Goal: Task Accomplishment & Management: Manage account settings

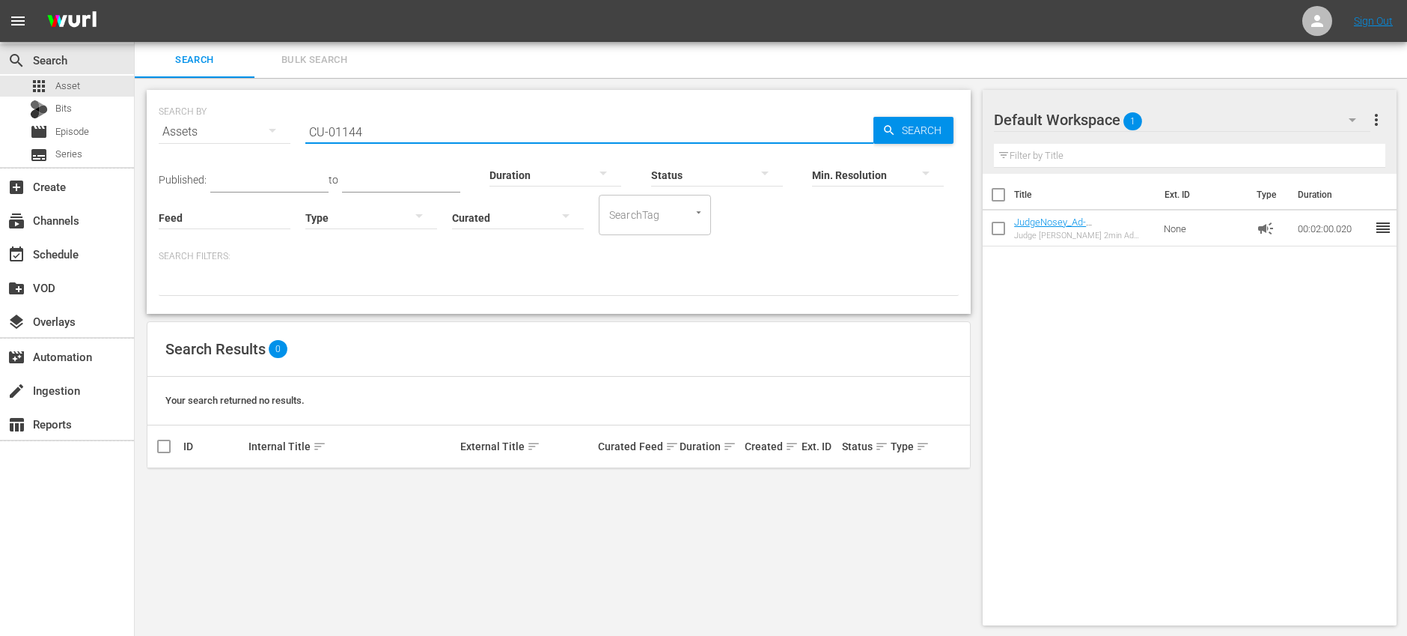
click at [409, 133] on input "CU-01144" at bounding box center [589, 132] width 568 height 36
paste input "JS-1787"
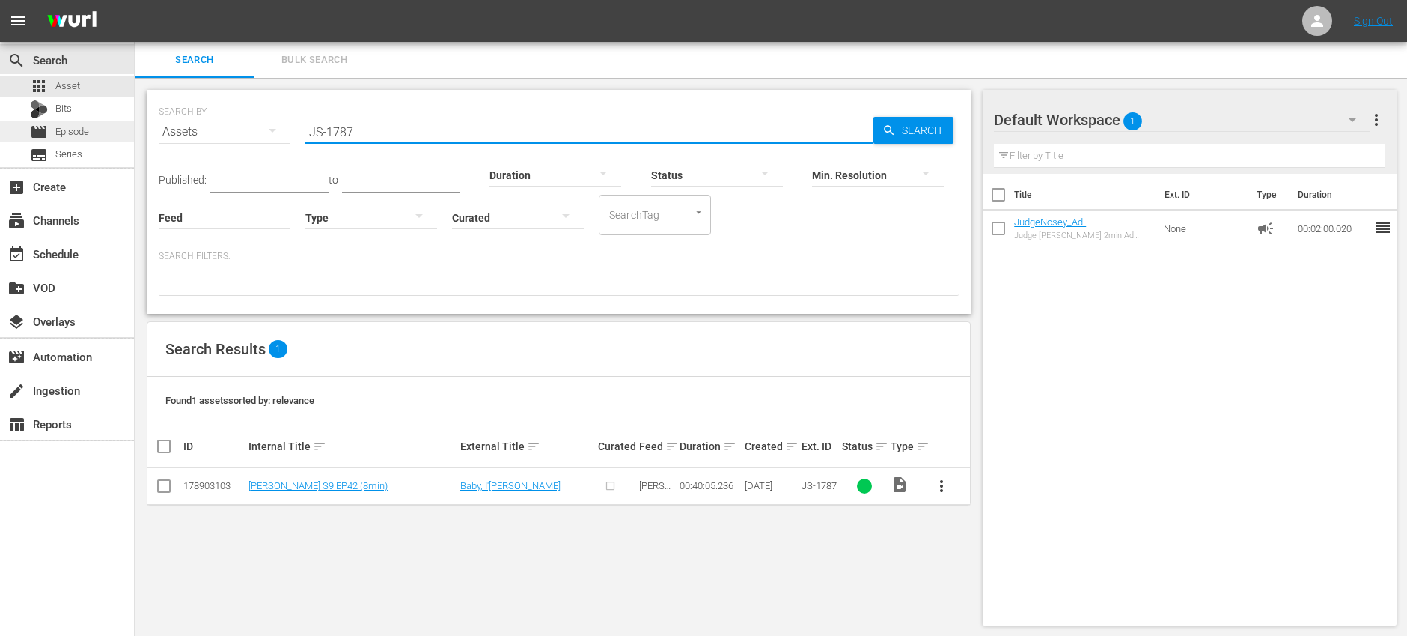
type input "JS-1787"
click at [66, 133] on span "Episode" at bounding box center [72, 131] width 34 height 15
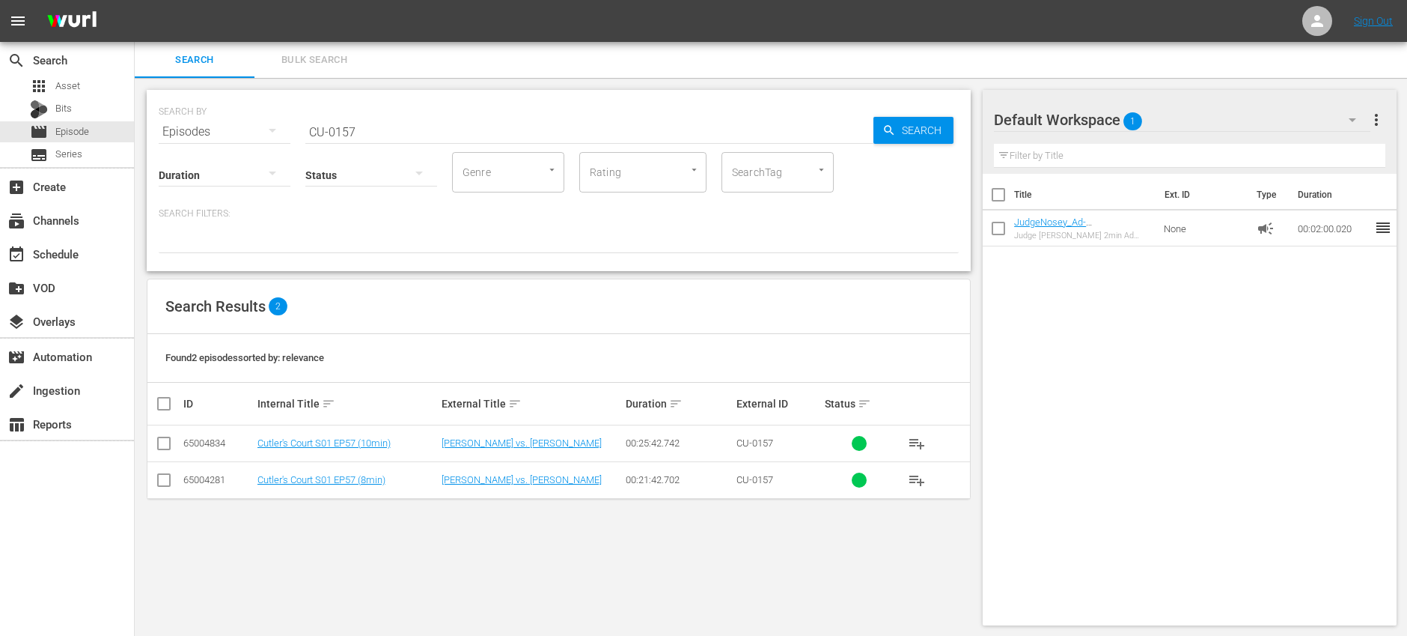
click at [439, 131] on input "CU-0157" at bounding box center [589, 132] width 568 height 36
click at [425, 136] on input "CU-0157" at bounding box center [589, 132] width 568 height 36
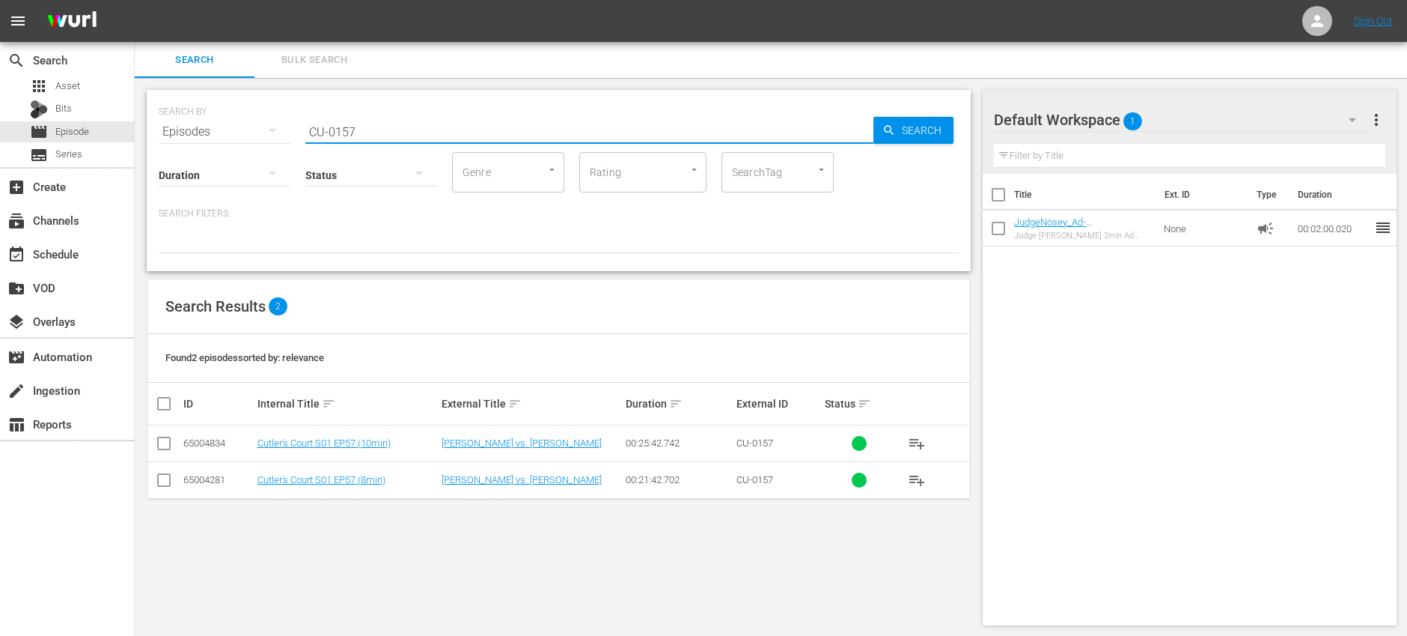
click at [425, 136] on input "CU-0157" at bounding box center [589, 132] width 568 height 36
paste input "JS-178"
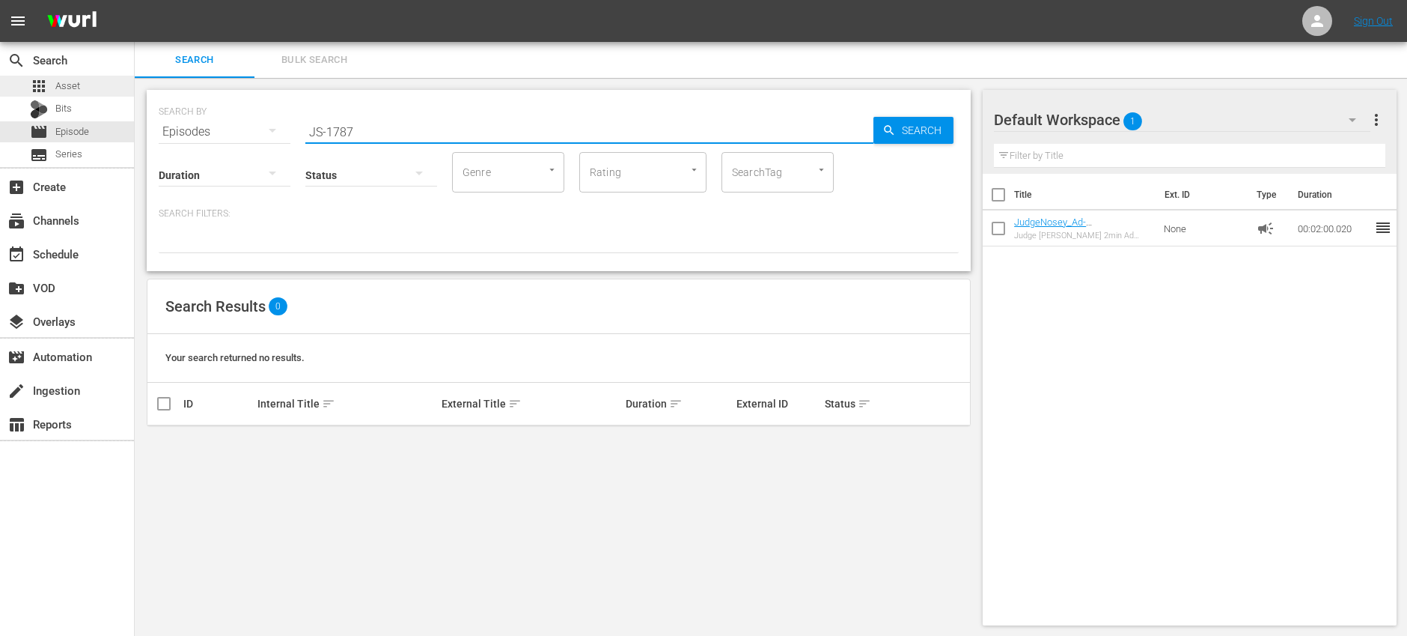
type input "JS-1787"
click at [107, 86] on div "apps Asset" at bounding box center [67, 86] width 134 height 21
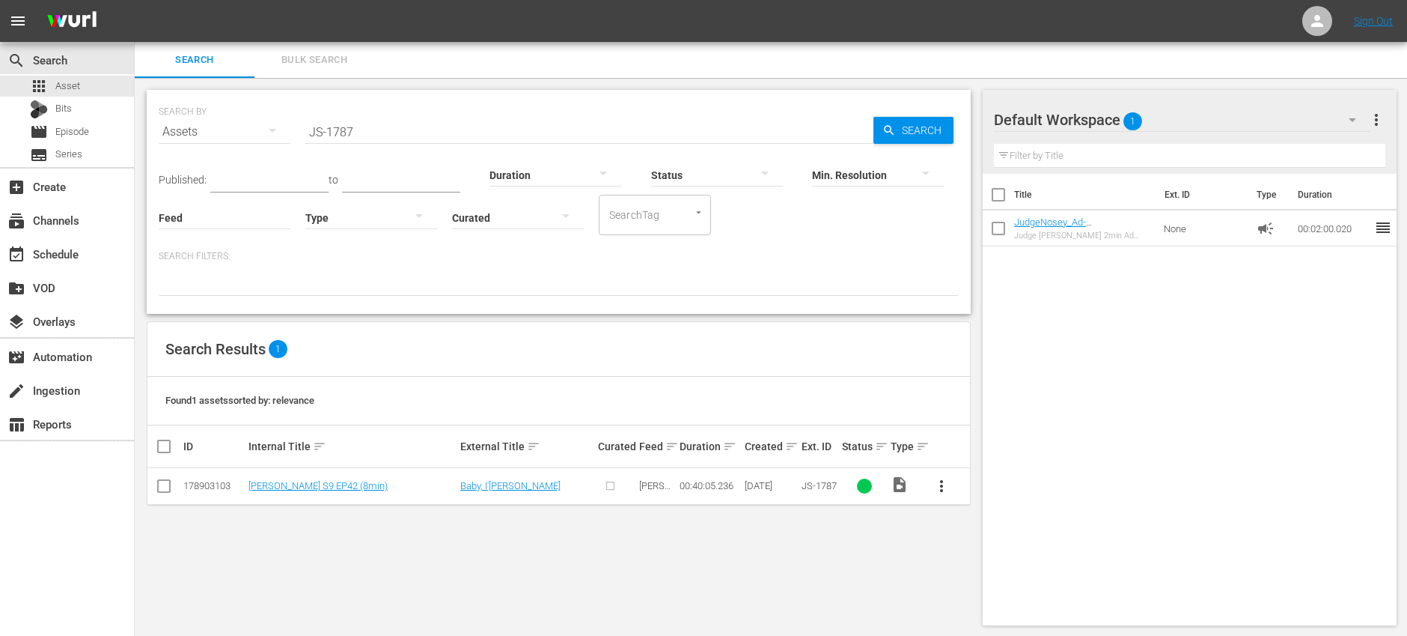
click at [413, 133] on input "JS-1787" at bounding box center [589, 132] width 568 height 36
click at [474, 127] on input "JS-1787" at bounding box center [589, 132] width 568 height 36
click at [950, 492] on span "more_vert" at bounding box center [942, 486] width 18 height 18
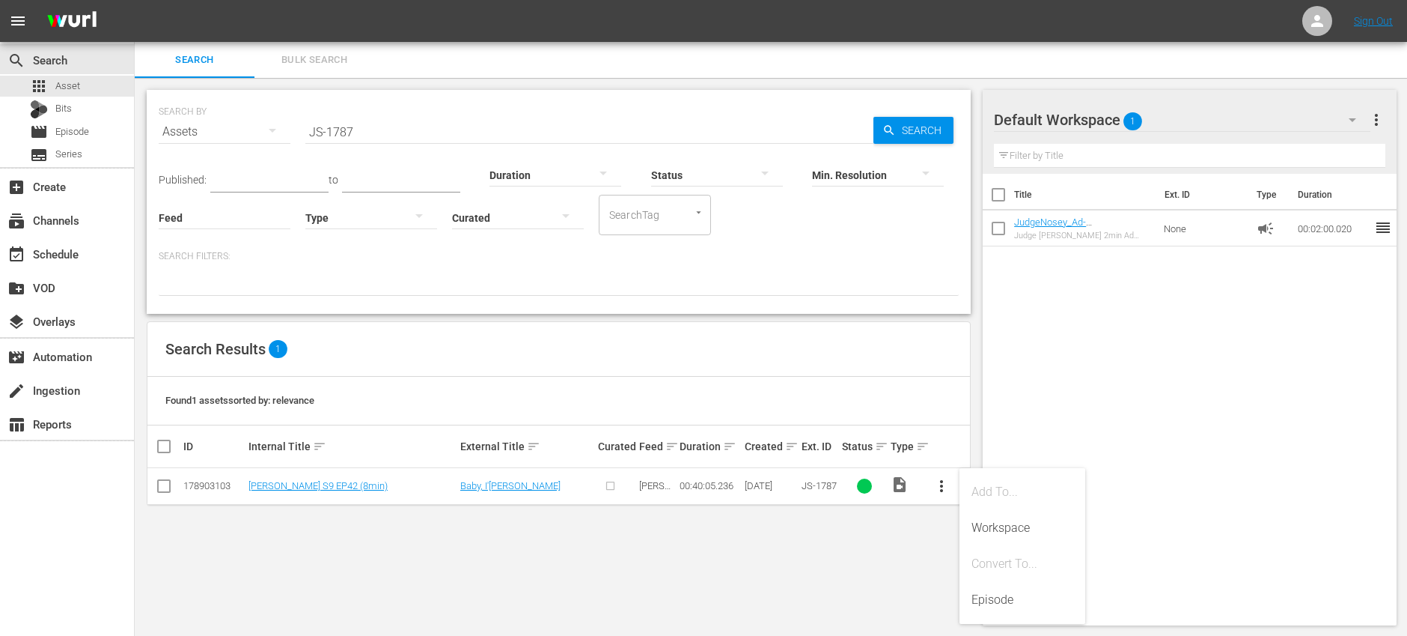
click at [882, 567] on div "SEARCH BY Search By Assets Search ID, Title, Description, Keywords, or Category…" at bounding box center [559, 357] width 848 height 559
click at [1377, 124] on span "more_vert" at bounding box center [1377, 120] width 18 height 18
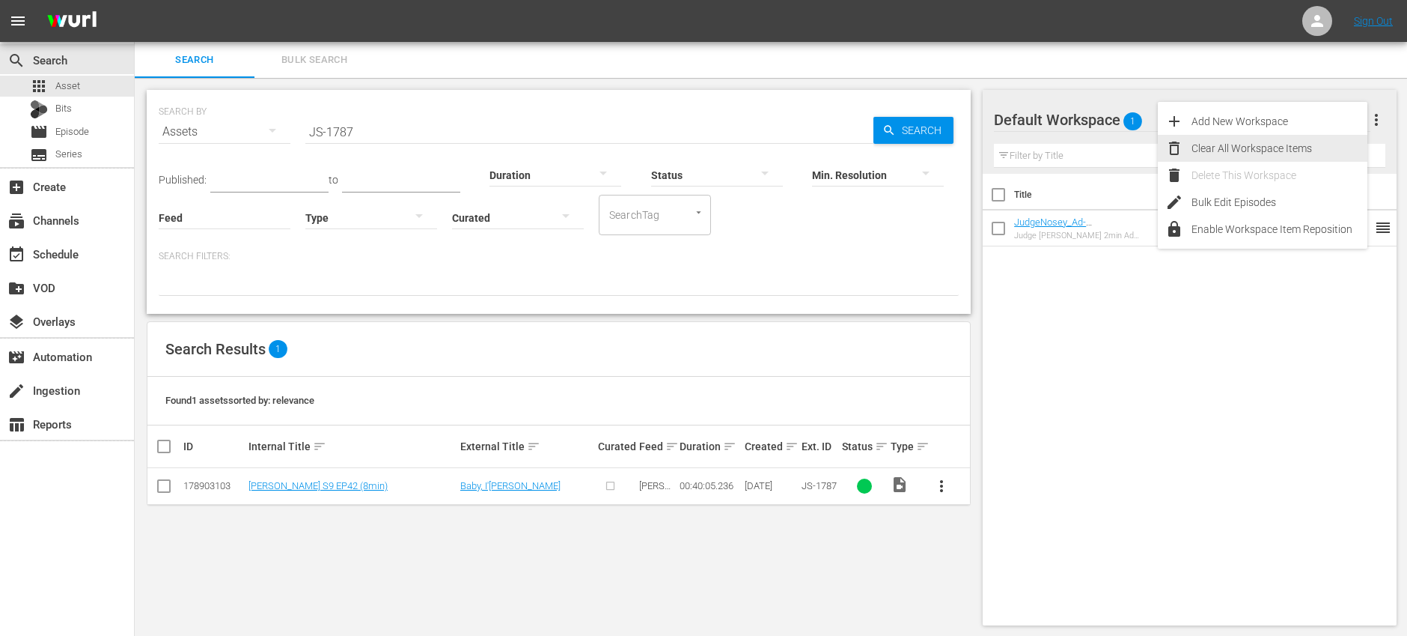
click at [1334, 144] on div "Clear All Workspace Items" at bounding box center [1280, 148] width 176 height 27
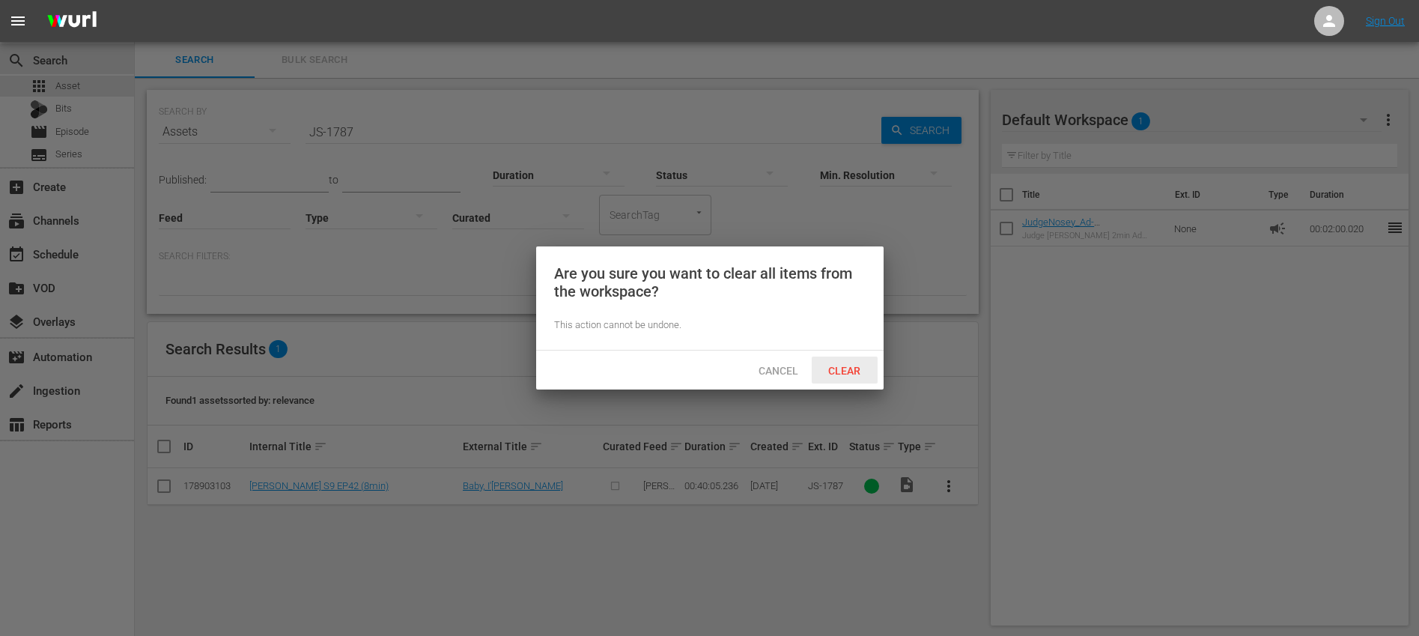
click at [850, 374] on span "Clear" at bounding box center [844, 371] width 56 height 12
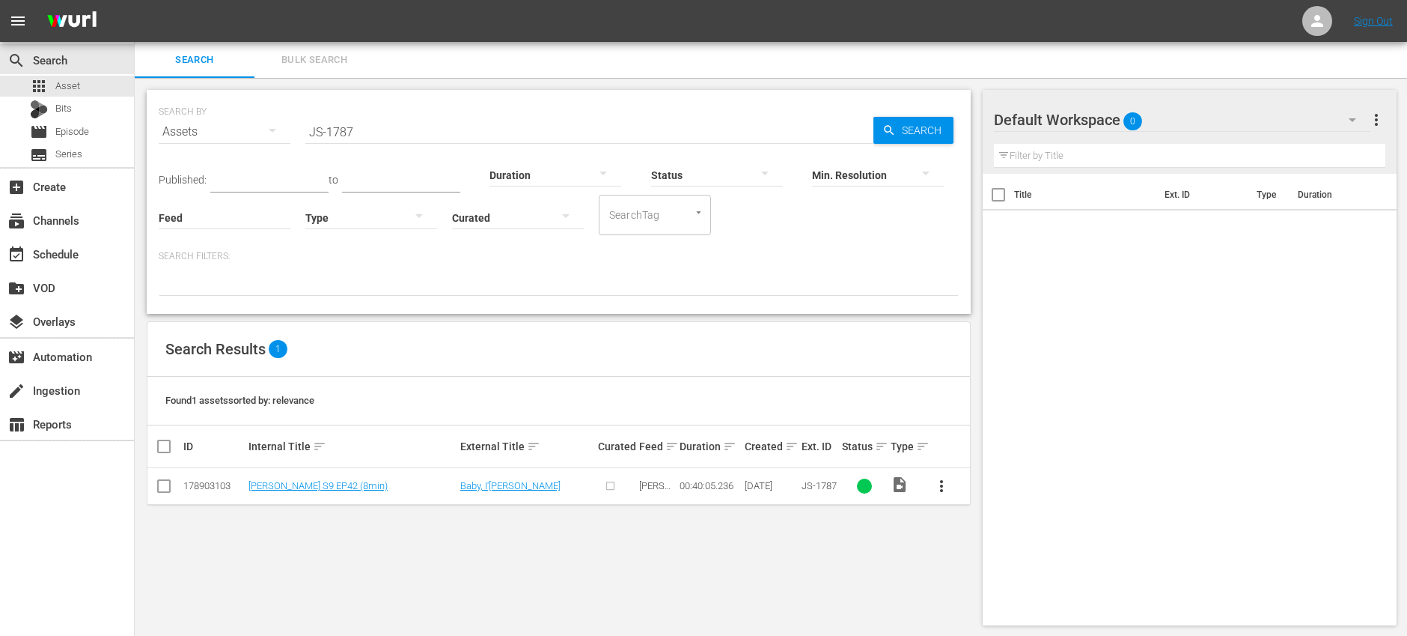
click at [364, 211] on div at bounding box center [371, 217] width 132 height 42
click at [367, 155] on div "Video Ad Bits Live Promo Placeholder" at bounding box center [703, 318] width 1407 height 636
click at [385, 123] on div "Video Ad Bits Live Promo Placeholder" at bounding box center [703, 318] width 1407 height 636
click at [385, 122] on input "JS-1787" at bounding box center [589, 132] width 568 height 36
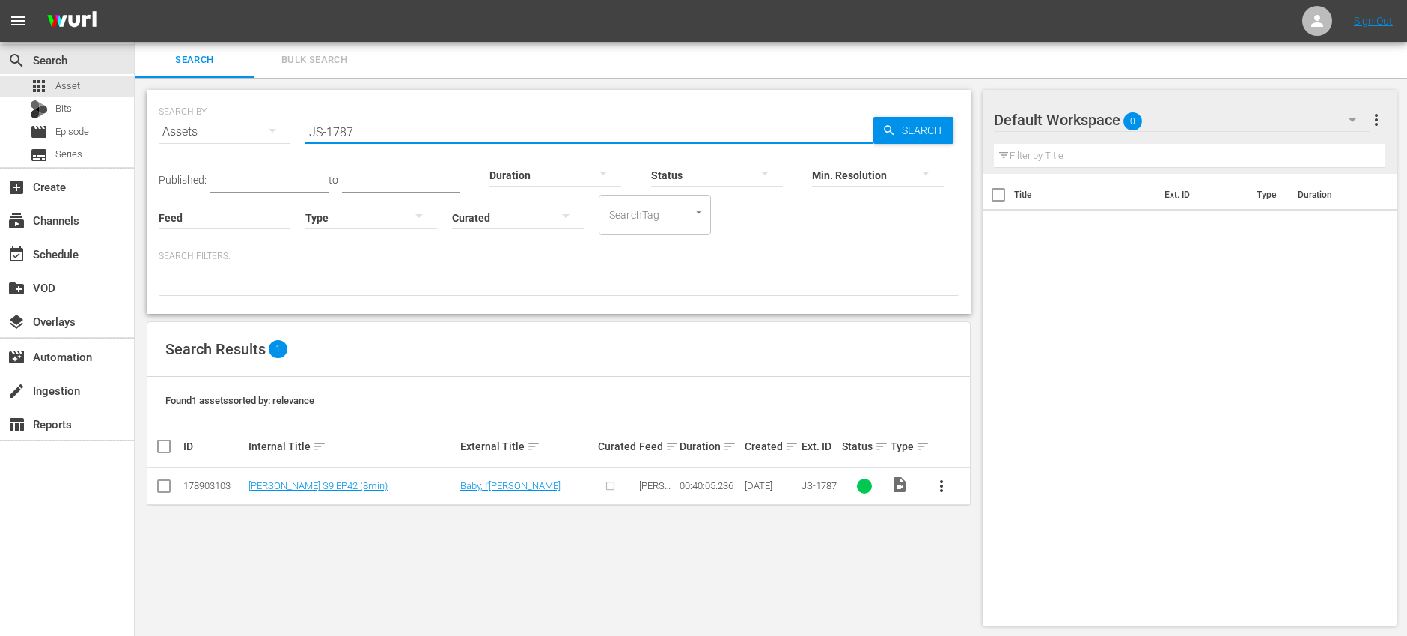
click at [380, 131] on input "JS-1787" at bounding box center [589, 132] width 568 height 36
click at [387, 214] on div at bounding box center [371, 217] width 132 height 42
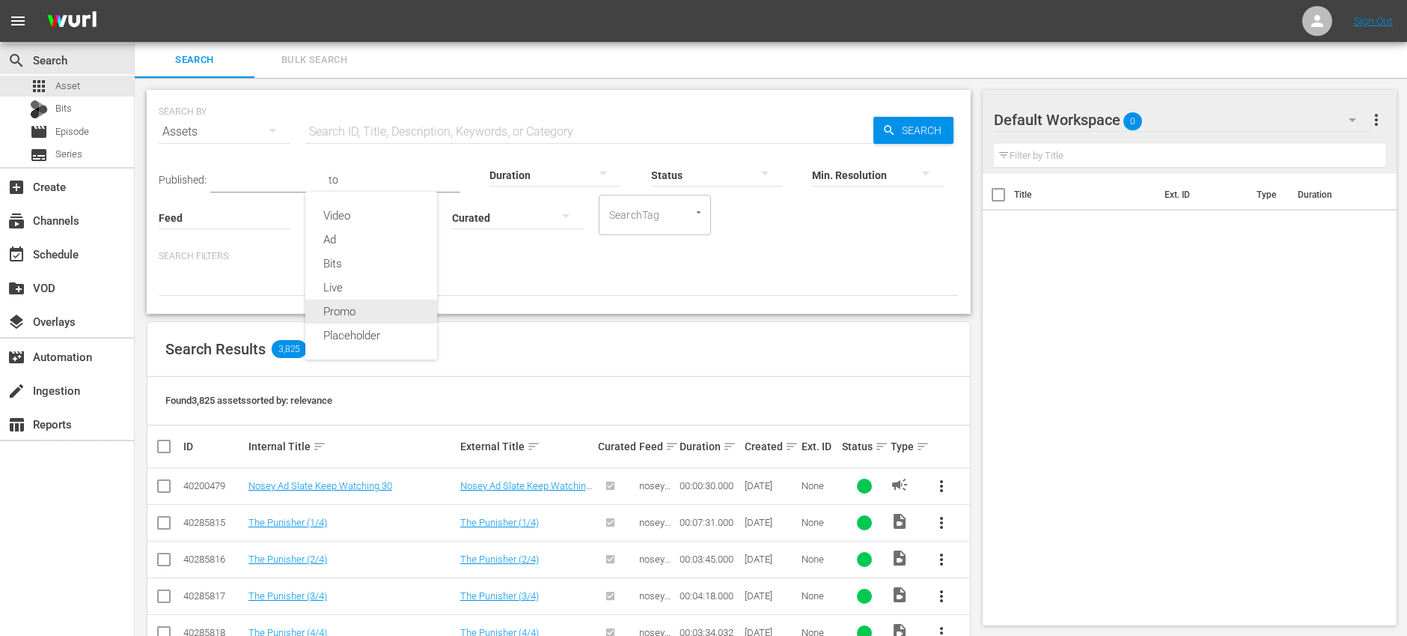
click at [366, 308] on div "Promo" at bounding box center [371, 311] width 132 height 24
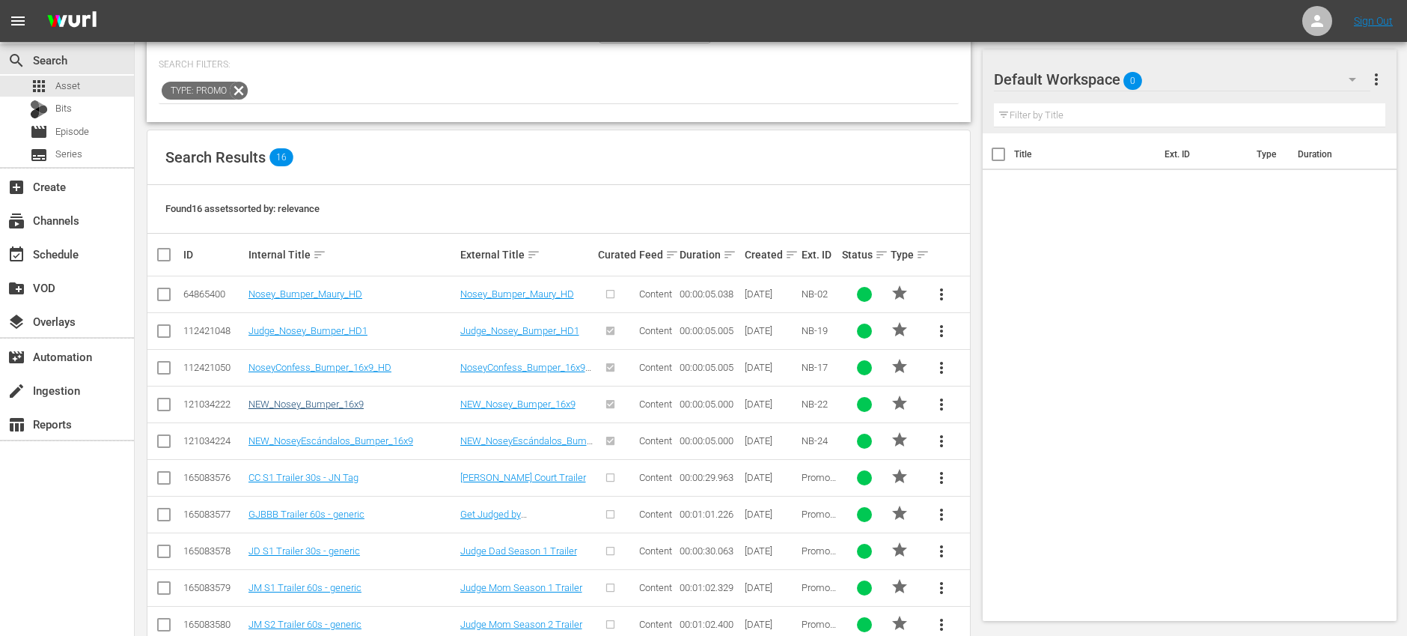
scroll to position [200, 0]
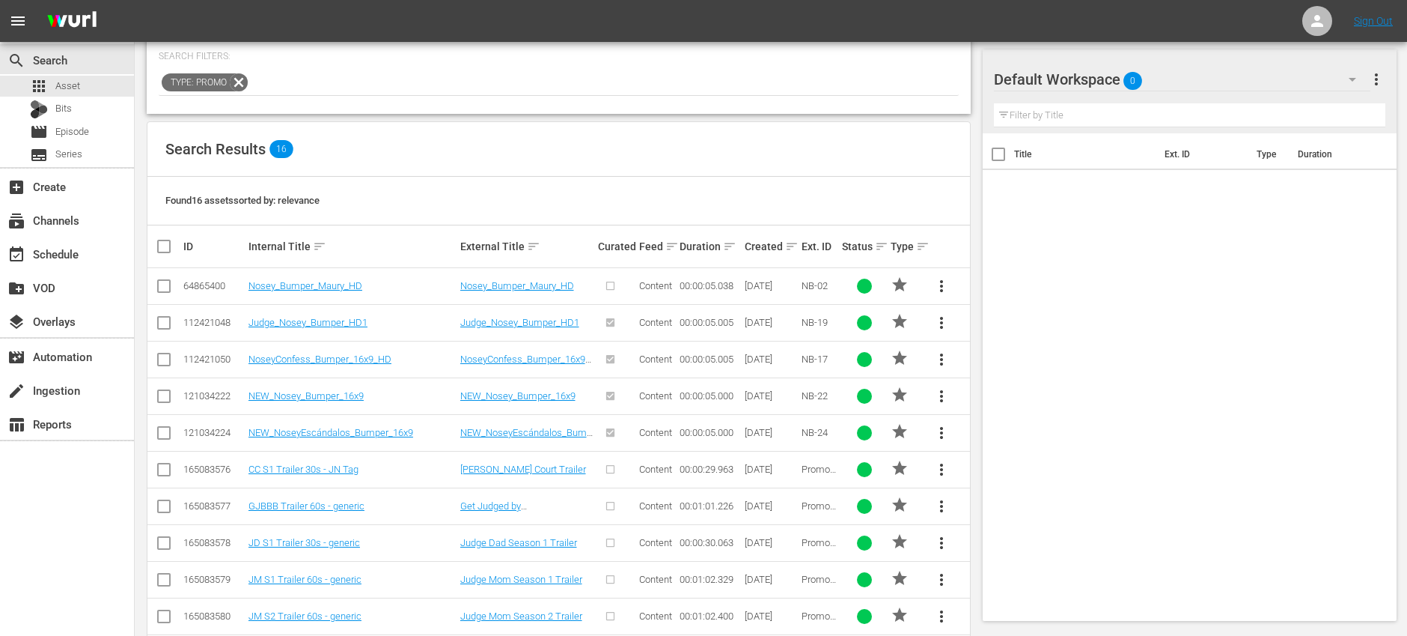
click at [162, 398] on input "checkbox" at bounding box center [164, 399] width 18 height 18
checkbox input "true"
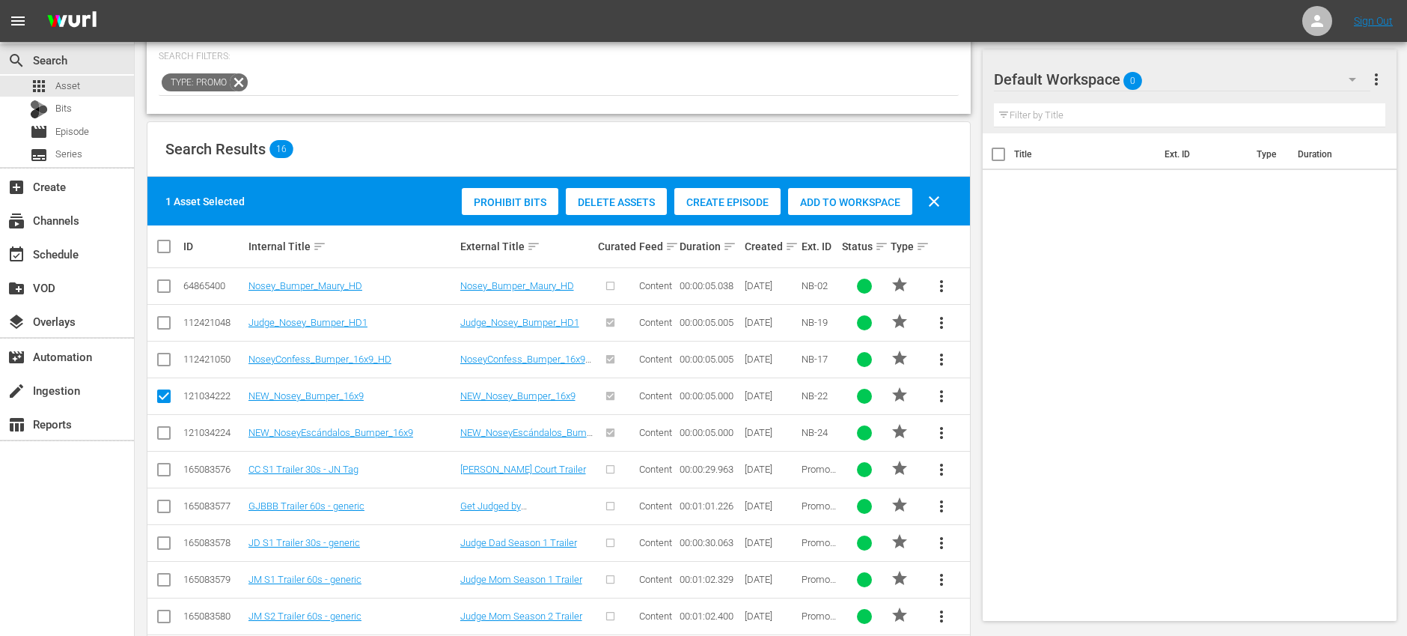
click at [827, 195] on div "Add to Workspace" at bounding box center [850, 202] width 124 height 28
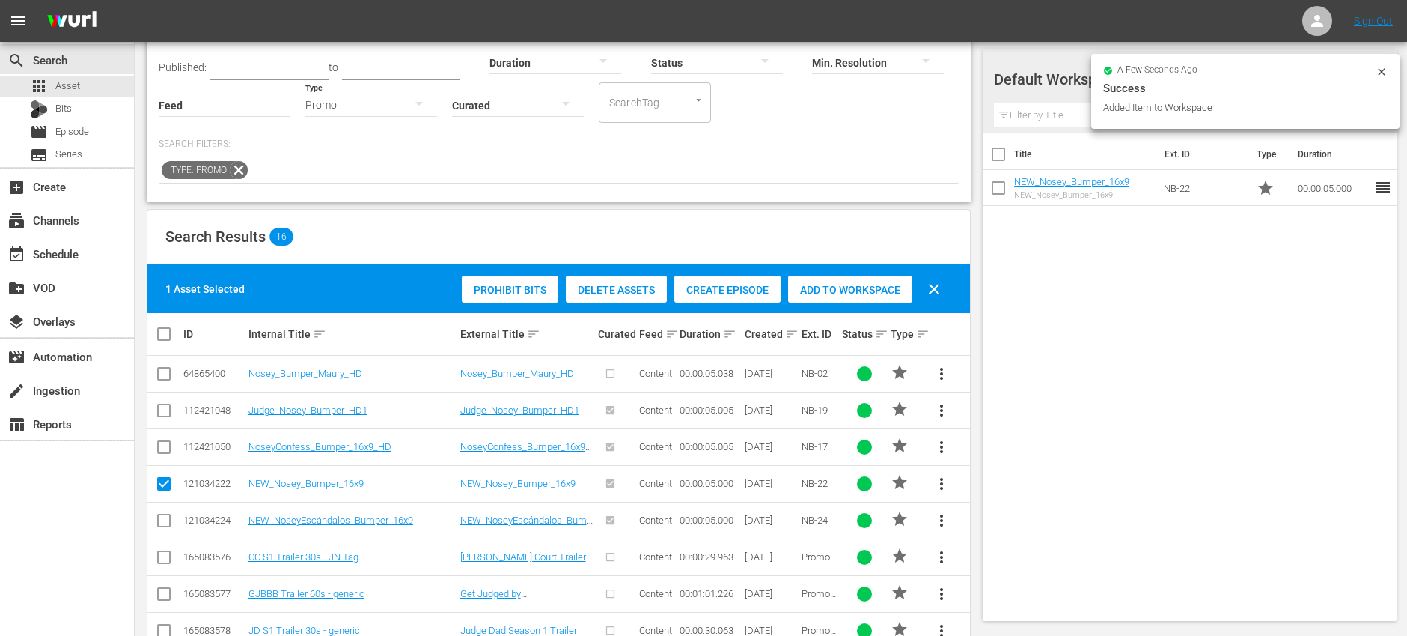
scroll to position [0, 0]
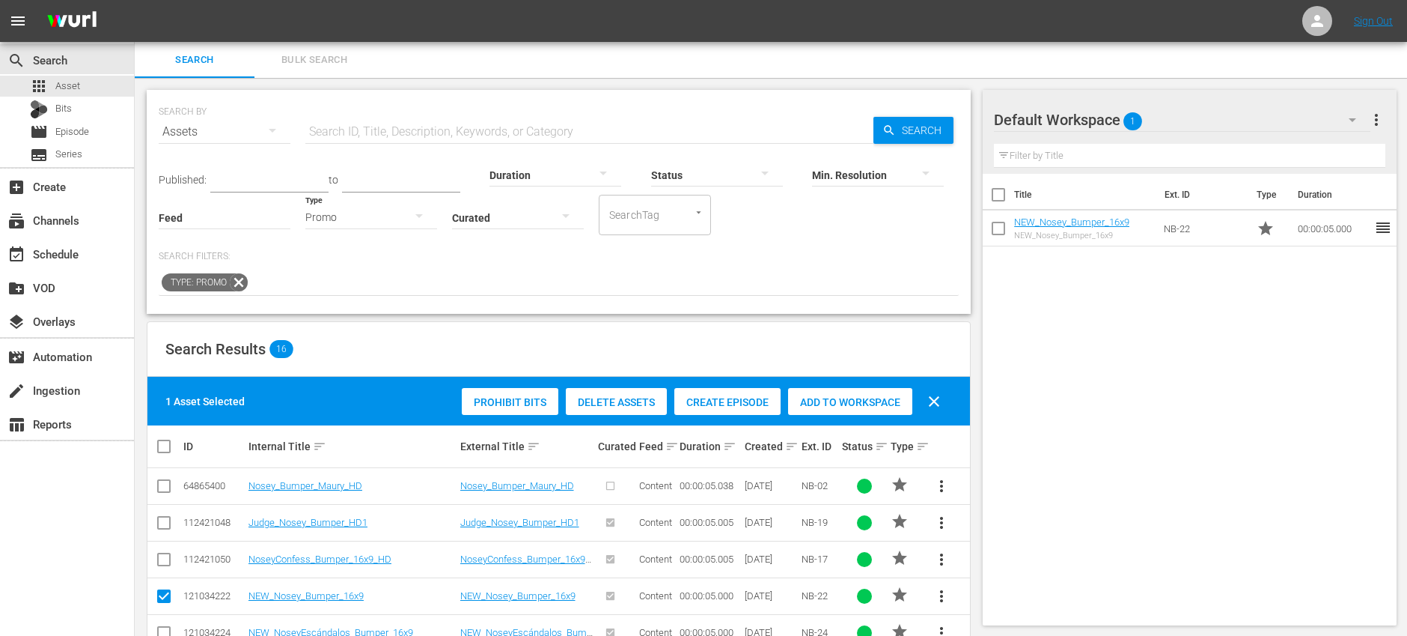
drag, startPoint x: 237, startPoint y: 283, endPoint x: 290, endPoint y: 266, distance: 55.9
click at [237, 283] on icon at bounding box center [239, 282] width 18 height 18
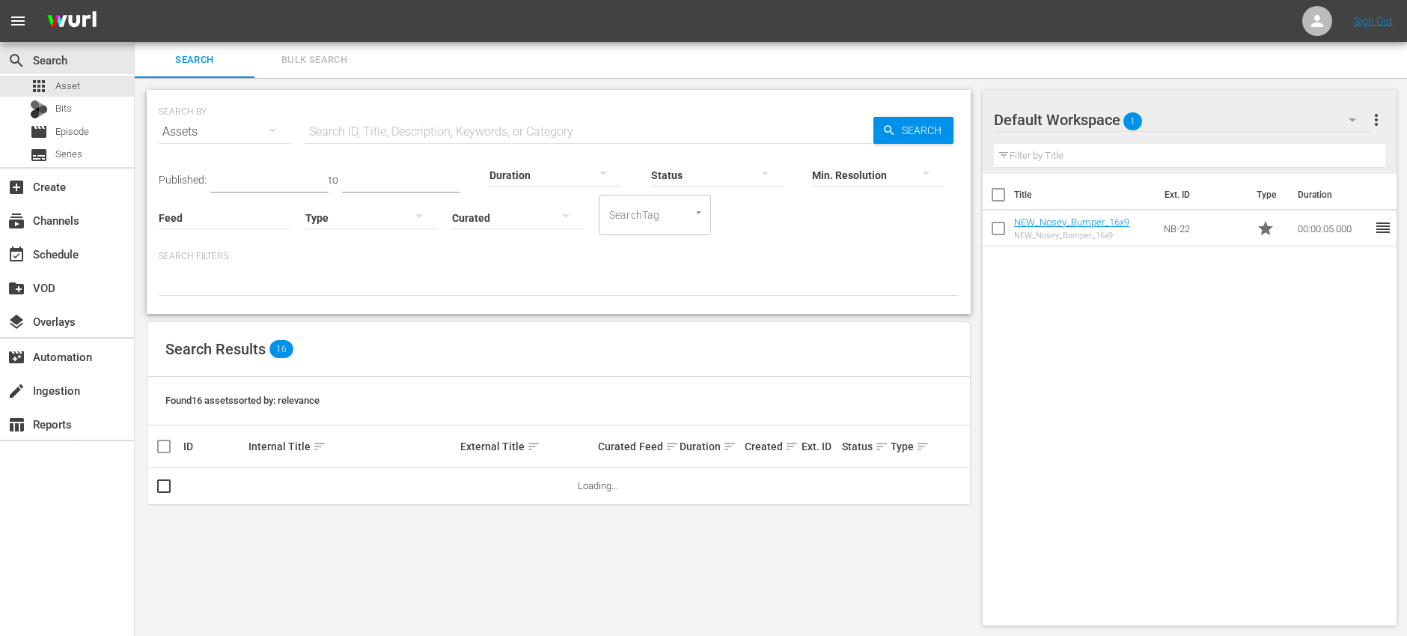
click at [393, 218] on div at bounding box center [371, 217] width 132 height 42
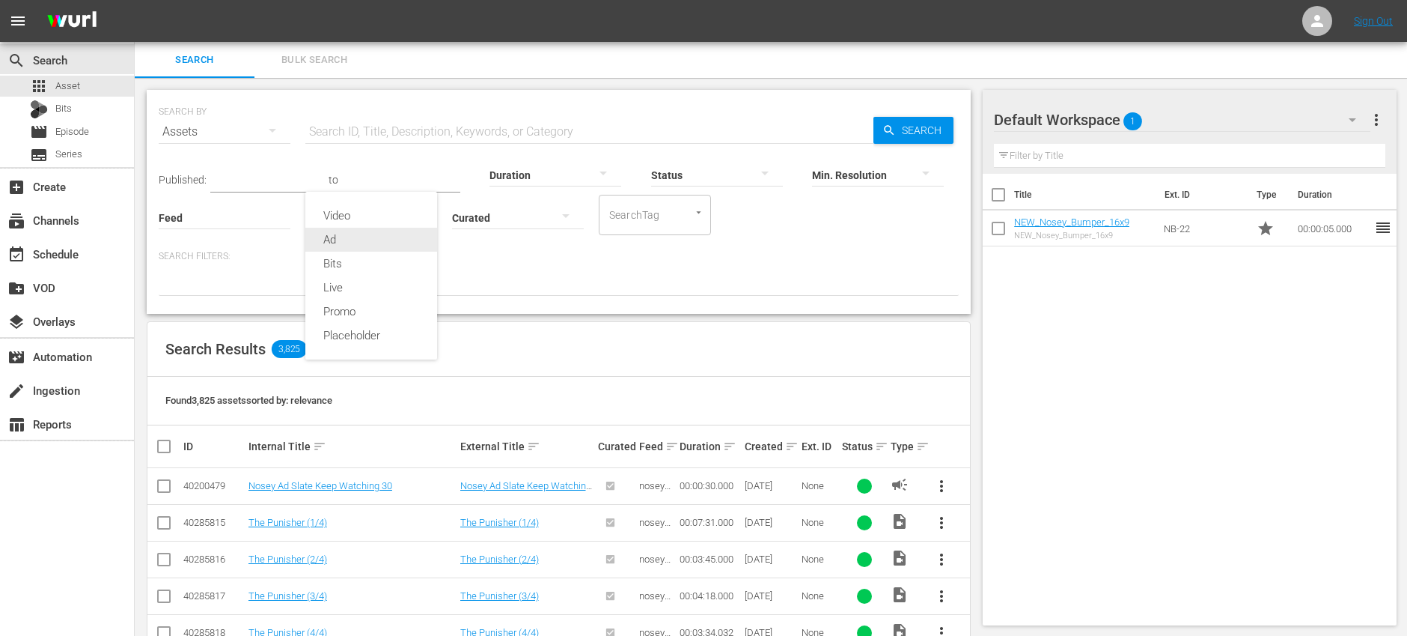
click at [368, 235] on div "Ad" at bounding box center [371, 240] width 132 height 24
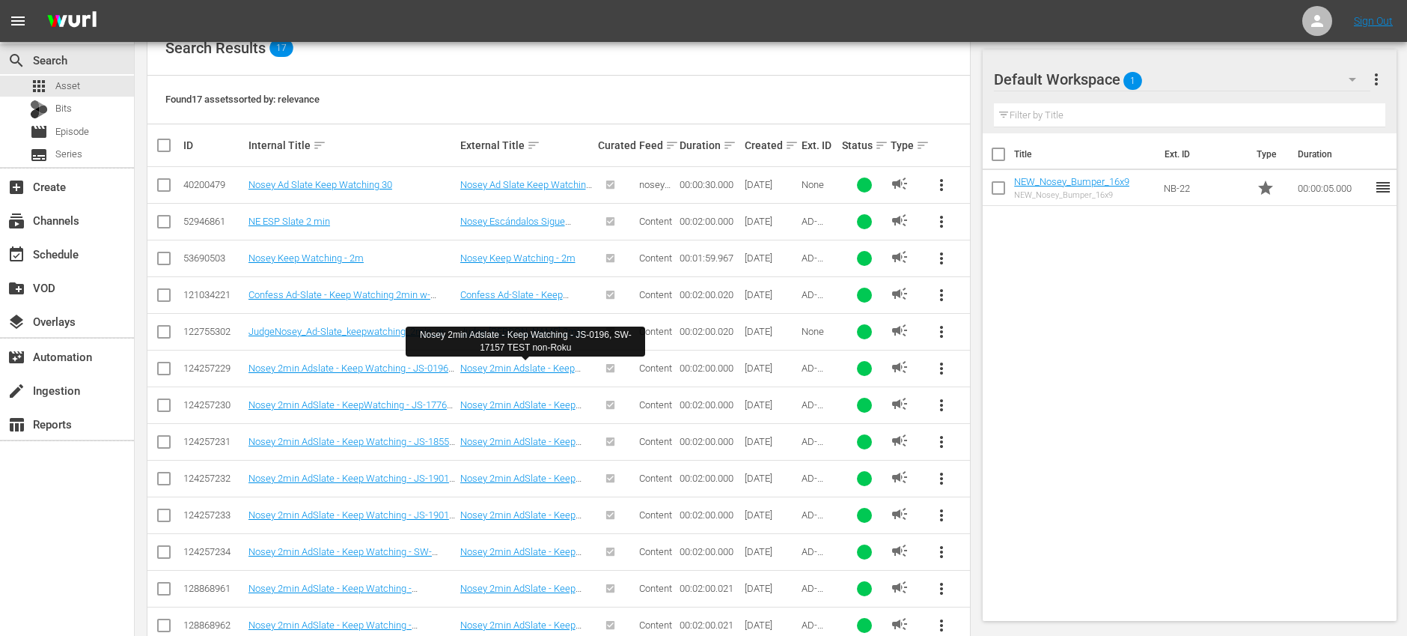
scroll to position [302, 0]
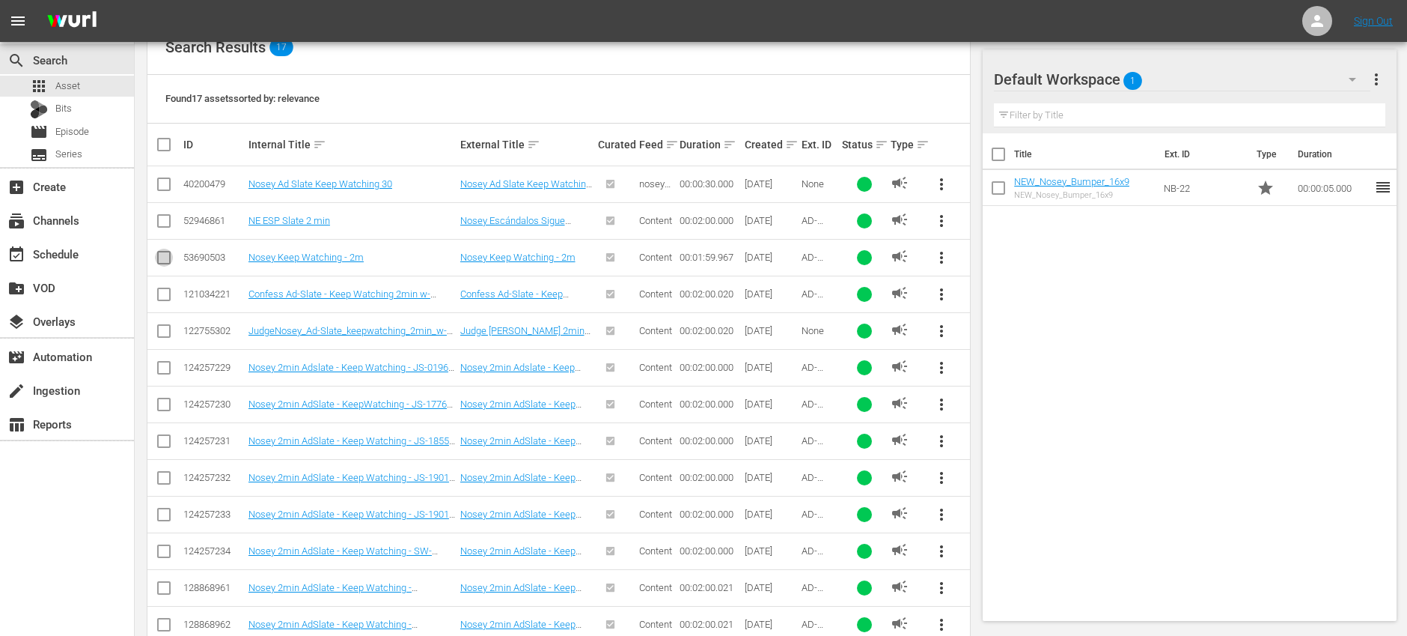
click at [163, 258] on input "checkbox" at bounding box center [164, 261] width 18 height 18
checkbox input "true"
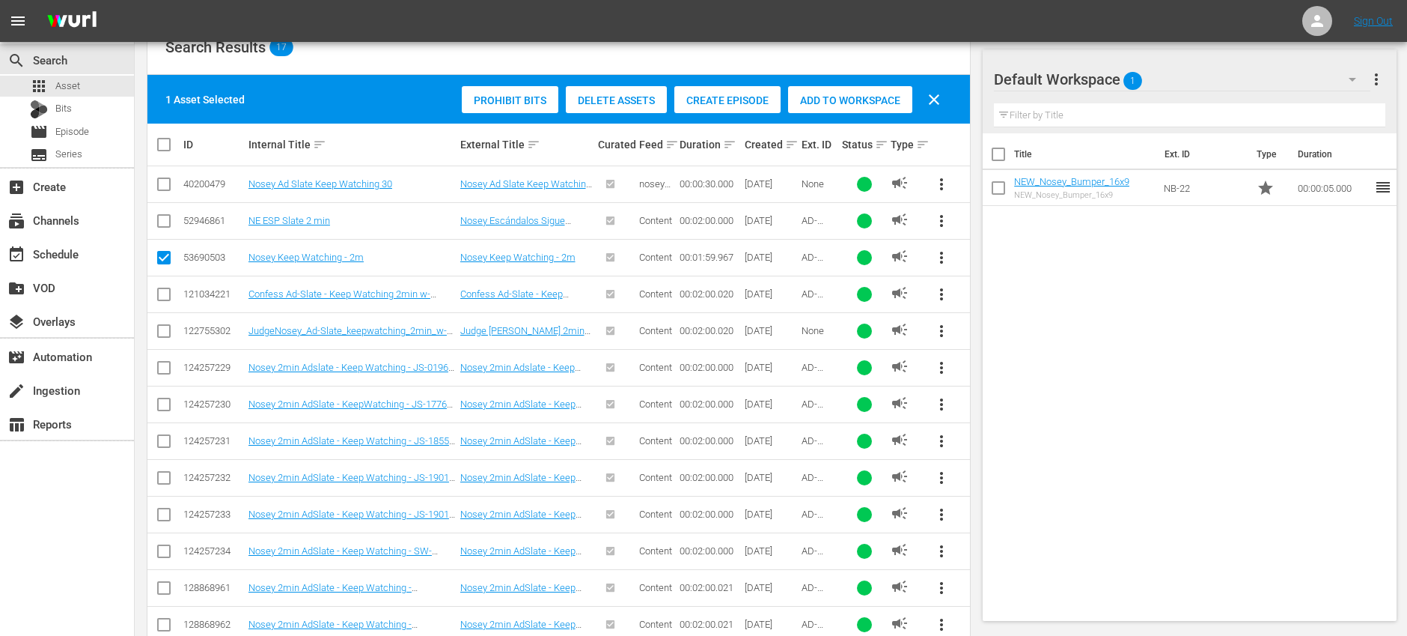
click at [872, 103] on span "Add to Workspace" at bounding box center [850, 100] width 124 height 12
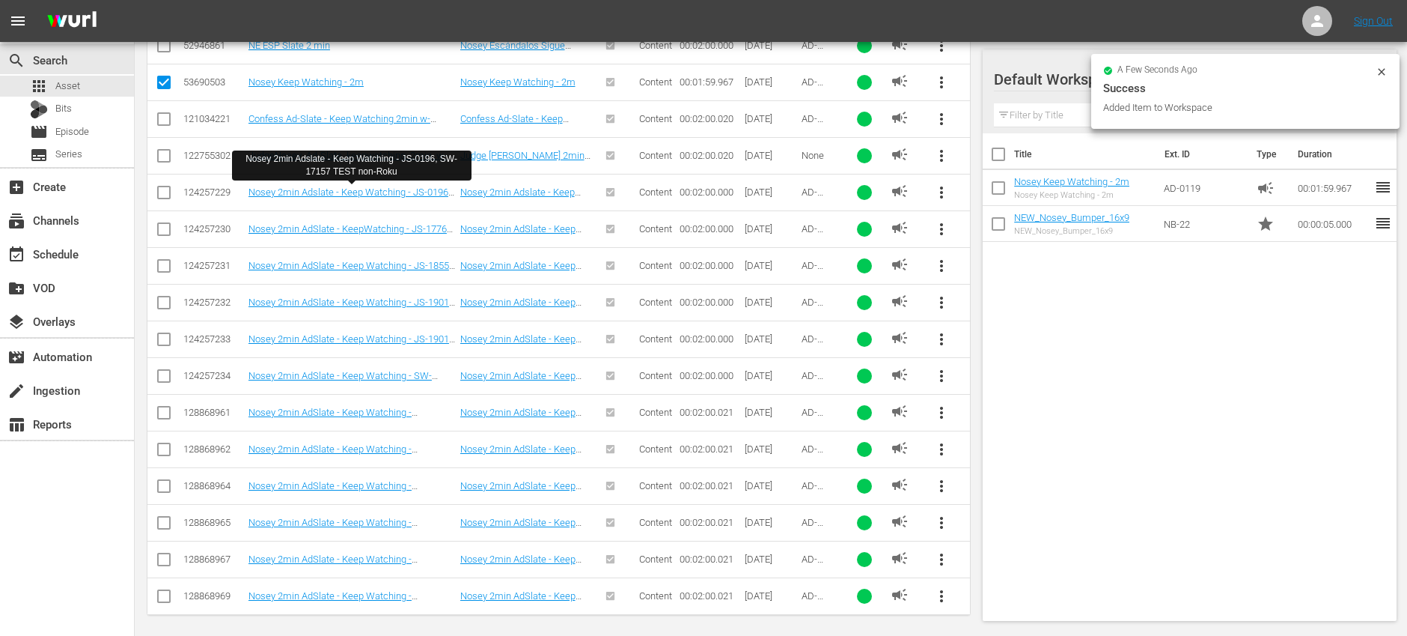
scroll to position [484, 0]
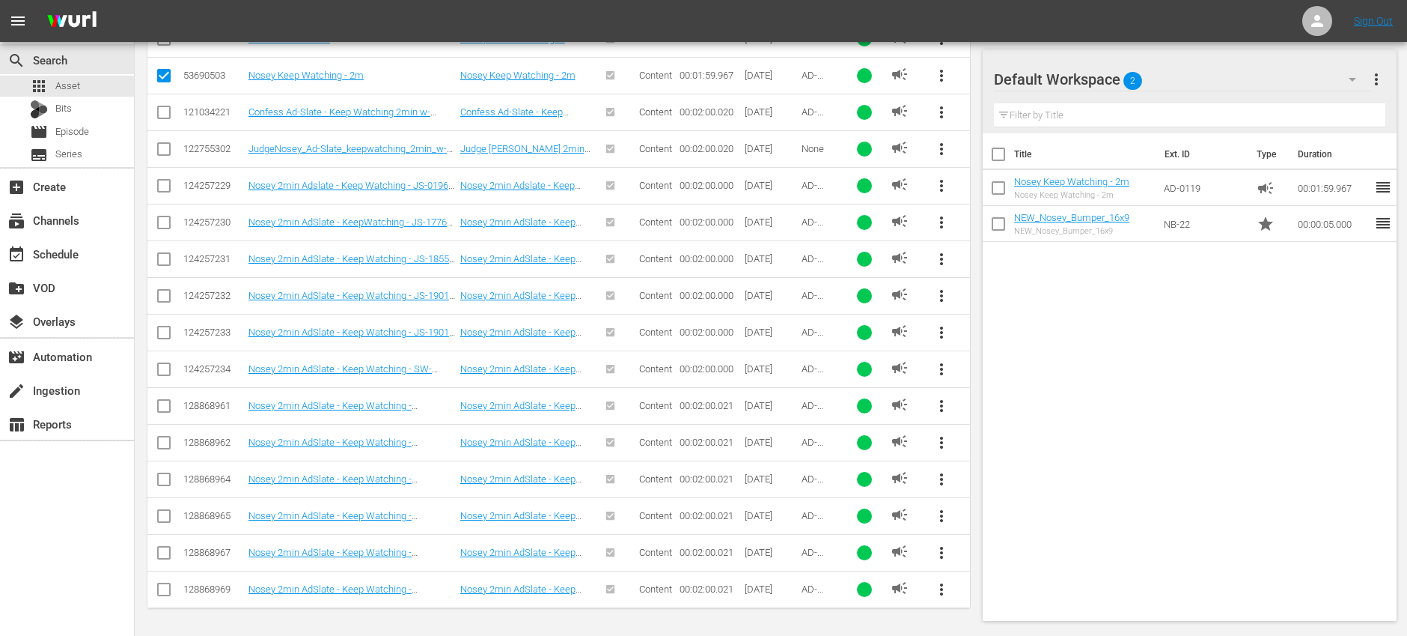
click at [168, 187] on input "checkbox" at bounding box center [164, 189] width 18 height 18
checkbox input "true"
click at [168, 225] on input "checkbox" at bounding box center [164, 225] width 18 height 18
checkbox input "true"
click at [170, 261] on input "checkbox" at bounding box center [164, 262] width 18 height 18
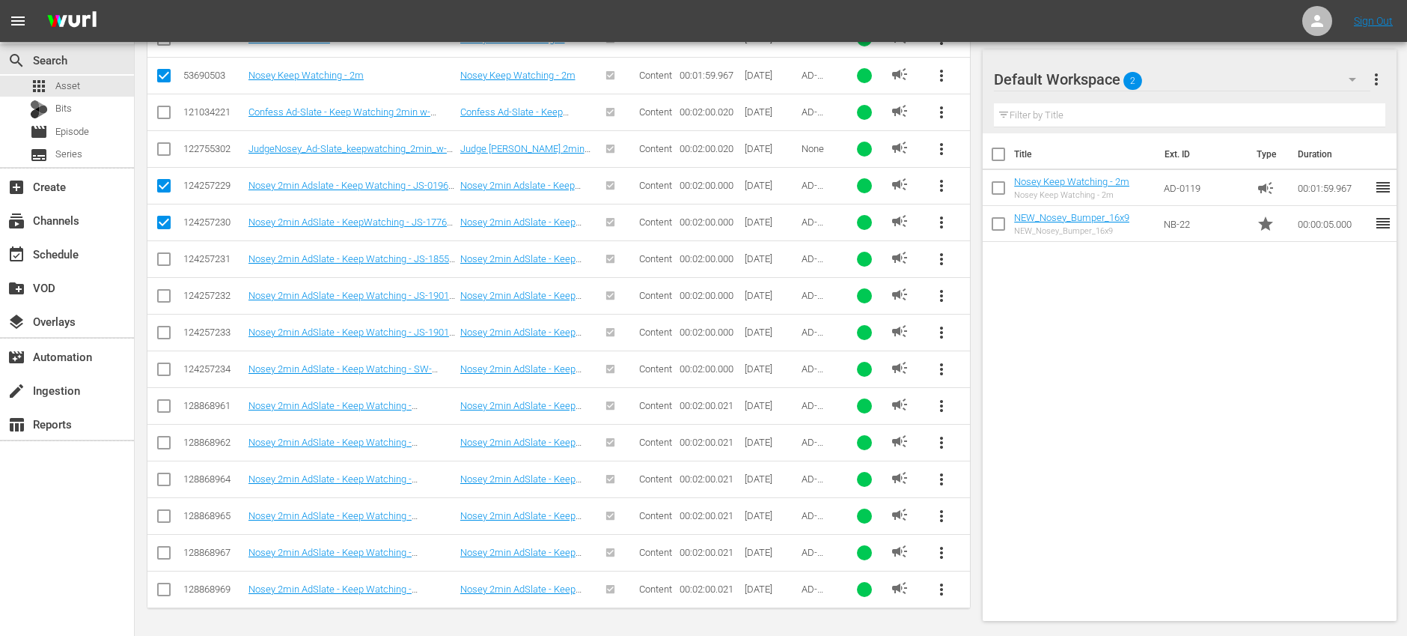
checkbox input "true"
click at [161, 296] on input "checkbox" at bounding box center [164, 299] width 18 height 18
checkbox input "true"
click at [162, 335] on input "checkbox" at bounding box center [164, 335] width 18 height 18
checkbox input "true"
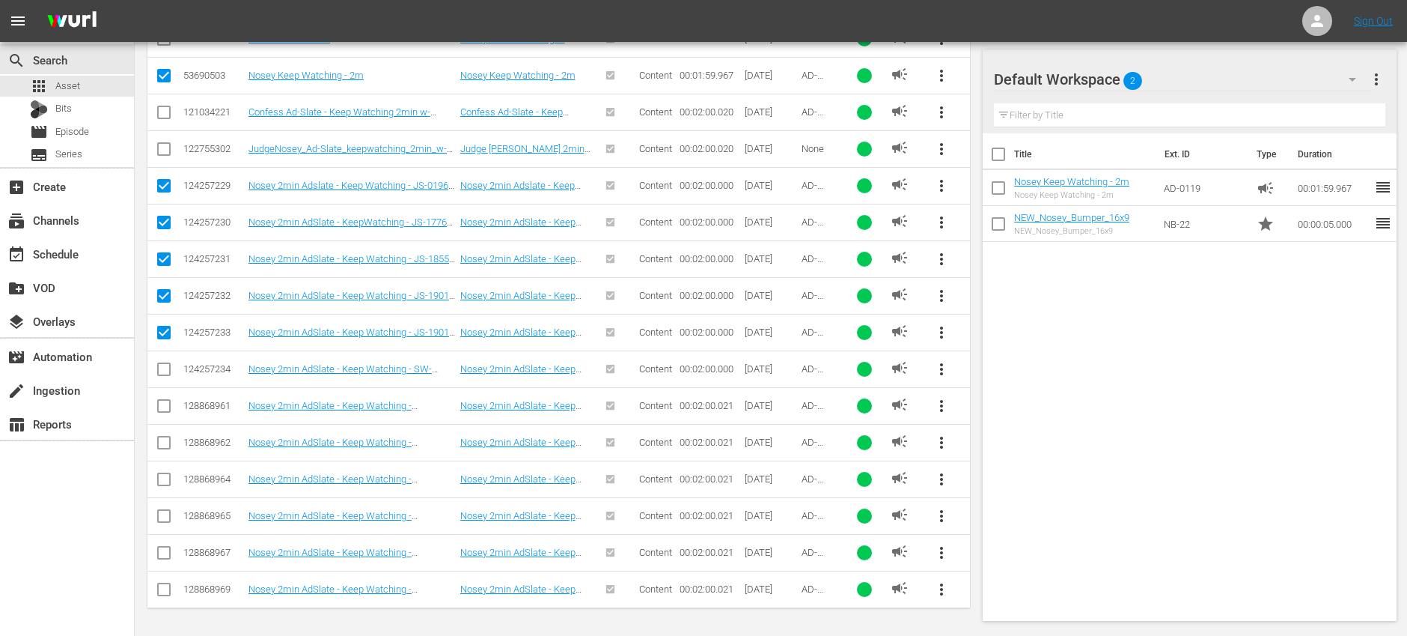
click at [165, 368] on input "checkbox" at bounding box center [164, 372] width 18 height 18
checkbox input "true"
drag, startPoint x: 168, startPoint y: 407, endPoint x: 164, endPoint y: 426, distance: 19.1
click at [168, 407] on input "checkbox" at bounding box center [164, 409] width 18 height 18
checkbox input "true"
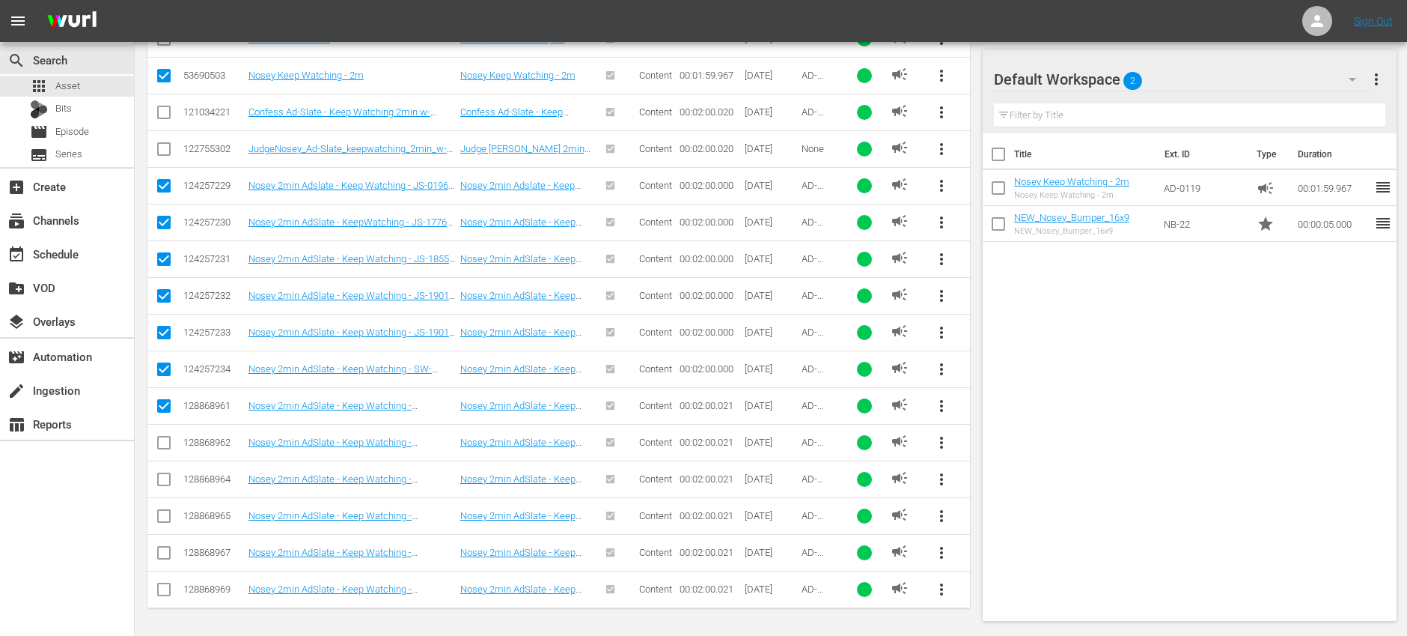
click at [162, 442] on input "checkbox" at bounding box center [164, 445] width 18 height 18
checkbox input "true"
drag, startPoint x: 165, startPoint y: 483, endPoint x: 163, endPoint y: 496, distance: 12.8
click at [165, 483] on input "checkbox" at bounding box center [164, 482] width 18 height 18
checkbox input "true"
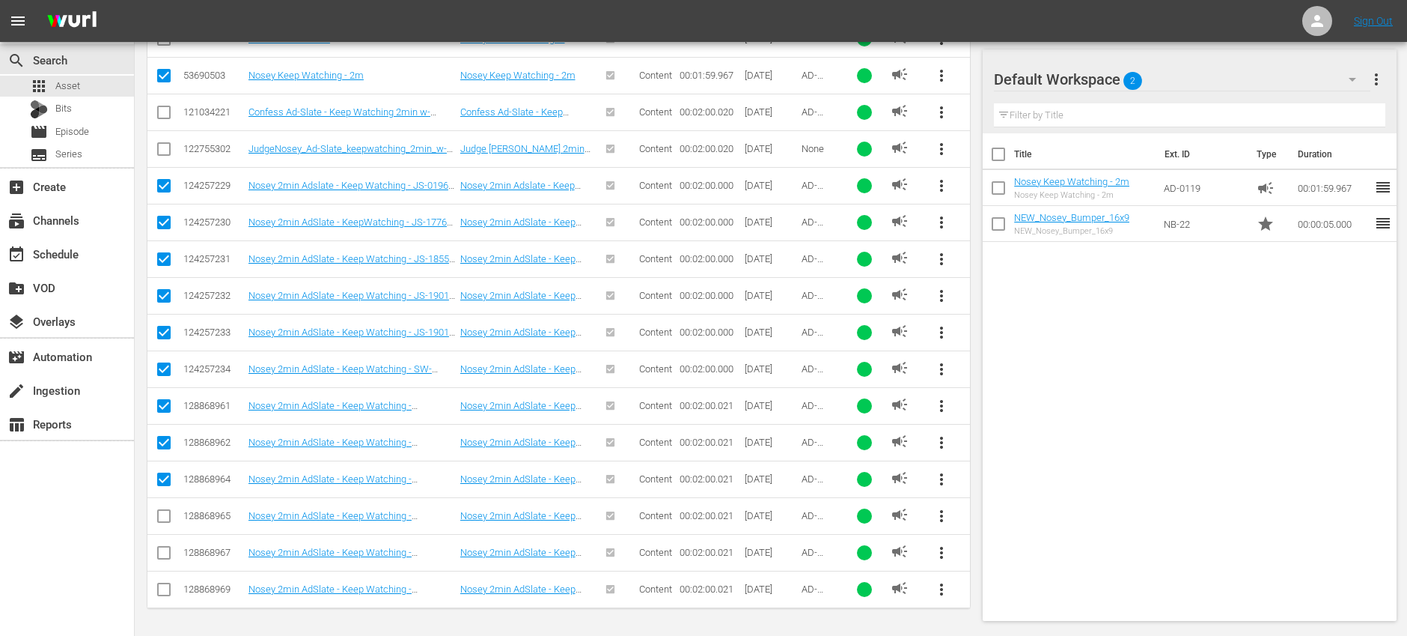
click at [162, 517] on input "checkbox" at bounding box center [164, 519] width 18 height 18
checkbox input "true"
click at [163, 558] on input "checkbox" at bounding box center [164, 555] width 18 height 18
checkbox input "true"
click at [161, 596] on input "checkbox" at bounding box center [164, 592] width 18 height 18
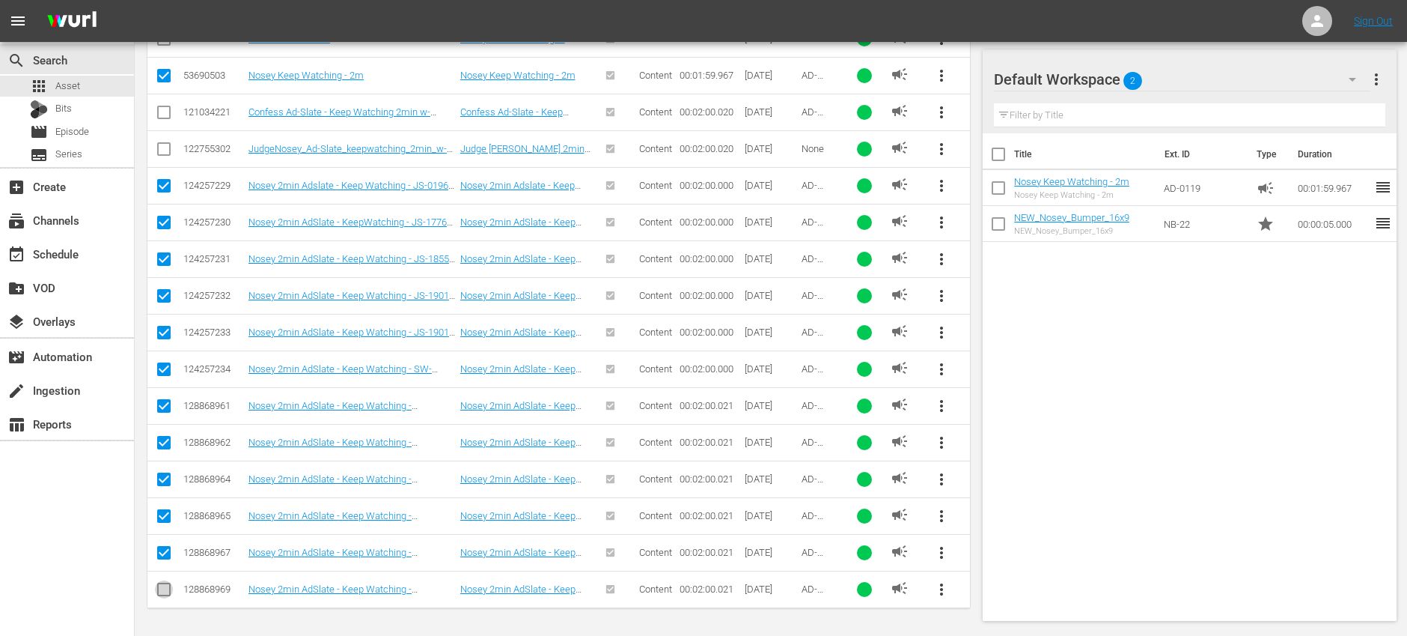
checkbox input "true"
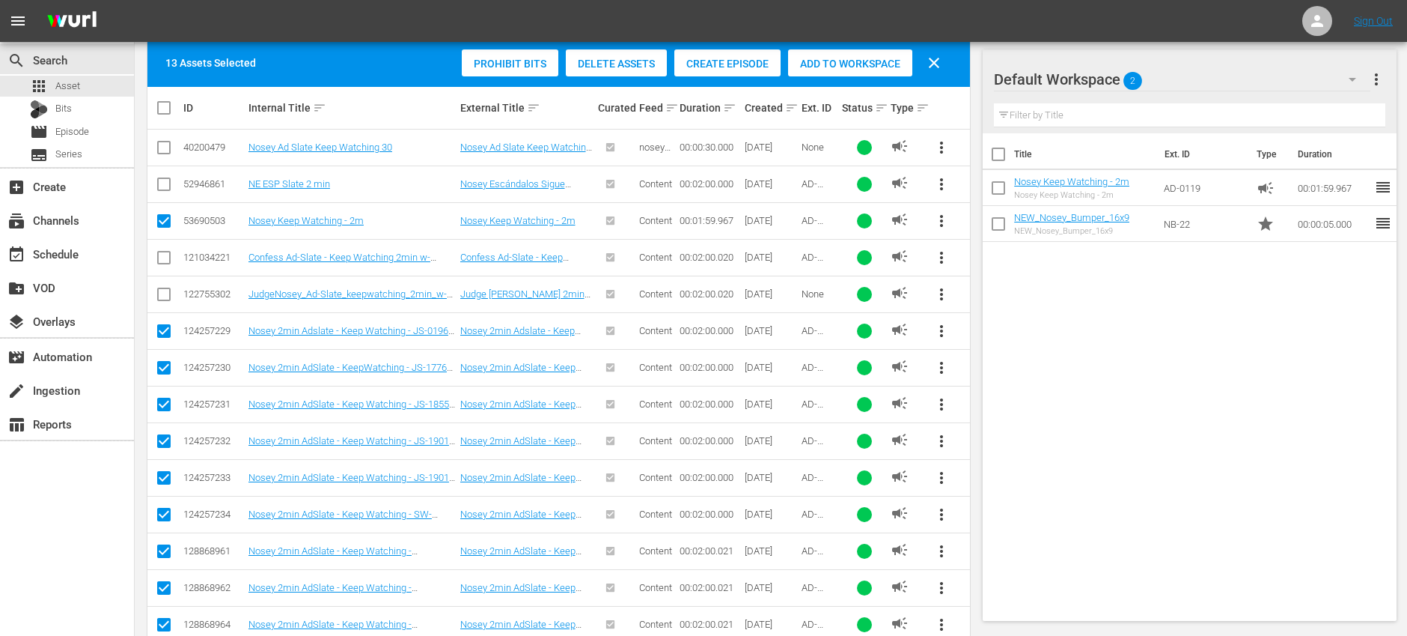
scroll to position [279, 0]
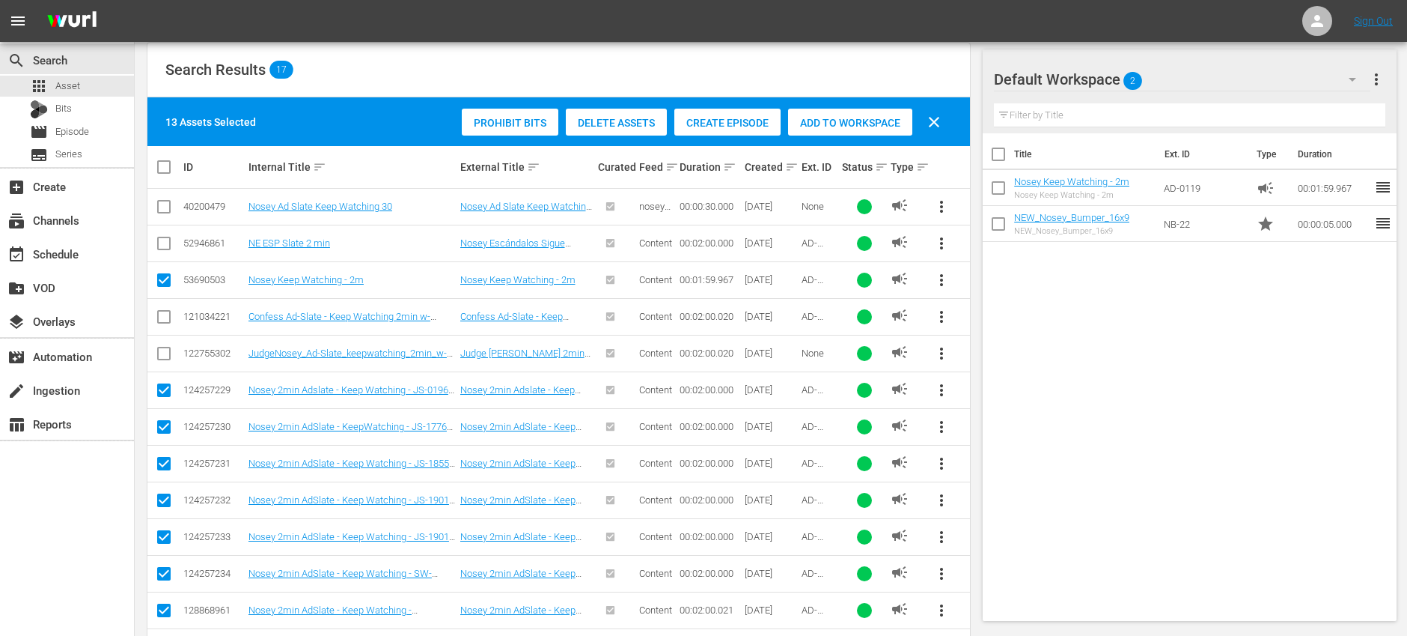
click at [829, 124] on span "Add to Workspace" at bounding box center [850, 123] width 124 height 12
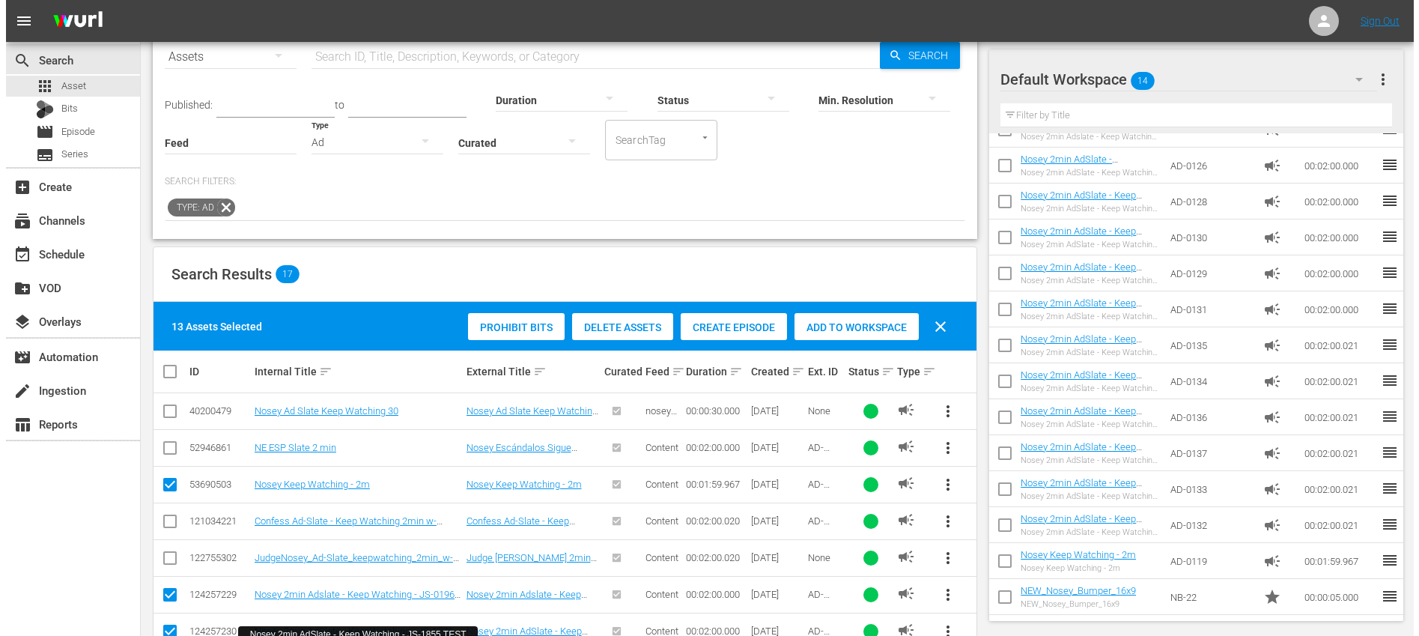
scroll to position [0, 0]
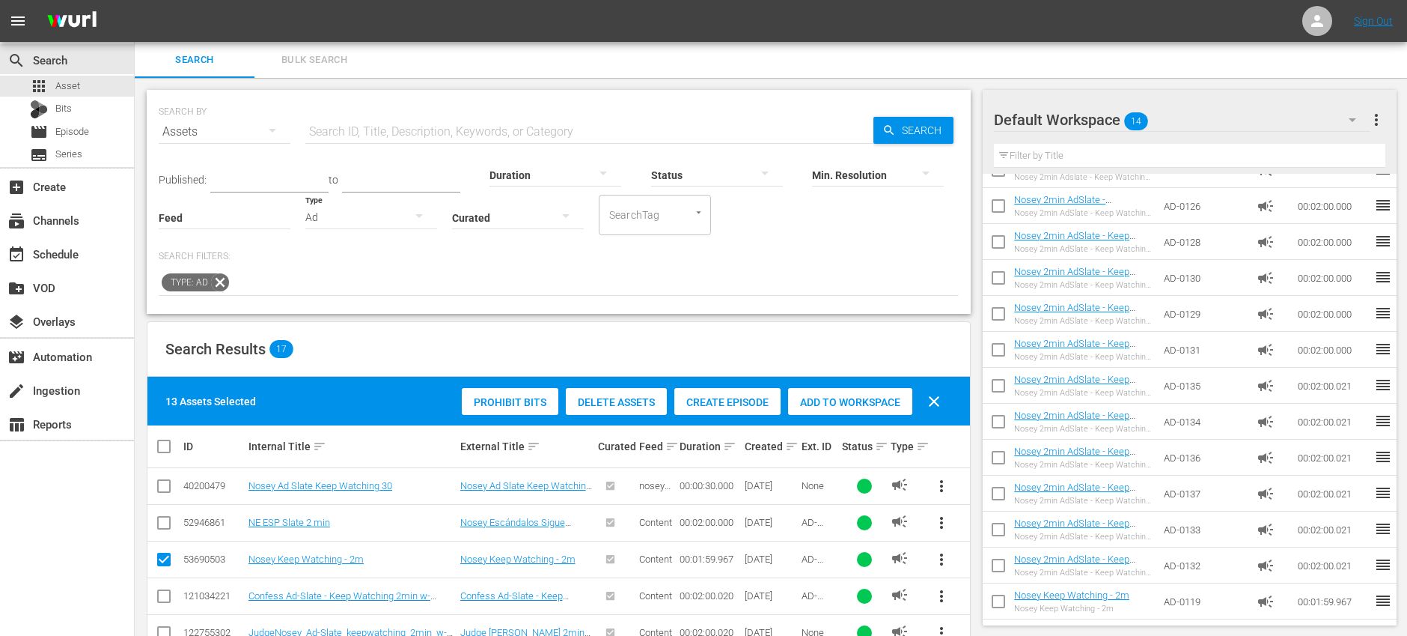
click at [218, 280] on icon at bounding box center [220, 282] width 18 height 18
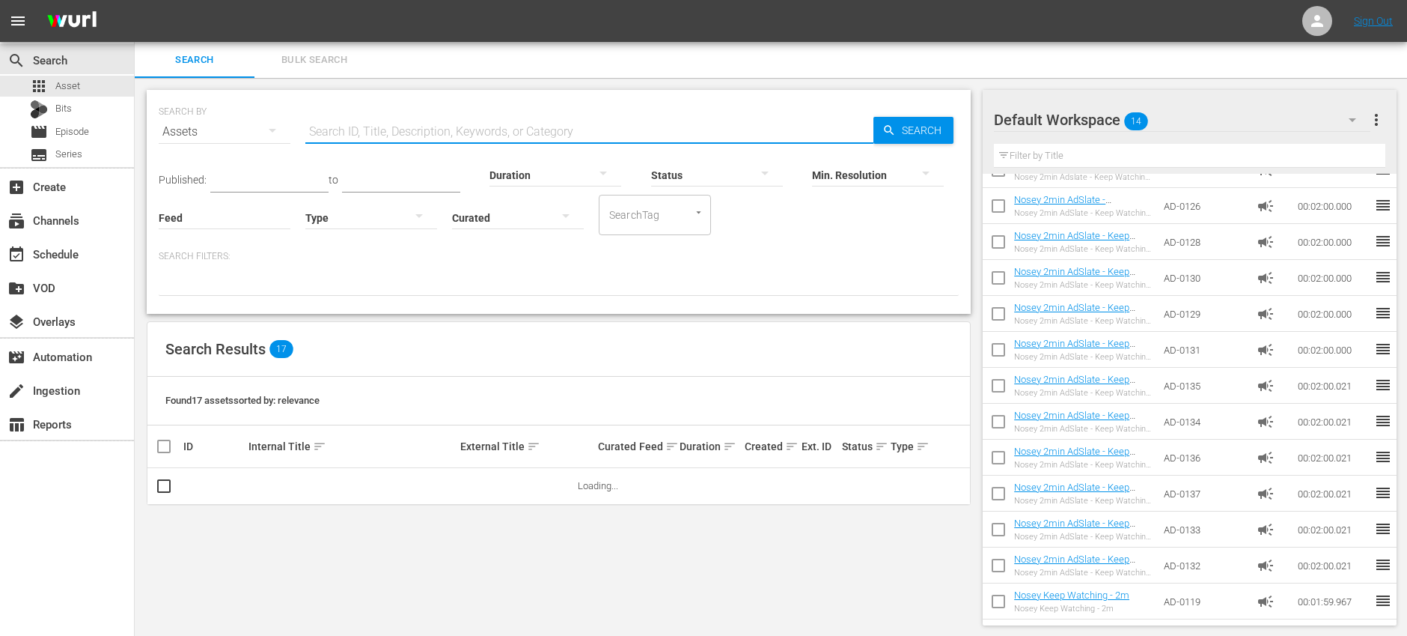
click at [339, 119] on input "text" at bounding box center [589, 132] width 568 height 36
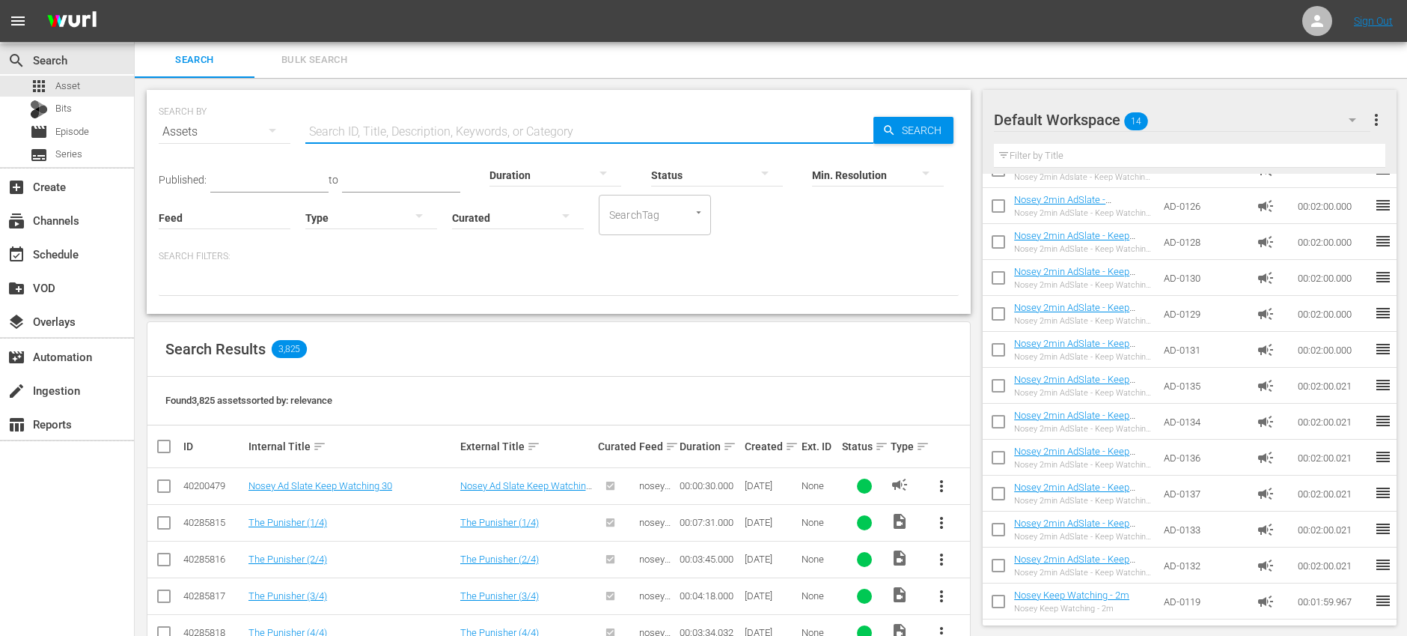
paste input "JS-1787"
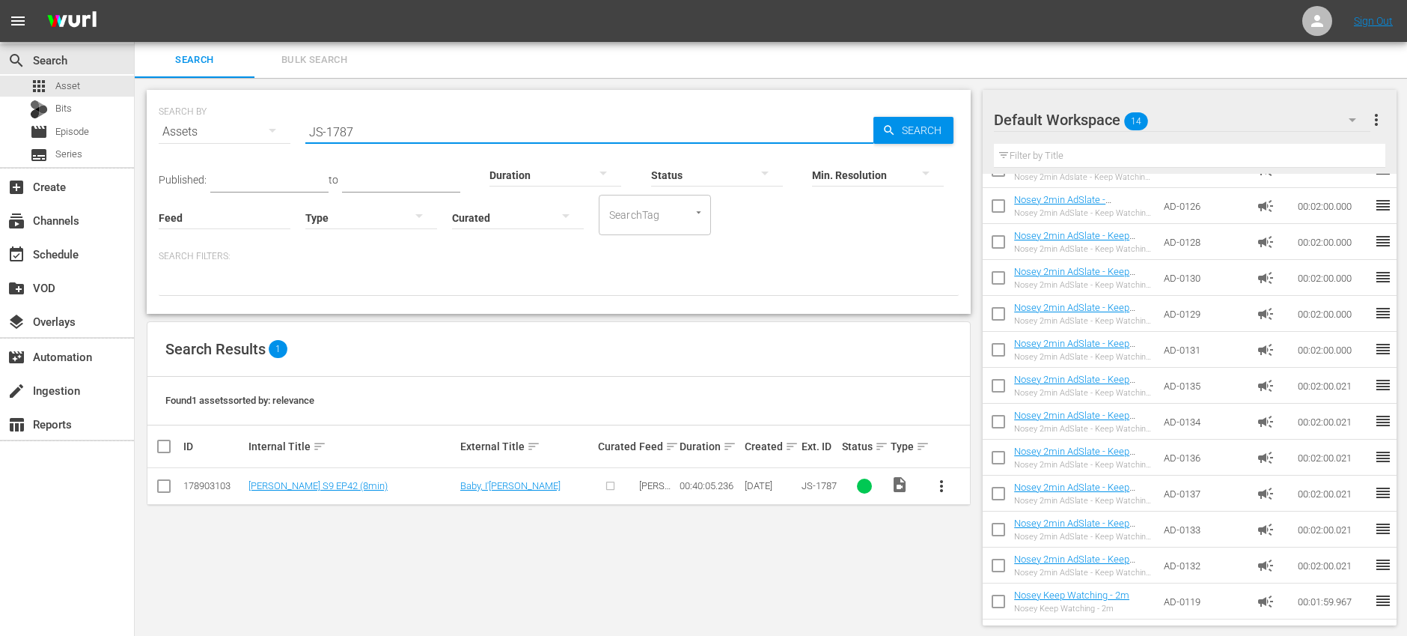
type input "JS-1787"
click at [937, 484] on span "more_vert" at bounding box center [942, 486] width 18 height 18
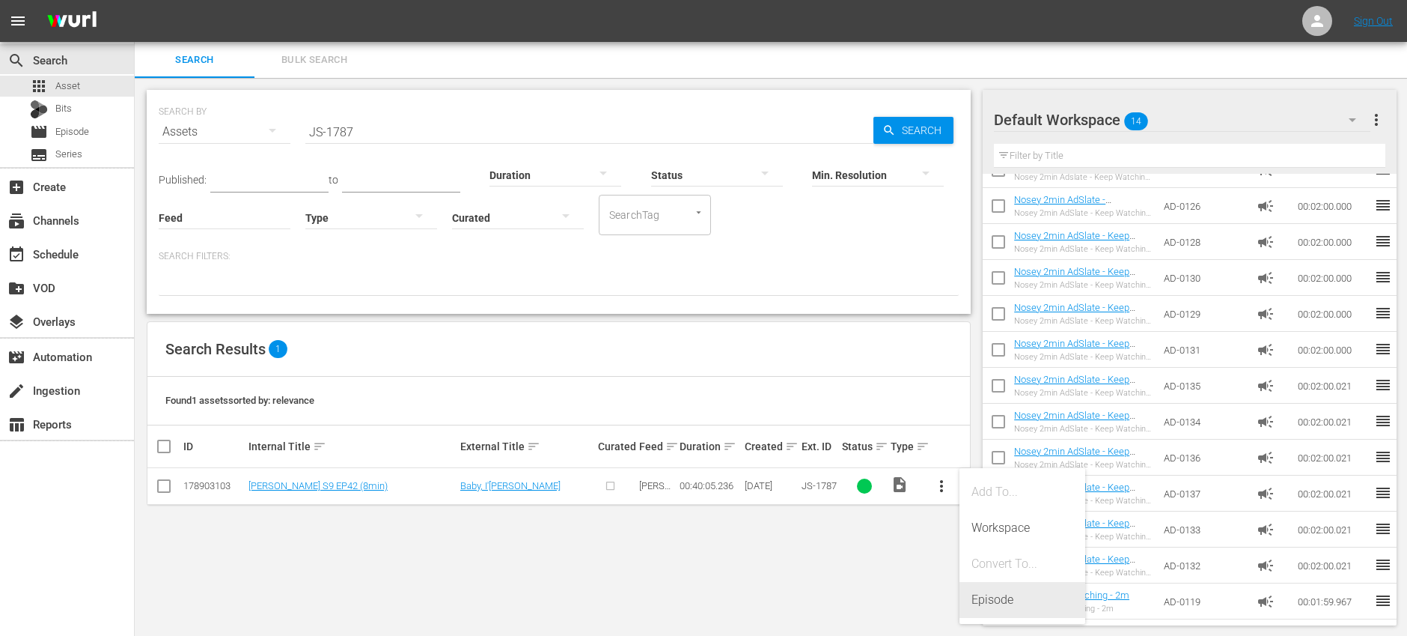
click at [996, 595] on div "Episode" at bounding box center [1023, 600] width 102 height 36
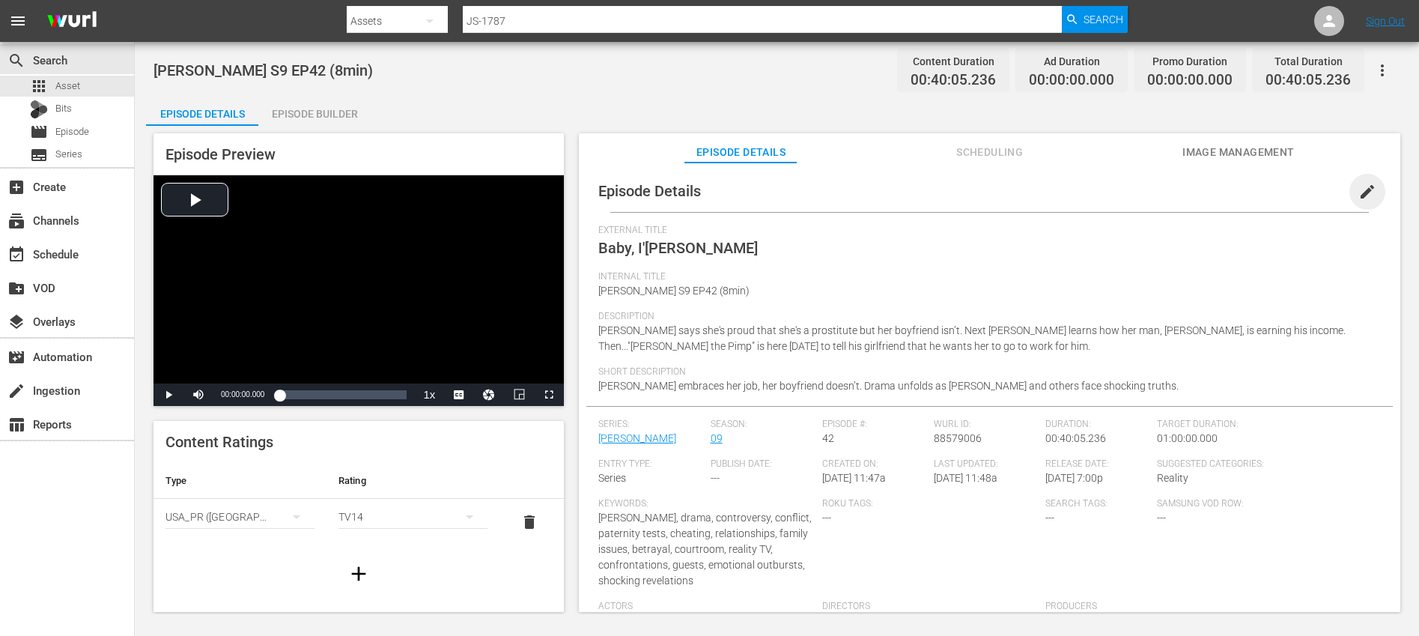
drag, startPoint x: 1357, startPoint y: 190, endPoint x: 1258, endPoint y: 220, distance: 104.0
click at [1358, 189] on span "edit" at bounding box center [1367, 192] width 18 height 18
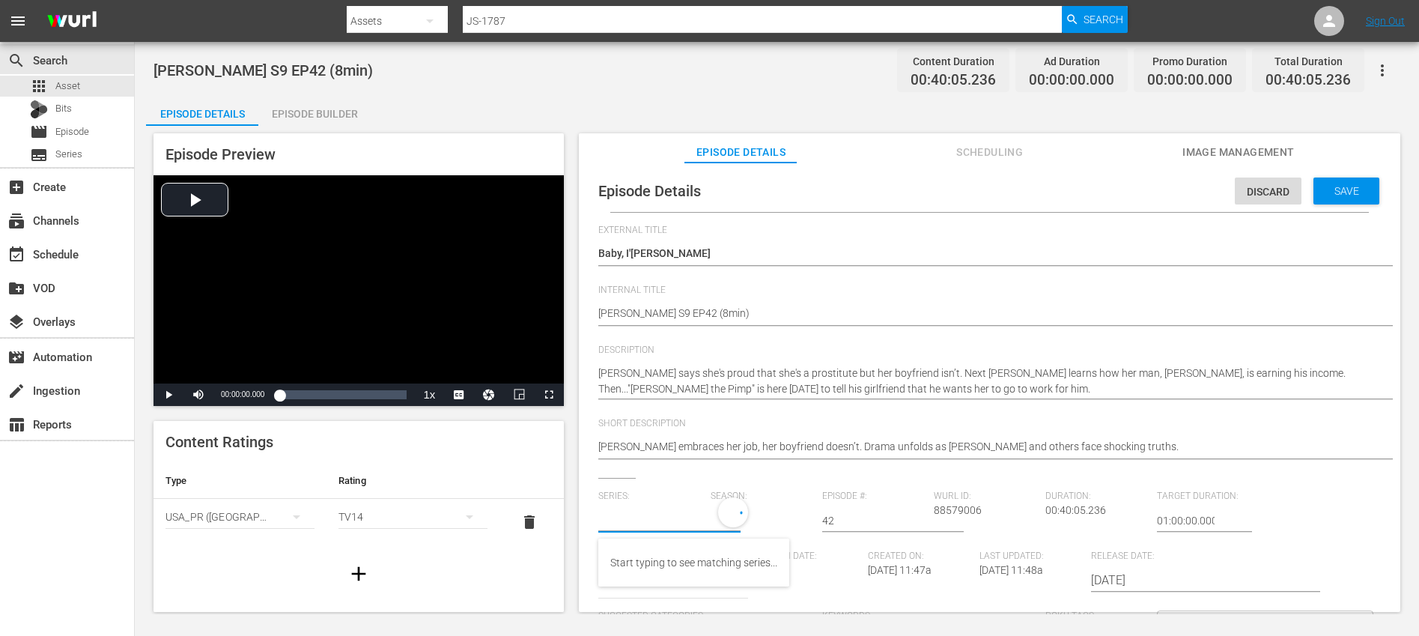
click at [654, 517] on input "text" at bounding box center [650, 520] width 104 height 36
type input "e"
click at [660, 558] on div "[PERSON_NAME] (JS)" at bounding box center [659, 562] width 99 height 36
type input "[PERSON_NAME] (JS)"
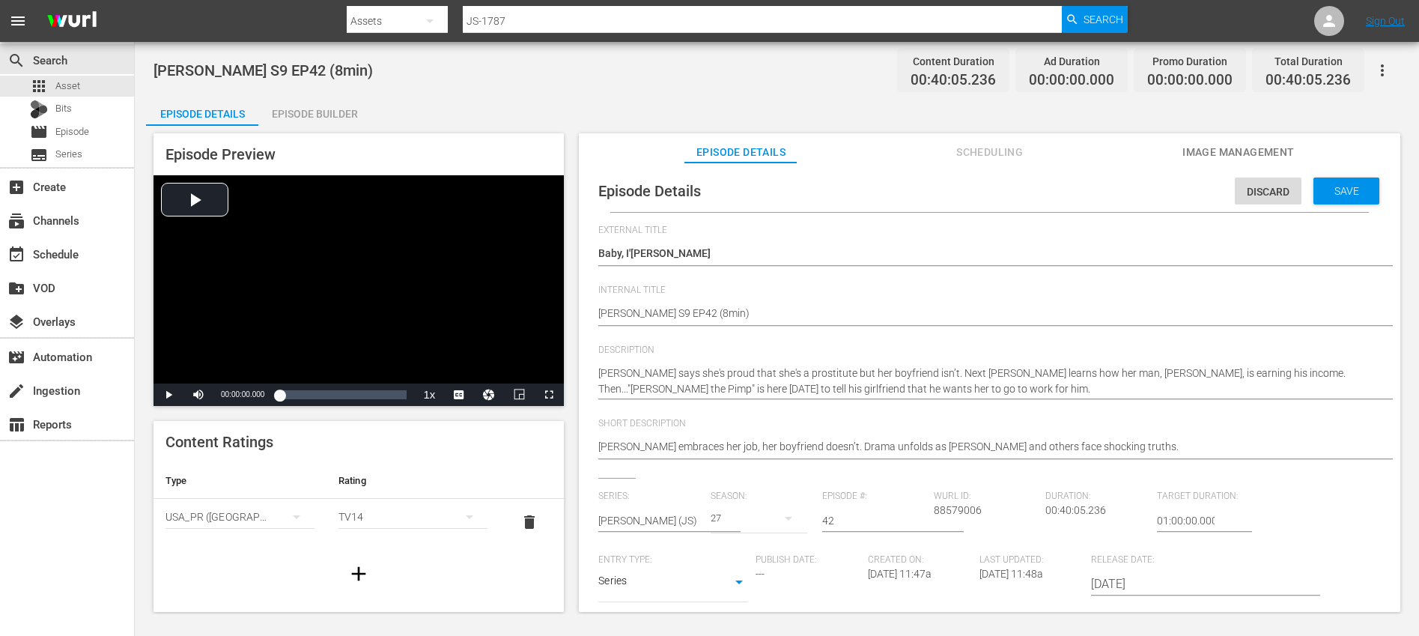
click at [758, 519] on div "27" at bounding box center [758, 518] width 97 height 42
click at [743, 395] on div "9" at bounding box center [729, 389] width 41 height 15
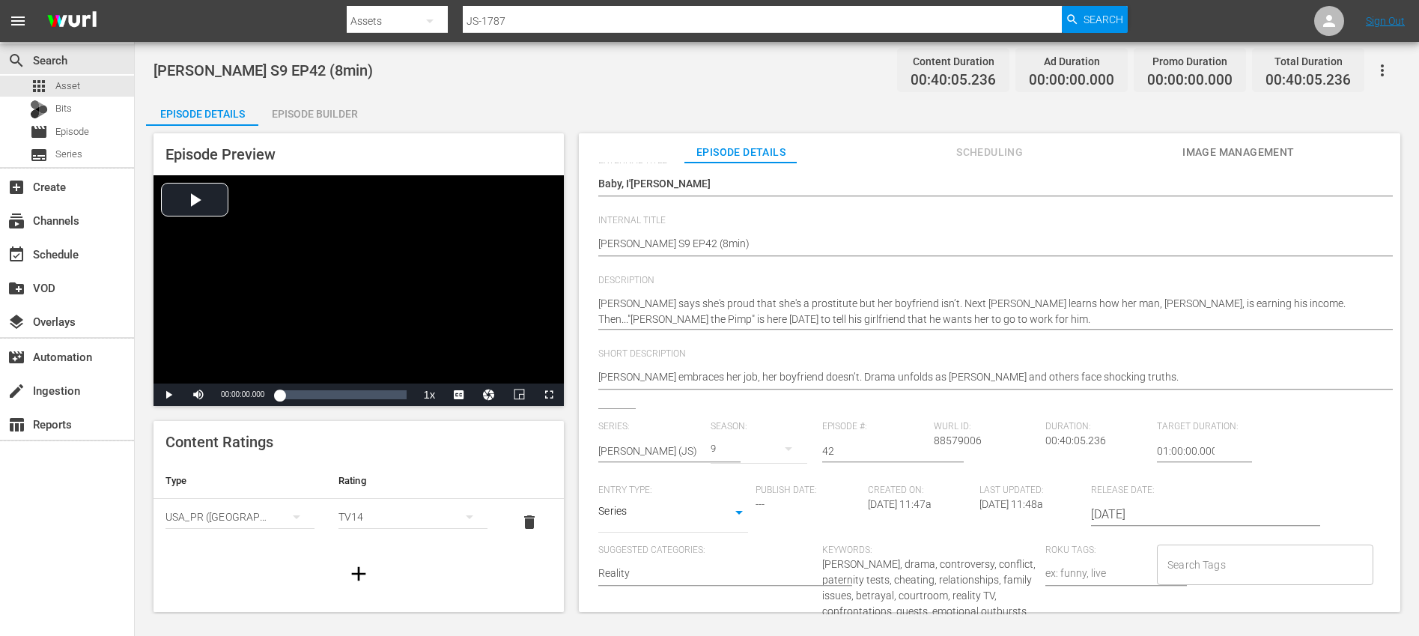
scroll to position [266, 0]
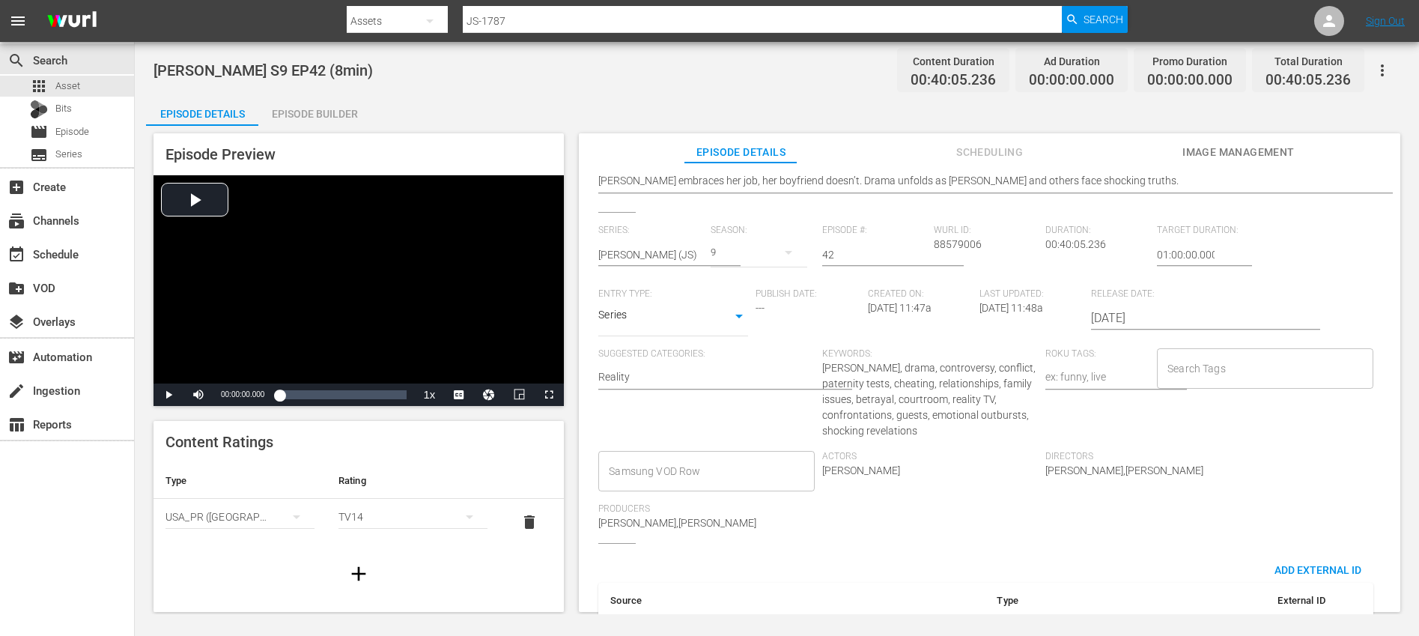
click at [1202, 371] on input "Search Tags" at bounding box center [1253, 368] width 180 height 27
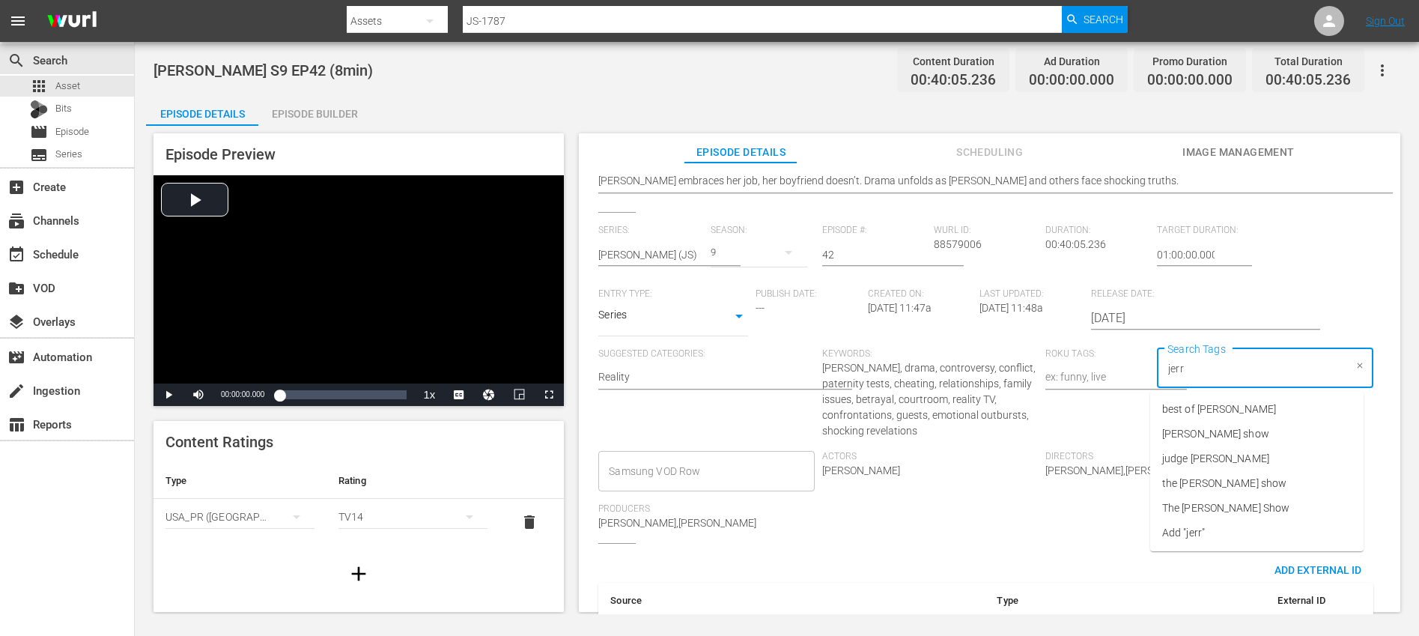
type input "[PERSON_NAME]"
click at [1204, 435] on span "[PERSON_NAME] show" at bounding box center [1215, 434] width 107 height 16
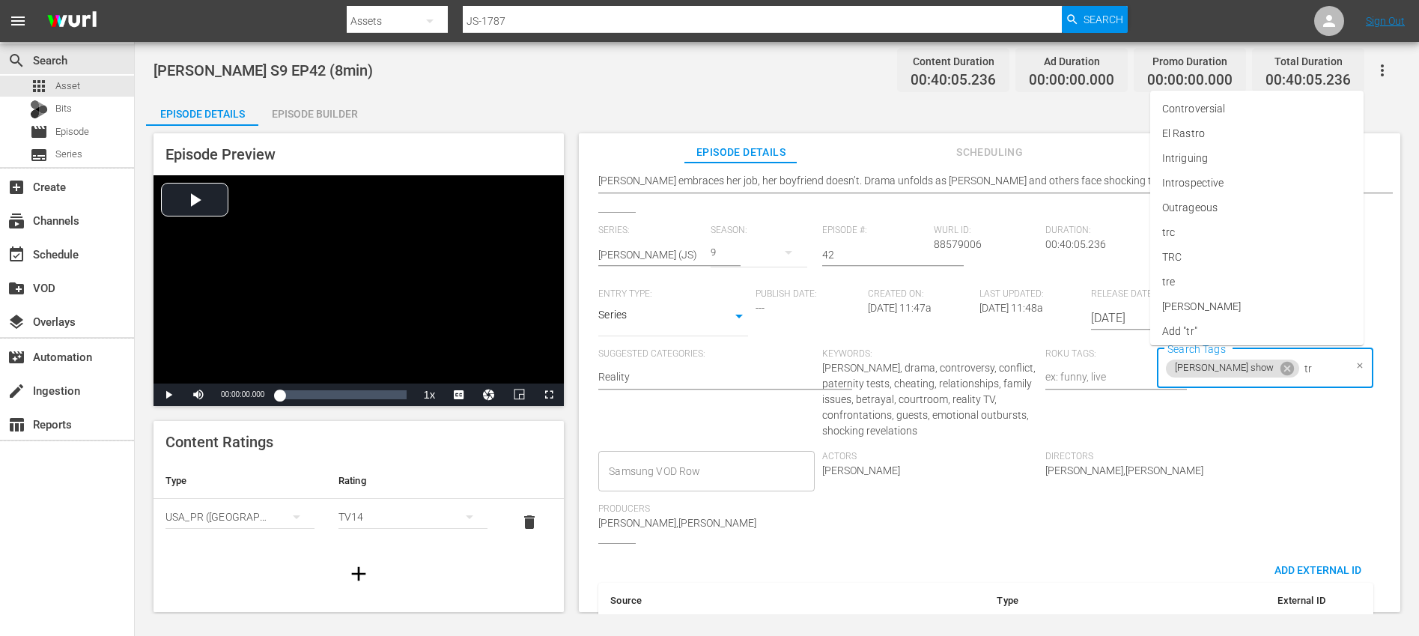
type input "trc"
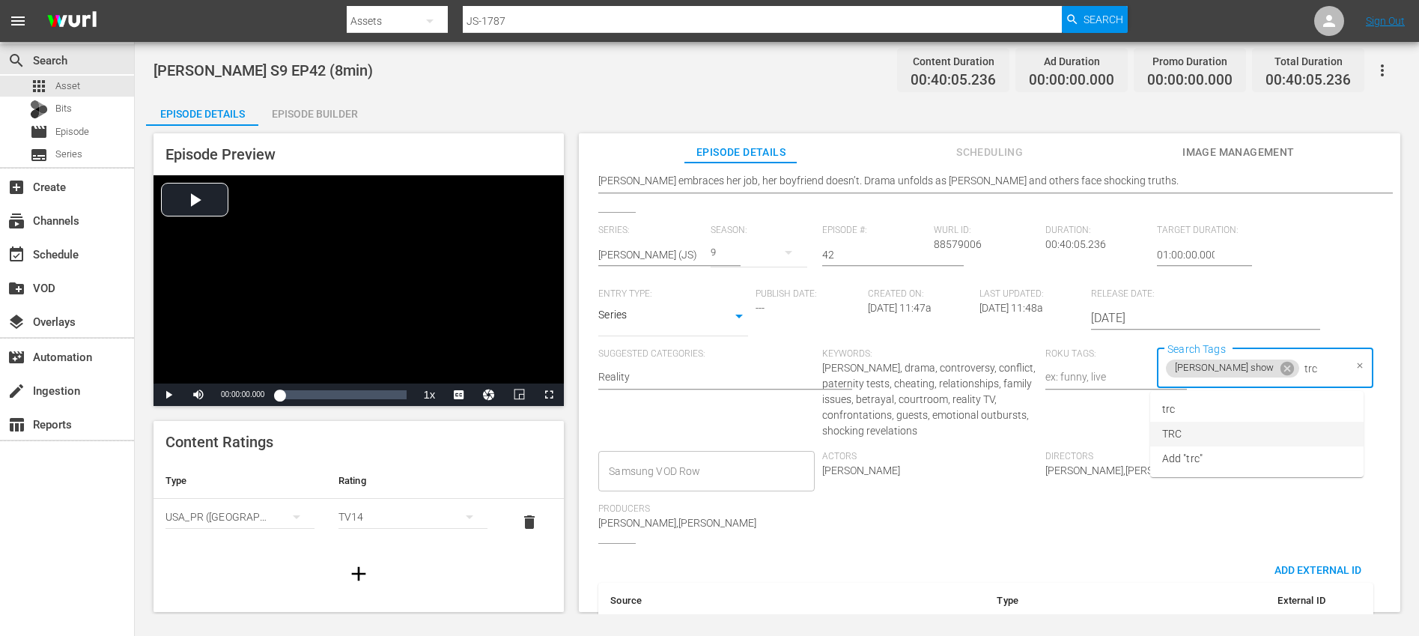
click at [1198, 435] on li "TRC" at bounding box center [1256, 433] width 213 height 25
type input "8"
click at [1198, 435] on li "8min" at bounding box center [1256, 431] width 213 height 25
click at [1234, 441] on div "Search Tags [PERSON_NAME] show TRC 8min Search Tags" at bounding box center [1268, 399] width 223 height 103
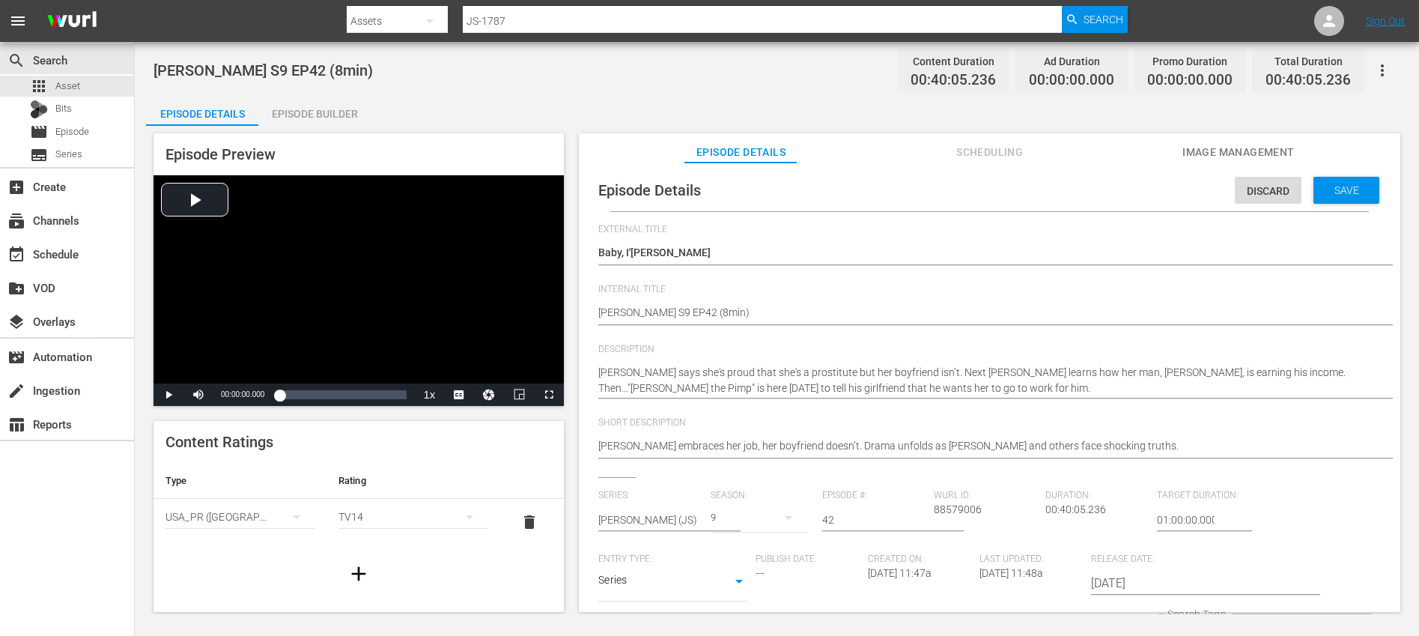
scroll to position [0, 0]
click at [1351, 200] on div "Save" at bounding box center [1346, 190] width 66 height 27
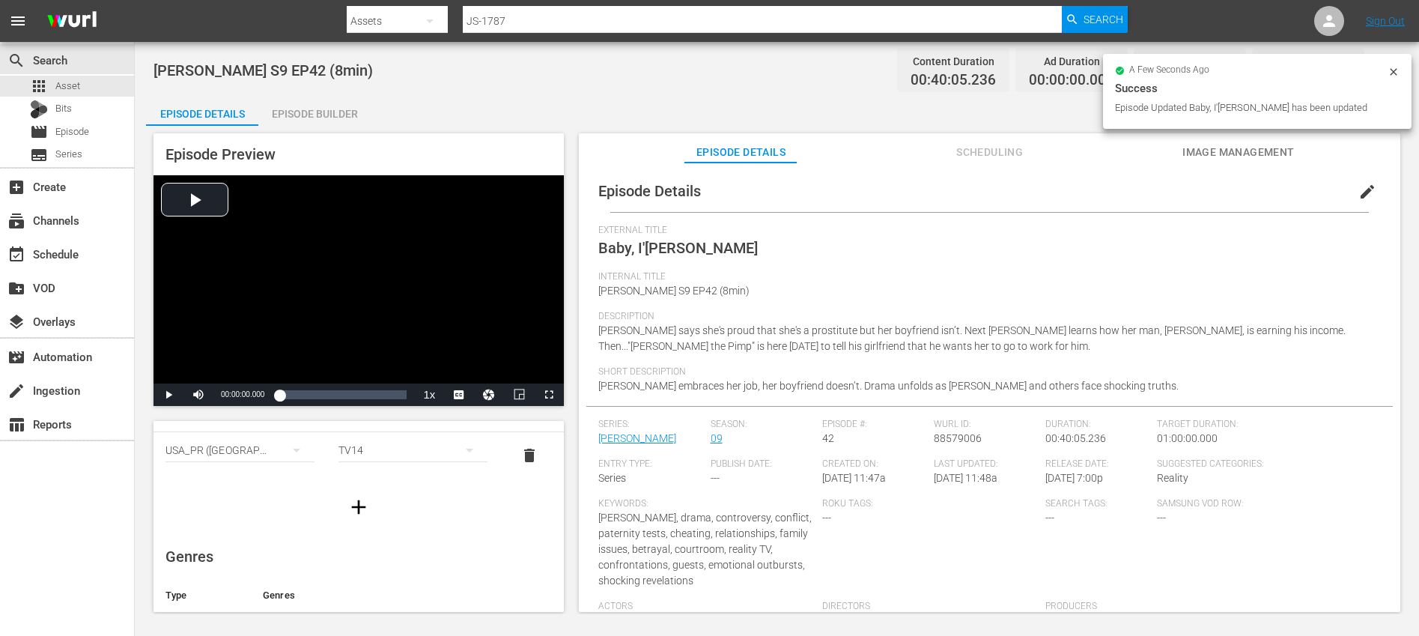
scroll to position [67, 0]
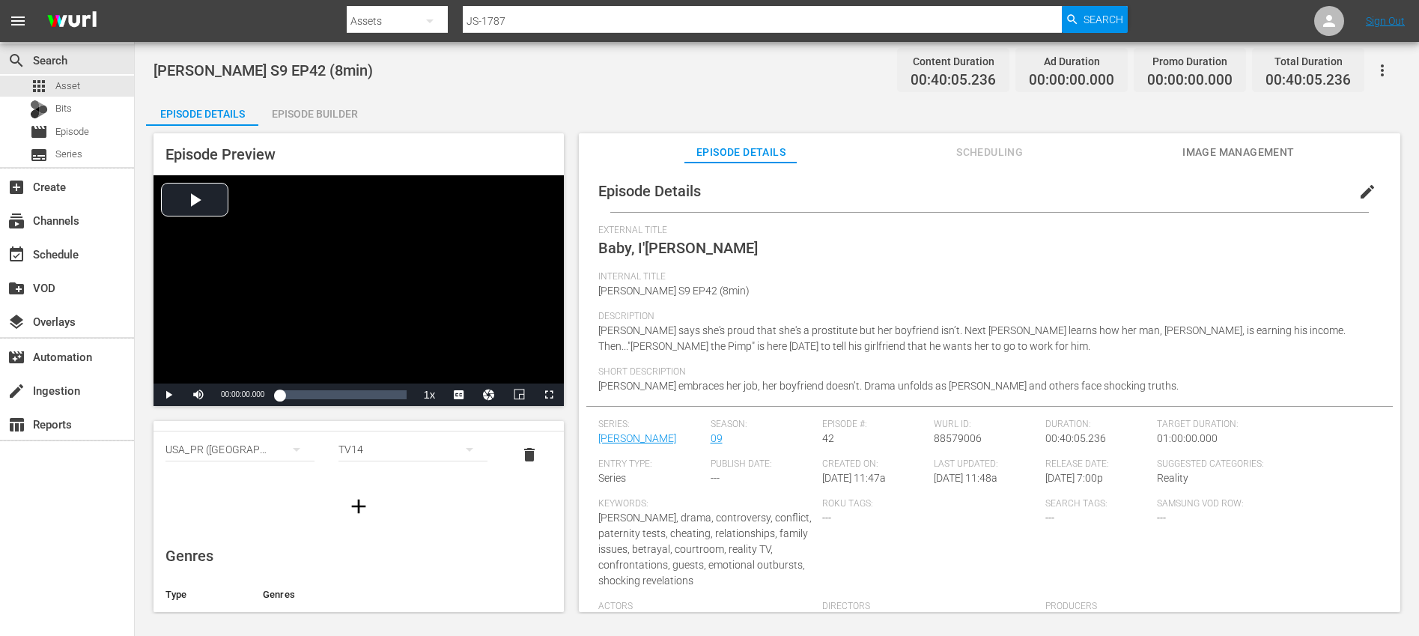
click at [352, 507] on icon "button" at bounding box center [359, 506] width 14 height 14
click at [267, 493] on div "simple table" at bounding box center [239, 496] width 149 height 42
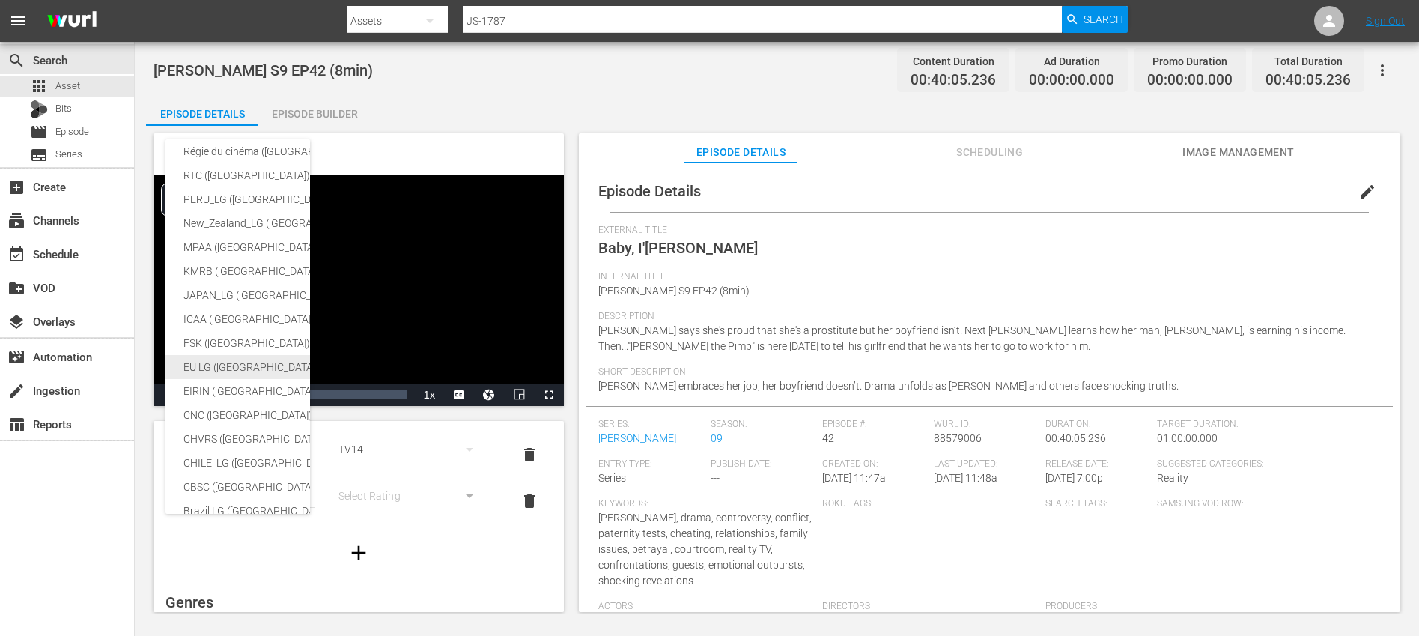
scroll to position [91, 0]
click at [240, 472] on div "CBSC ([GEOGRAPHIC_DATA])" at bounding box center [355, 480] width 344 height 24
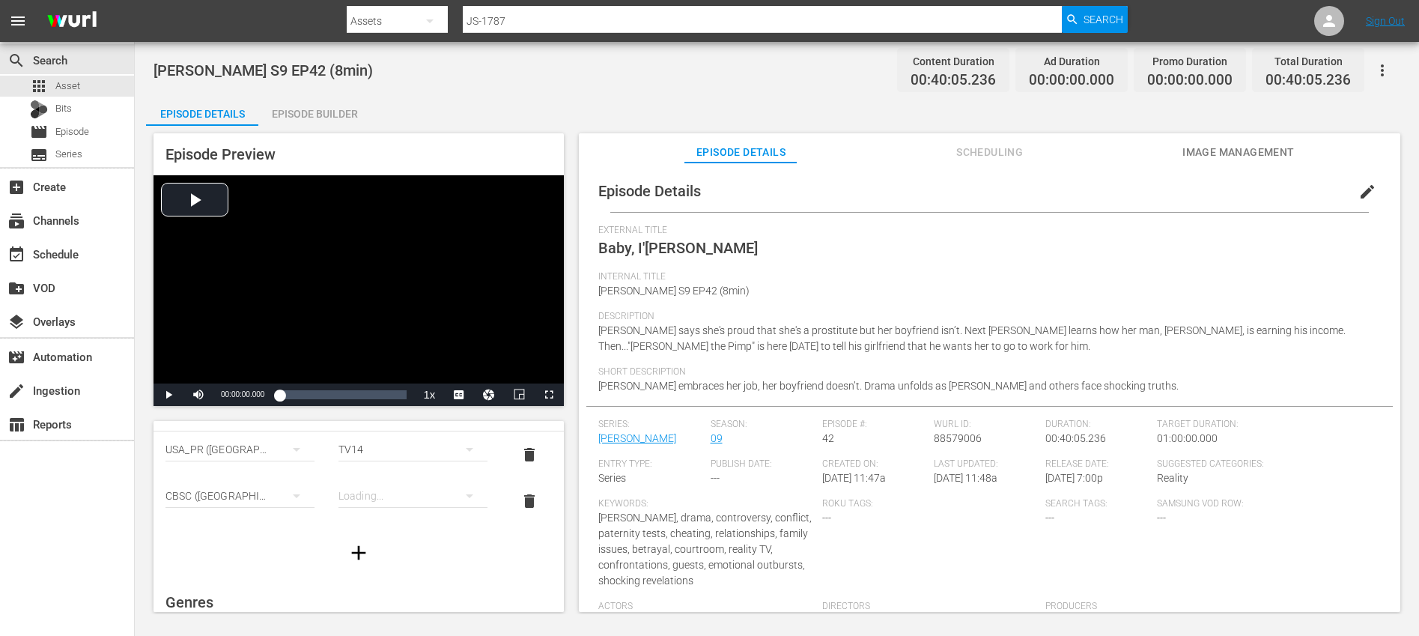
scroll to position [250, 0]
click at [392, 499] on div "simple table" at bounding box center [412, 496] width 149 height 42
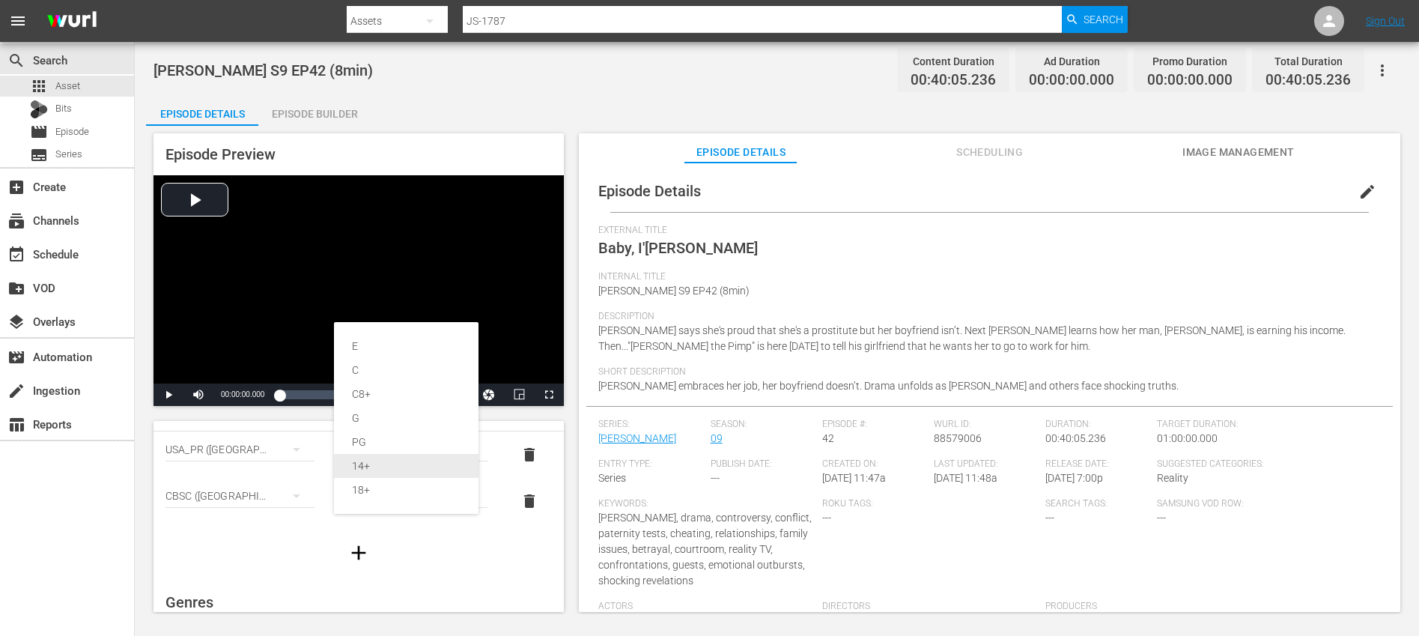
click at [394, 468] on div "14+" at bounding box center [406, 466] width 109 height 24
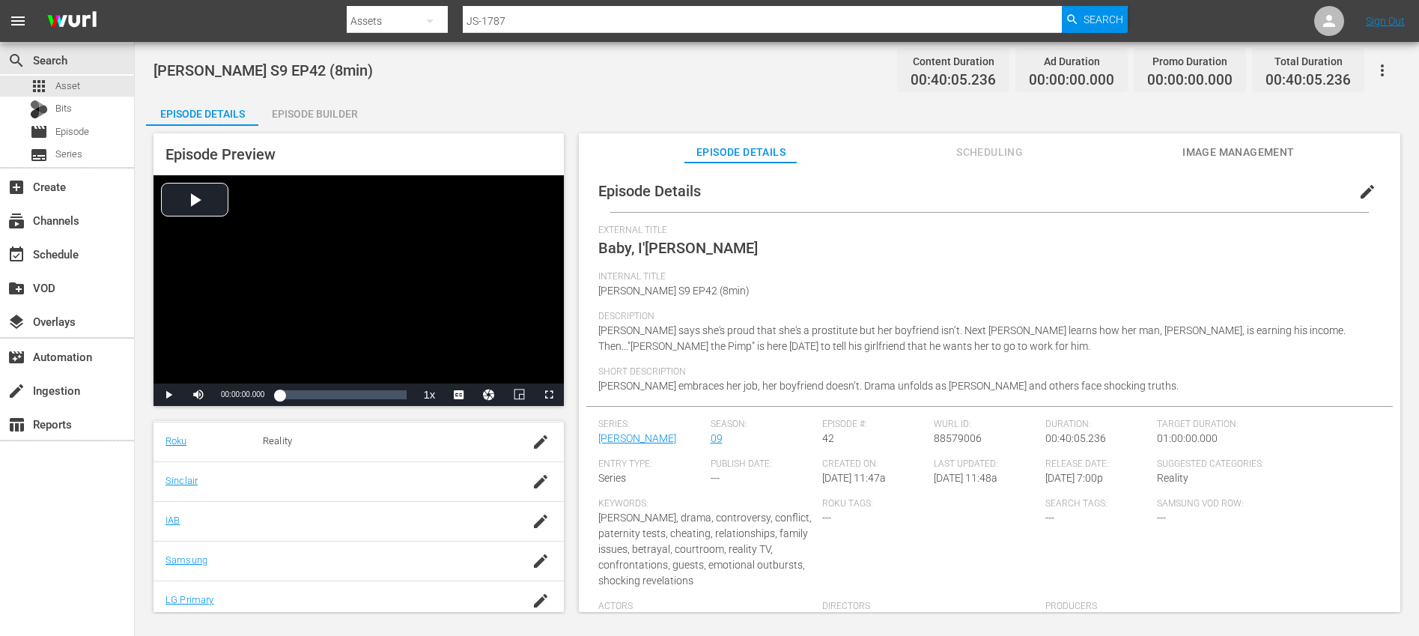
scroll to position [344, 0]
click at [534, 561] on icon "button" at bounding box center [540, 559] width 13 height 13
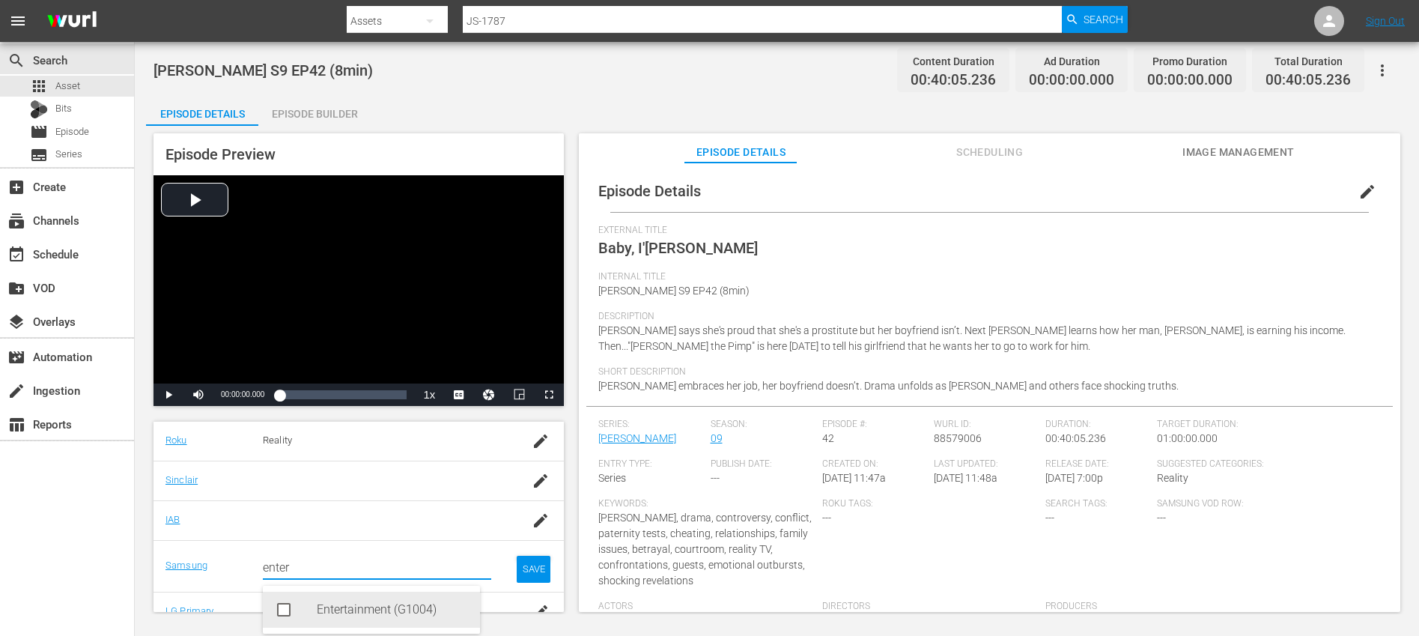
click at [381, 602] on div "Entertainment (G1004)" at bounding box center [392, 609] width 151 height 36
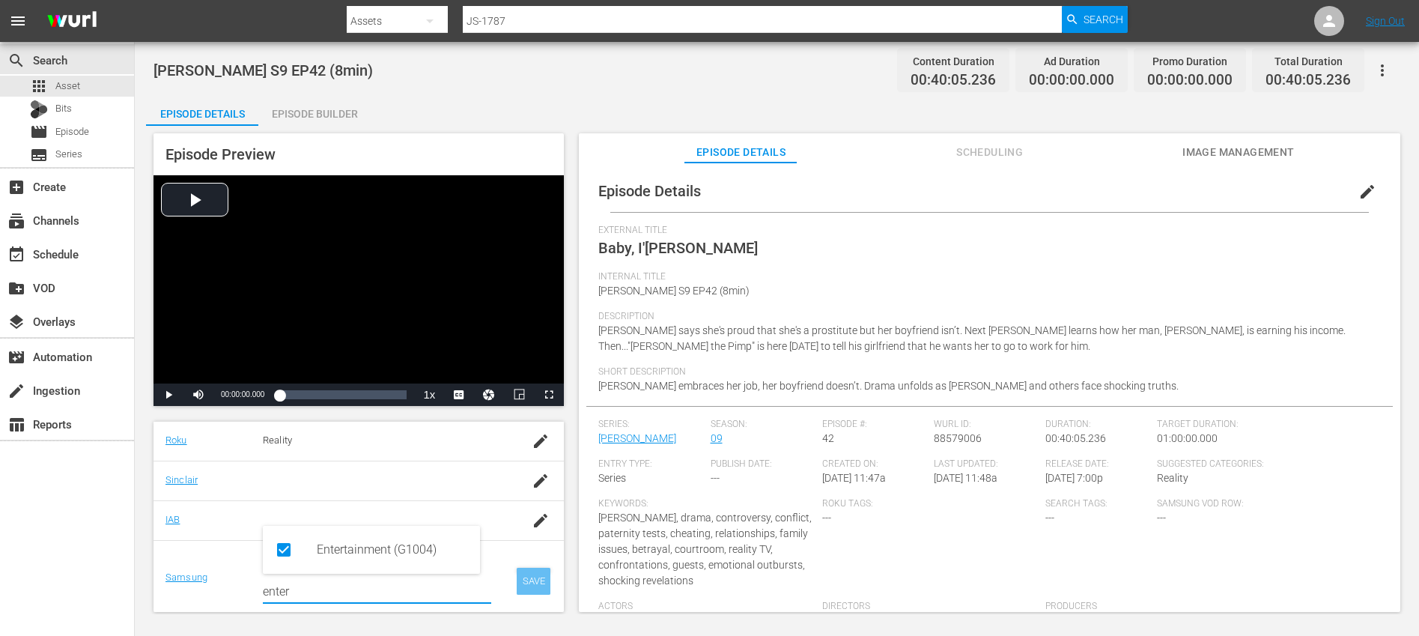
type input "enter"
click at [517, 581] on div "SAVE" at bounding box center [534, 580] width 34 height 27
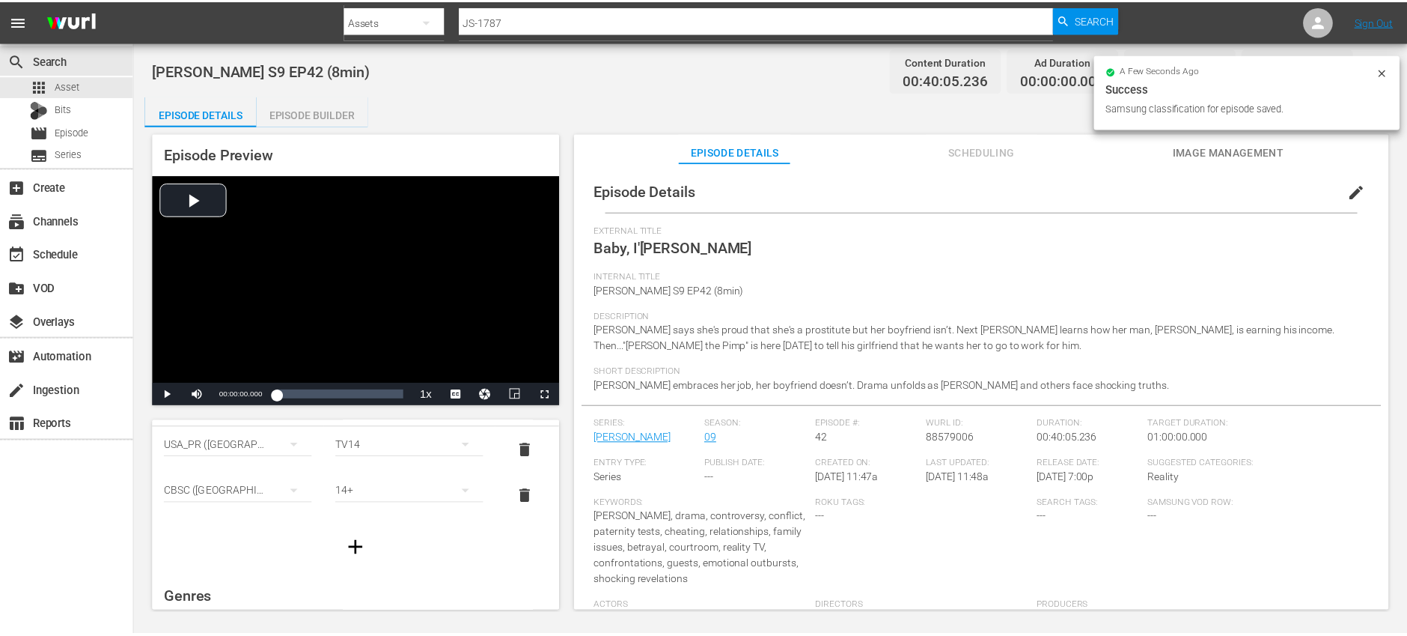
scroll to position [0, 0]
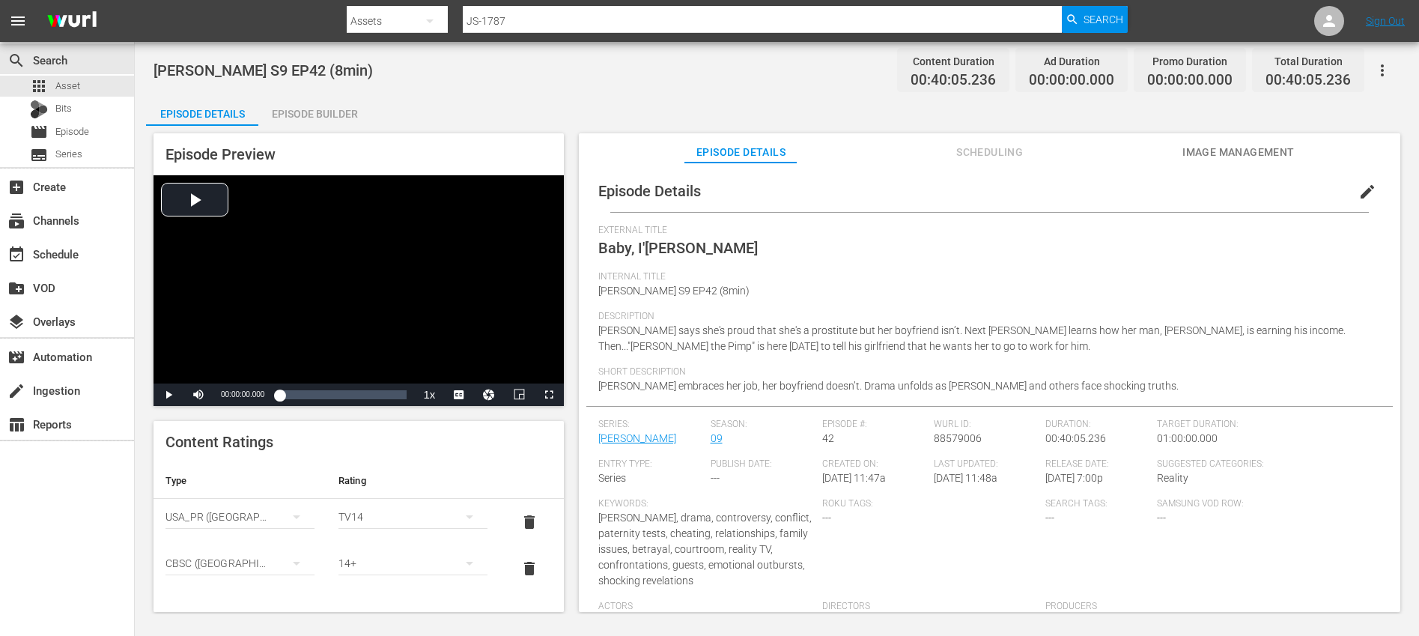
click at [326, 115] on div "Episode Builder" at bounding box center [314, 114] width 112 height 36
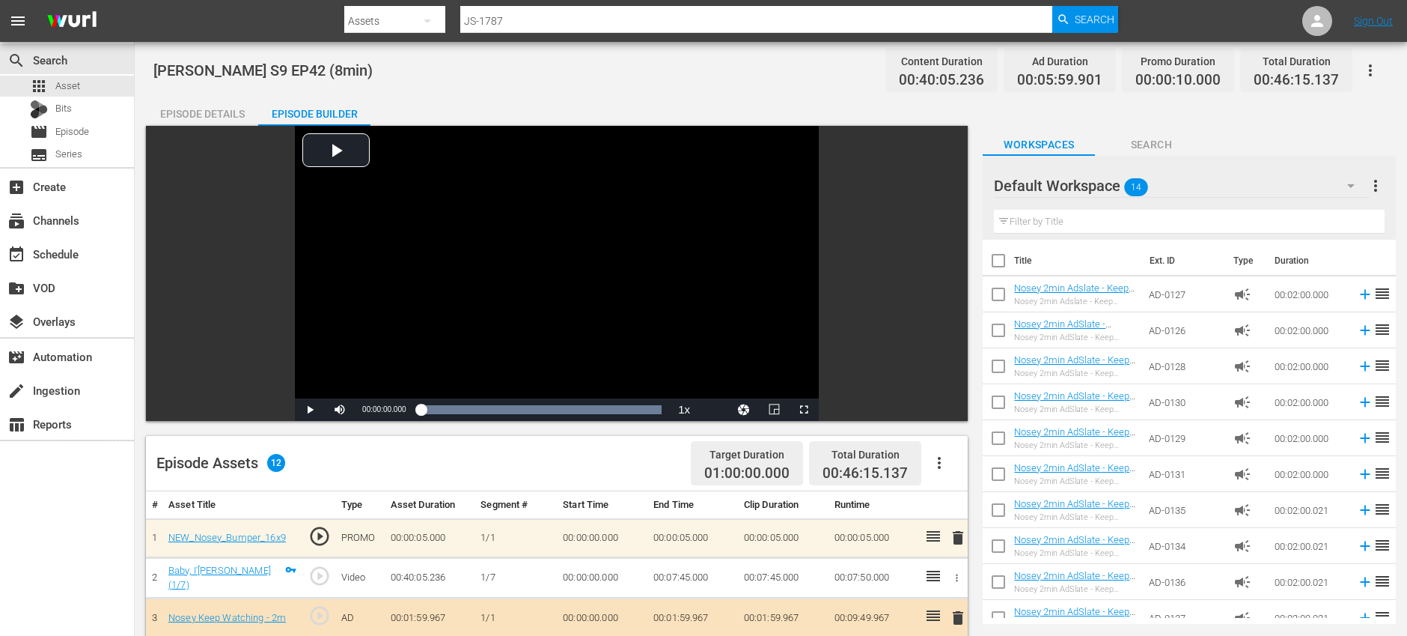
click at [184, 108] on div "Episode Details" at bounding box center [202, 114] width 112 height 36
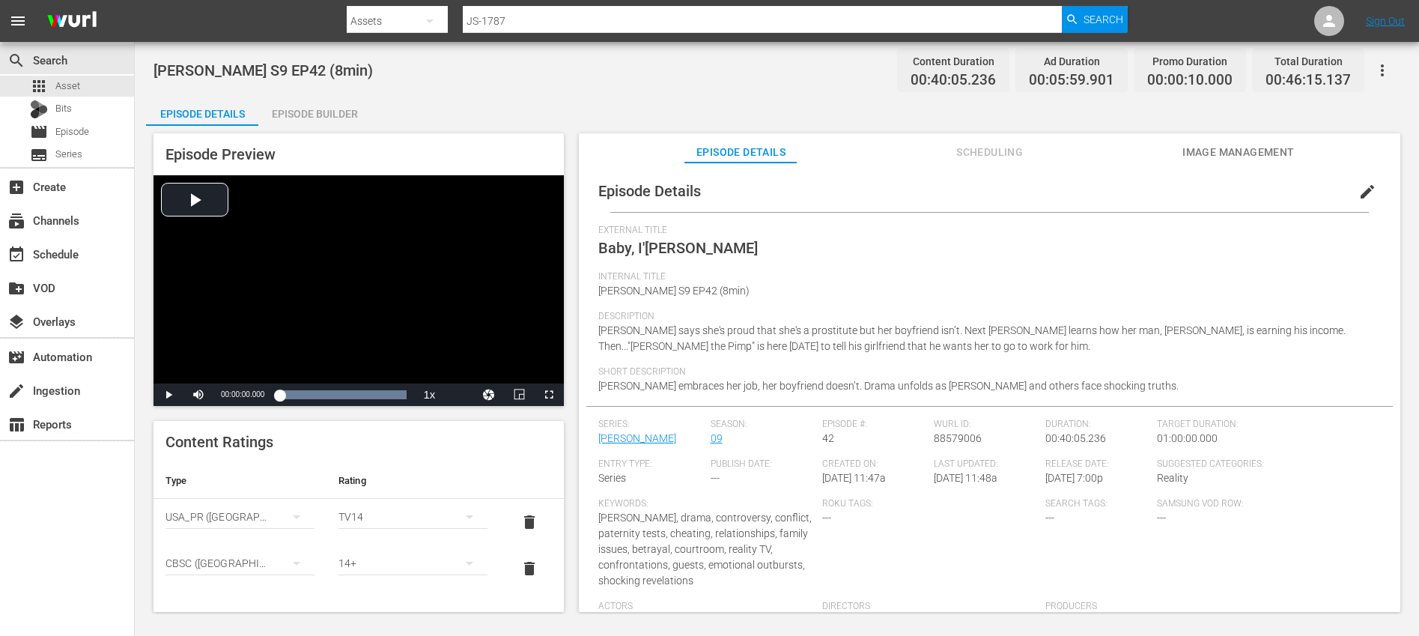
click at [1389, 69] on icon "button" at bounding box center [1382, 70] width 18 height 18
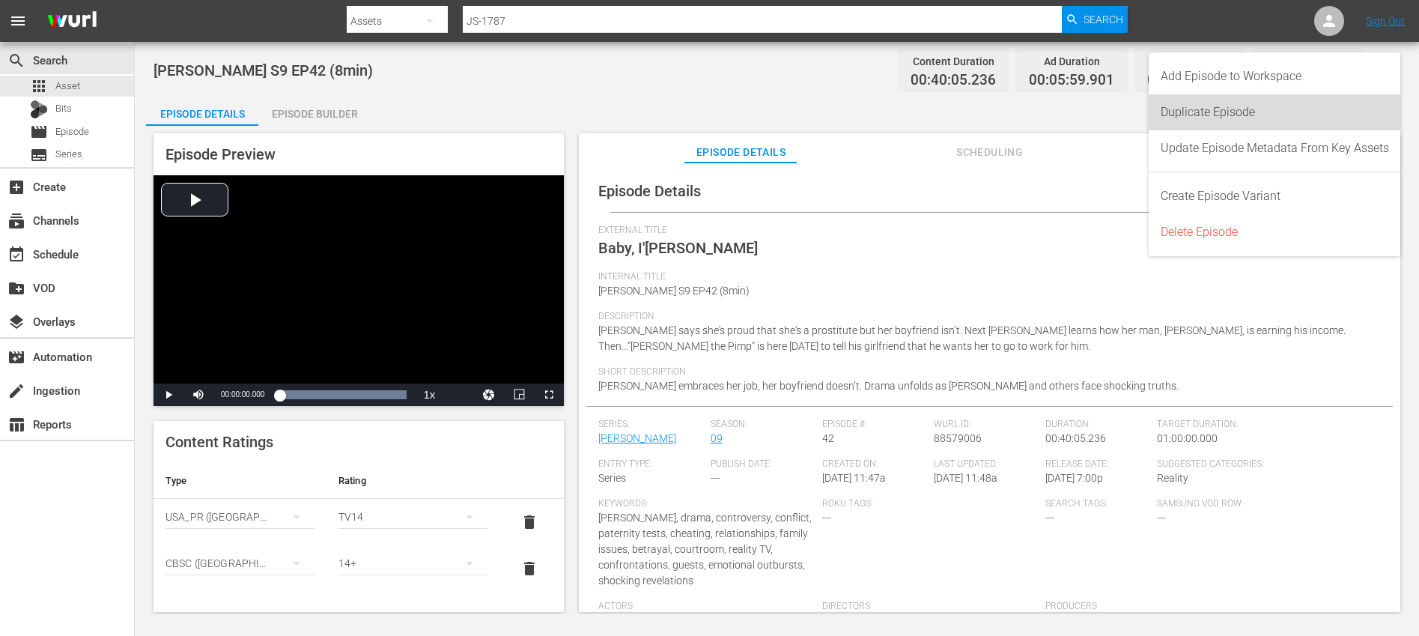
click at [1277, 103] on div "Duplicate Episode" at bounding box center [1274, 112] width 228 height 36
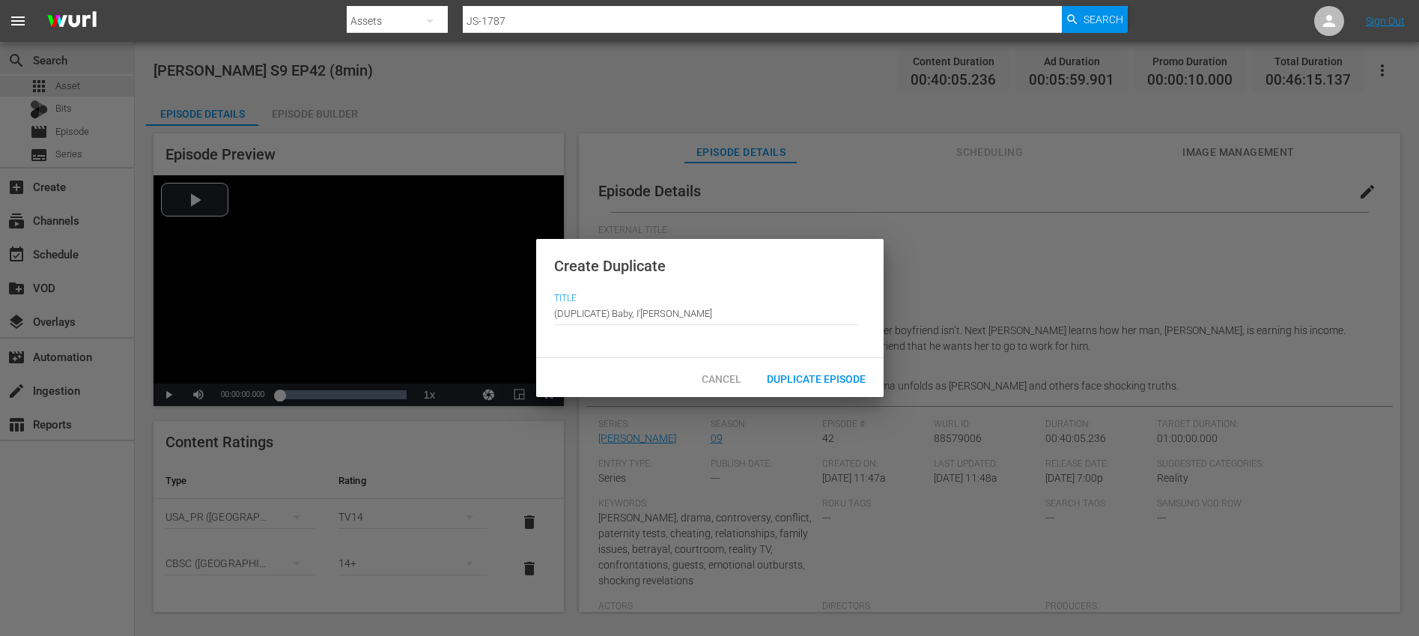
click at [612, 315] on input "(DUPLICATE) Baby, I'[PERSON_NAME]" at bounding box center [706, 313] width 304 height 36
drag, startPoint x: 611, startPoint y: 311, endPoint x: 535, endPoint y: 315, distance: 76.5
click at [536, 315] on div "Create Duplicate Title Episode Title (DUPLICATE) Baby, I'[PERSON_NAME]" at bounding box center [709, 299] width 347 height 120
type input "Baby, I'[PERSON_NAME]"
click at [792, 375] on span "Duplicate Episode" at bounding box center [816, 379] width 123 height 12
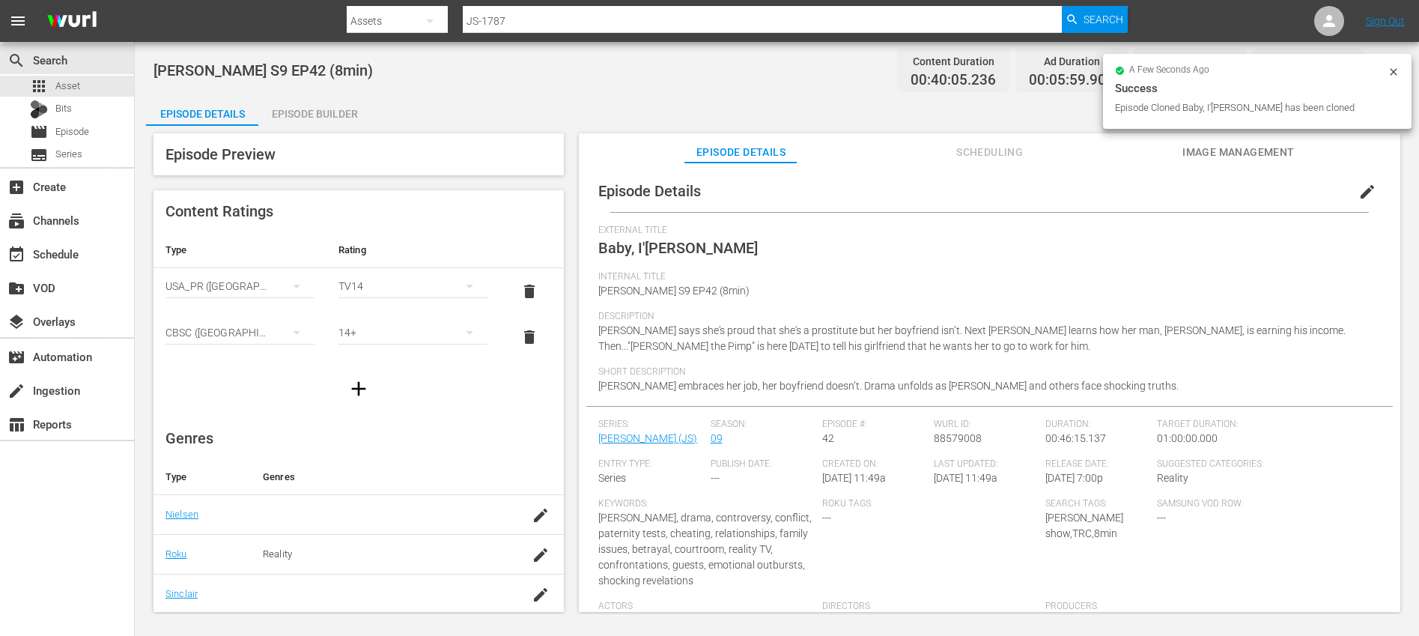
click at [1358, 195] on span "edit" at bounding box center [1367, 192] width 18 height 18
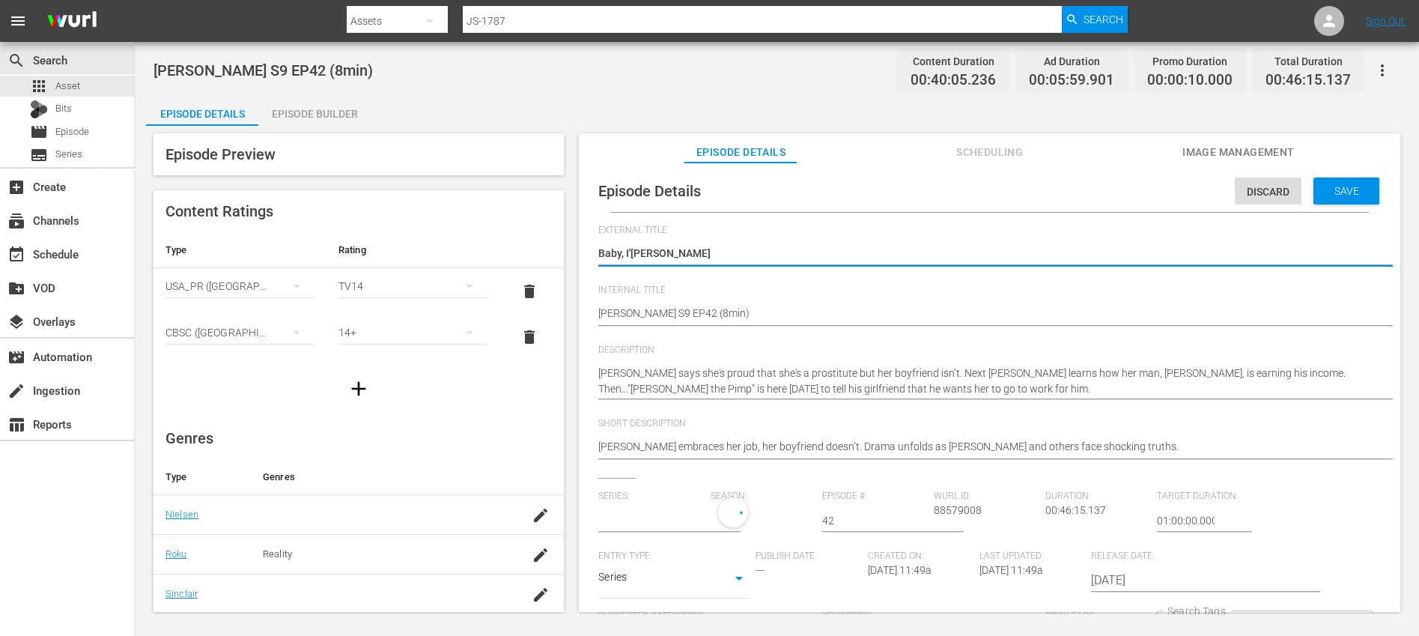
type input "[PERSON_NAME]"
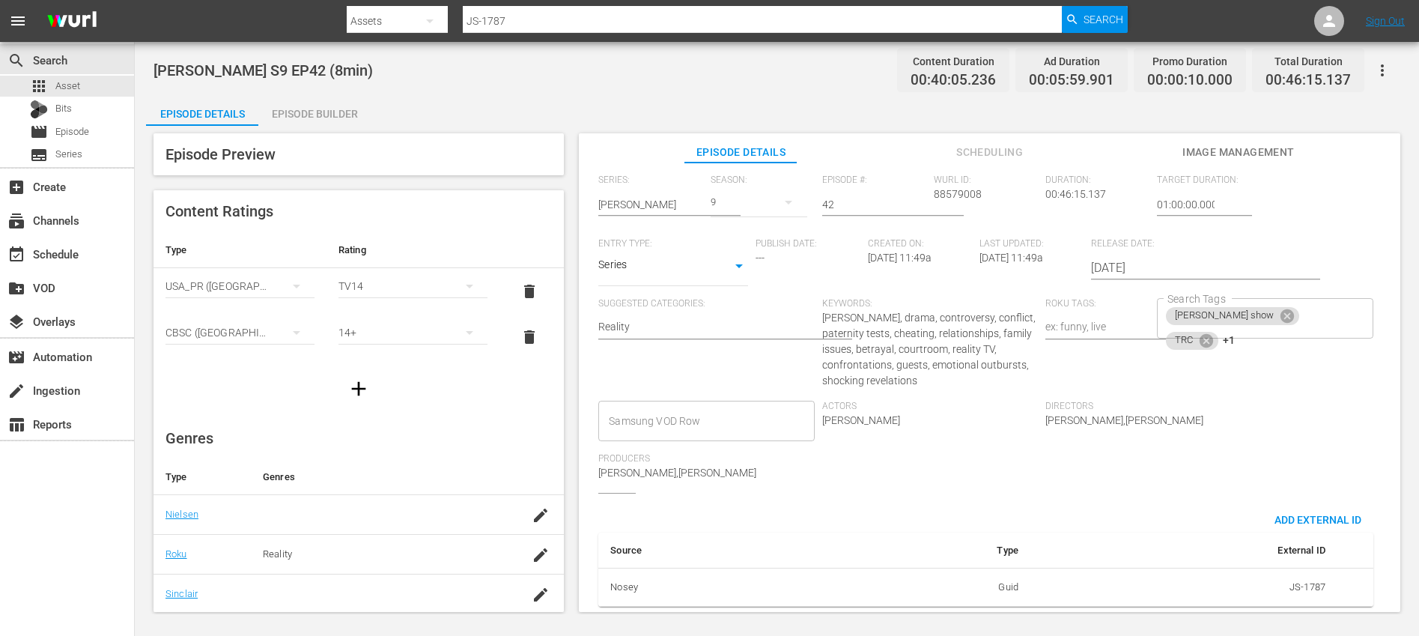
scroll to position [327, 0]
click at [1303, 304] on div "[PERSON_NAME] show TRC +1 Search Tags" at bounding box center [1265, 318] width 216 height 40
click at [1199, 333] on icon at bounding box center [1205, 339] width 13 height 13
click at [1203, 333] on icon at bounding box center [1209, 339] width 13 height 13
type input "10"
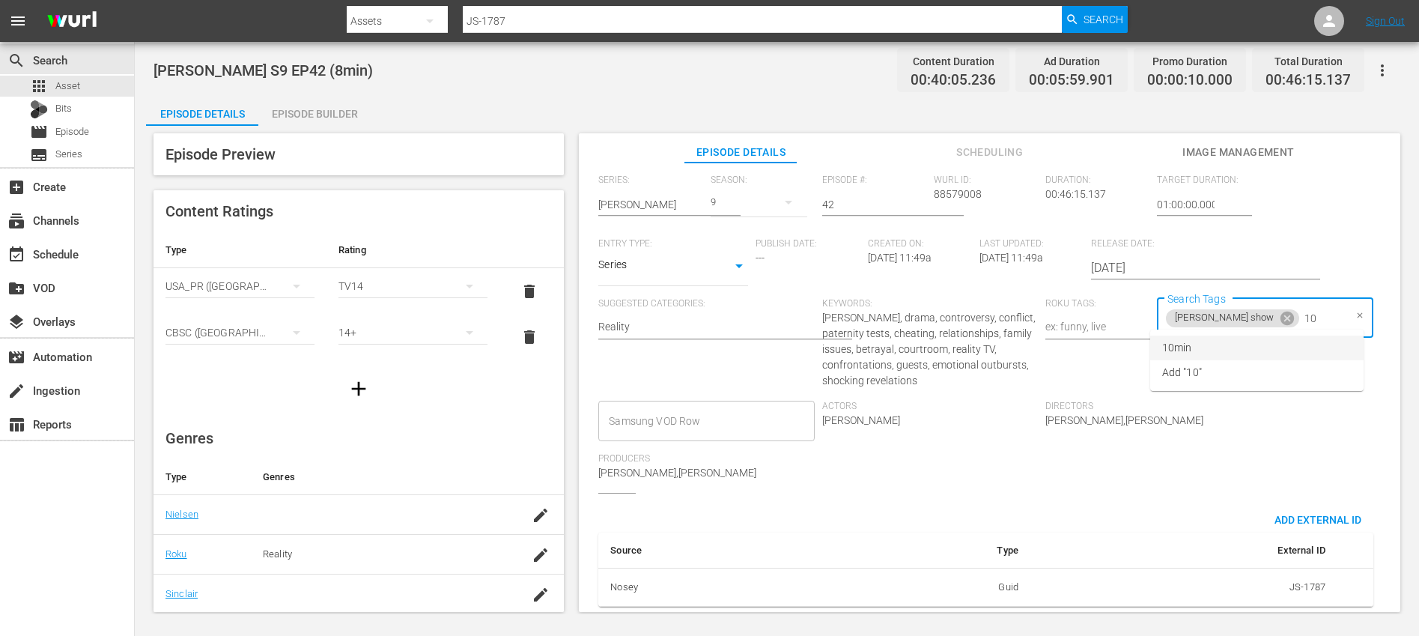
click at [1175, 347] on span "10min" at bounding box center [1176, 348] width 29 height 16
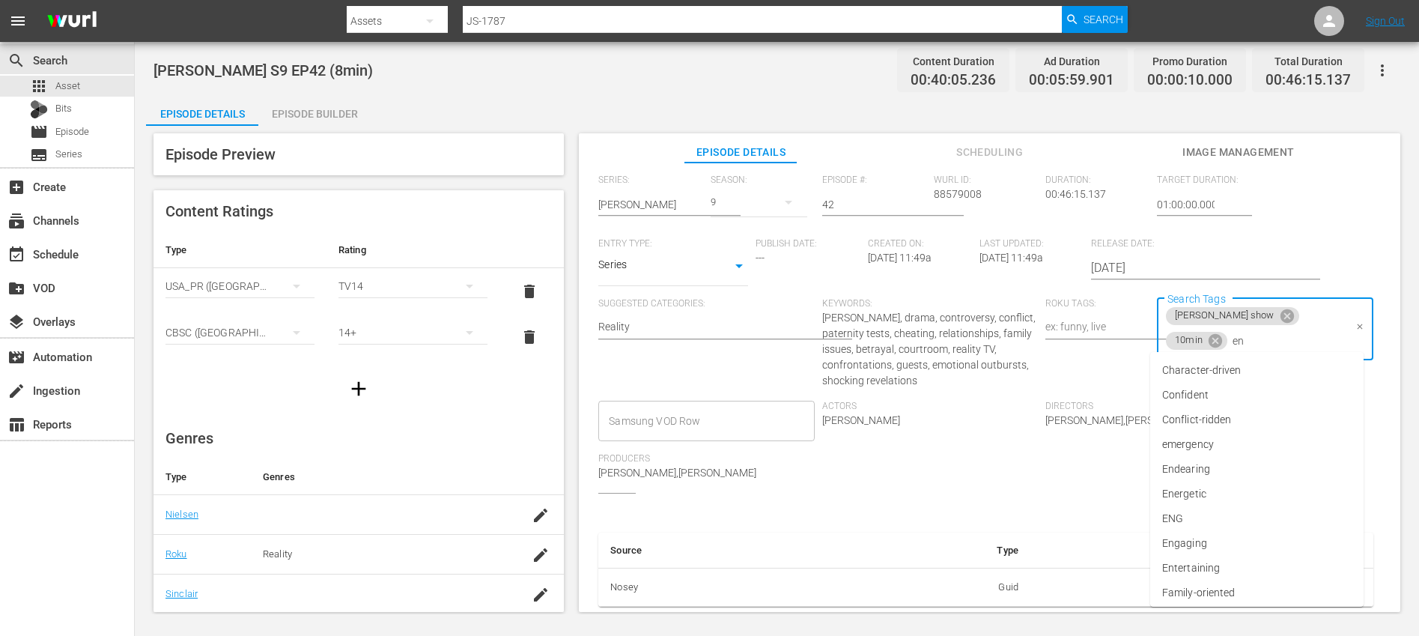
type input "eng"
click at [1196, 376] on li "ENG" at bounding box center [1256, 370] width 213 height 25
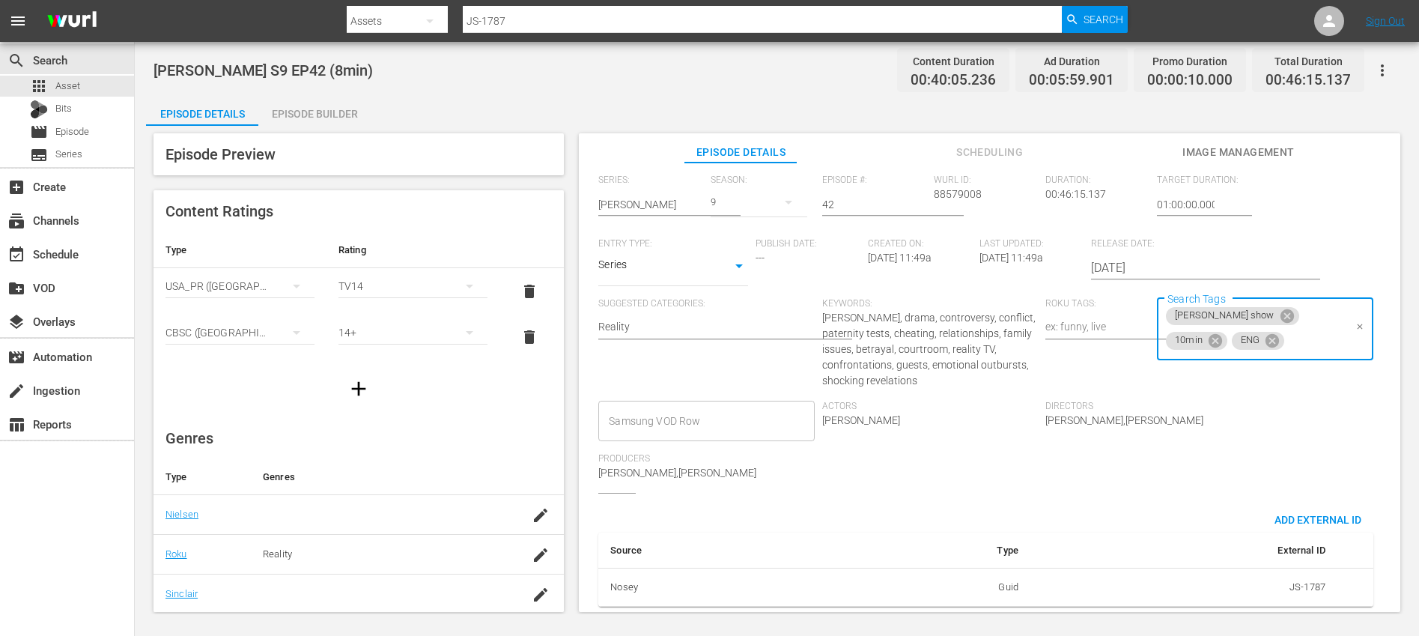
click at [1272, 414] on div "Series: [PERSON_NAME] Season: 9 Episode #: 42 [PERSON_NAME] ID: 88579008 Durati…" at bounding box center [989, 333] width 782 height 318
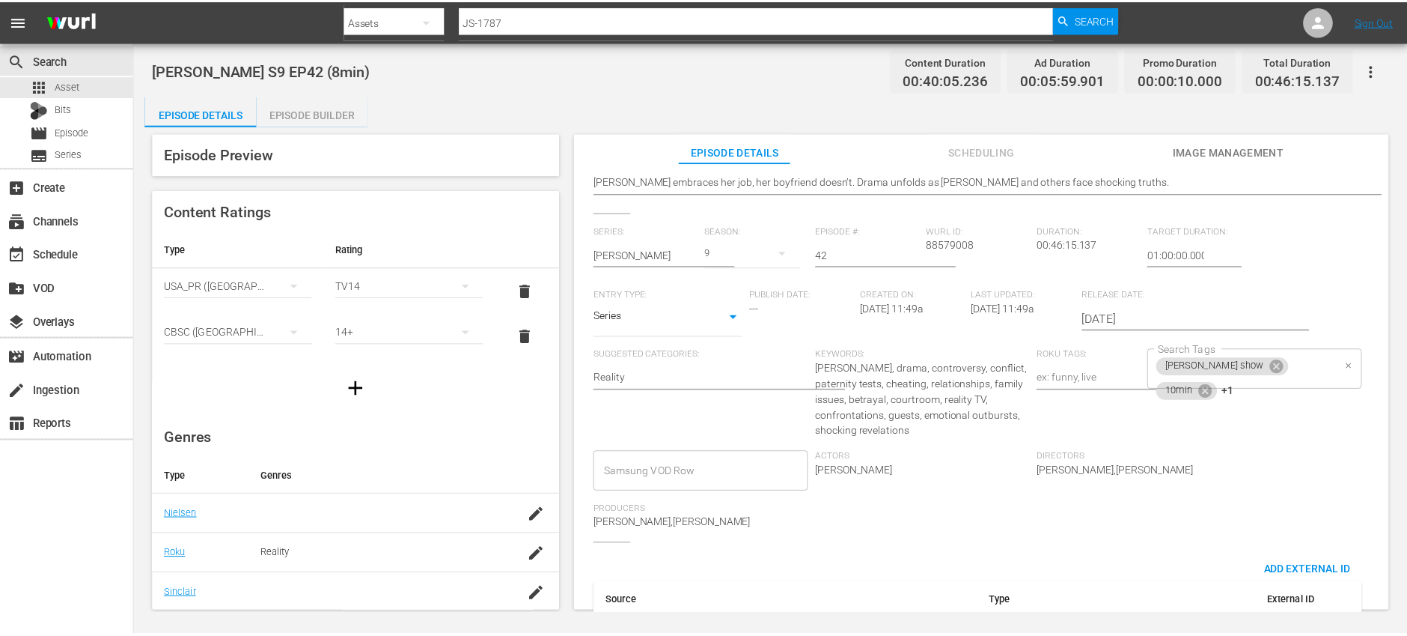
scroll to position [0, 0]
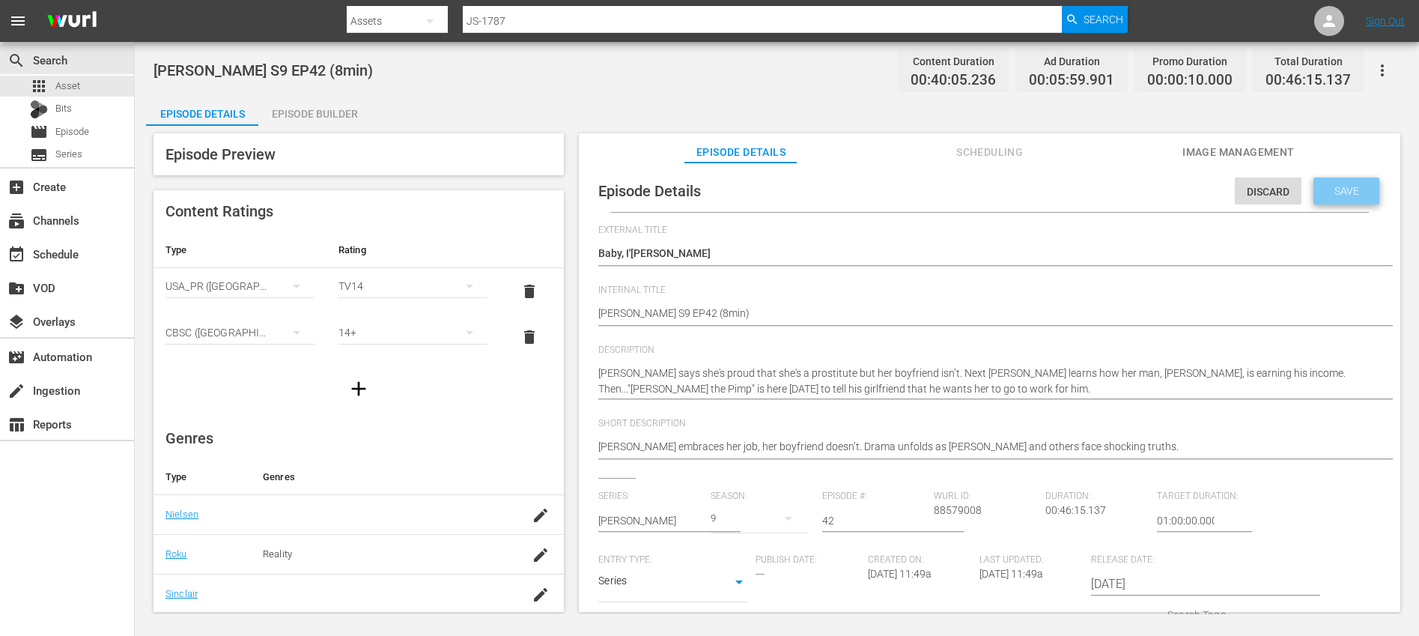
click at [1362, 194] on div "Save" at bounding box center [1346, 190] width 66 height 27
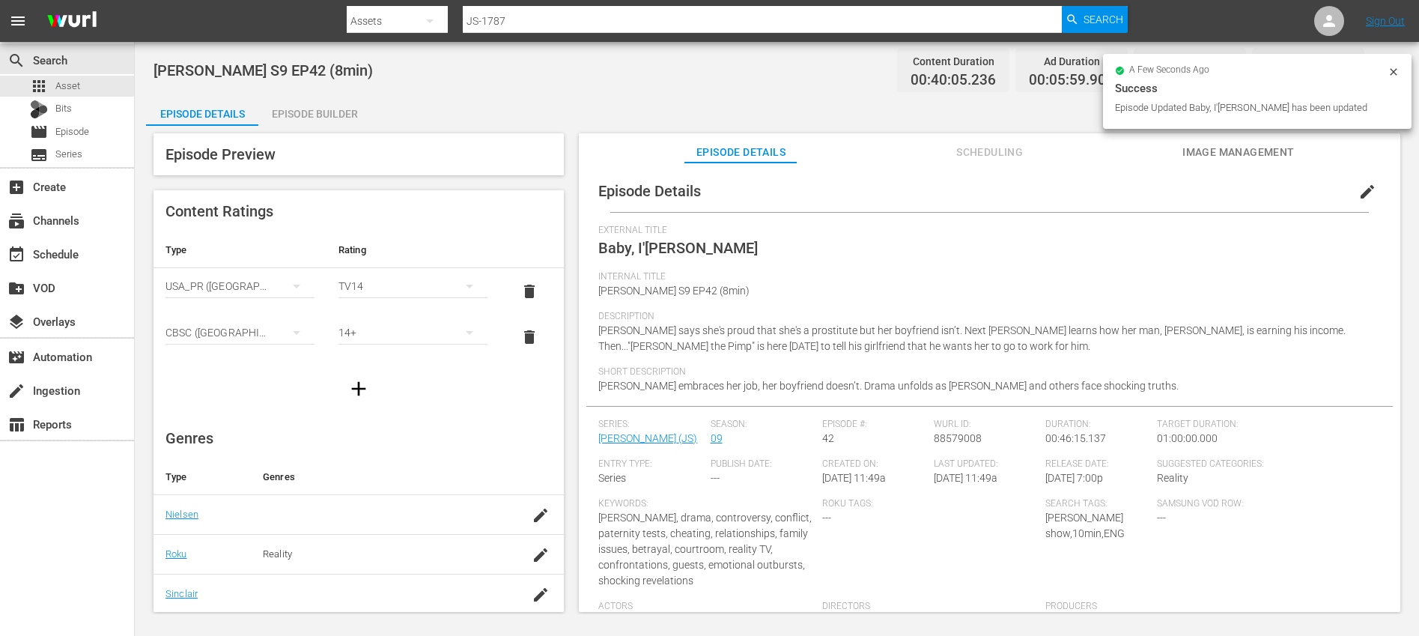
click at [314, 118] on div "Episode Builder" at bounding box center [314, 114] width 112 height 36
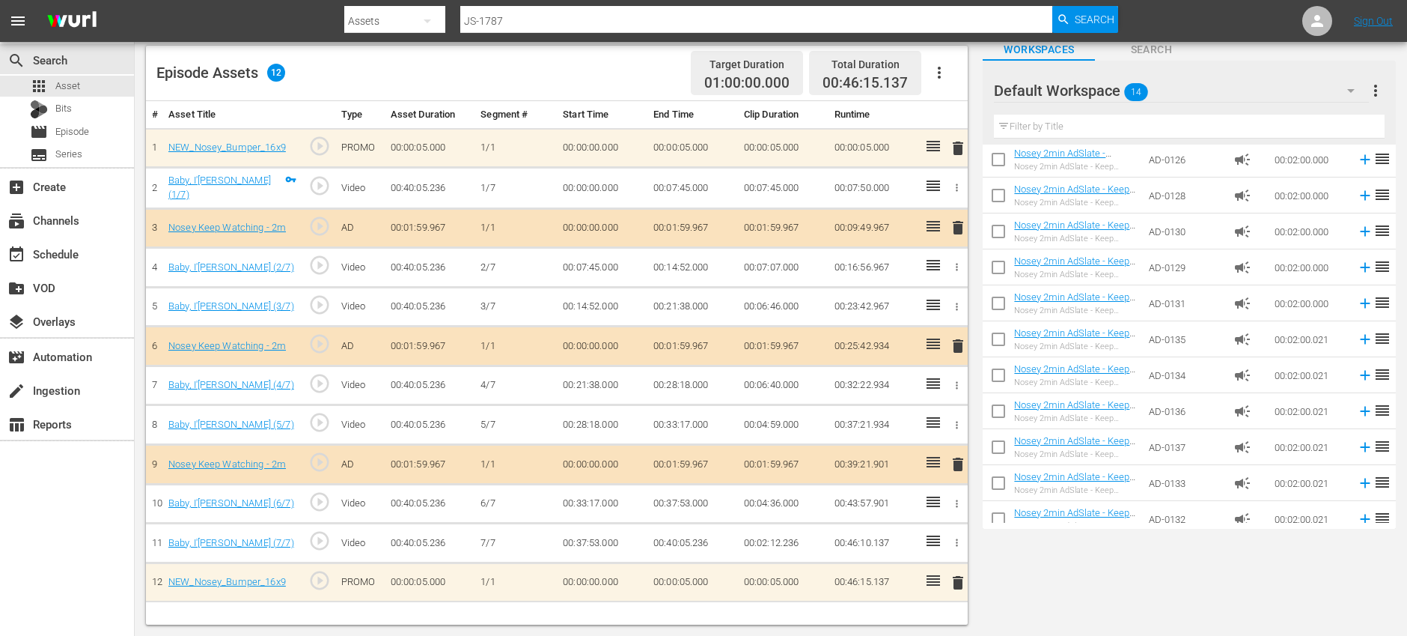
scroll to position [162, 0]
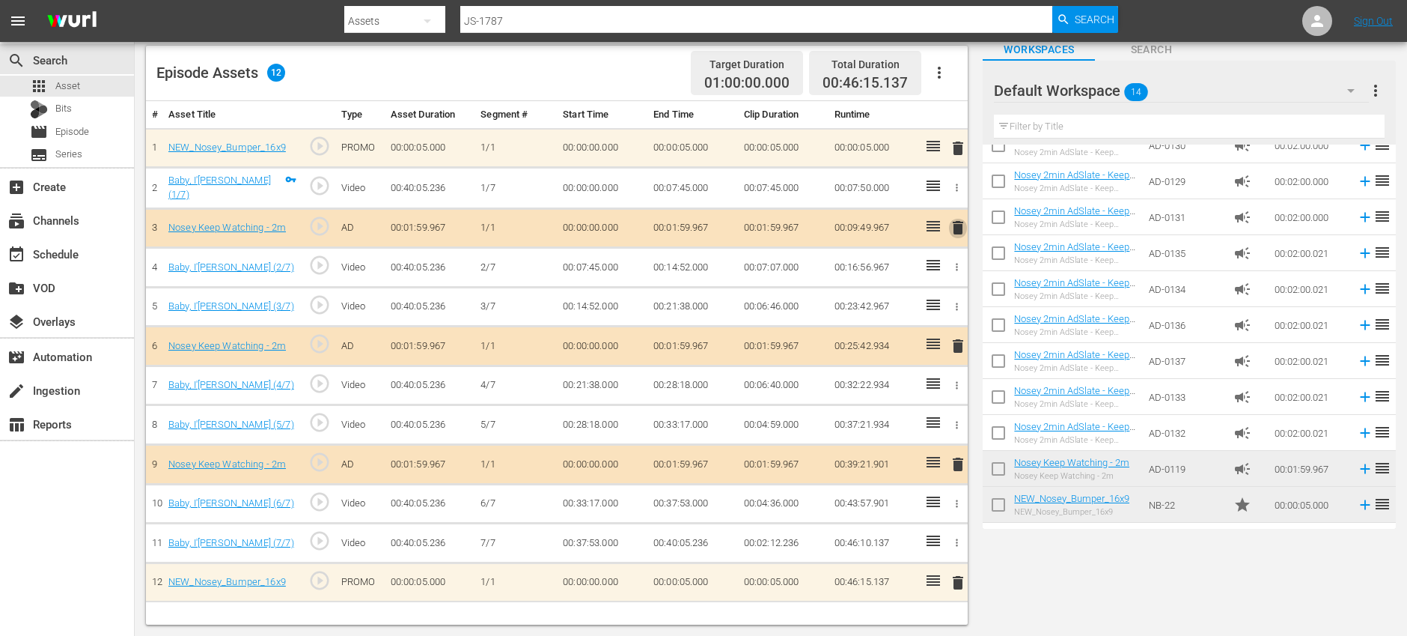
click at [961, 226] on span "delete" at bounding box center [958, 228] width 18 height 18
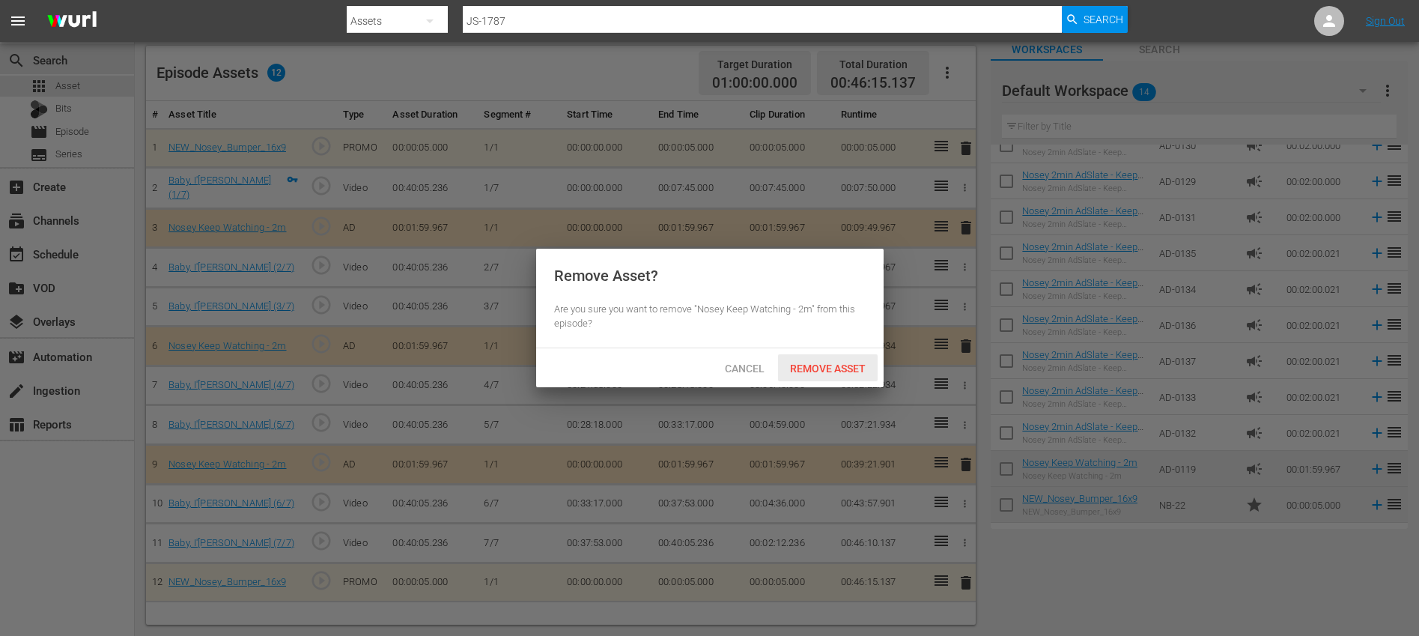
click at [851, 373] on span "Remove Asset" at bounding box center [828, 368] width 100 height 12
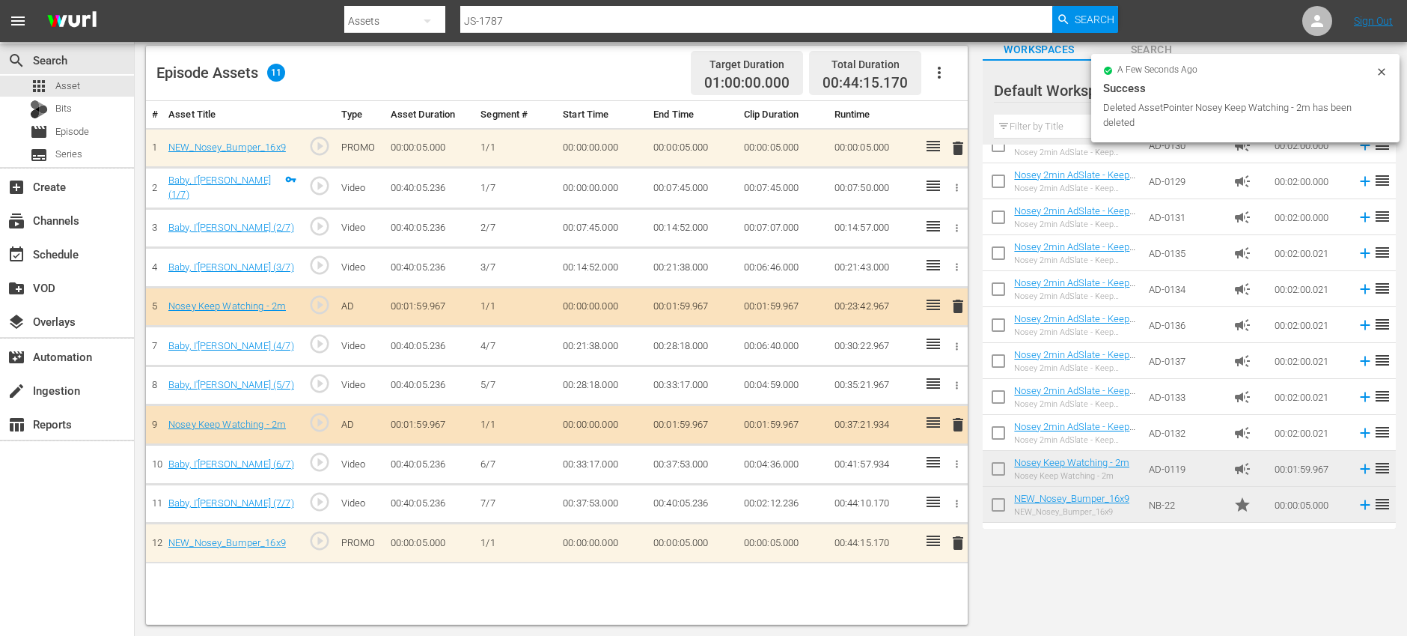
click at [960, 308] on span "delete" at bounding box center [958, 306] width 18 height 18
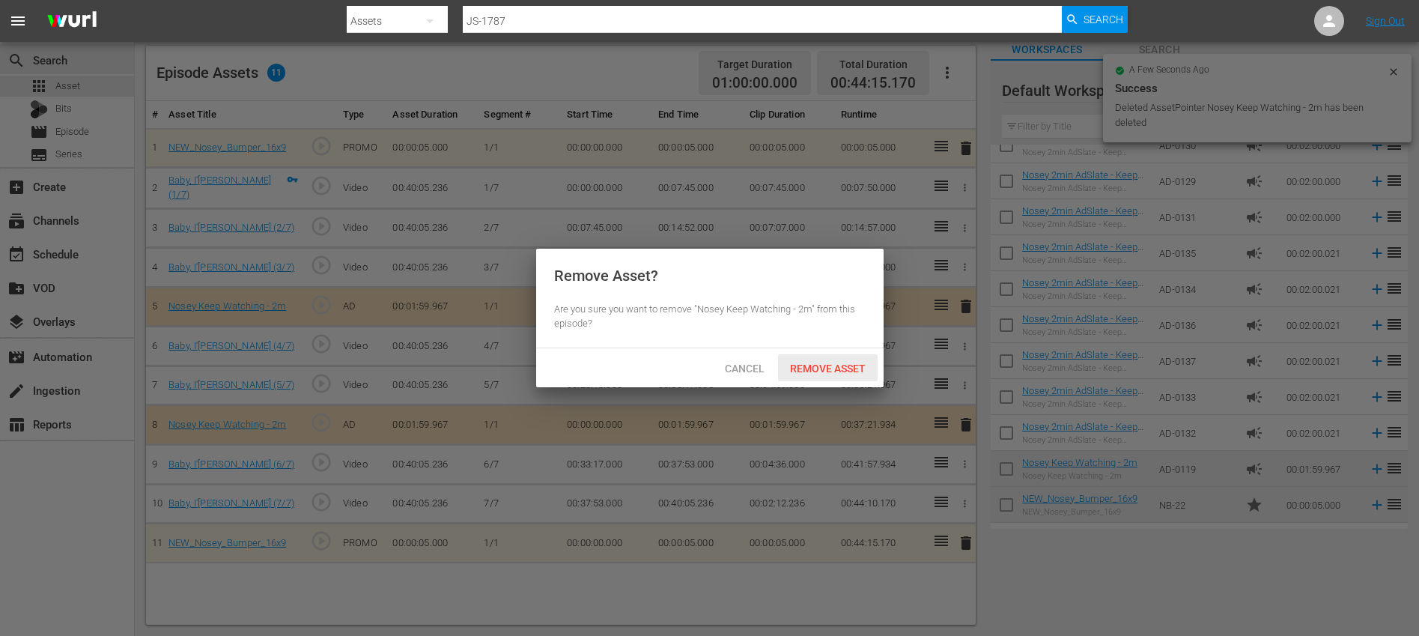
click at [832, 373] on span "Remove Asset" at bounding box center [828, 368] width 100 height 12
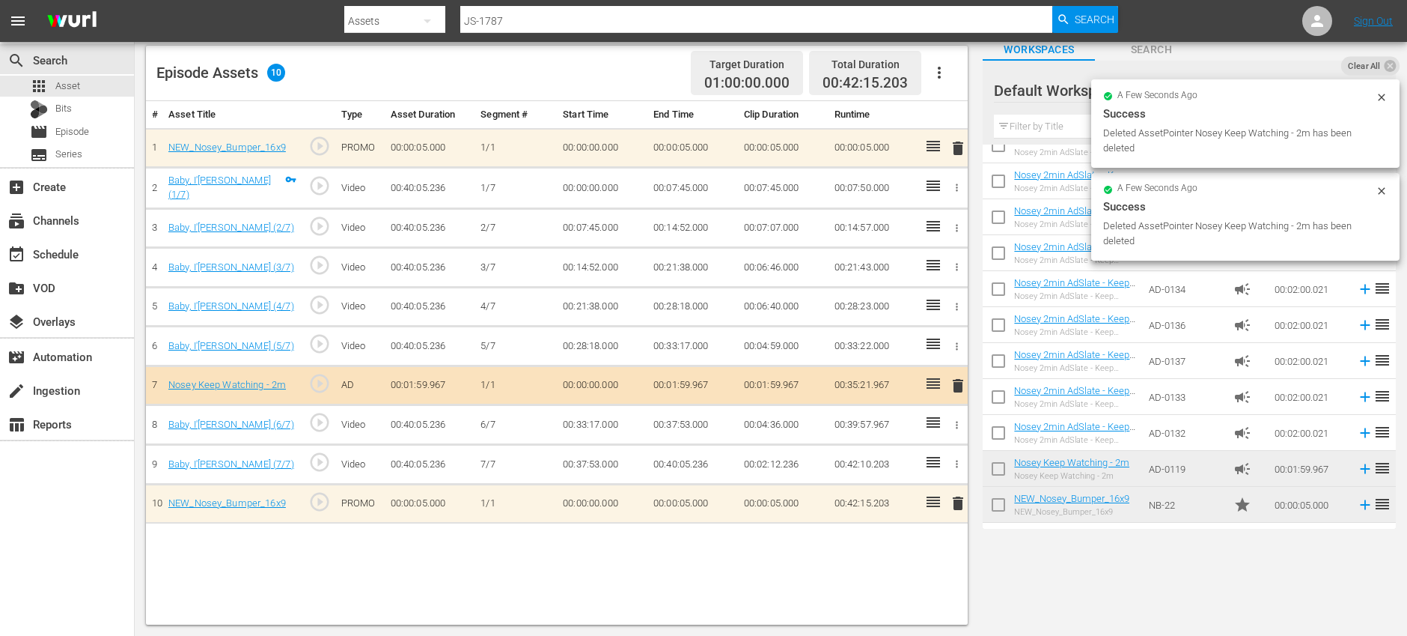
click at [960, 396] on td "delete" at bounding box center [955, 385] width 25 height 40
click at [958, 391] on span "delete" at bounding box center [958, 386] width 18 height 18
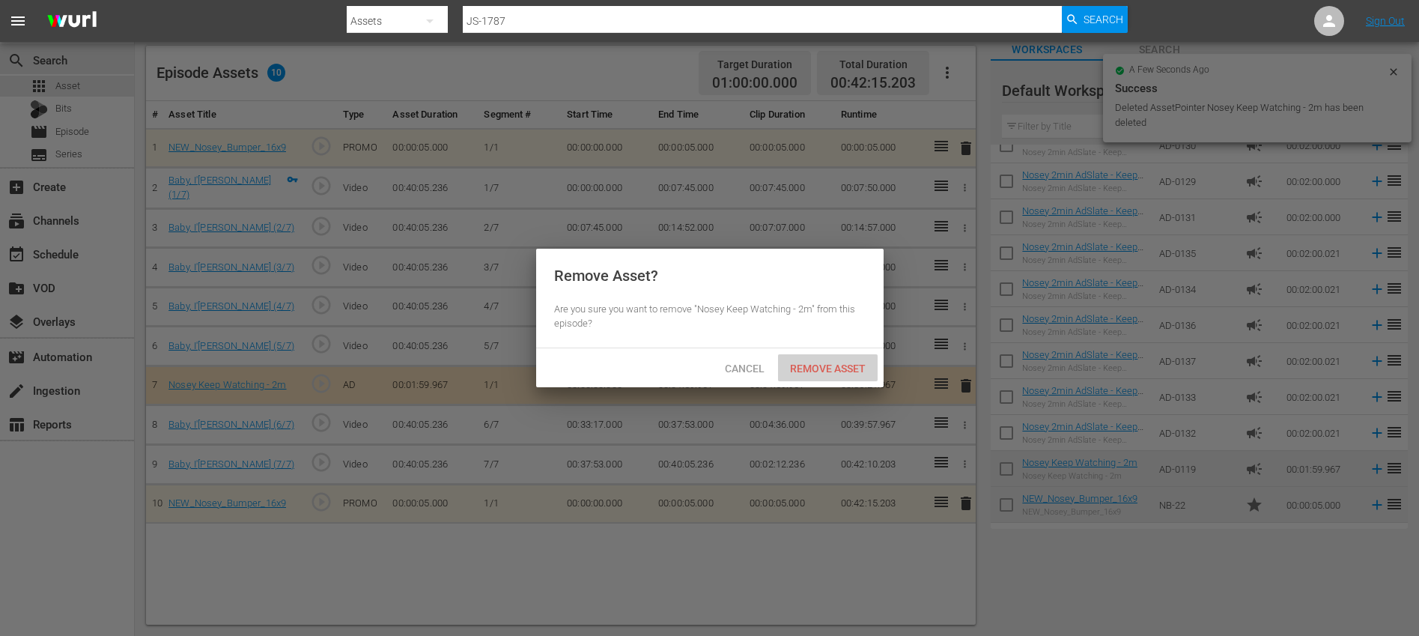
click at [833, 374] on span "Remove Asset" at bounding box center [828, 368] width 100 height 12
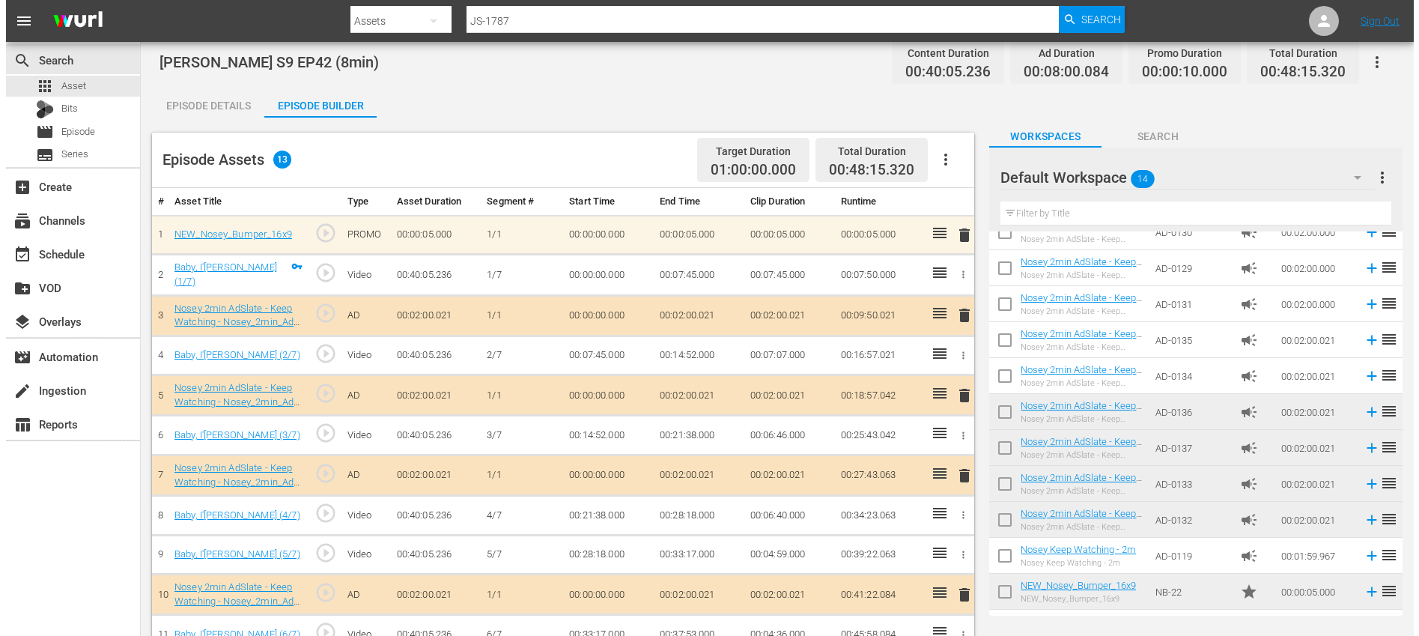
scroll to position [0, 0]
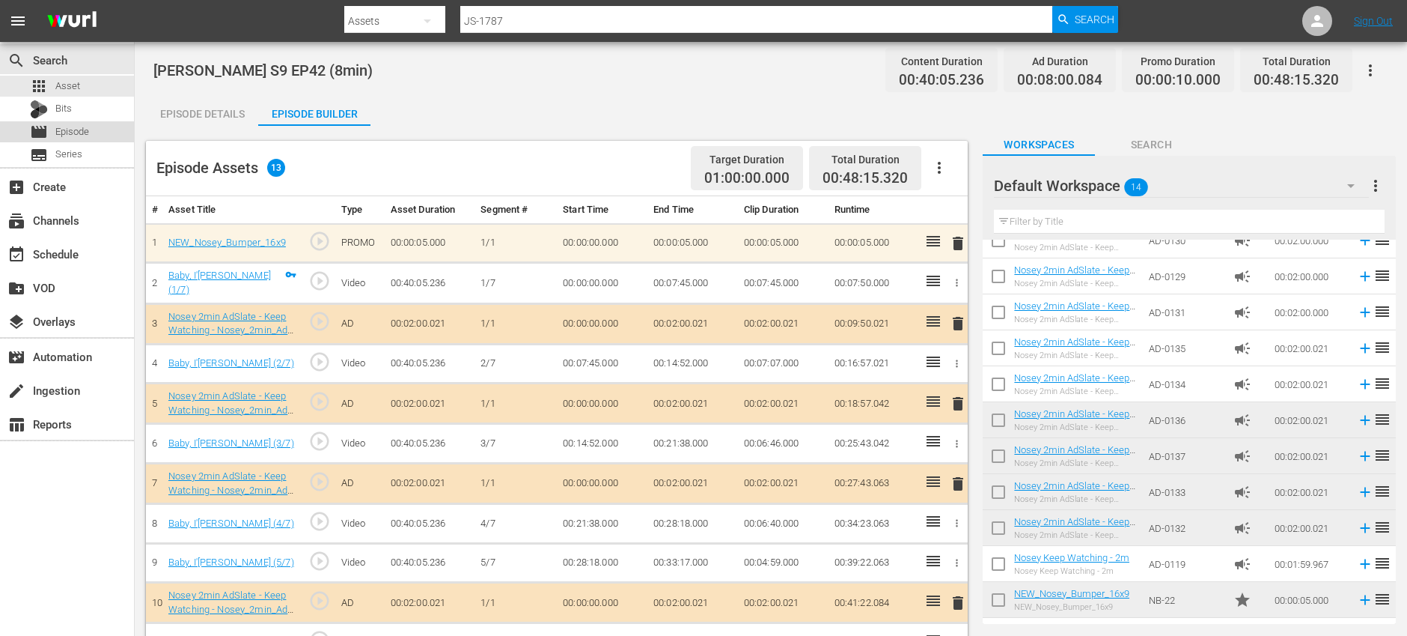
click at [95, 133] on div "movie Episode" at bounding box center [67, 131] width 134 height 21
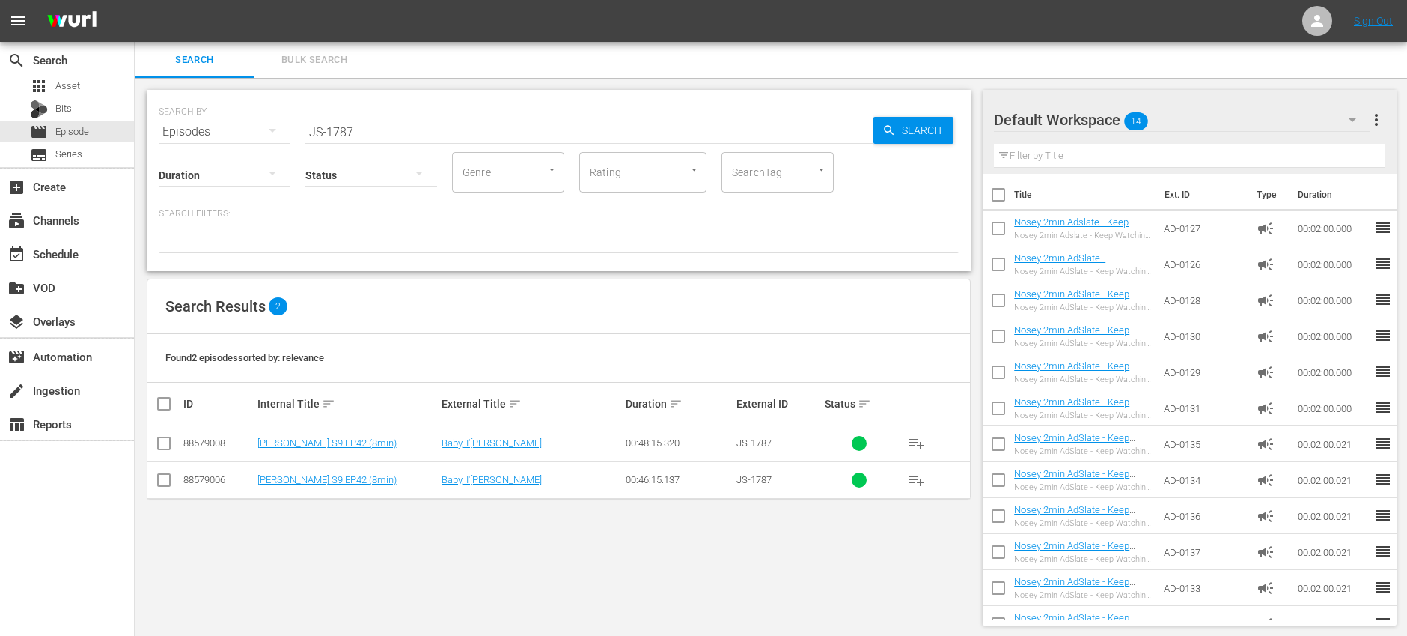
click at [442, 127] on input "JS-1787" at bounding box center [589, 132] width 568 height 36
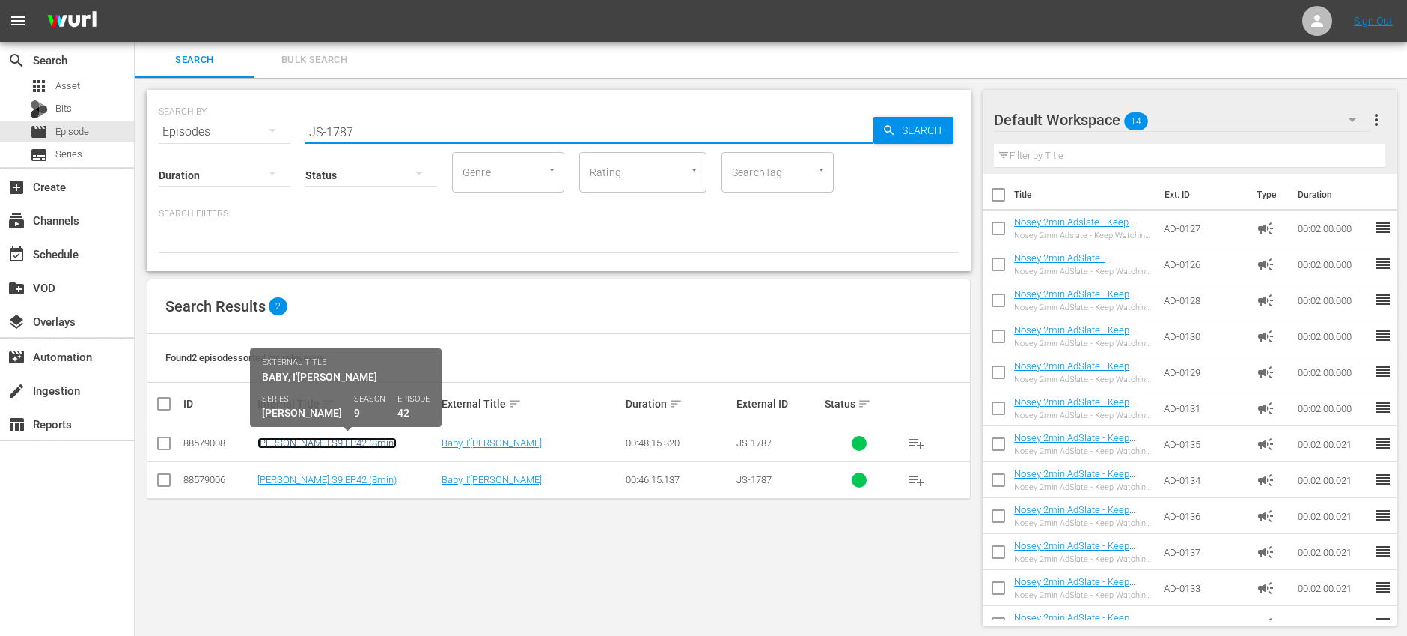
click at [356, 446] on link "[PERSON_NAME] S9 EP42 (8min)" at bounding box center [327, 442] width 139 height 11
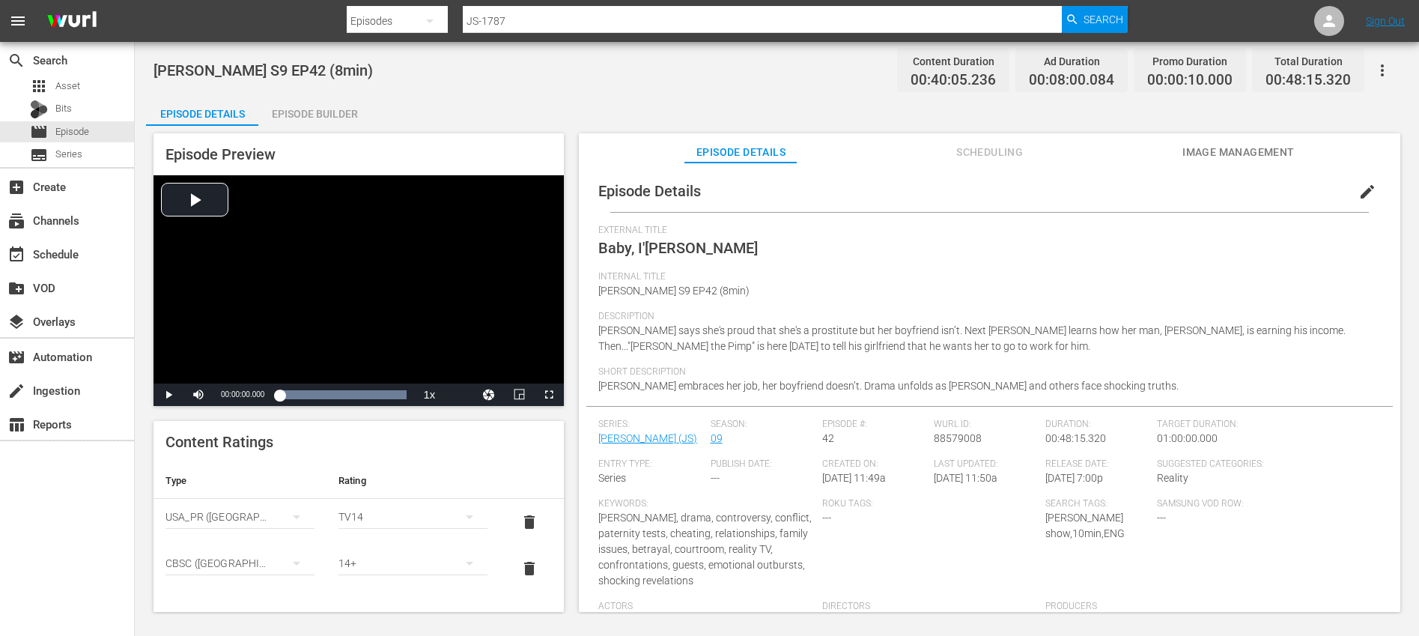
click at [1358, 192] on span "edit" at bounding box center [1367, 192] width 18 height 18
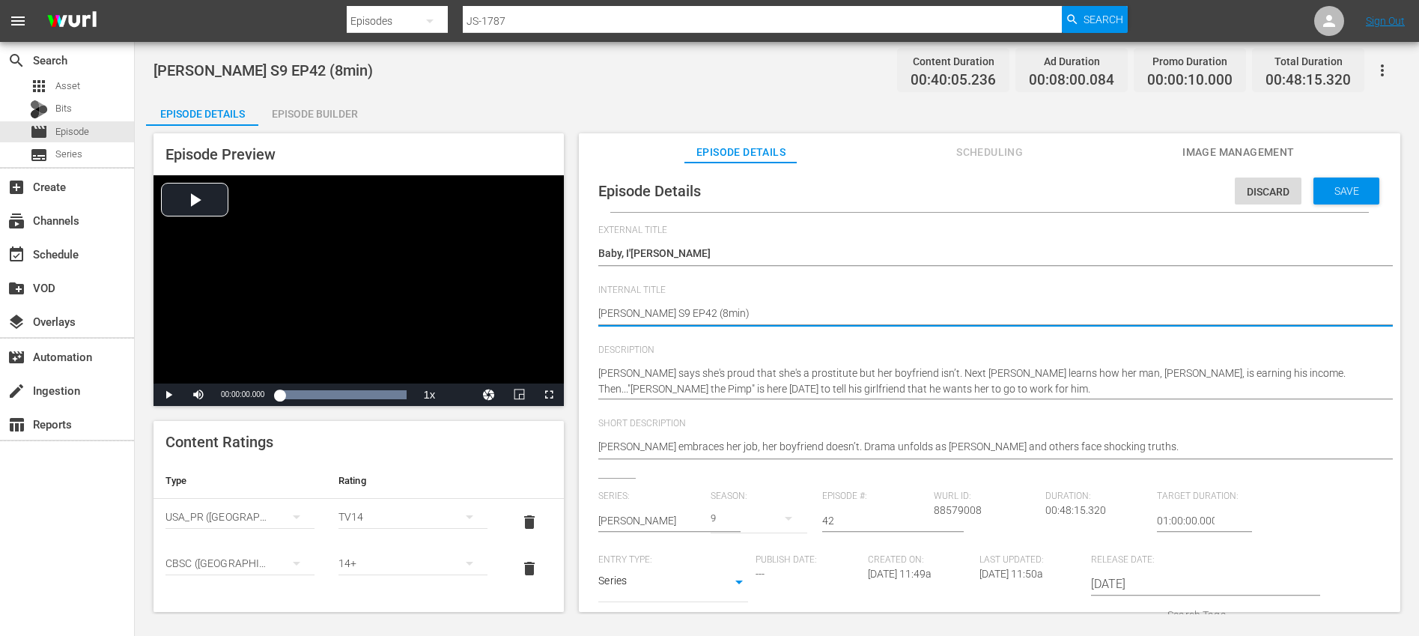
type textarea "[PERSON_NAME] S9 EP42 (1min)"
type textarea "[PERSON_NAME] S9 EP42 (10min)"
click at [1339, 195] on span "Save" at bounding box center [1346, 191] width 49 height 12
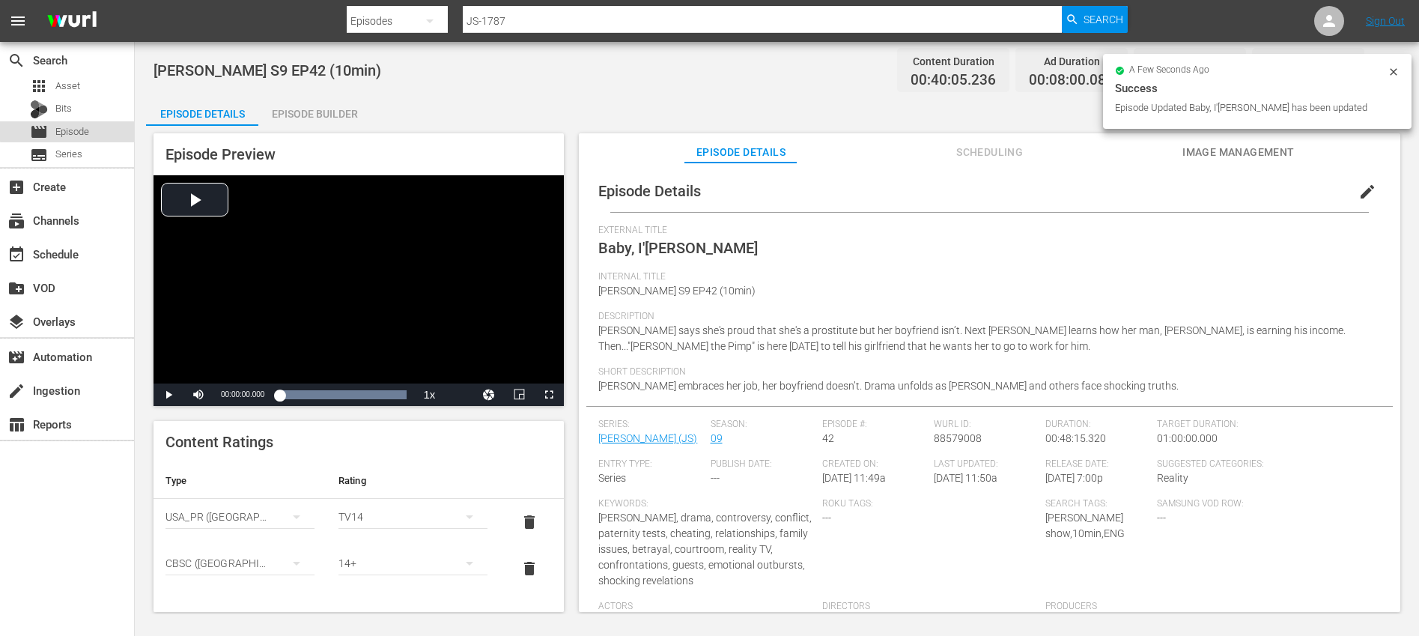
click at [106, 127] on div "movie Episode" at bounding box center [67, 131] width 134 height 21
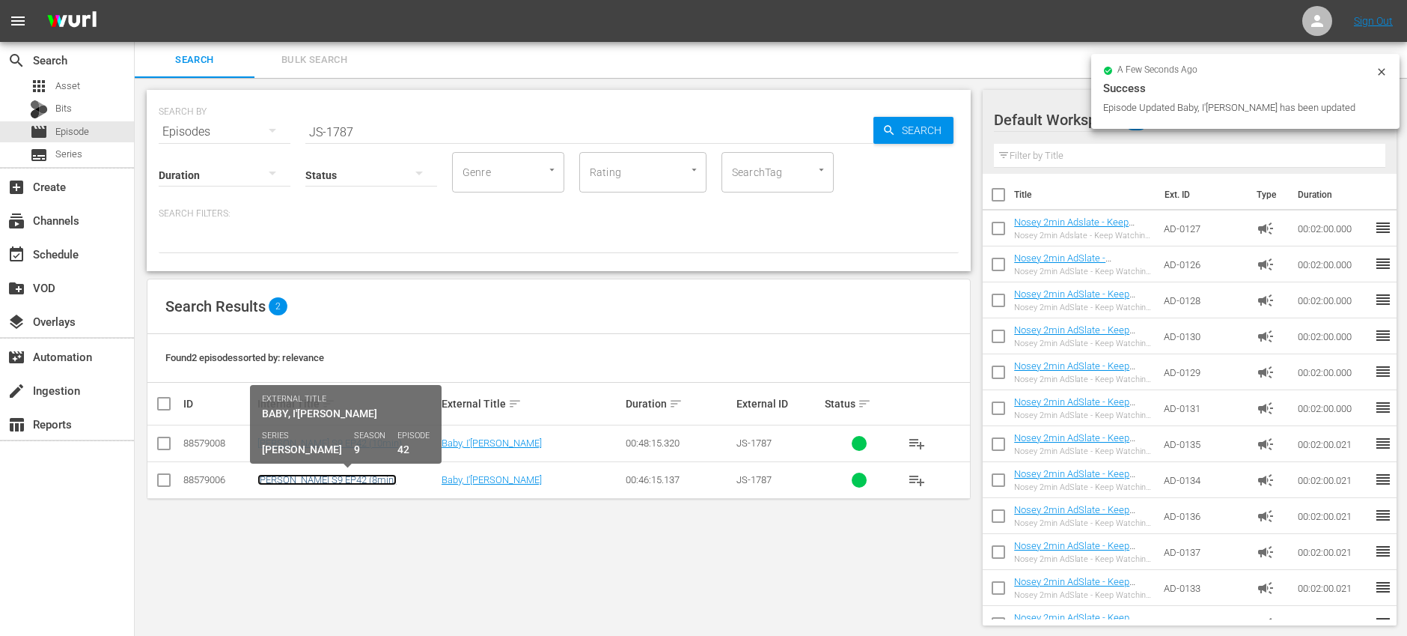
click at [356, 479] on link "[PERSON_NAME] S9 EP42 (8min)" at bounding box center [327, 479] width 139 height 11
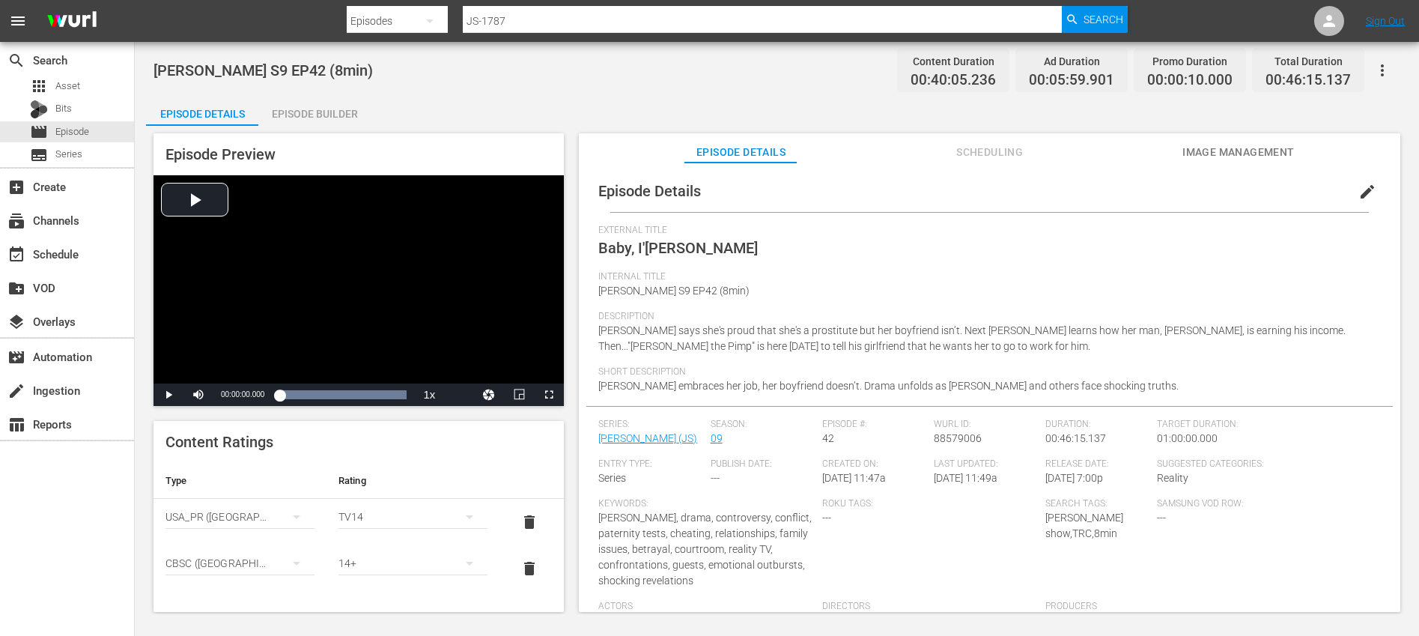
click at [1362, 186] on span "edit" at bounding box center [1367, 192] width 18 height 18
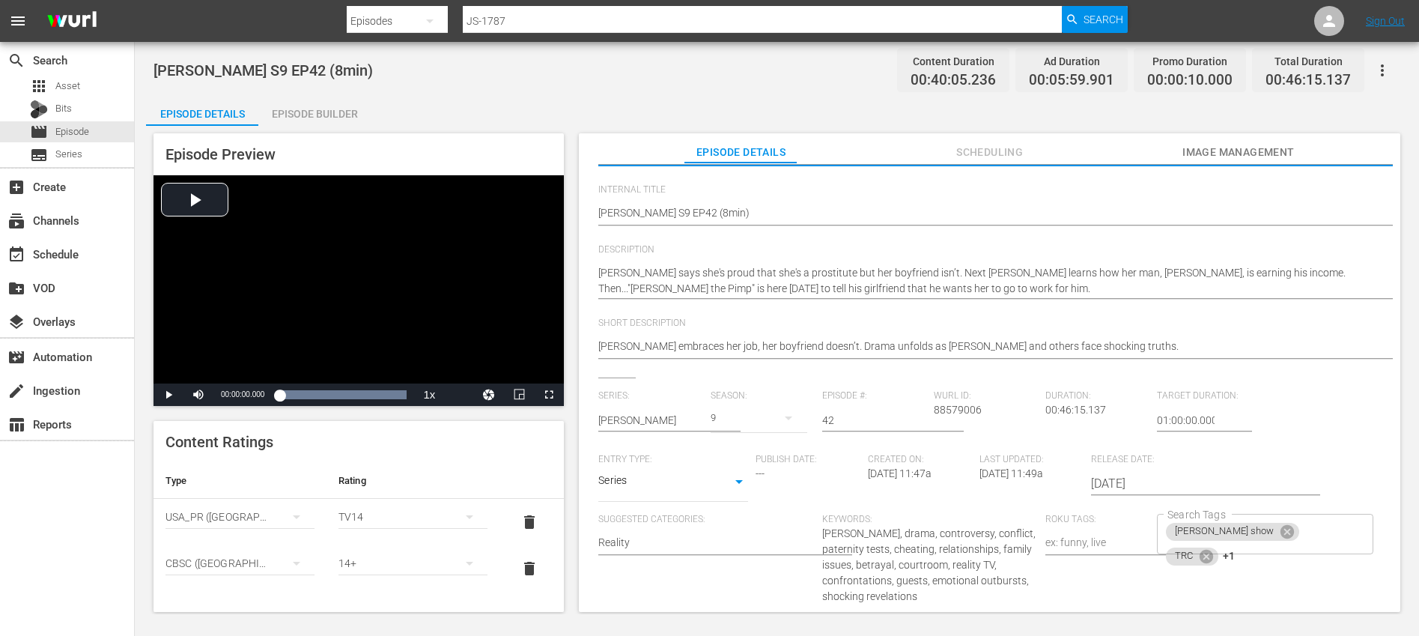
scroll to position [327, 0]
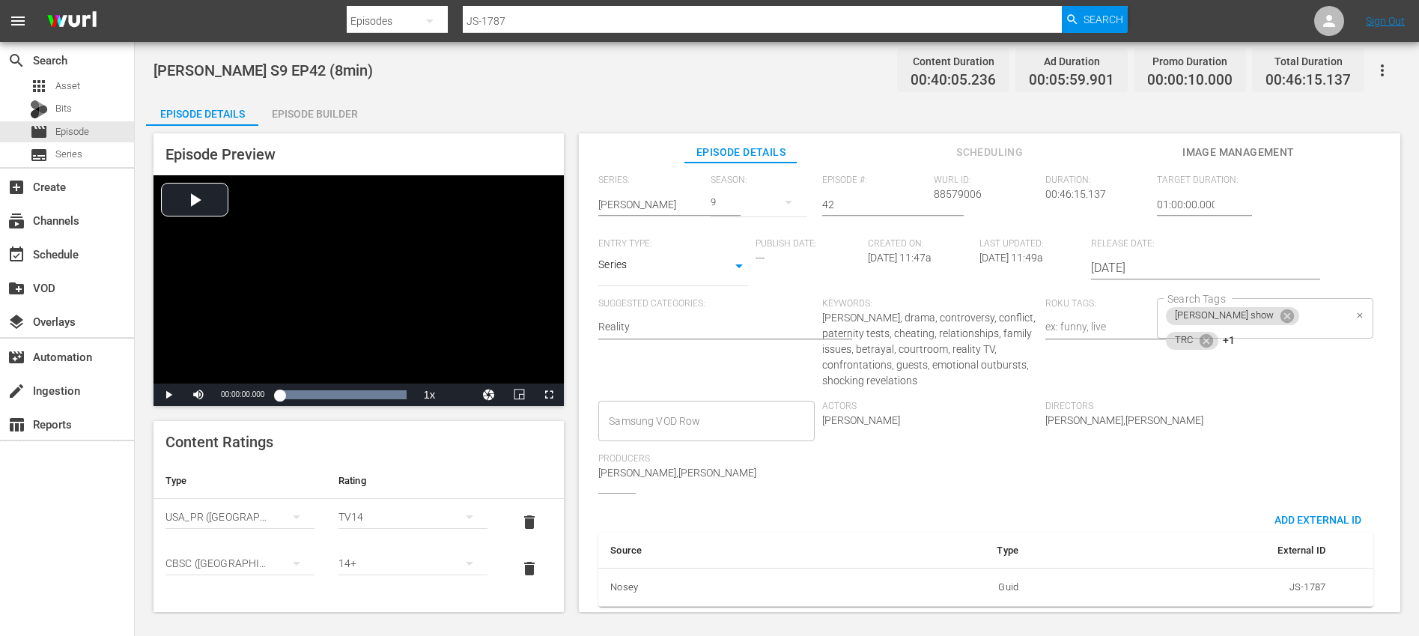
click at [1305, 309] on div "[PERSON_NAME] show TRC +1 Search Tags" at bounding box center [1265, 318] width 216 height 40
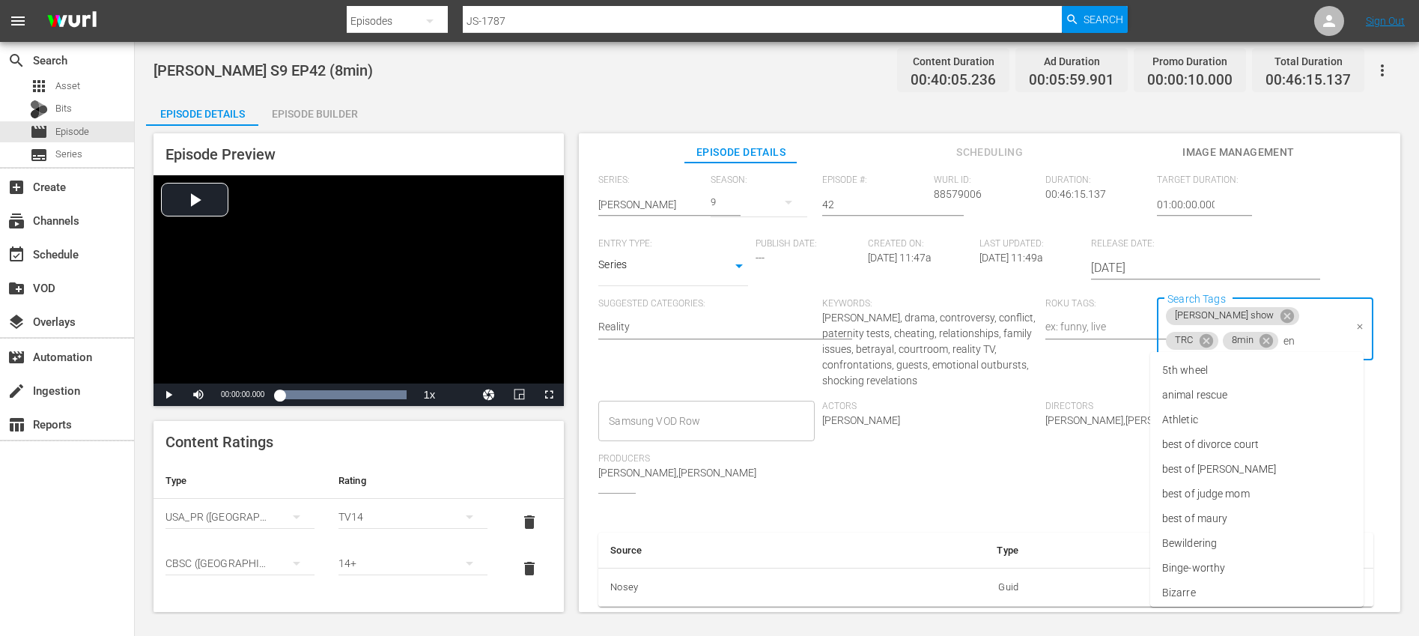
type input "eng"
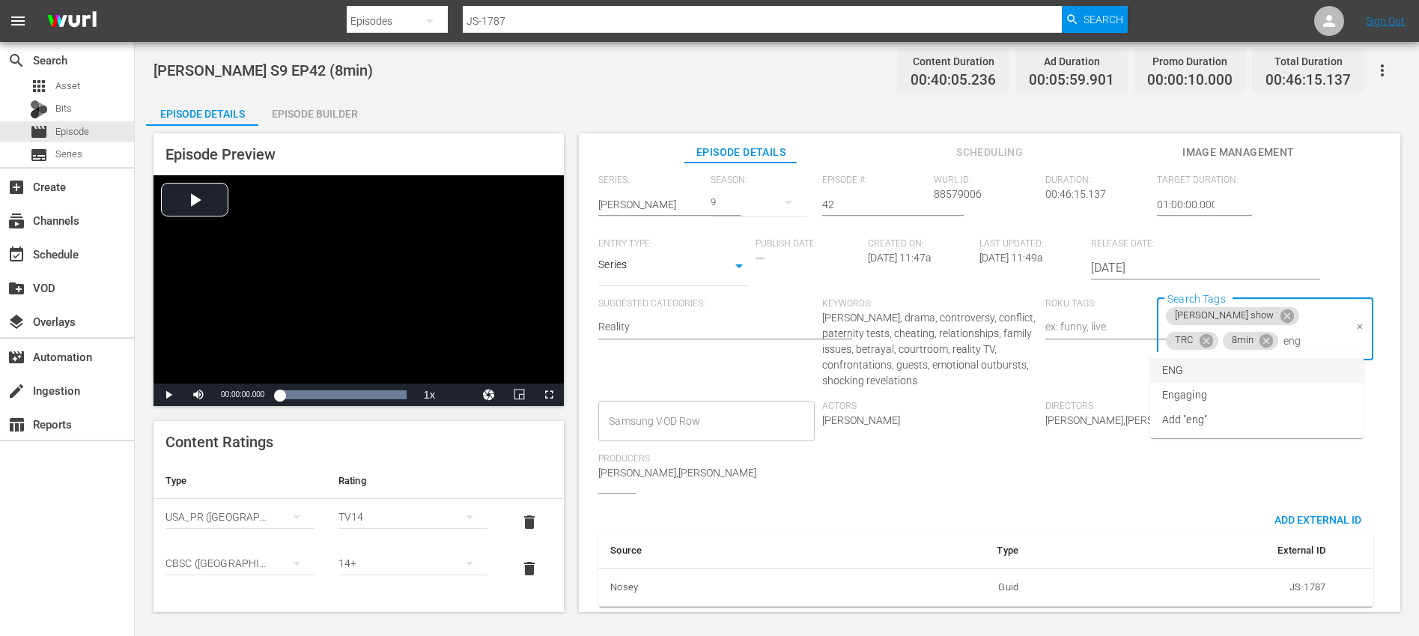
click at [1211, 367] on li "ENG" at bounding box center [1256, 370] width 213 height 25
click at [1312, 414] on div "Series: [PERSON_NAME] Season: 9 Episode #: 42 [PERSON_NAME] ID: 88579006 Durati…" at bounding box center [989, 333] width 782 height 318
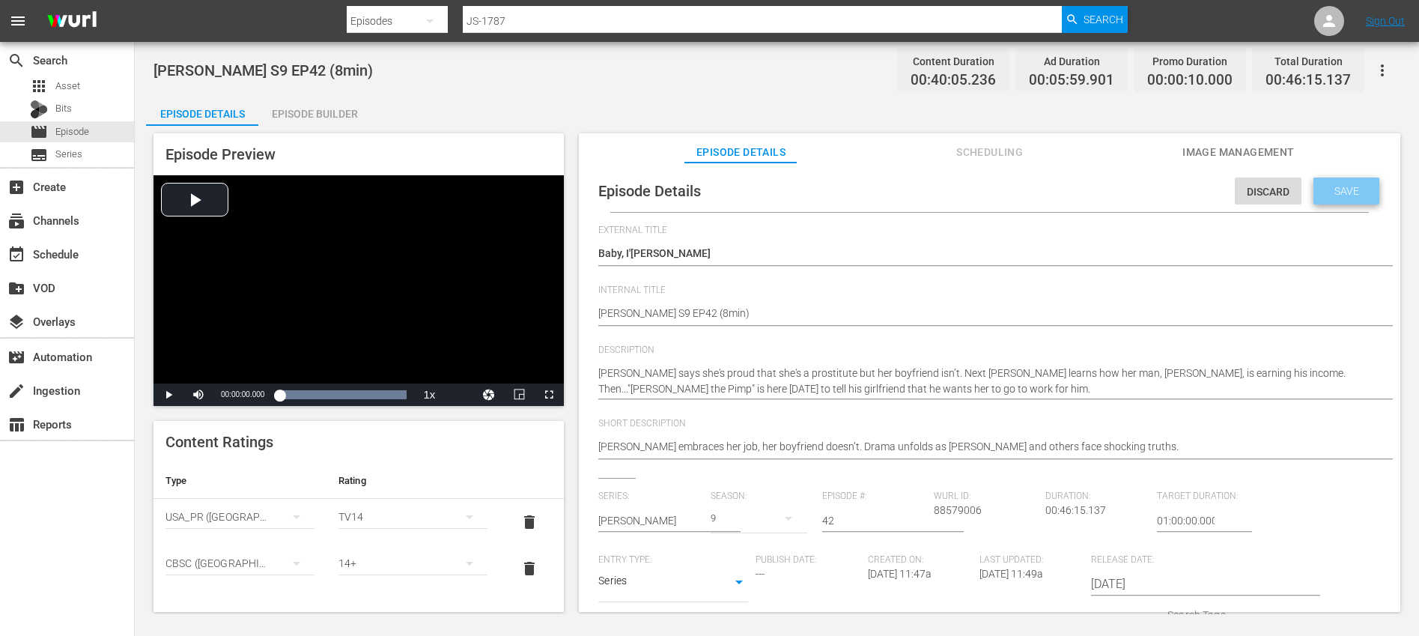
click at [1342, 191] on span "Save" at bounding box center [1346, 191] width 49 height 12
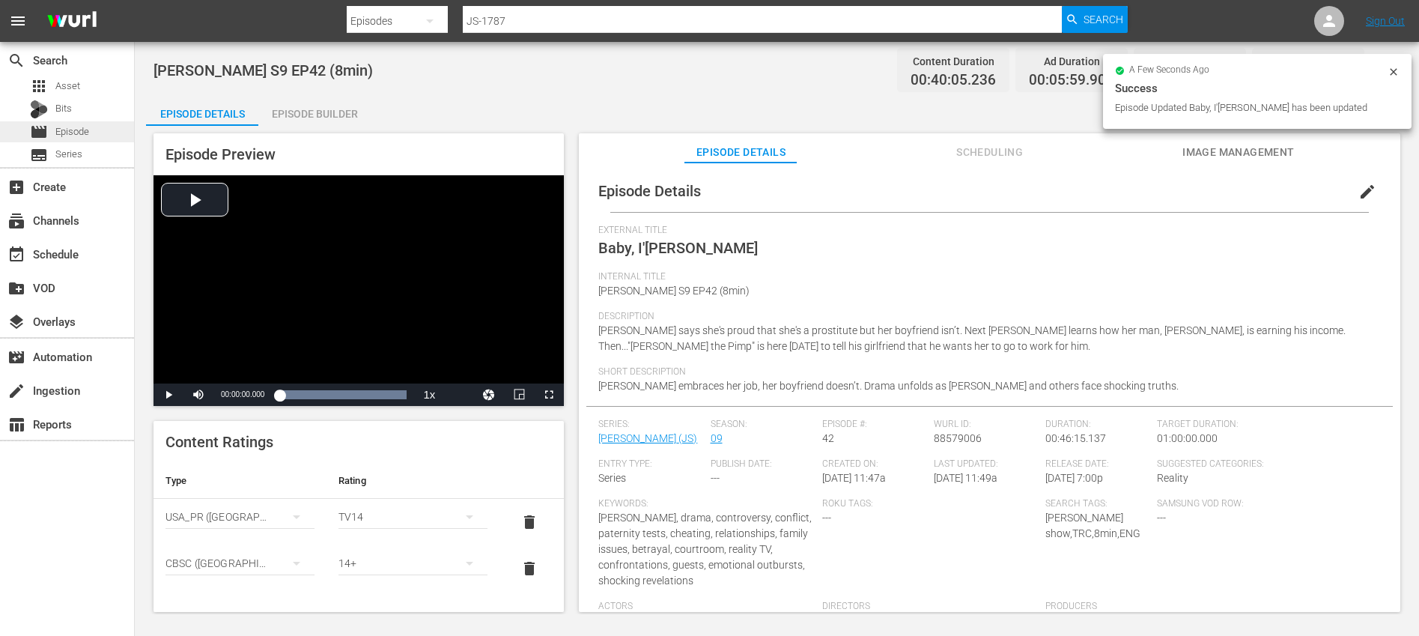
click at [100, 130] on div "movie Episode" at bounding box center [67, 131] width 134 height 21
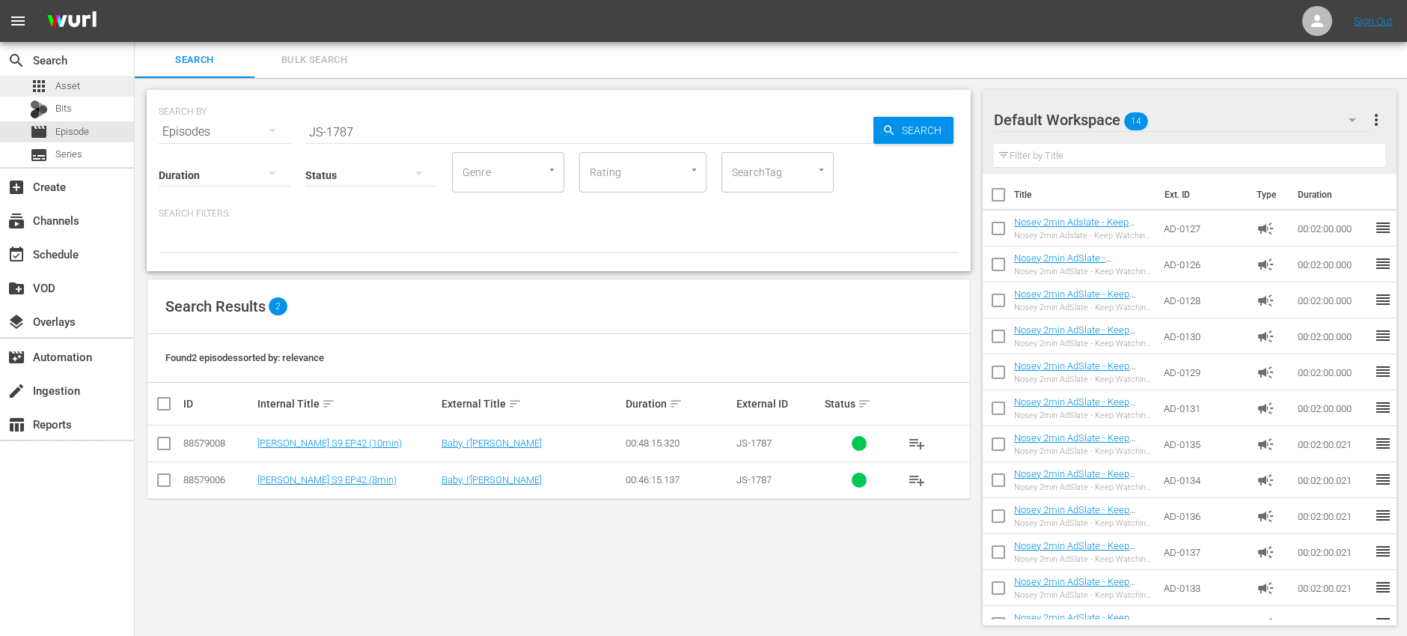
click at [99, 79] on div "apps Asset" at bounding box center [67, 86] width 134 height 21
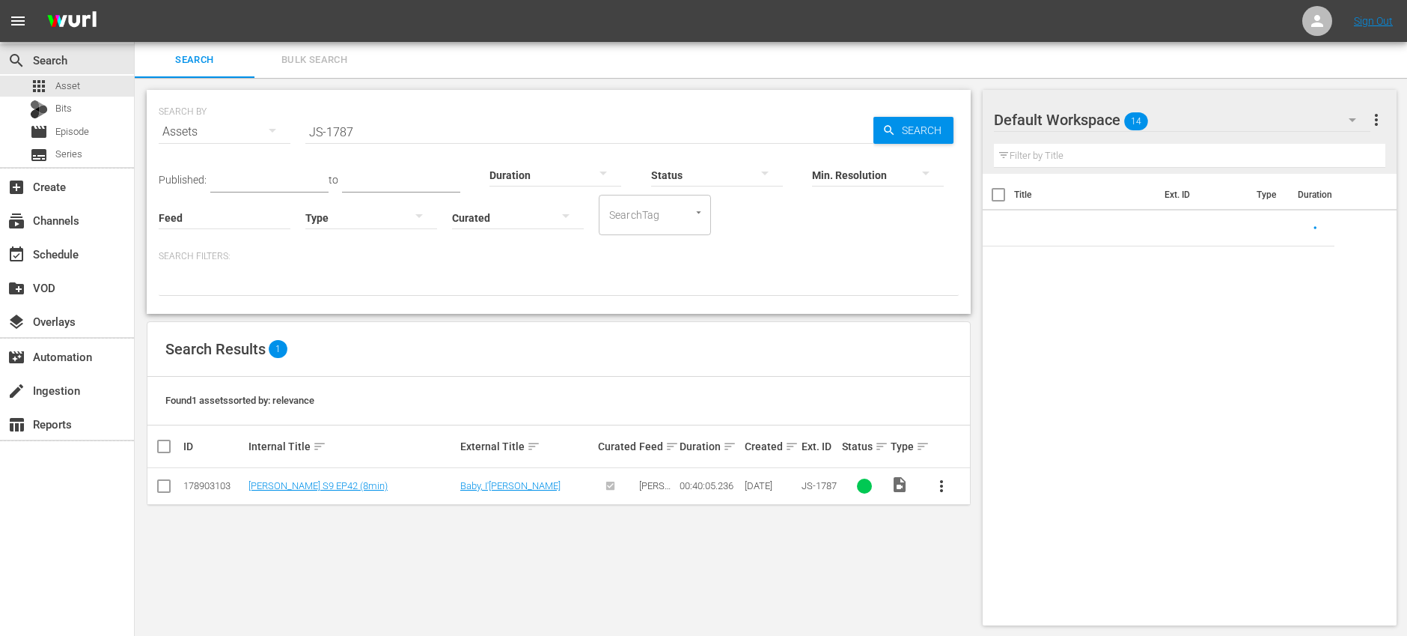
click at [381, 130] on input "JS-1787" at bounding box center [589, 132] width 568 height 36
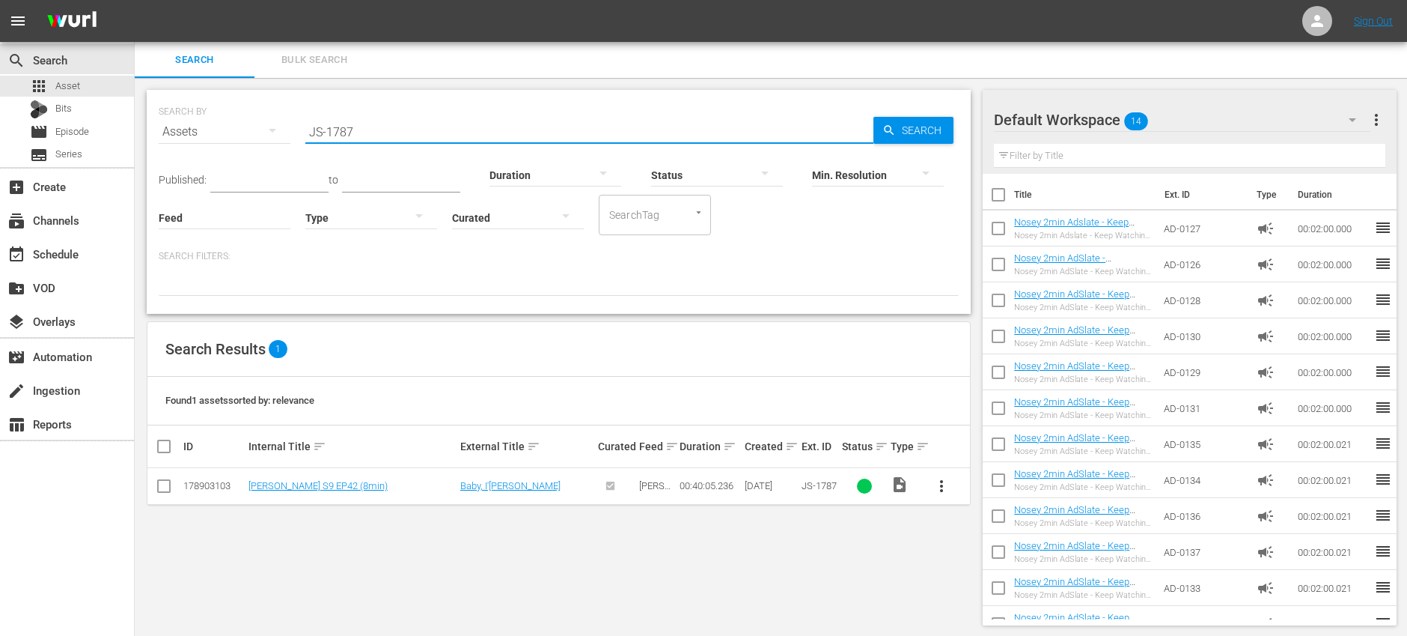
click at [381, 130] on input "JS-1787" at bounding box center [589, 132] width 568 height 36
paste input "8"
type input "JS-1788"
click at [943, 484] on span "more_vert" at bounding box center [942, 486] width 18 height 18
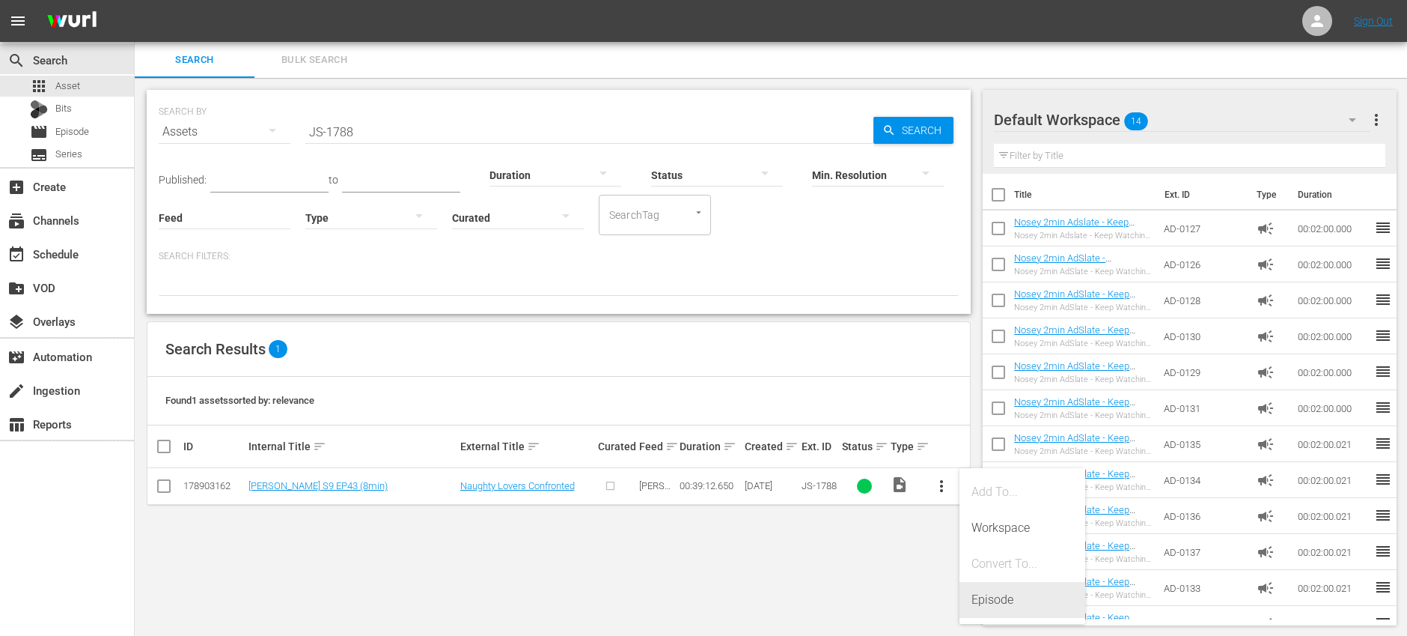
click at [1022, 605] on div "Episode" at bounding box center [1023, 600] width 102 height 36
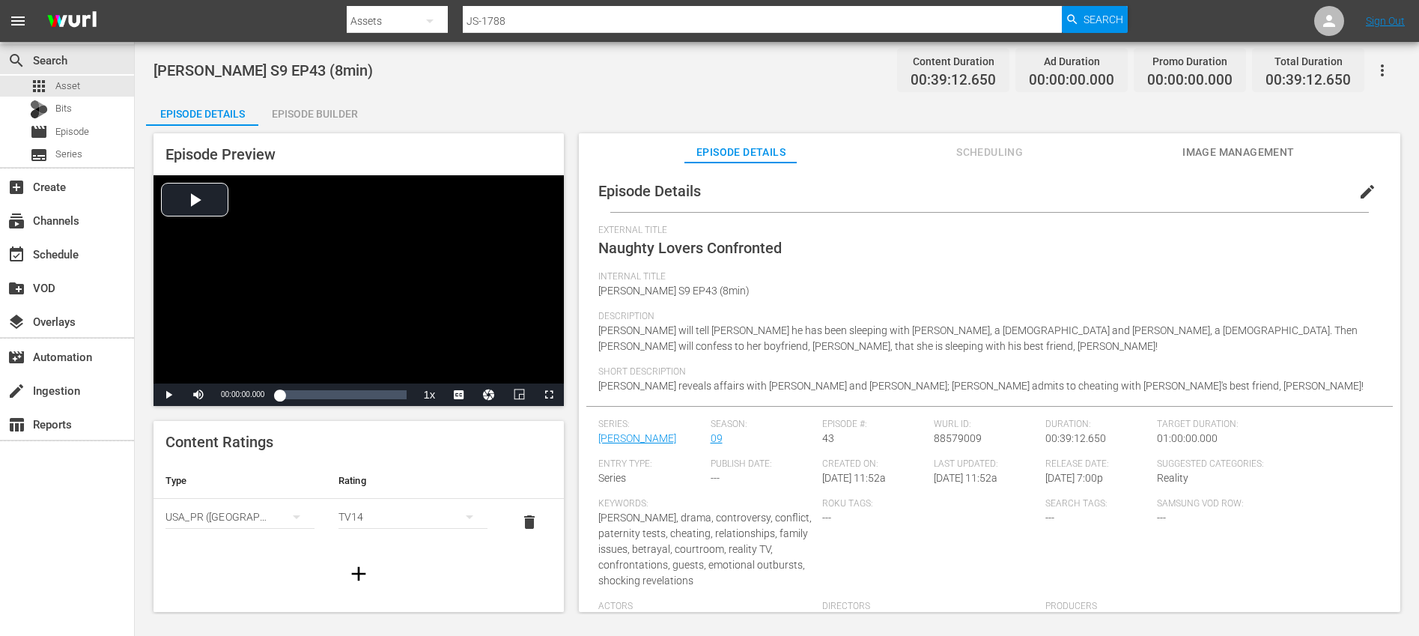
click at [1365, 192] on span "edit" at bounding box center [1367, 192] width 18 height 18
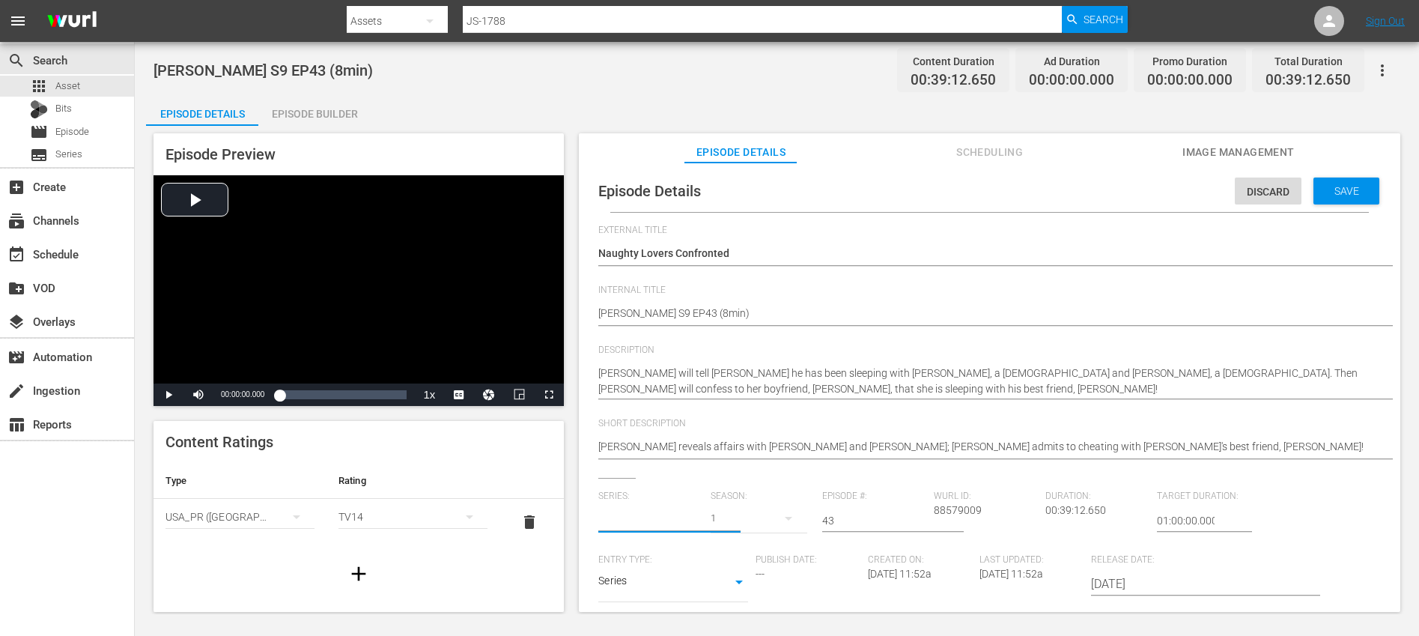
click at [630, 519] on input "text" at bounding box center [650, 520] width 104 height 36
click at [660, 555] on div "[PERSON_NAME] (JS)" at bounding box center [659, 562] width 99 height 36
type input "[PERSON_NAME] (JS)"
click at [746, 518] on div "27" at bounding box center [758, 518] width 97 height 42
click at [737, 458] on div "9" at bounding box center [729, 459] width 41 height 15
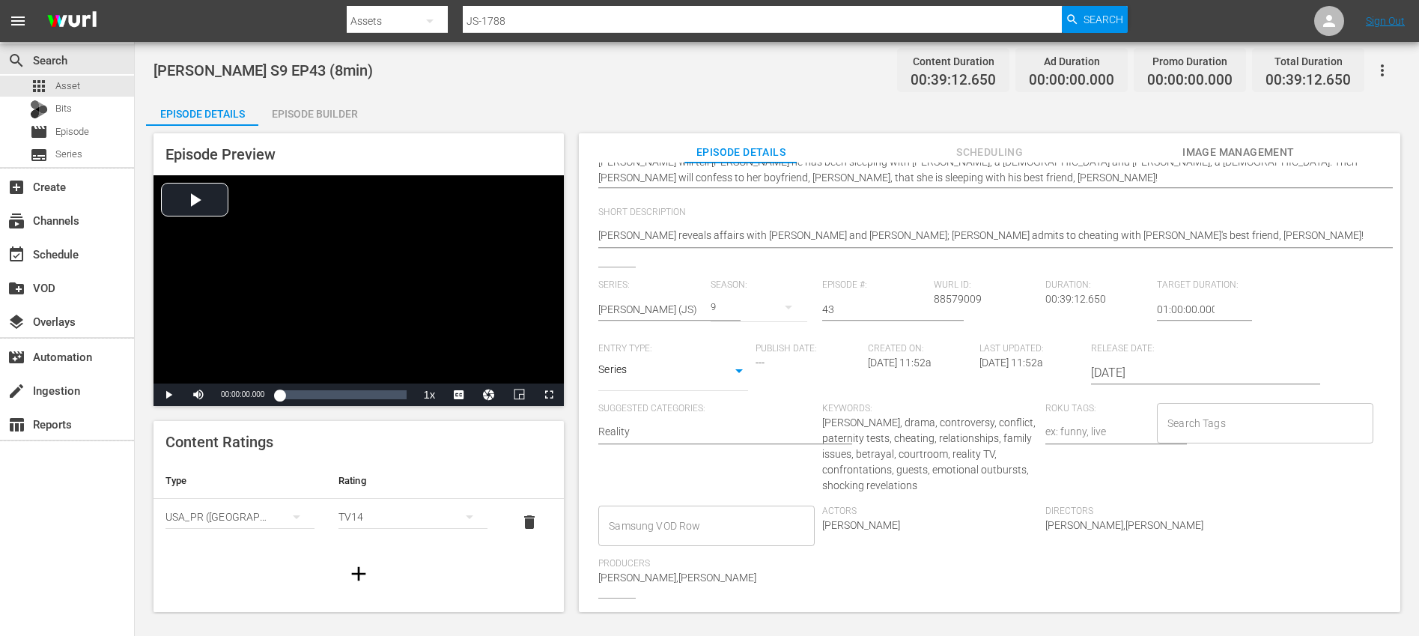
scroll to position [243, 0]
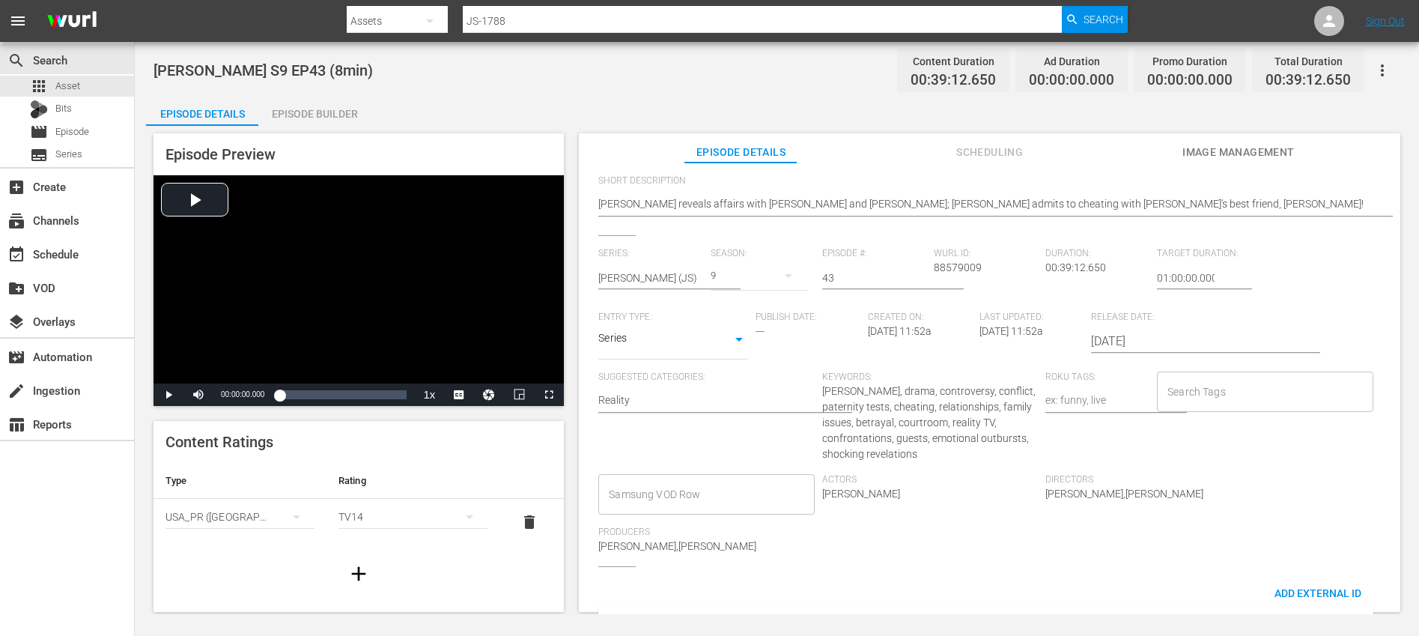
click at [1201, 395] on input "Search Tags" at bounding box center [1253, 391] width 180 height 27
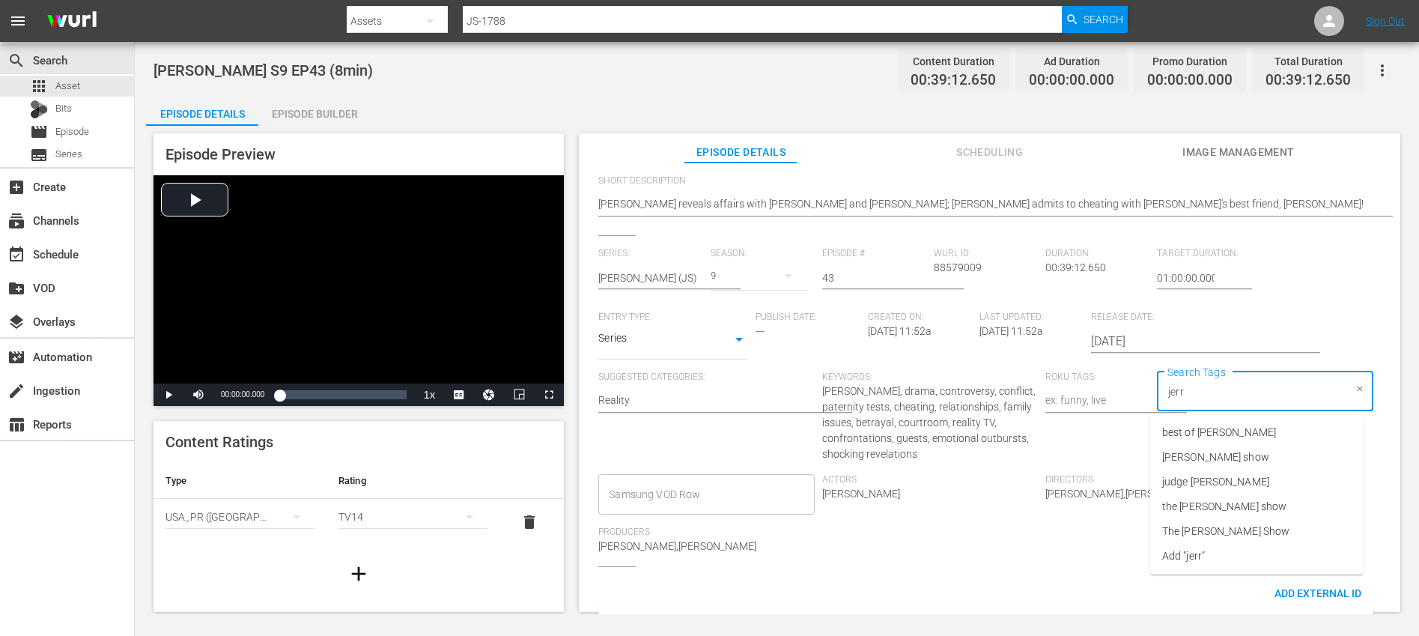
type input "[PERSON_NAME]"
click at [1222, 450] on span "[PERSON_NAME] show" at bounding box center [1215, 457] width 107 height 16
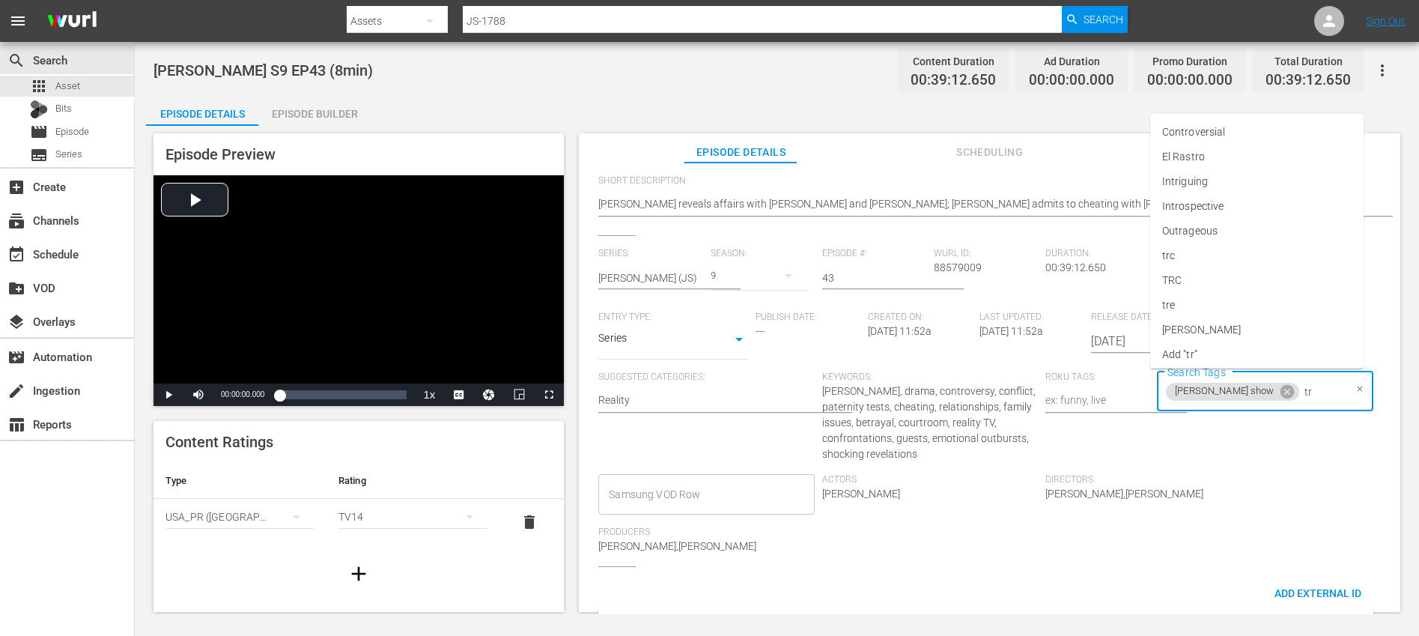
type input "trc"
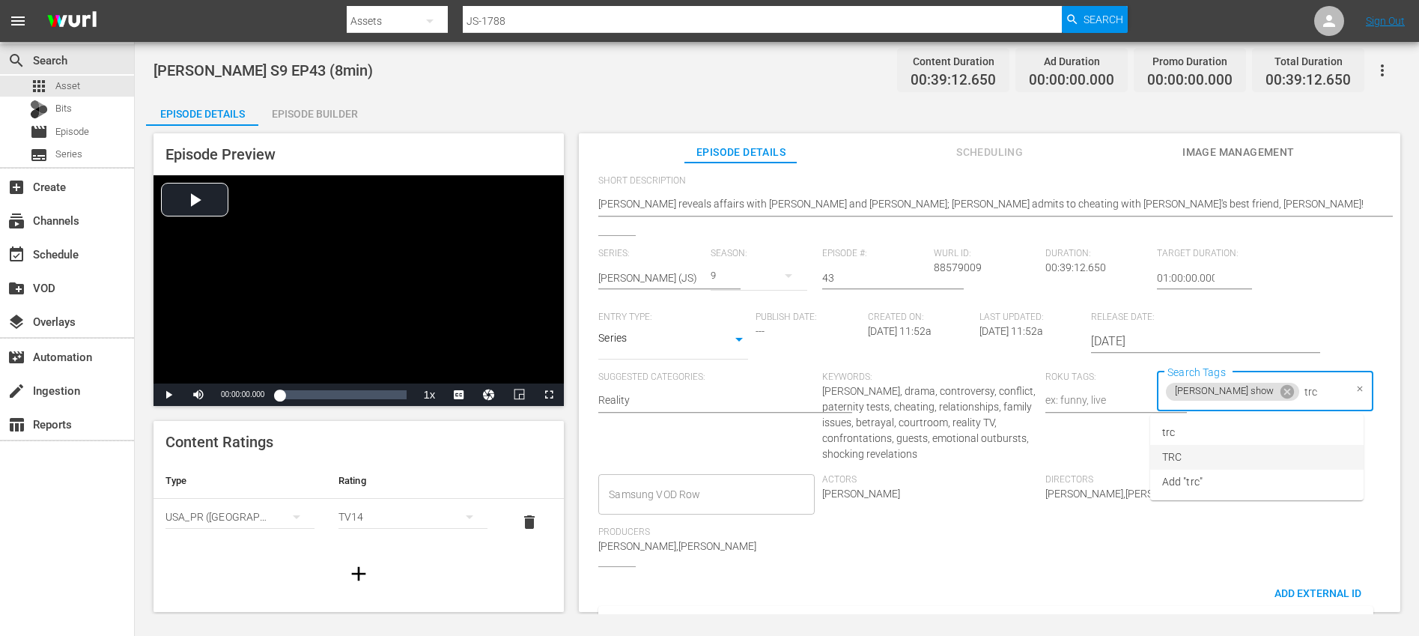
click at [1187, 458] on li "TRC" at bounding box center [1256, 457] width 213 height 25
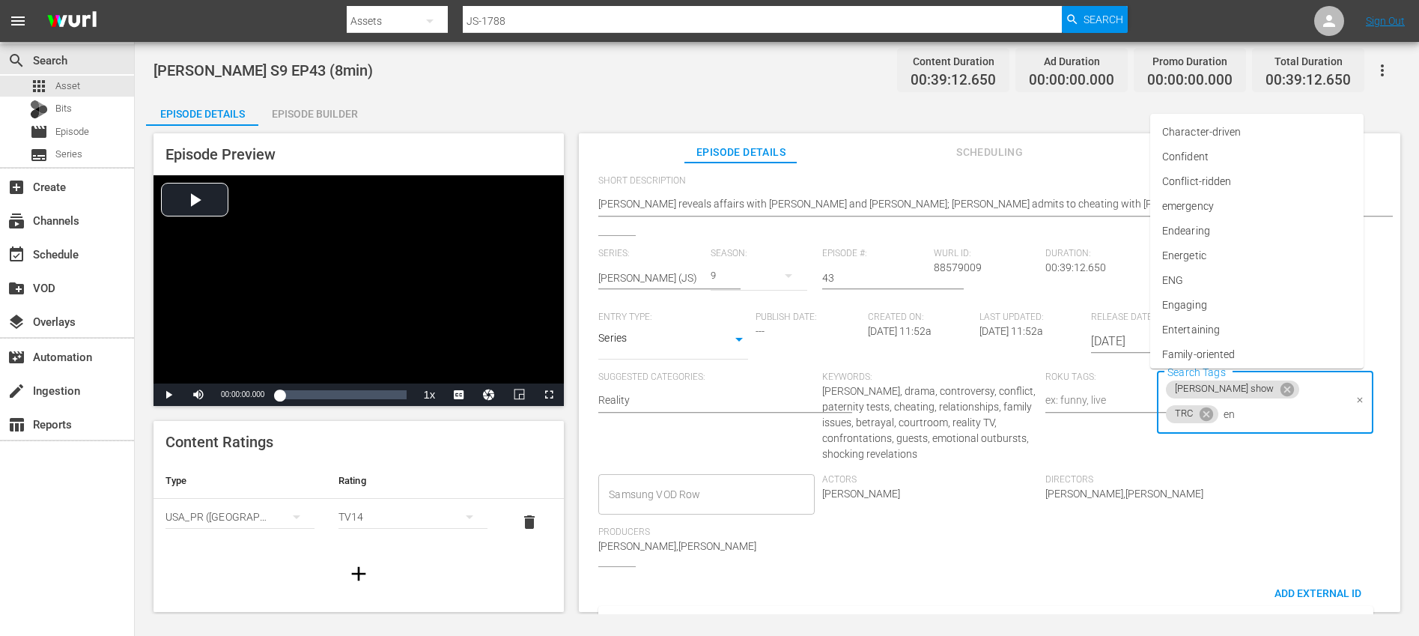
type input "eng"
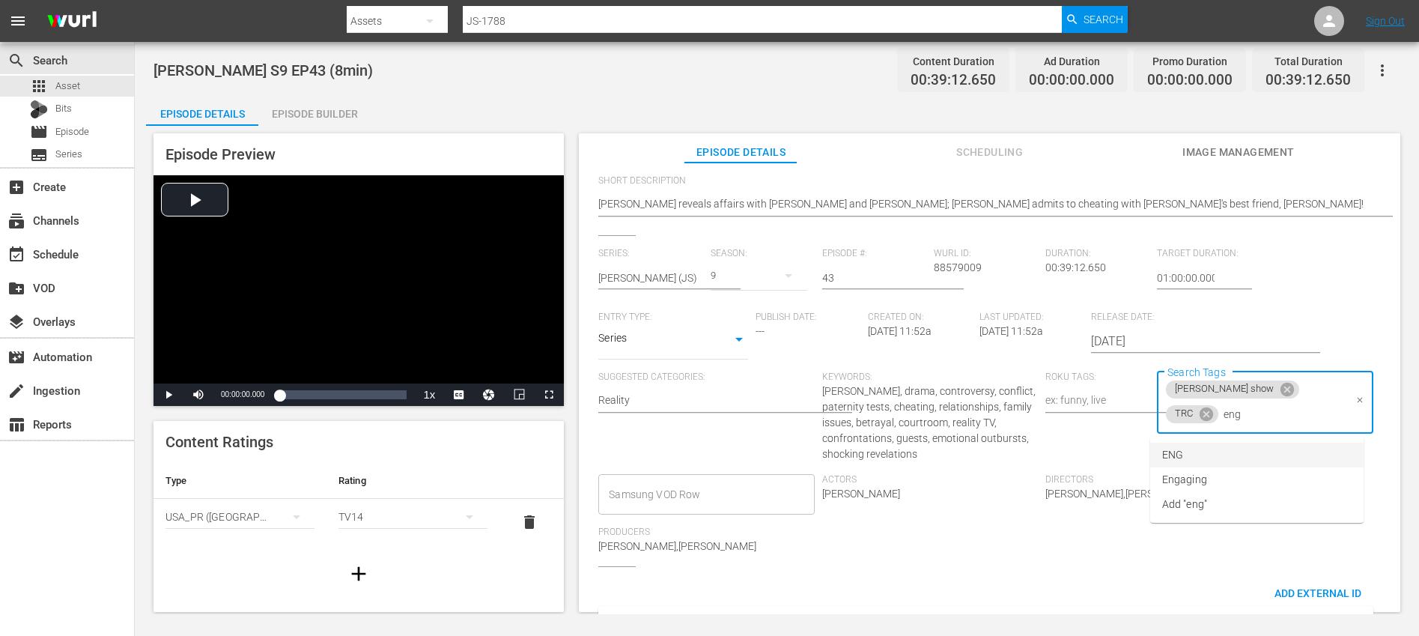
click at [1190, 460] on li "ENG" at bounding box center [1256, 454] width 213 height 25
type input "8"
click at [1184, 459] on span "8min" at bounding box center [1173, 455] width 23 height 16
click at [1229, 498] on div "Directors [PERSON_NAME],[PERSON_NAME]" at bounding box center [1156, 500] width 223 height 52
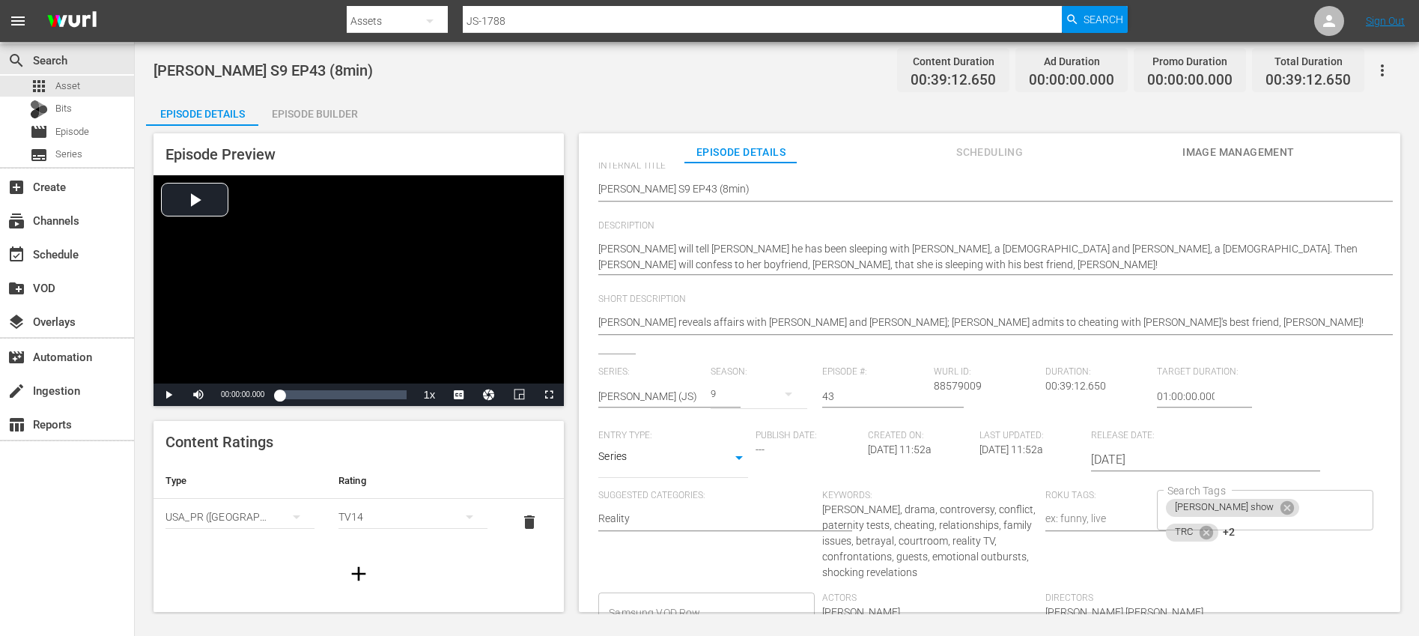
scroll to position [0, 0]
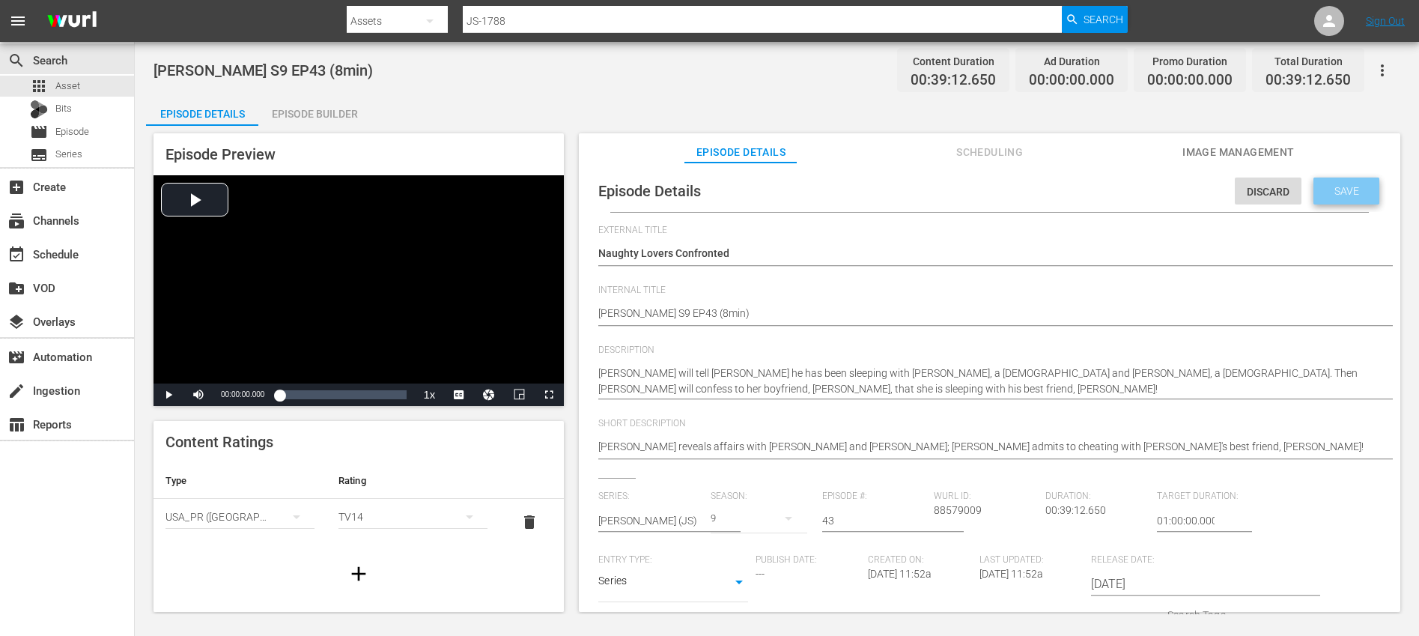
click at [1345, 187] on span "Save" at bounding box center [1346, 191] width 49 height 12
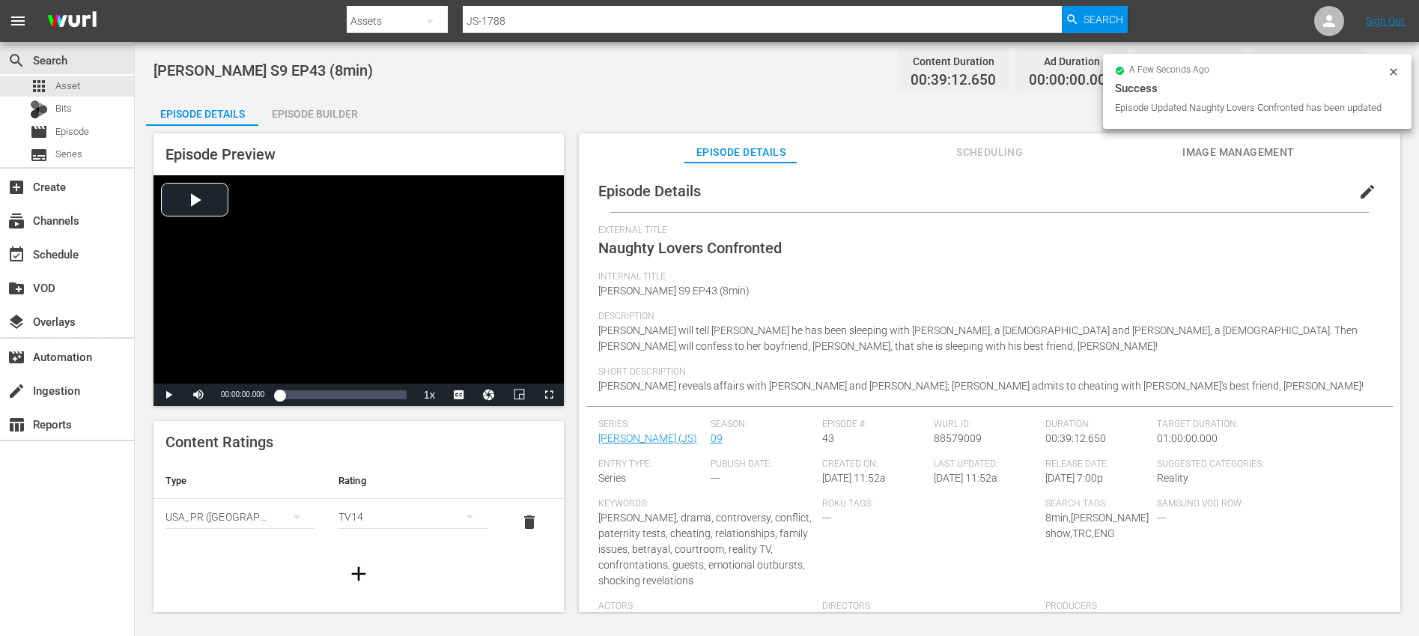
click at [352, 572] on icon "button" at bounding box center [359, 574] width 14 height 14
click at [237, 558] on div "simple table" at bounding box center [239, 563] width 149 height 42
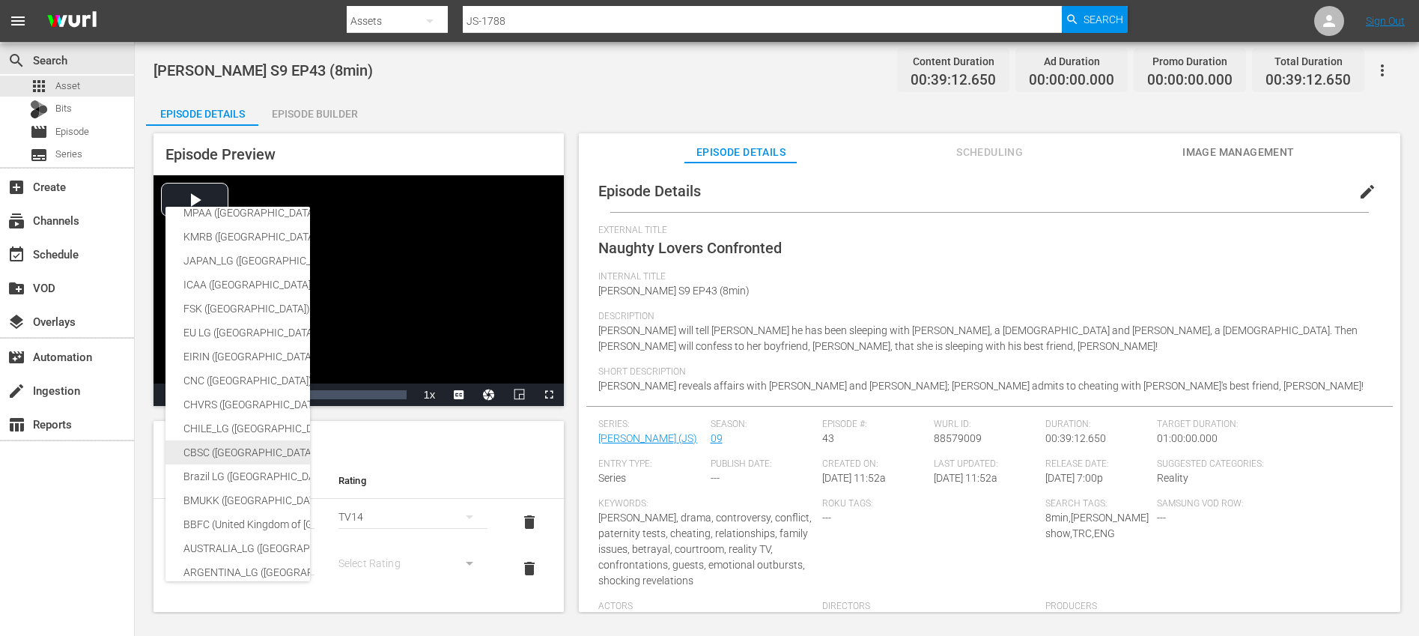
click at [237, 450] on div "CBSC ([GEOGRAPHIC_DATA])" at bounding box center [355, 452] width 344 height 24
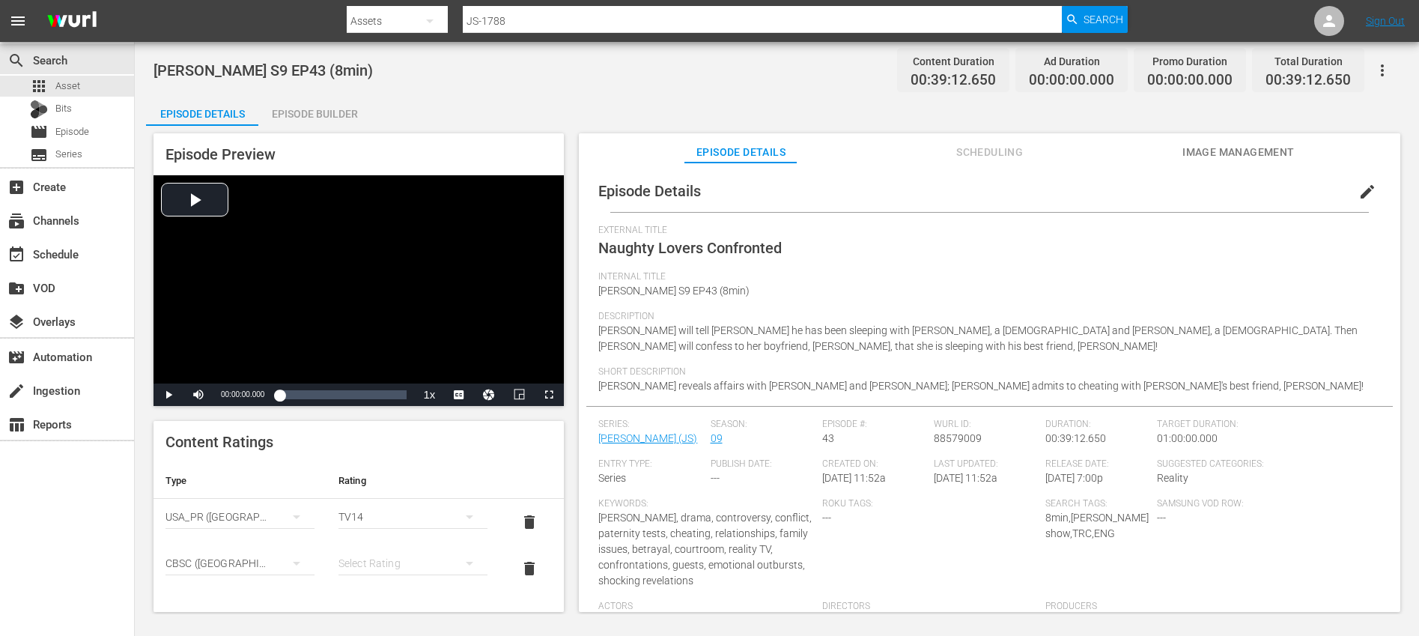
click at [389, 560] on div "simple table" at bounding box center [412, 563] width 149 height 42
click at [377, 530] on div "14+" at bounding box center [406, 533] width 109 height 24
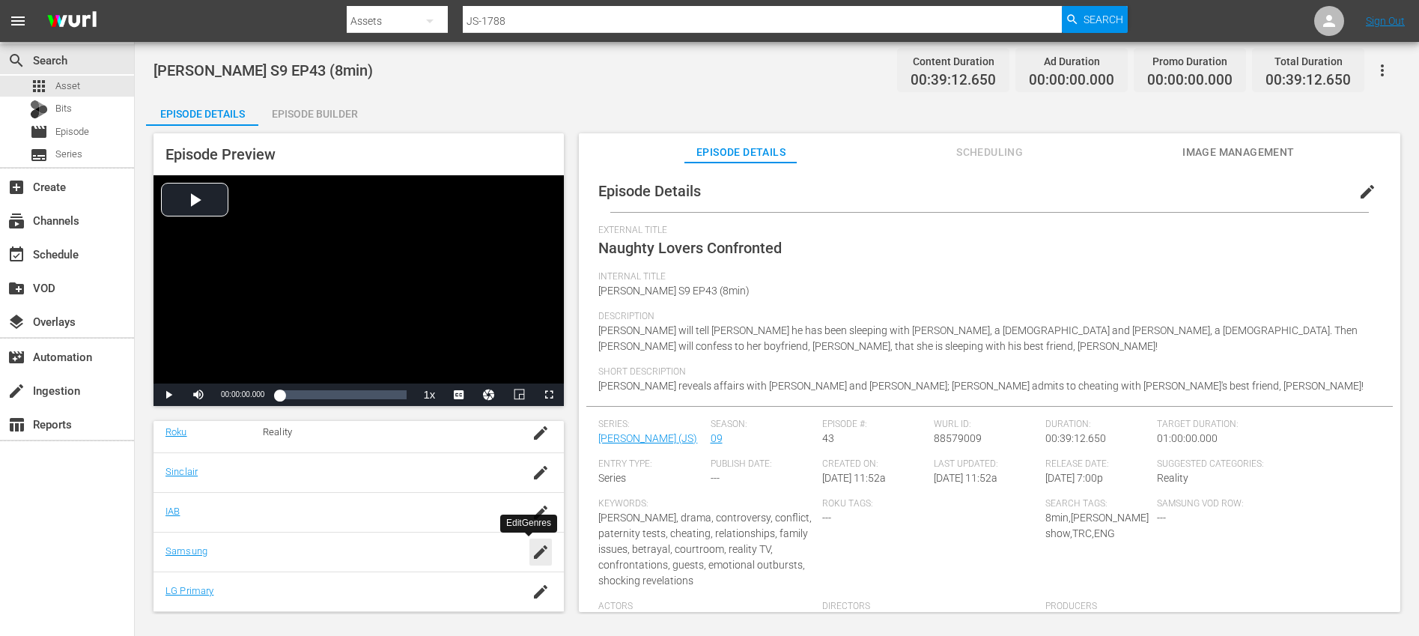
click at [535, 551] on icon "button" at bounding box center [541, 552] width 18 height 18
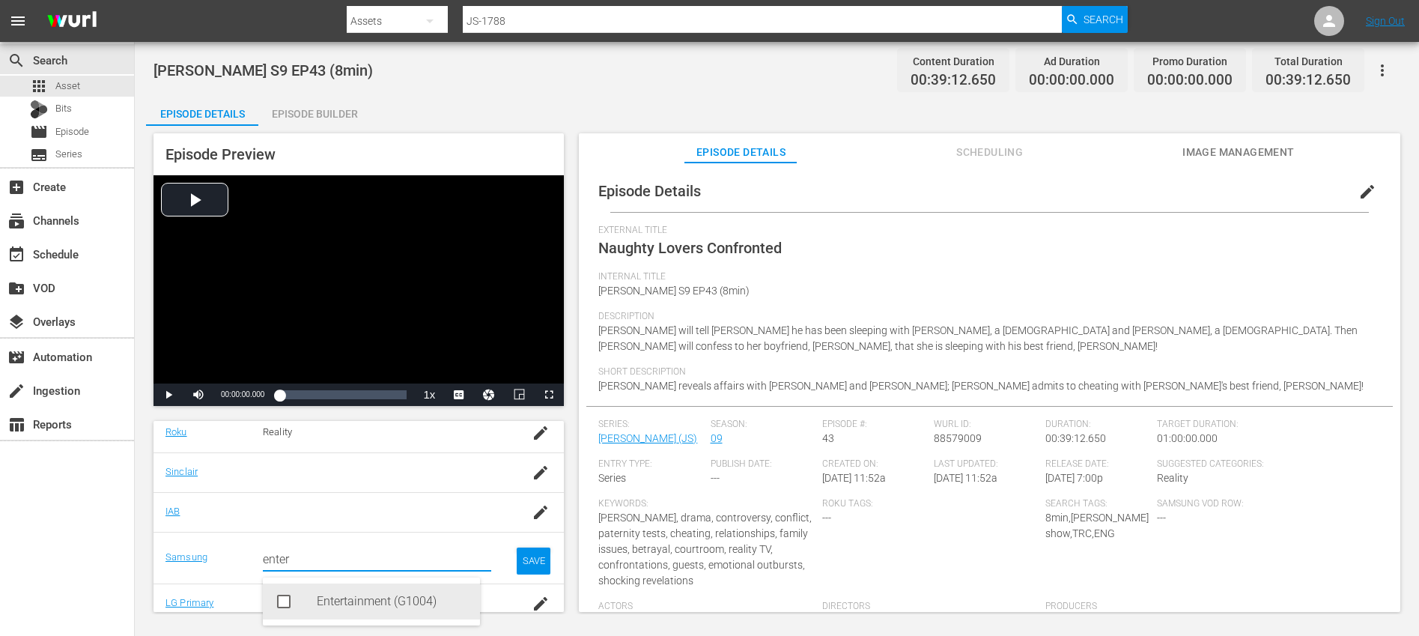
click at [349, 606] on div "Entertainment (G1004)" at bounding box center [392, 601] width 151 height 36
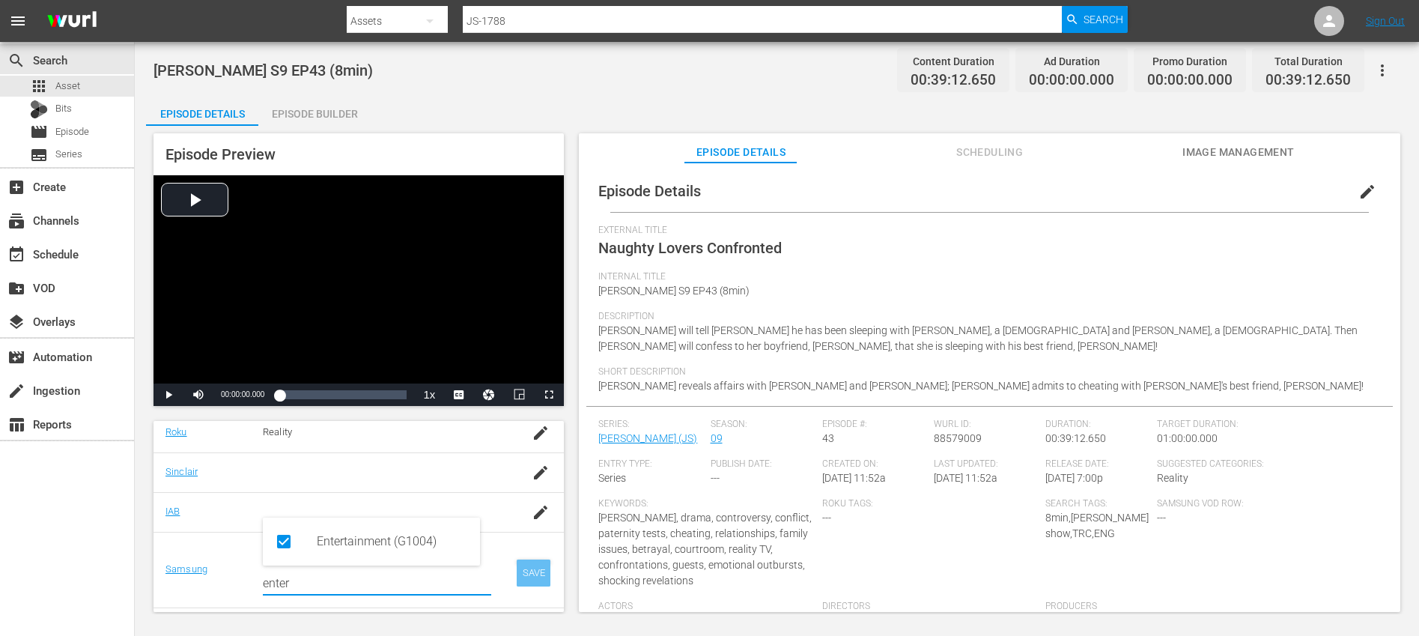
type input "enter"
click at [517, 572] on div "SAVE" at bounding box center [534, 572] width 34 height 27
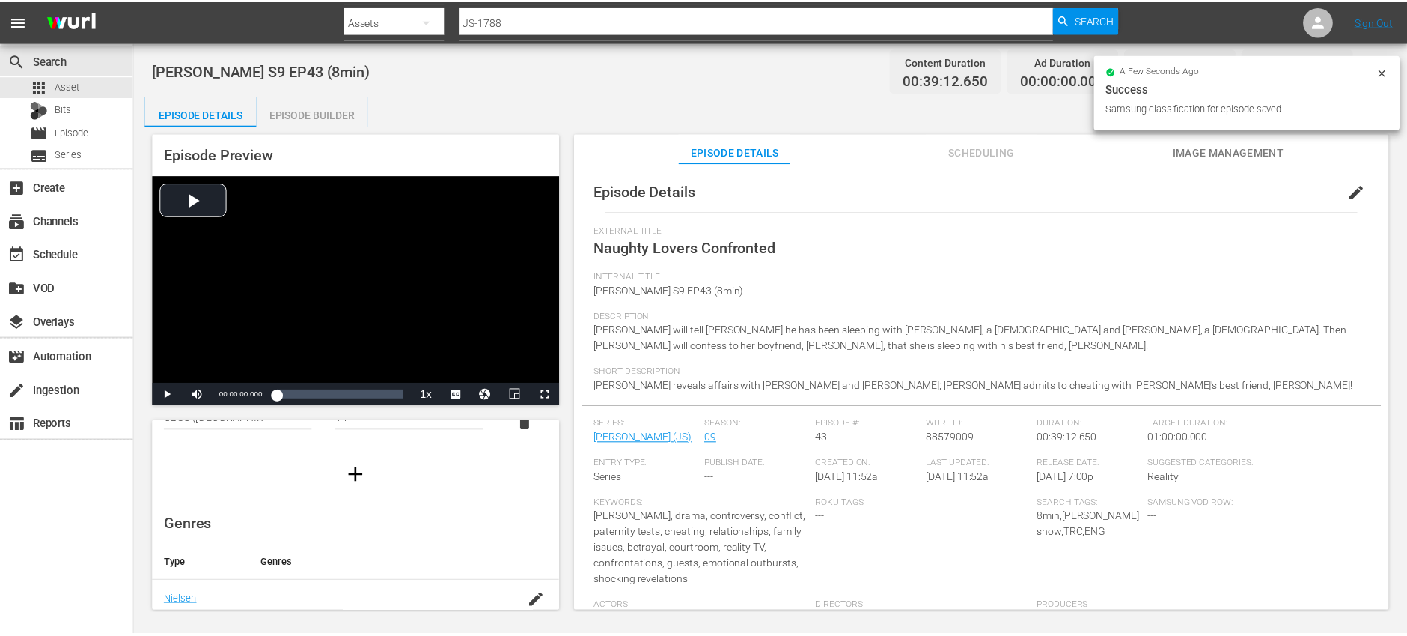
scroll to position [0, 0]
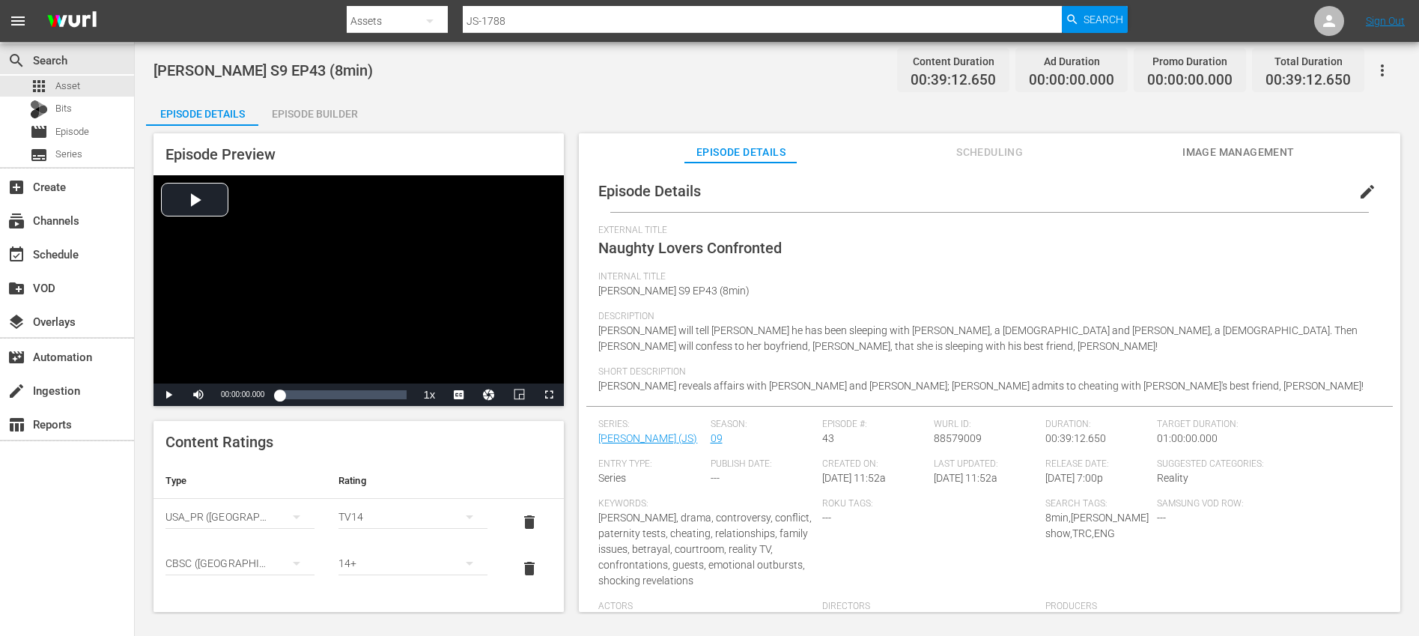
click at [346, 111] on div "Episode Builder" at bounding box center [314, 114] width 112 height 36
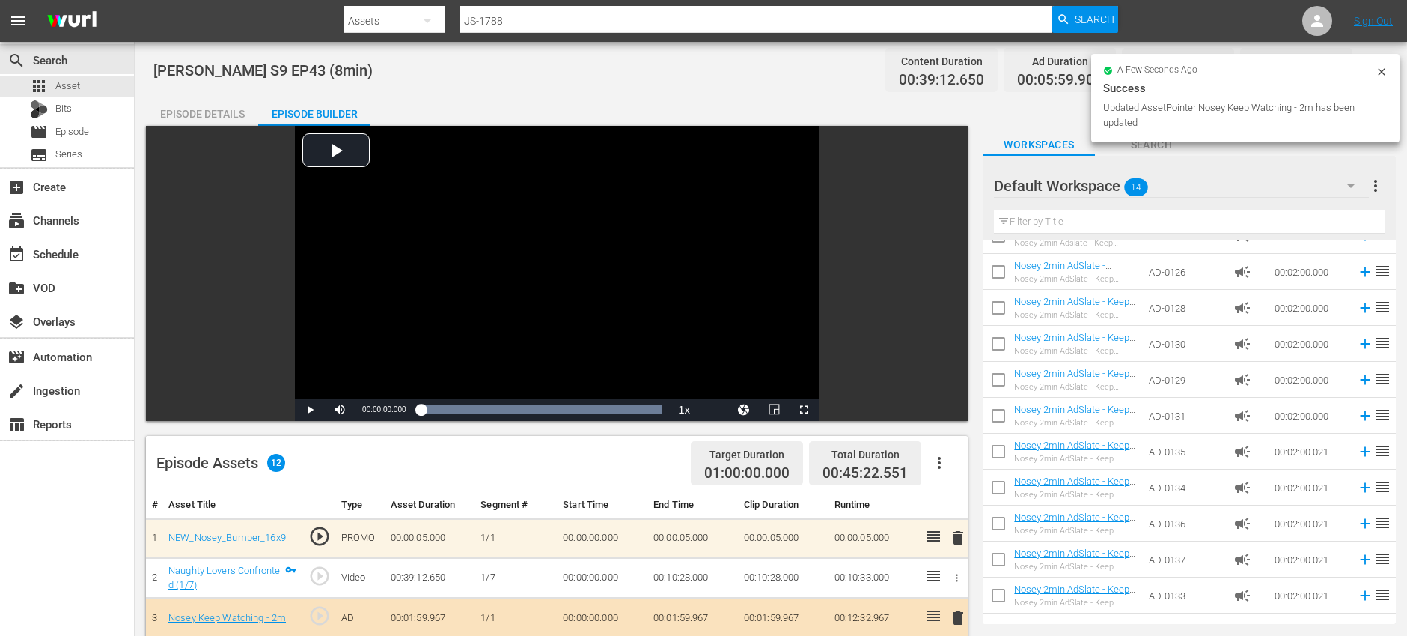
click at [213, 115] on div "Episode Details" at bounding box center [202, 114] width 112 height 36
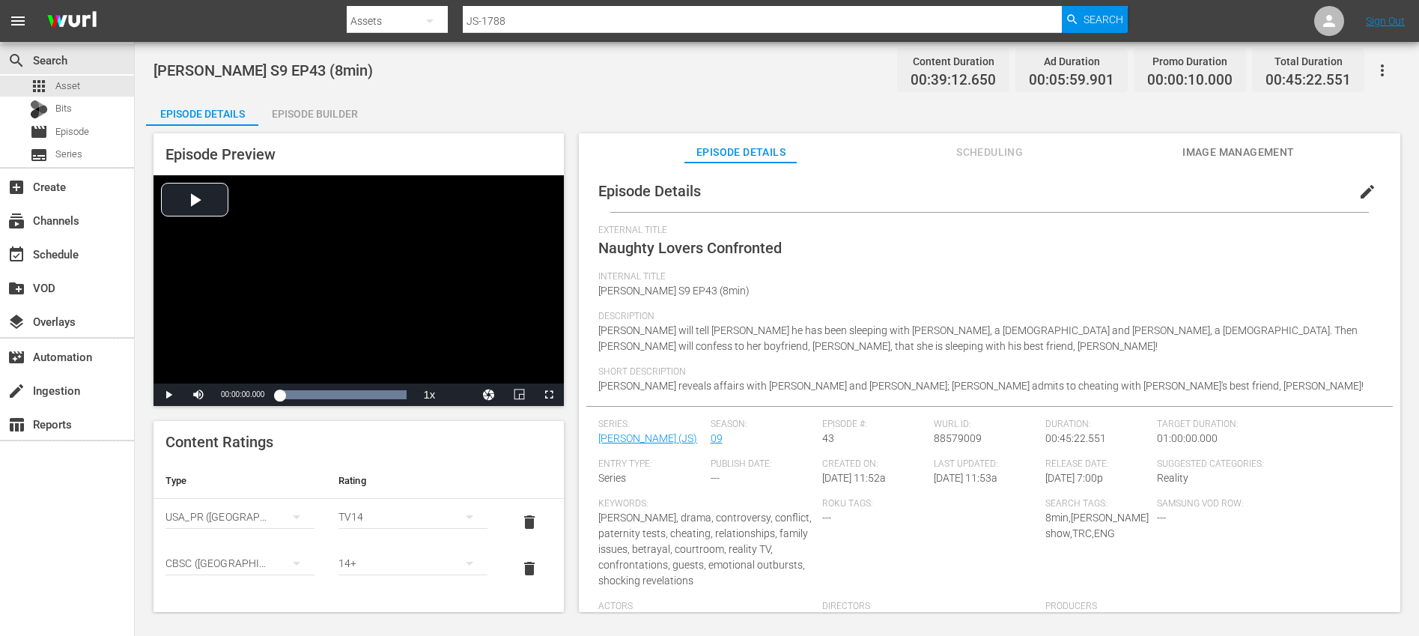
click at [1388, 75] on icon "button" at bounding box center [1382, 70] width 18 height 18
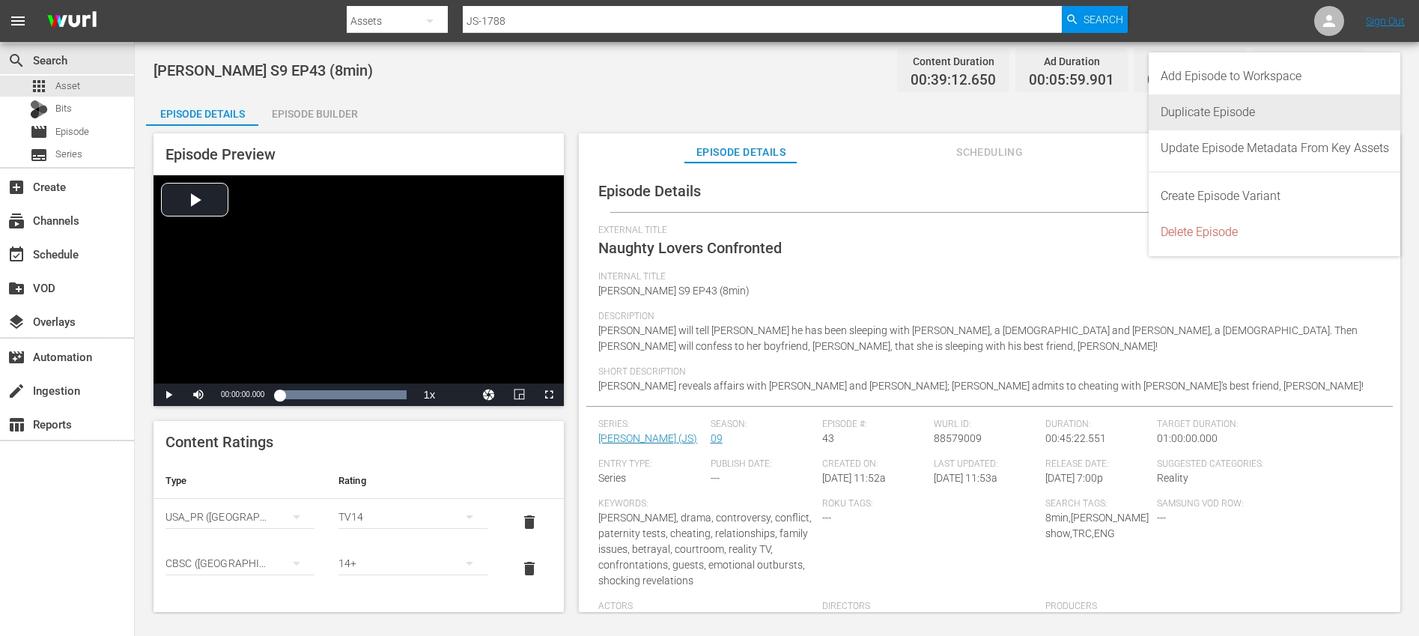
click at [1243, 121] on div "Duplicate Episode" at bounding box center [1274, 112] width 228 height 36
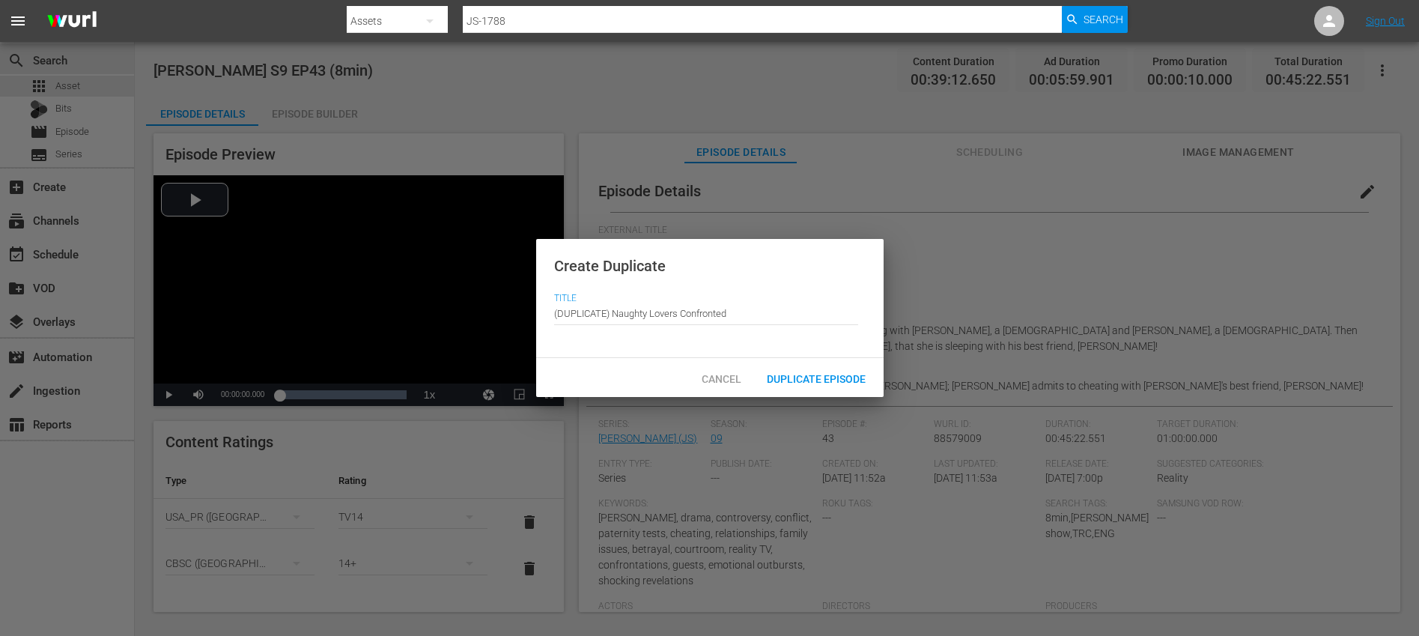
click at [604, 319] on input "(DUPLICATE) Naughty Lovers Confronted" at bounding box center [706, 313] width 304 height 36
drag, startPoint x: 612, startPoint y: 311, endPoint x: 505, endPoint y: 293, distance: 108.7
click at [505, 293] on div "Create Duplicate Title Episode Title (DUPLICATE) Naughty Lovers Confronted Canc…" at bounding box center [709, 318] width 1419 height 636
click at [622, 311] on input "(DUPLICATE) Naughty Lovers Confronted" at bounding box center [706, 313] width 304 height 36
drag, startPoint x: 611, startPoint y: 310, endPoint x: 548, endPoint y: 291, distance: 65.6
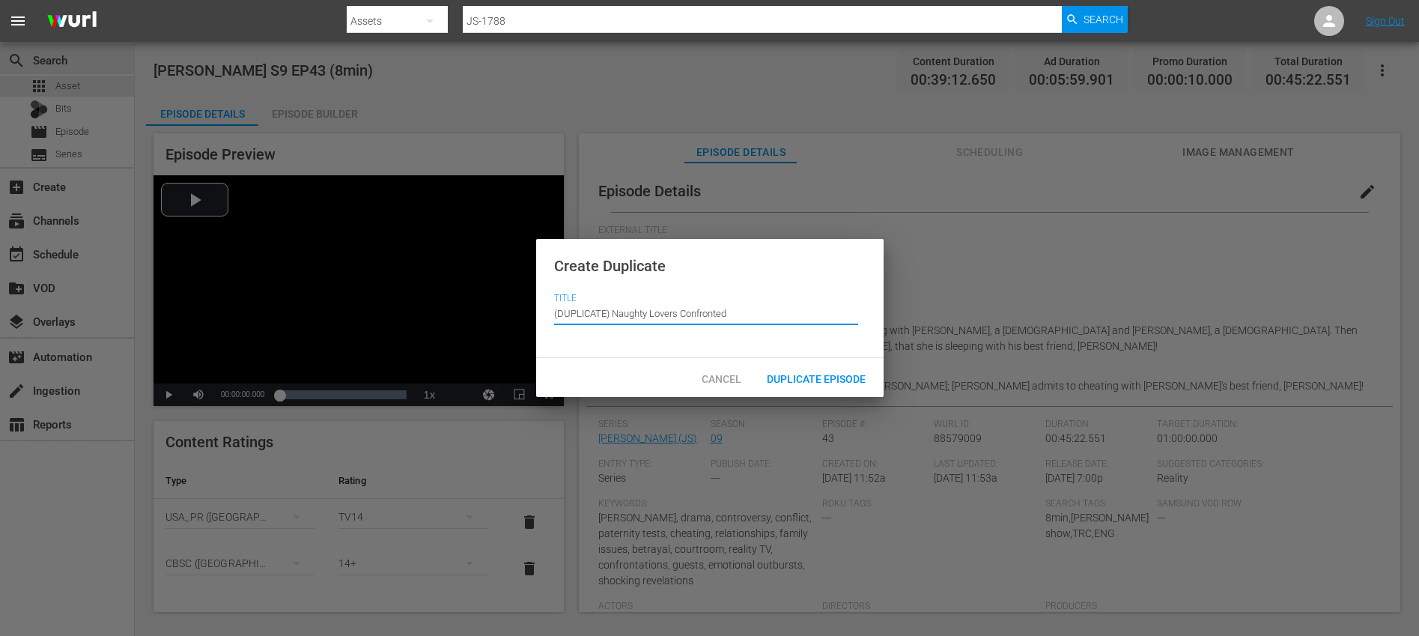
click at [548, 291] on div "Create Duplicate Title Episode Title (DUPLICATE) Naughty Lovers Confronted" at bounding box center [709, 299] width 347 height 120
type input "Naughty Lovers Confronted"
click at [796, 381] on span "Duplicate Episode" at bounding box center [816, 379] width 123 height 12
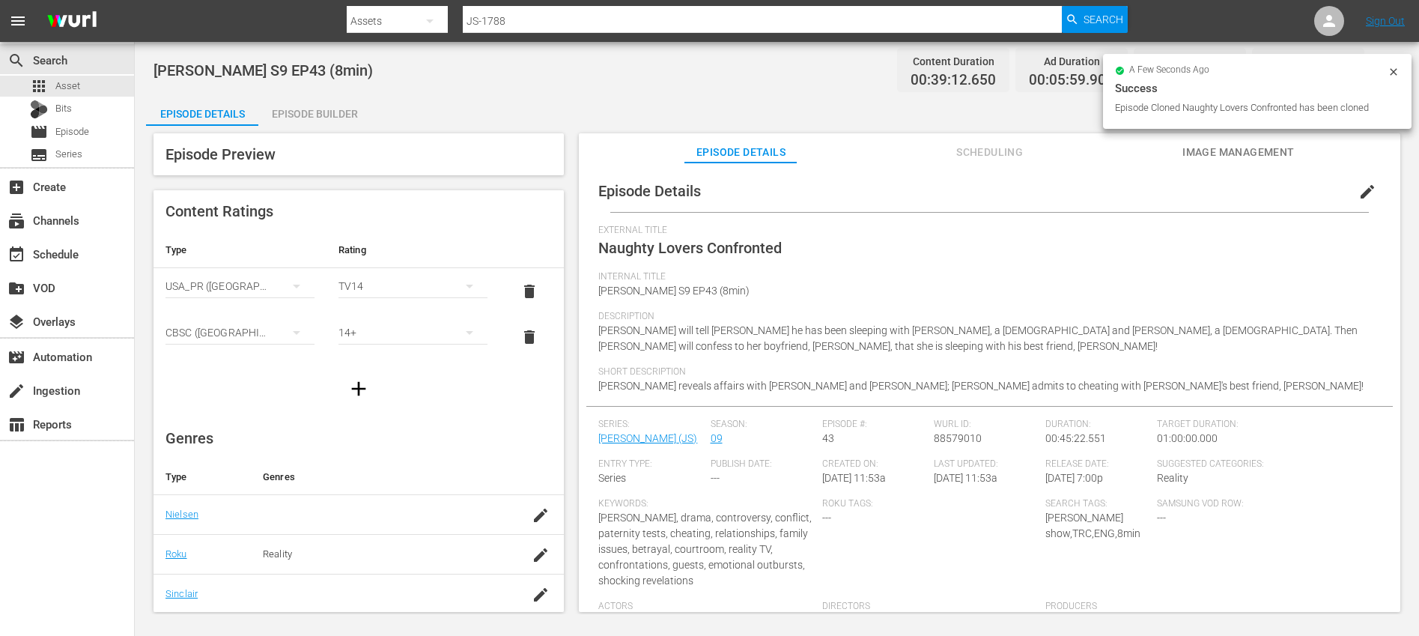
click at [1358, 190] on span "edit" at bounding box center [1367, 192] width 18 height 18
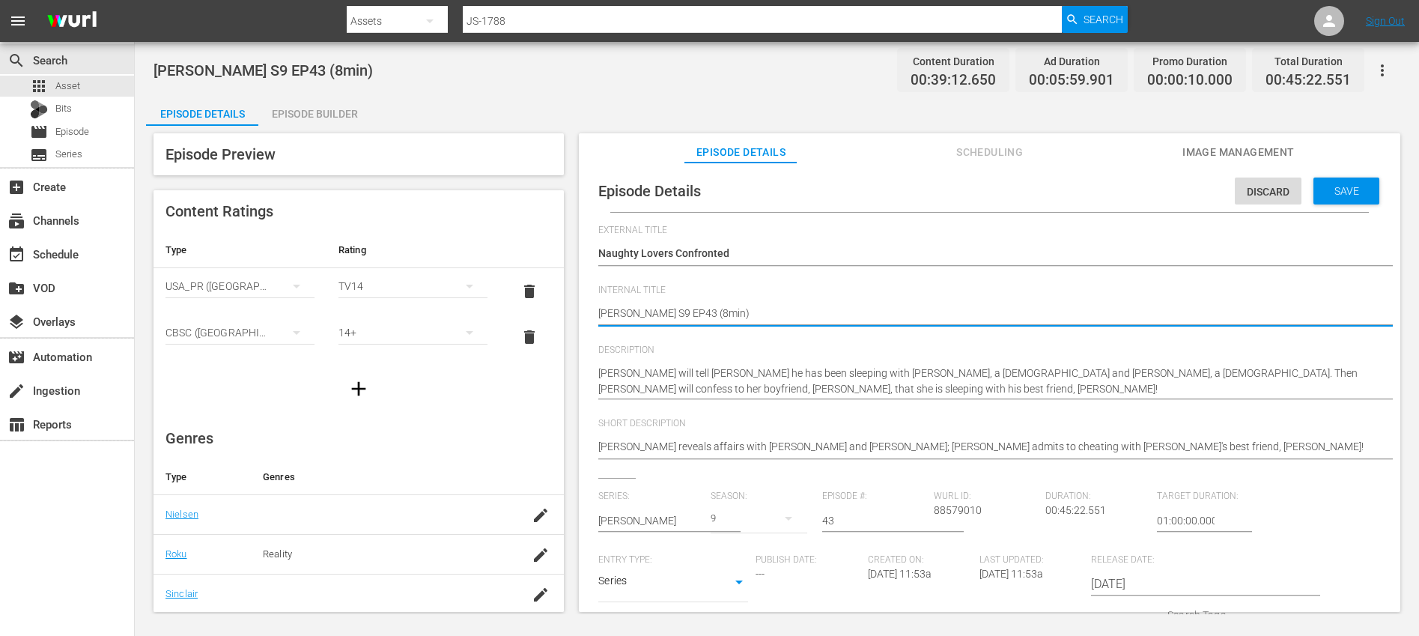
type textarea "[PERSON_NAME] S9 EP43 (1min)"
type textarea "[PERSON_NAME] S9 EP43 (10min)"
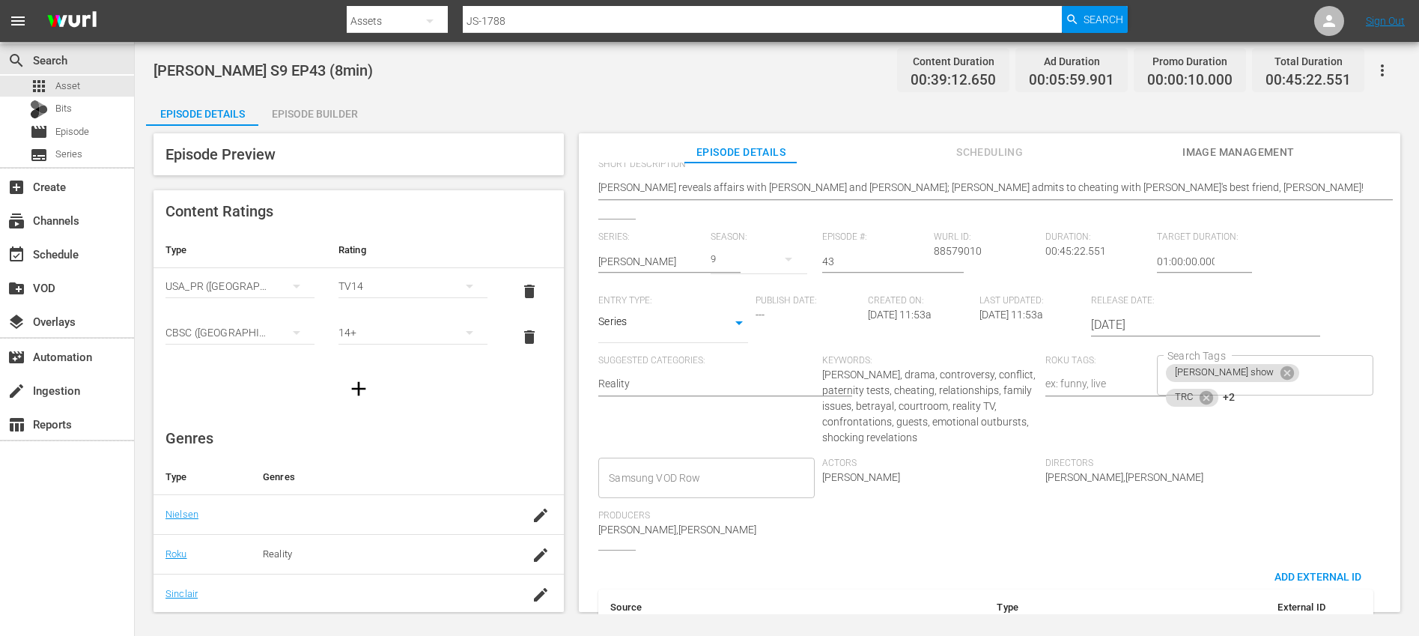
scroll to position [327, 0]
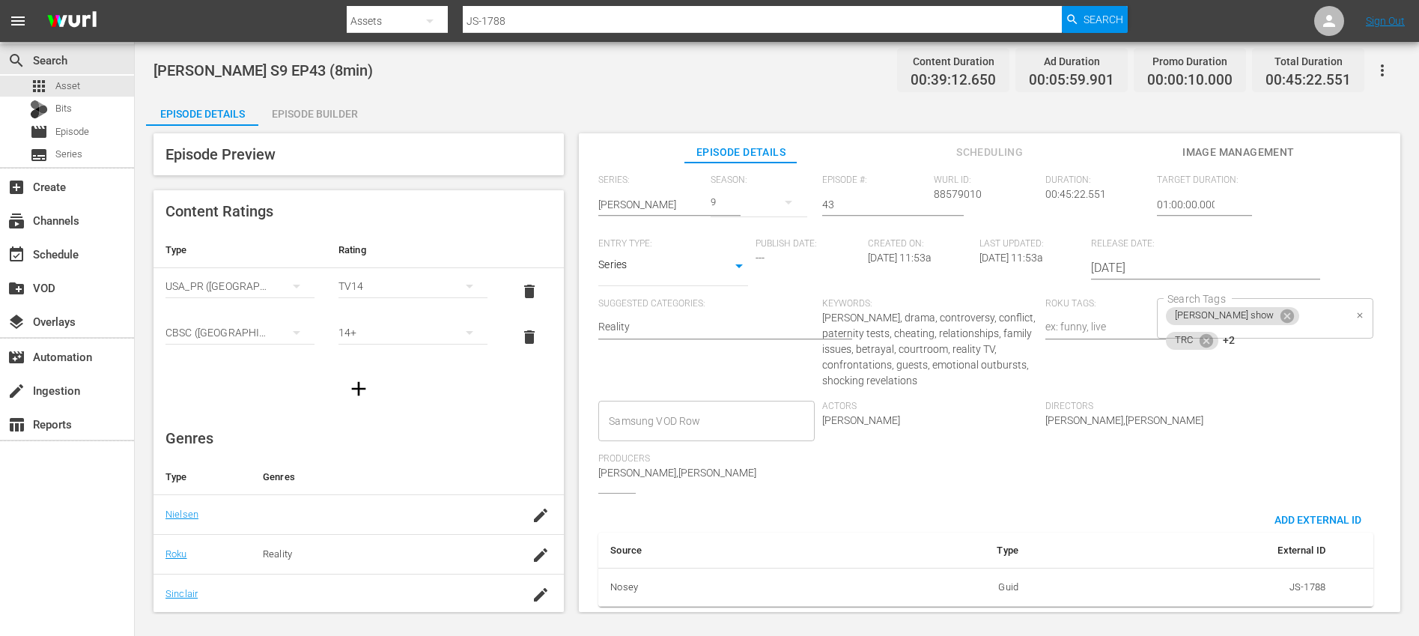
click at [1299, 307] on div "[PERSON_NAME] show TRC +2 Search Tags" at bounding box center [1265, 318] width 216 height 40
type textarea "[PERSON_NAME] S9 EP43 (10min)"
click at [1202, 332] on icon at bounding box center [1205, 338] width 13 height 13
click at [1260, 333] on icon at bounding box center [1266, 339] width 13 height 13
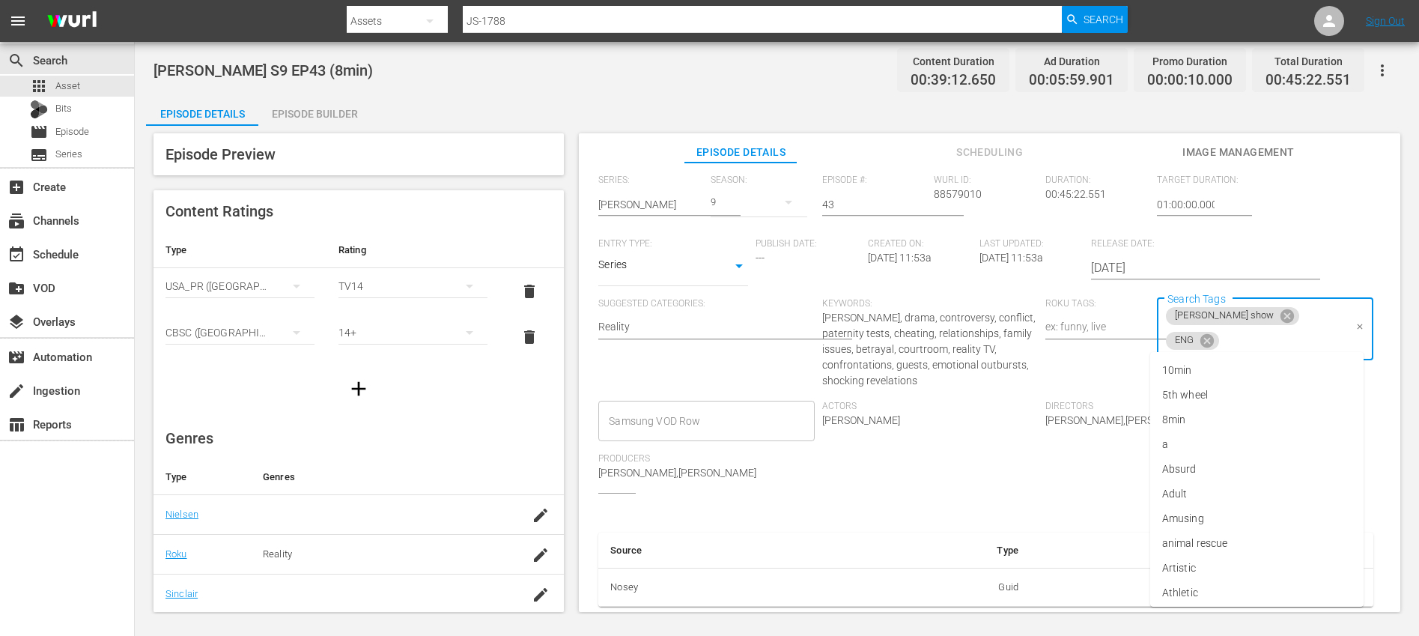
click at [1258, 328] on input "Search Tags" at bounding box center [1282, 340] width 123 height 27
type input "10"
click at [1238, 365] on li "10min" at bounding box center [1256, 370] width 213 height 25
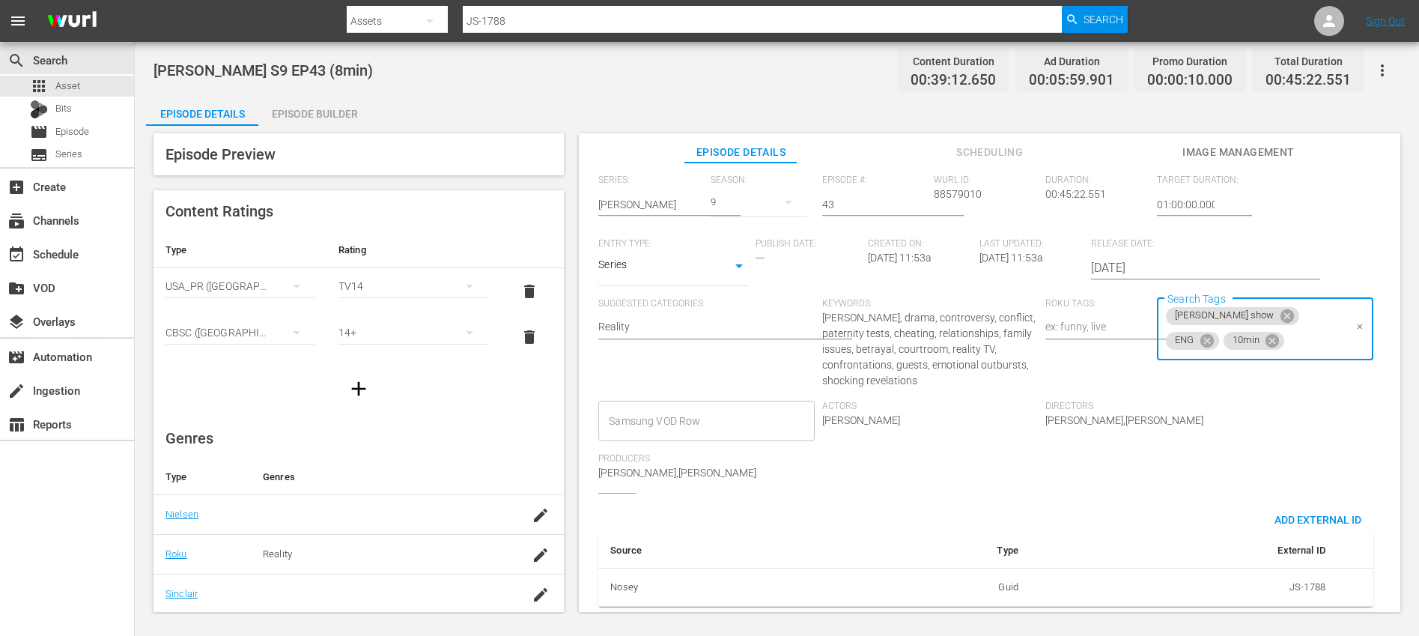
click at [1287, 394] on div "Series: [PERSON_NAME] Season: 9 Episode #: 43 [PERSON_NAME] ID: 88579010 Durati…" at bounding box center [989, 333] width 782 height 318
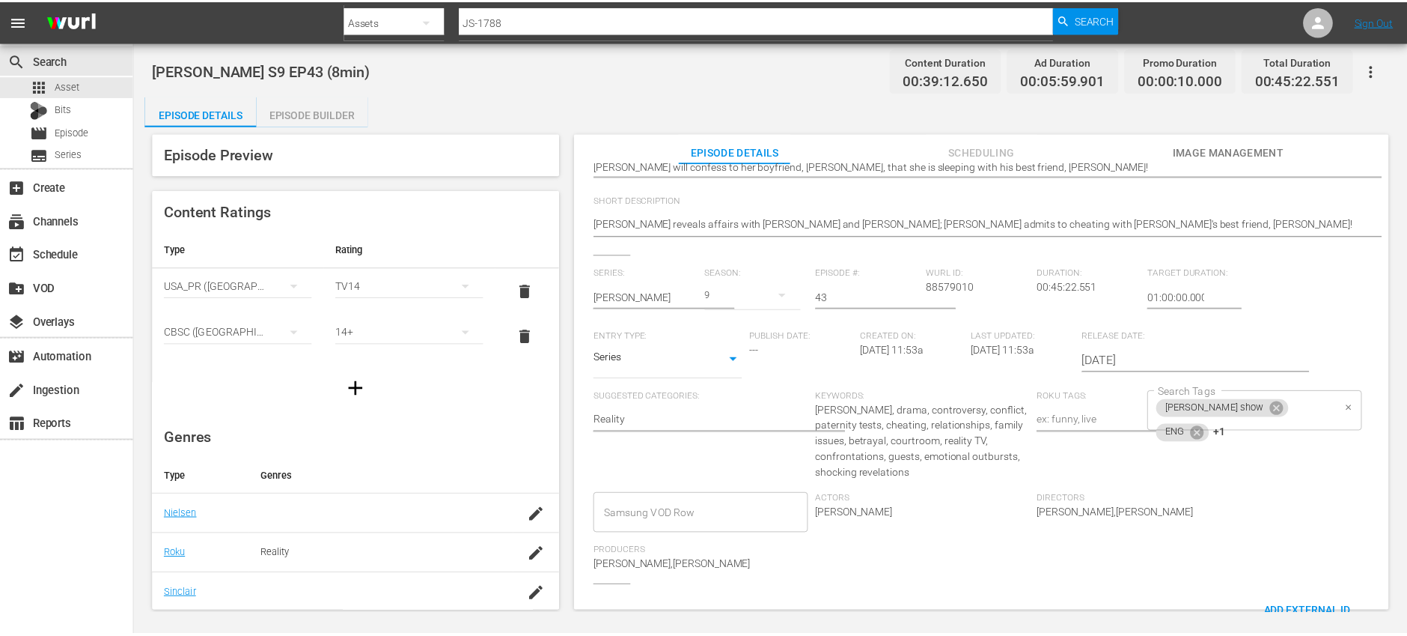
scroll to position [0, 0]
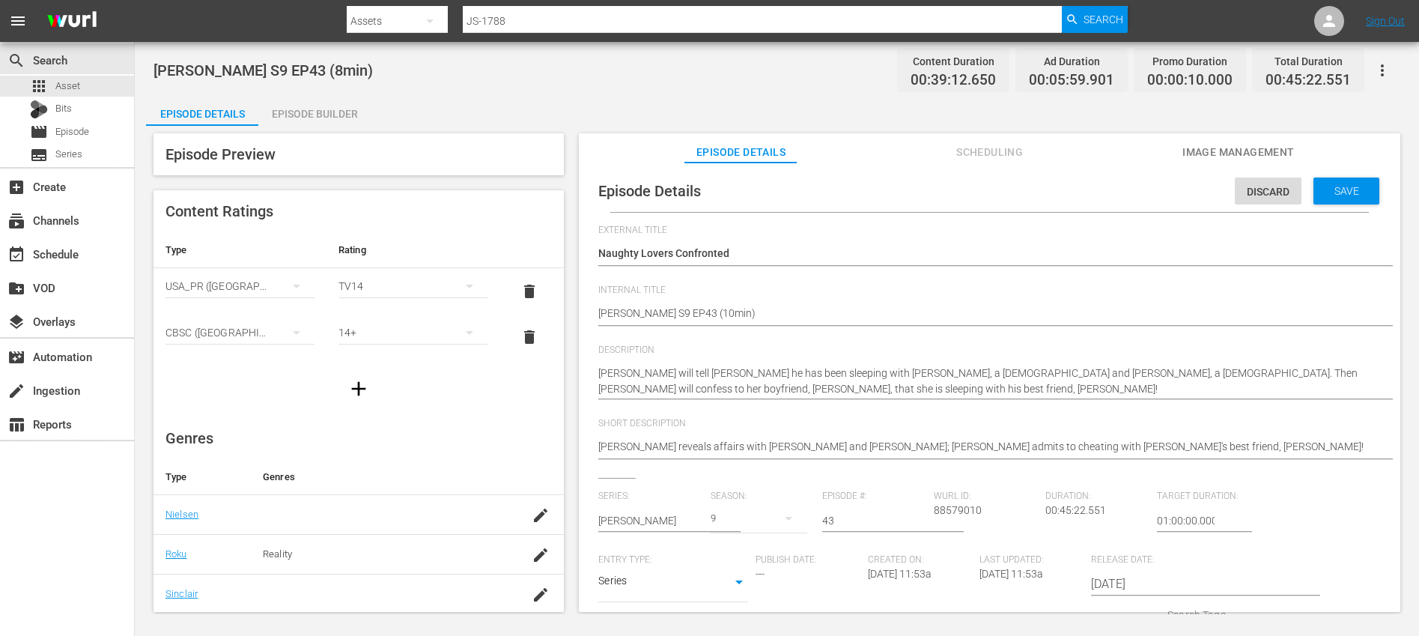
click at [1349, 199] on div "Save" at bounding box center [1346, 190] width 66 height 27
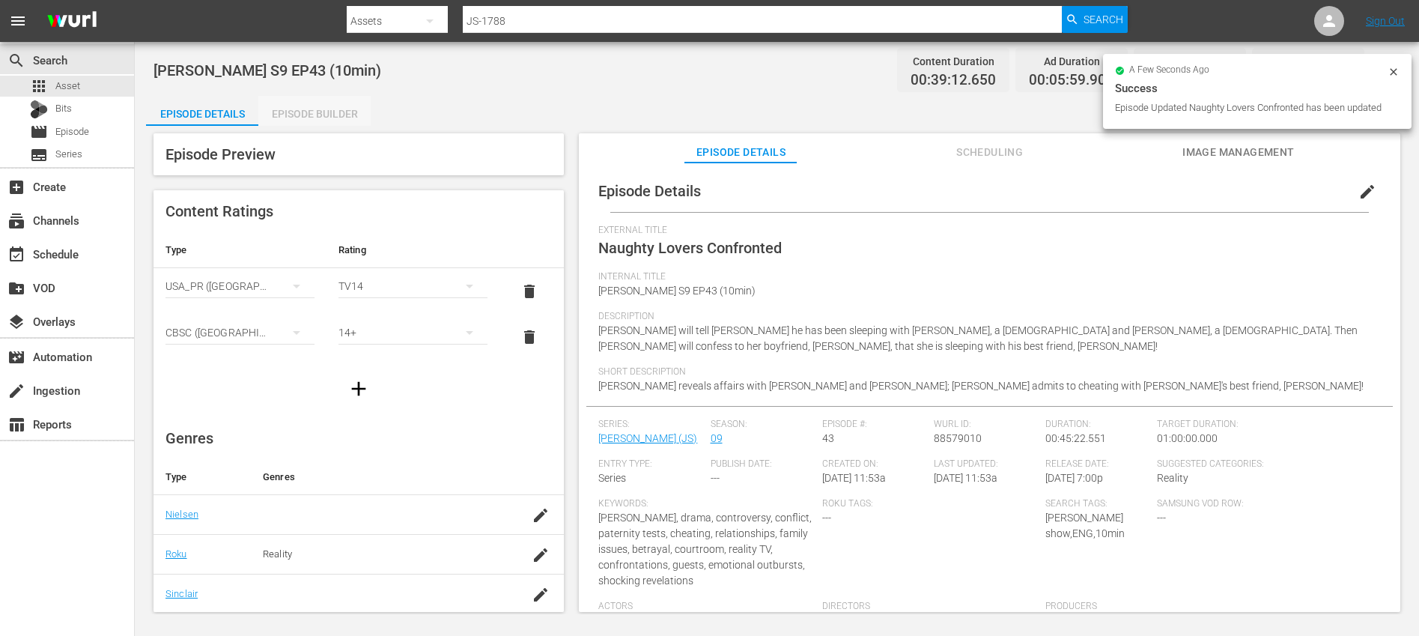
click at [324, 108] on div "Episode Builder" at bounding box center [314, 114] width 112 height 36
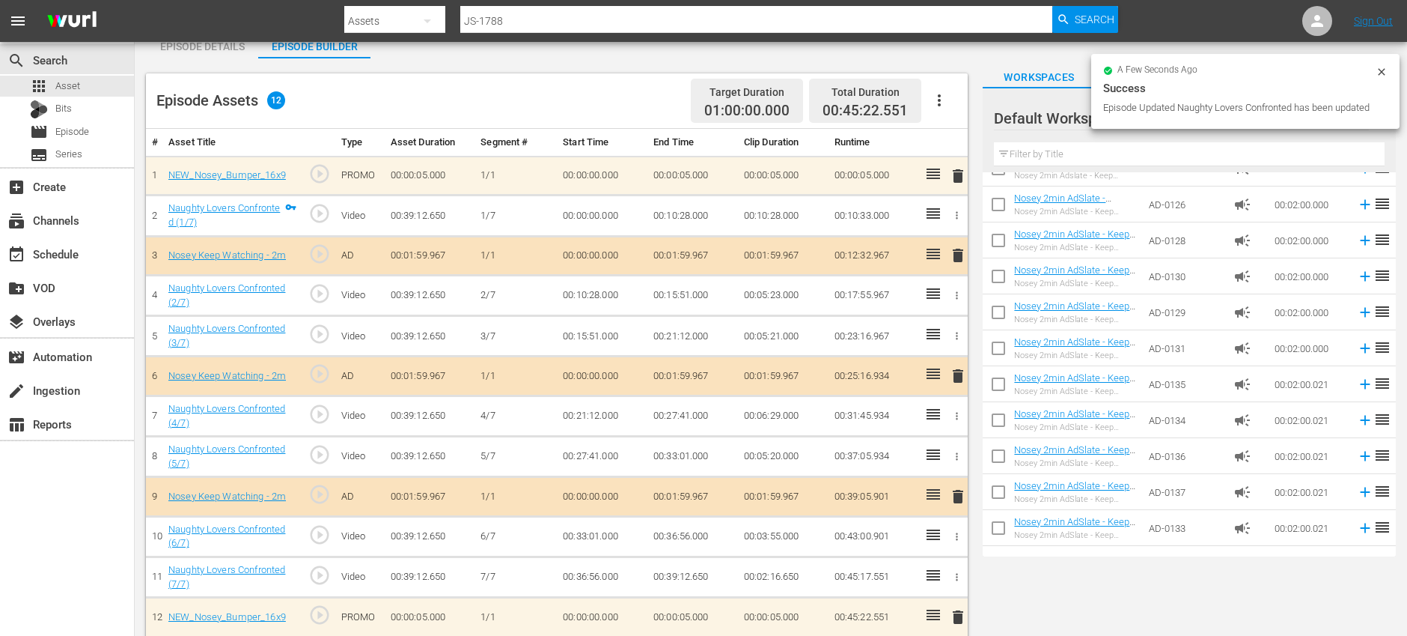
scroll to position [95, 0]
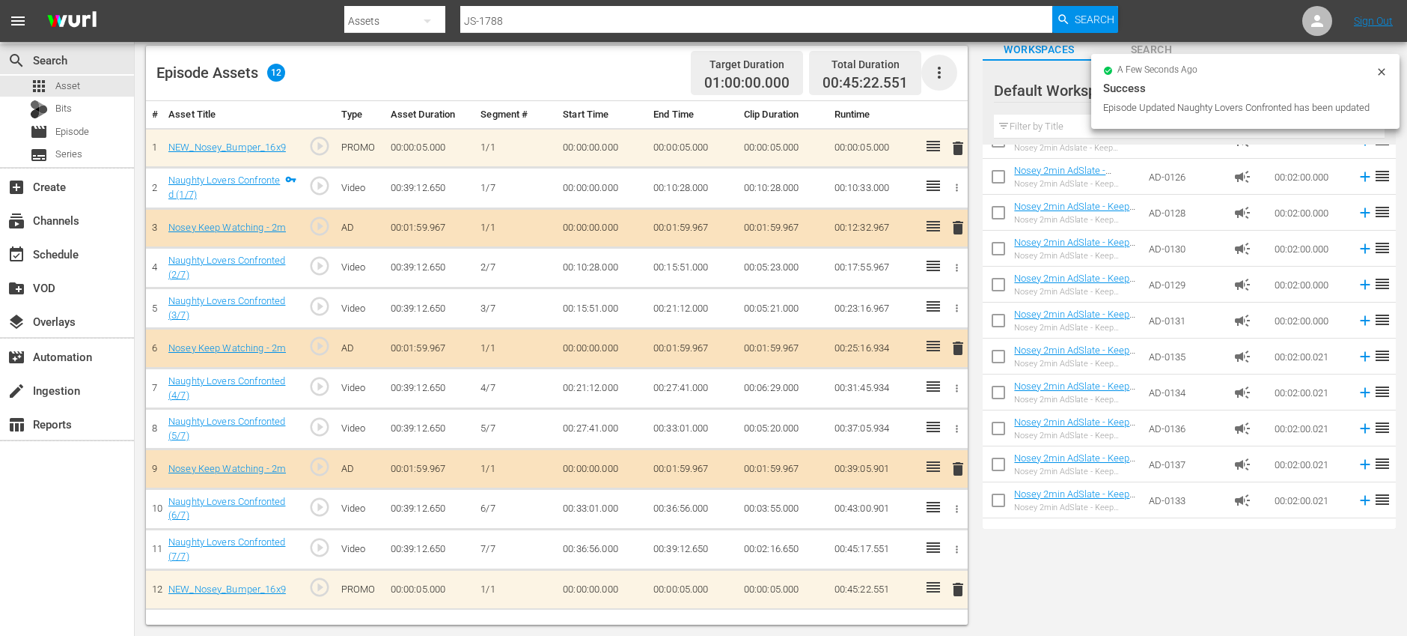
click at [942, 67] on icon "button" at bounding box center [940, 73] width 18 height 18
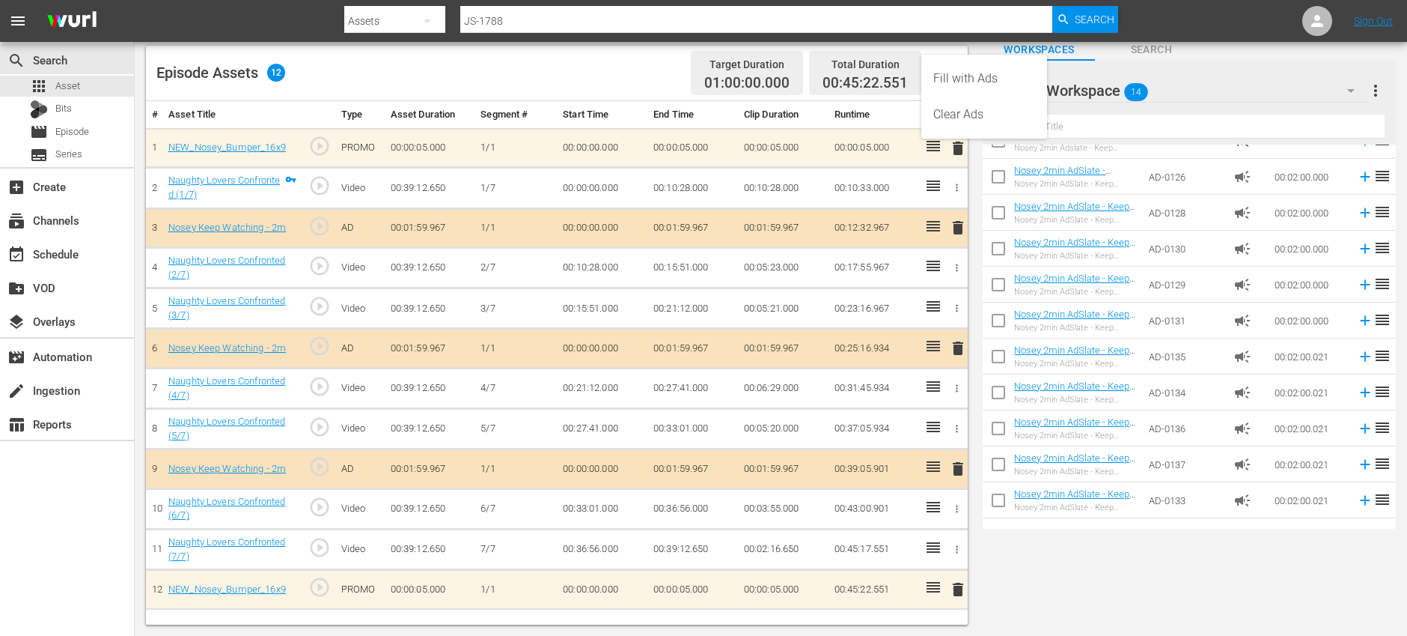
click at [957, 128] on div "Clear Ads" at bounding box center [985, 115] width 102 height 36
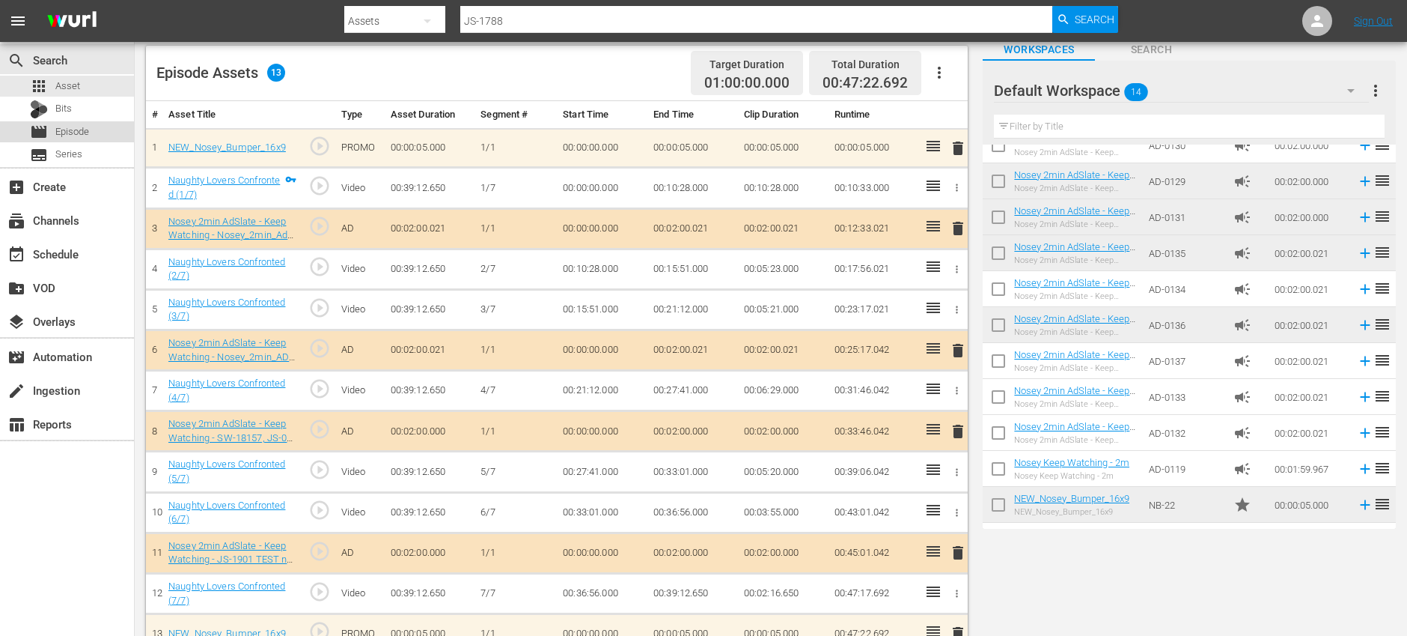
click at [102, 132] on div "movie Episode" at bounding box center [67, 131] width 134 height 21
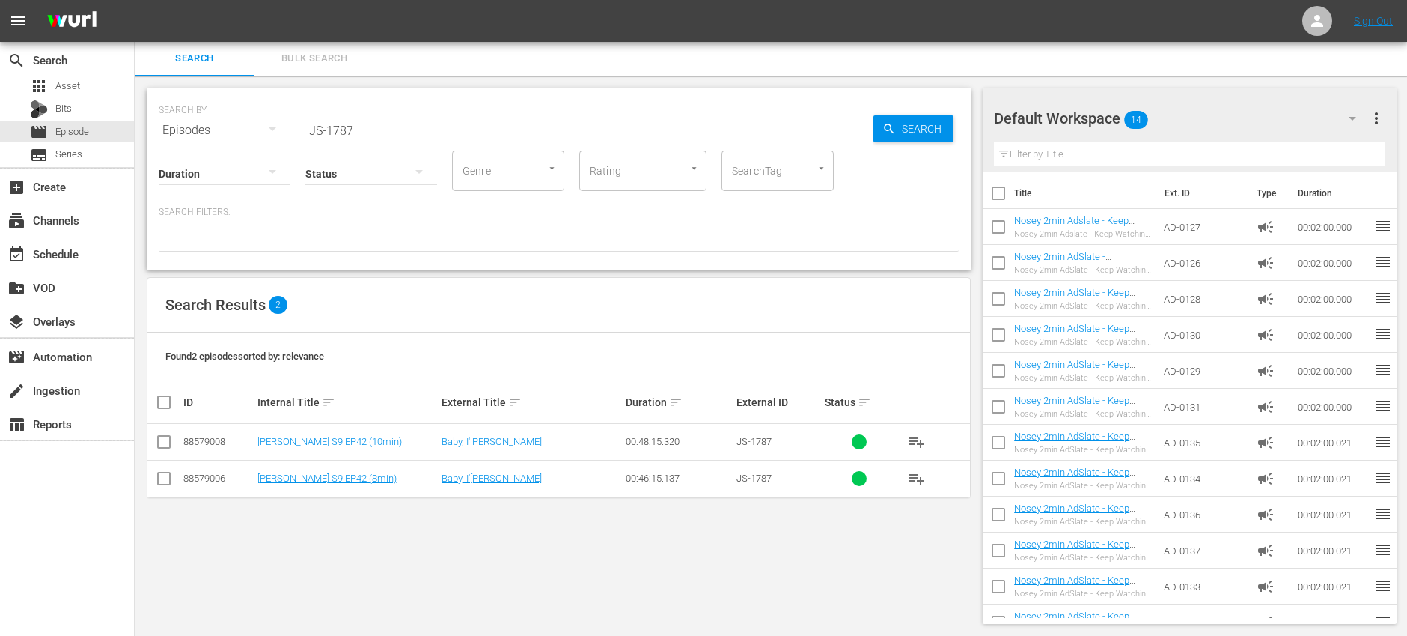
click at [370, 129] on input "JS-1787" at bounding box center [589, 130] width 568 height 36
paste input "8"
type input "JS-1788"
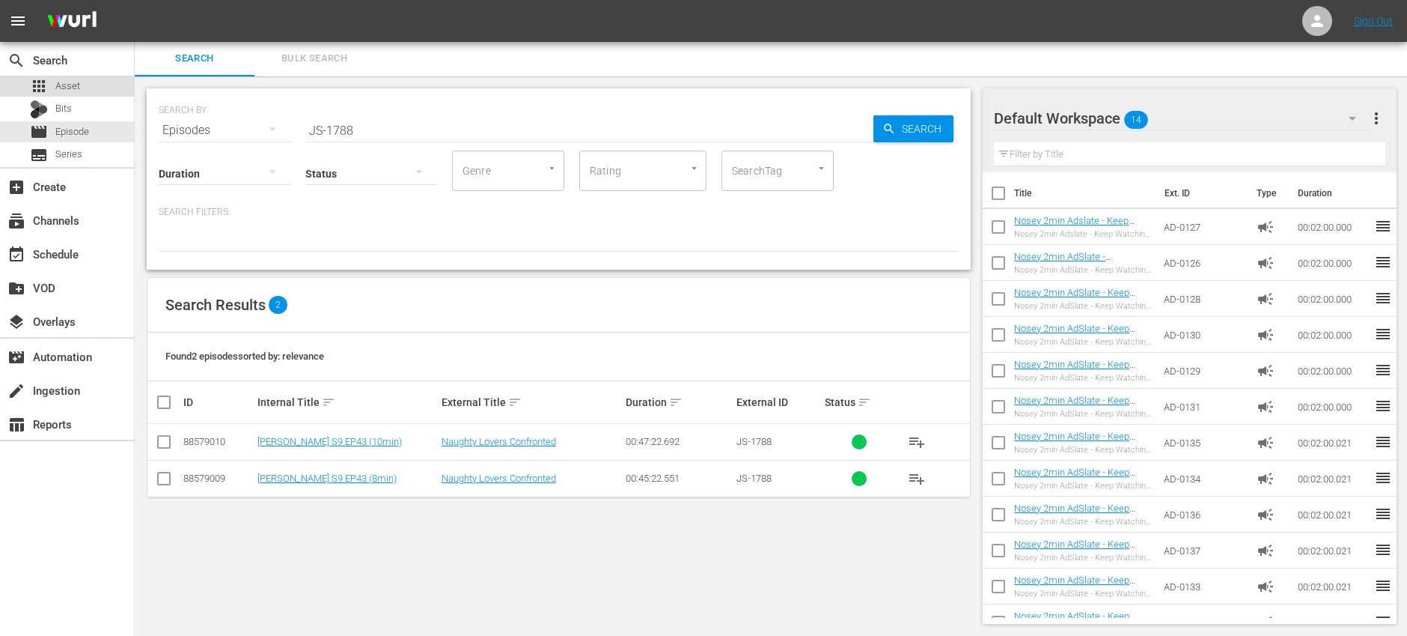
click at [78, 91] on span "Asset" at bounding box center [67, 86] width 25 height 15
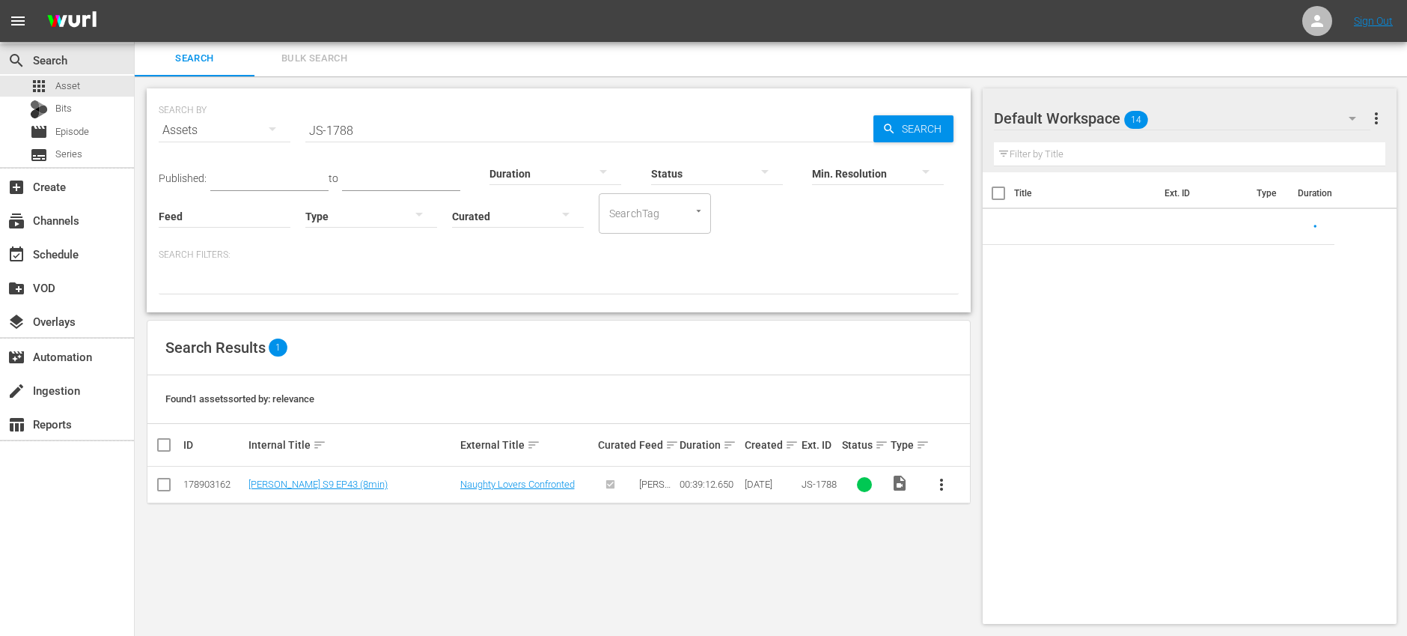
click at [422, 139] on input "JS-1788" at bounding box center [589, 130] width 568 height 36
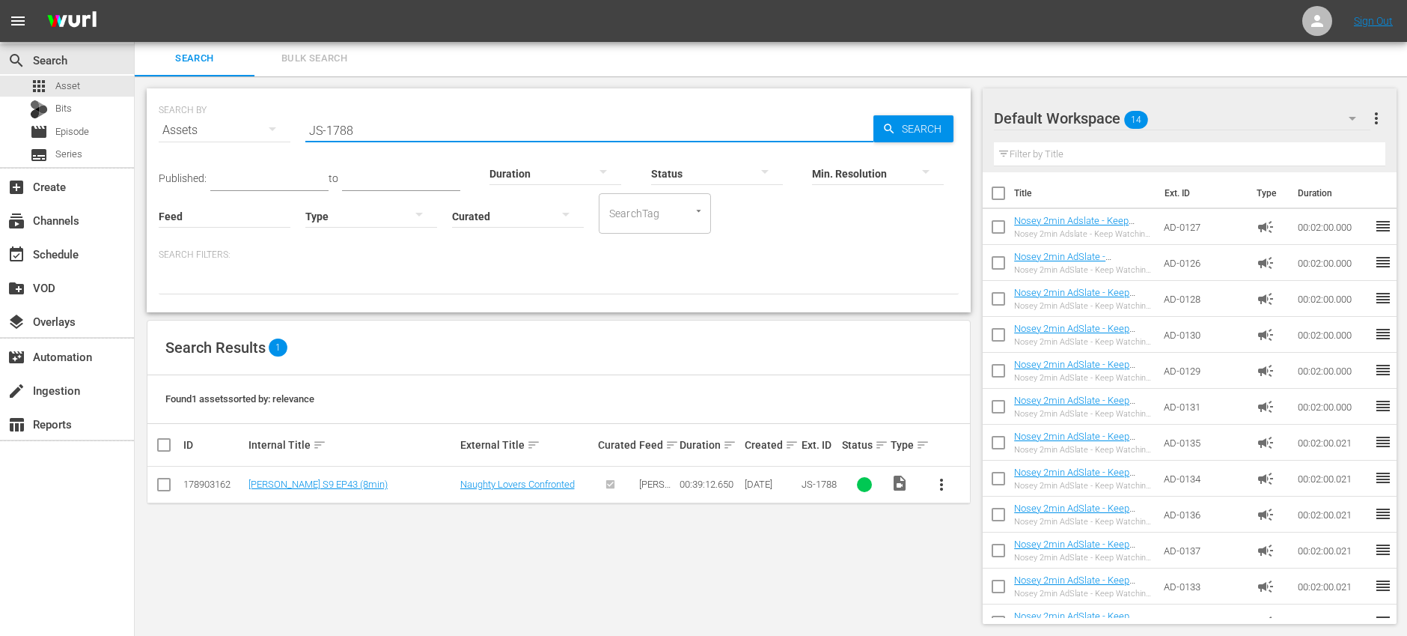
click at [422, 138] on input "JS-1788" at bounding box center [589, 130] width 568 height 36
paste input "9"
type input "JS-1789"
click at [943, 485] on span "more_vert" at bounding box center [942, 484] width 18 height 18
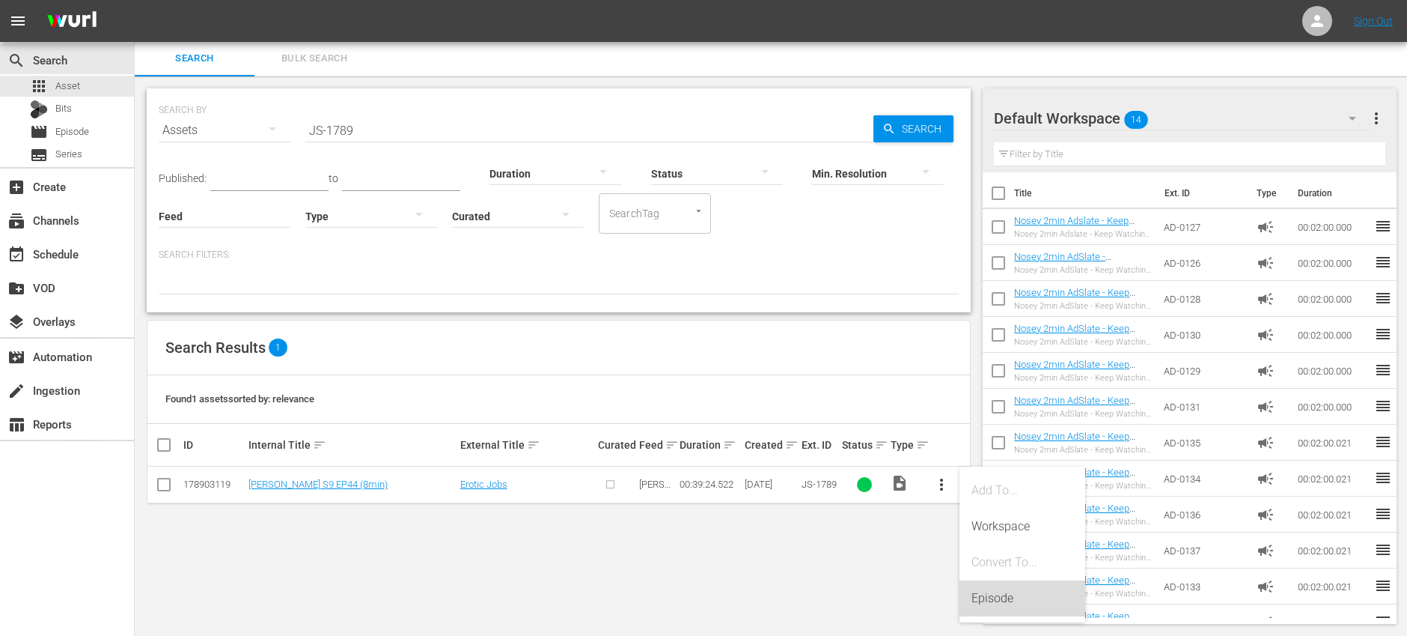
click at [1023, 605] on div "Episode" at bounding box center [1023, 598] width 102 height 36
click at [1026, 598] on div "Episode" at bounding box center [1023, 598] width 102 height 36
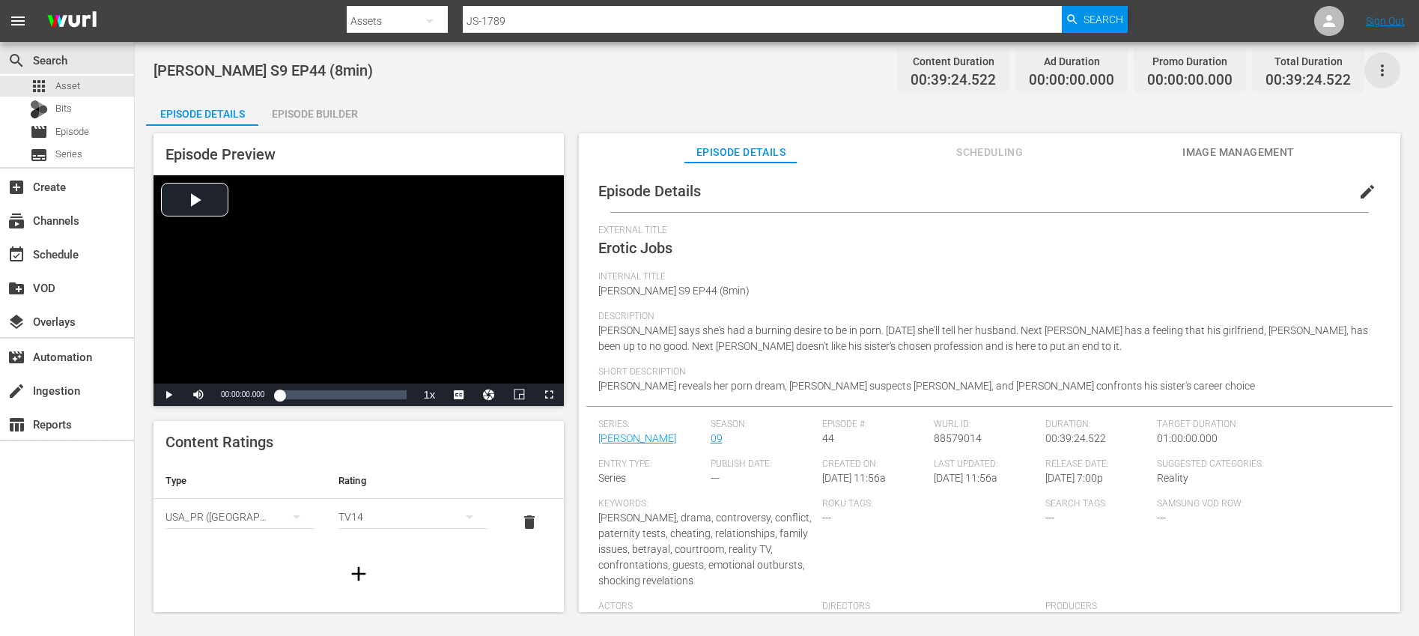
click at [1390, 70] on icon "button" at bounding box center [1382, 70] width 18 height 18
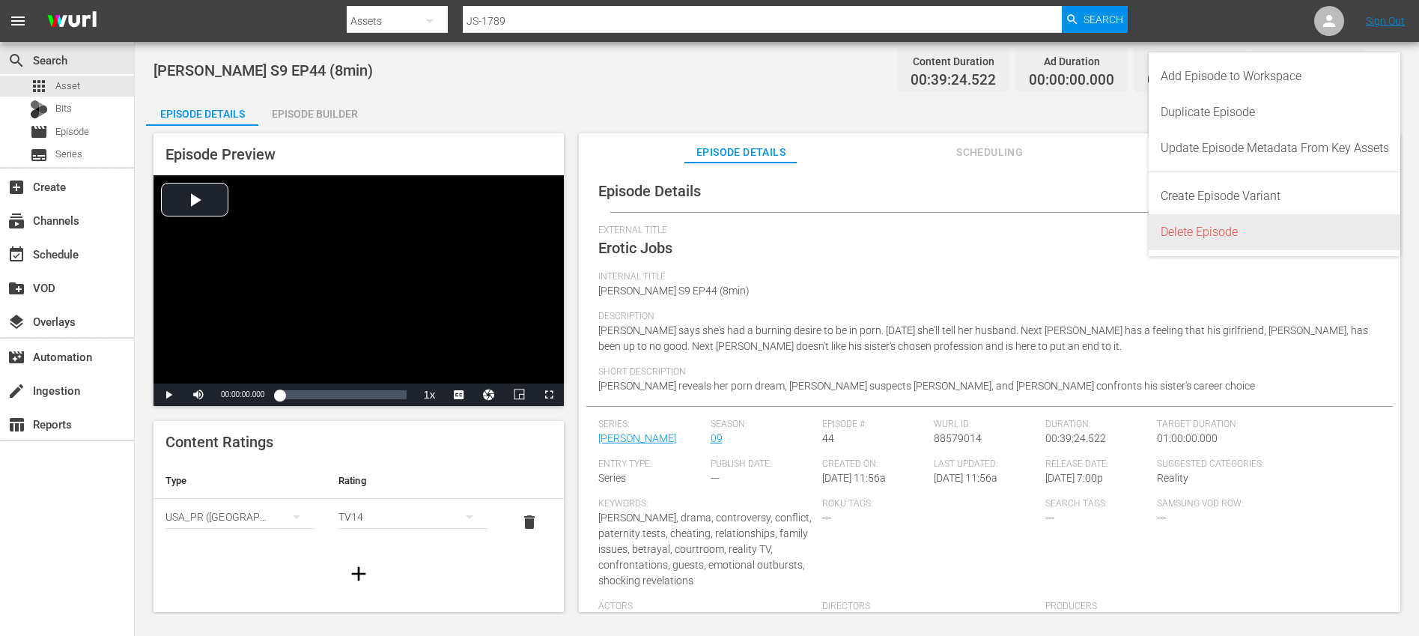
click at [1252, 226] on div "Delete Episode" at bounding box center [1274, 232] width 228 height 36
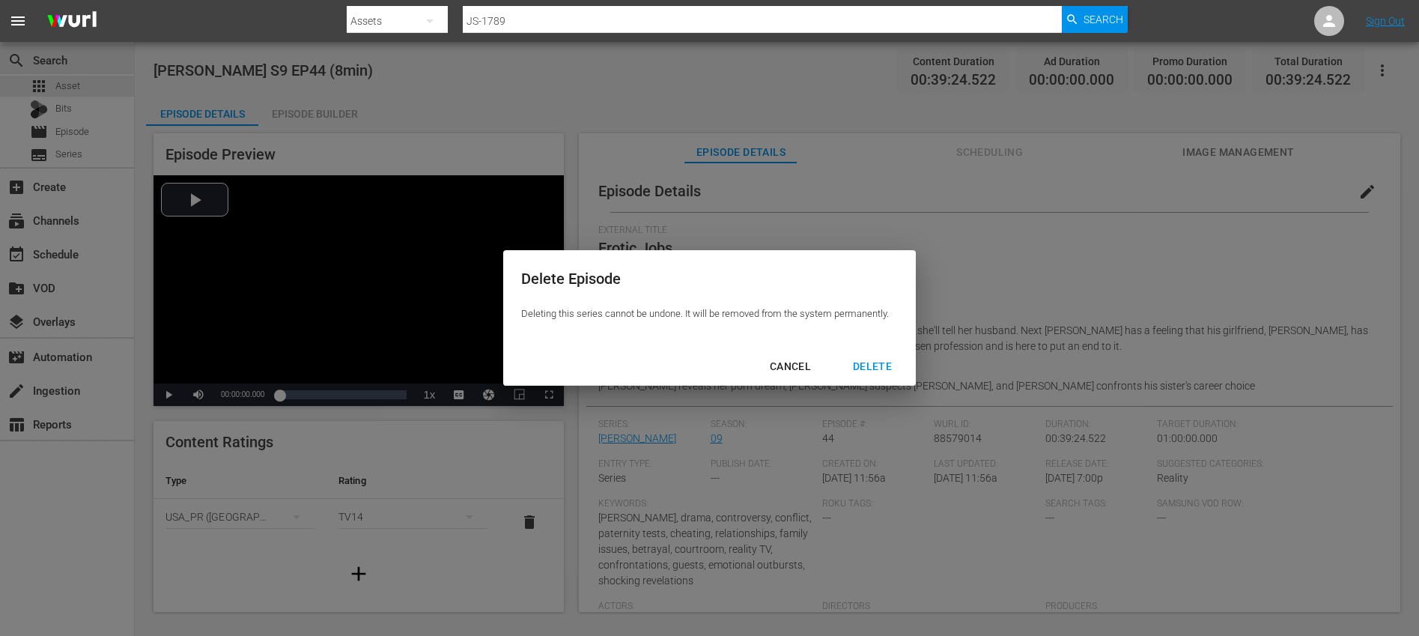
click at [882, 368] on div "DELETE" at bounding box center [872, 366] width 63 height 19
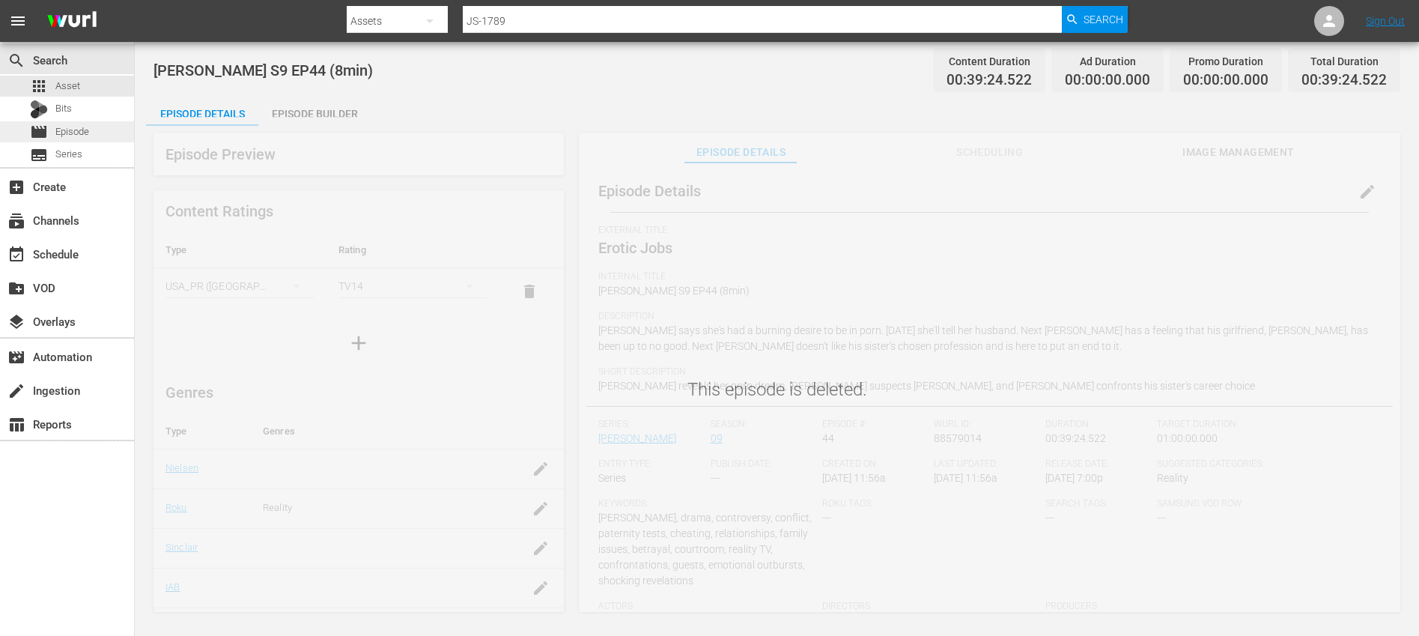
click at [77, 138] on span "Episode" at bounding box center [72, 131] width 34 height 15
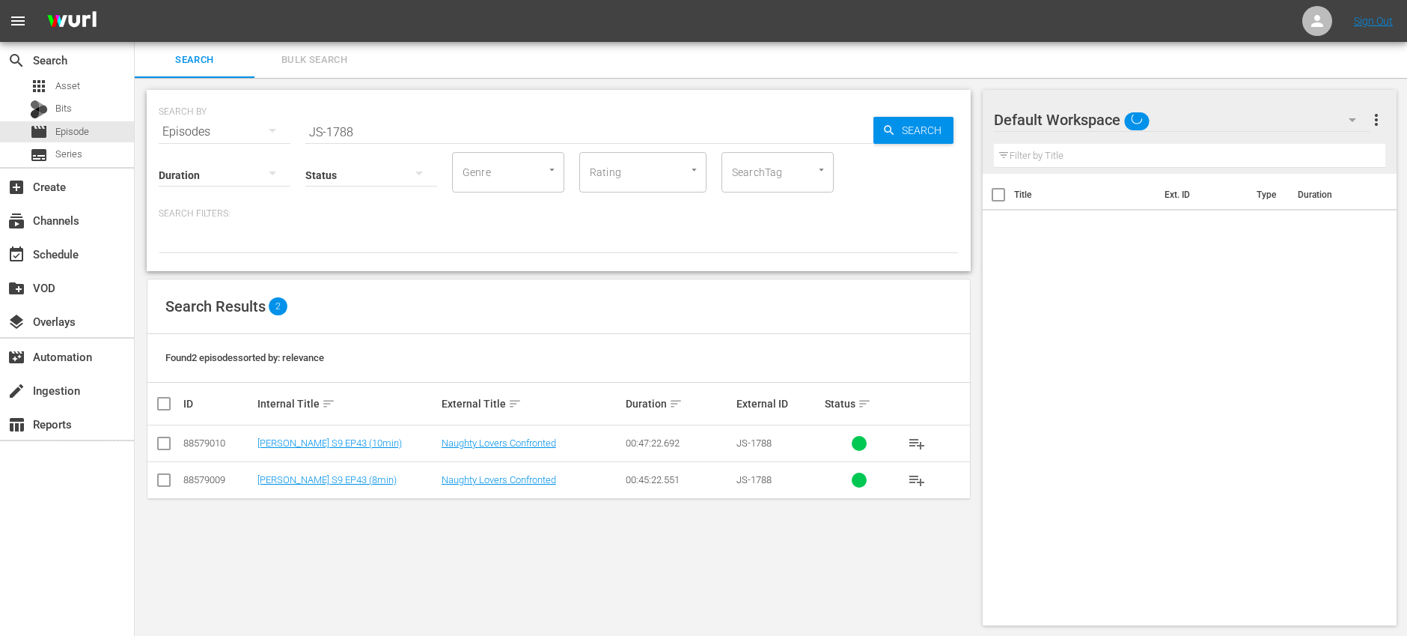
click at [478, 127] on input "JS-1788" at bounding box center [589, 132] width 568 height 36
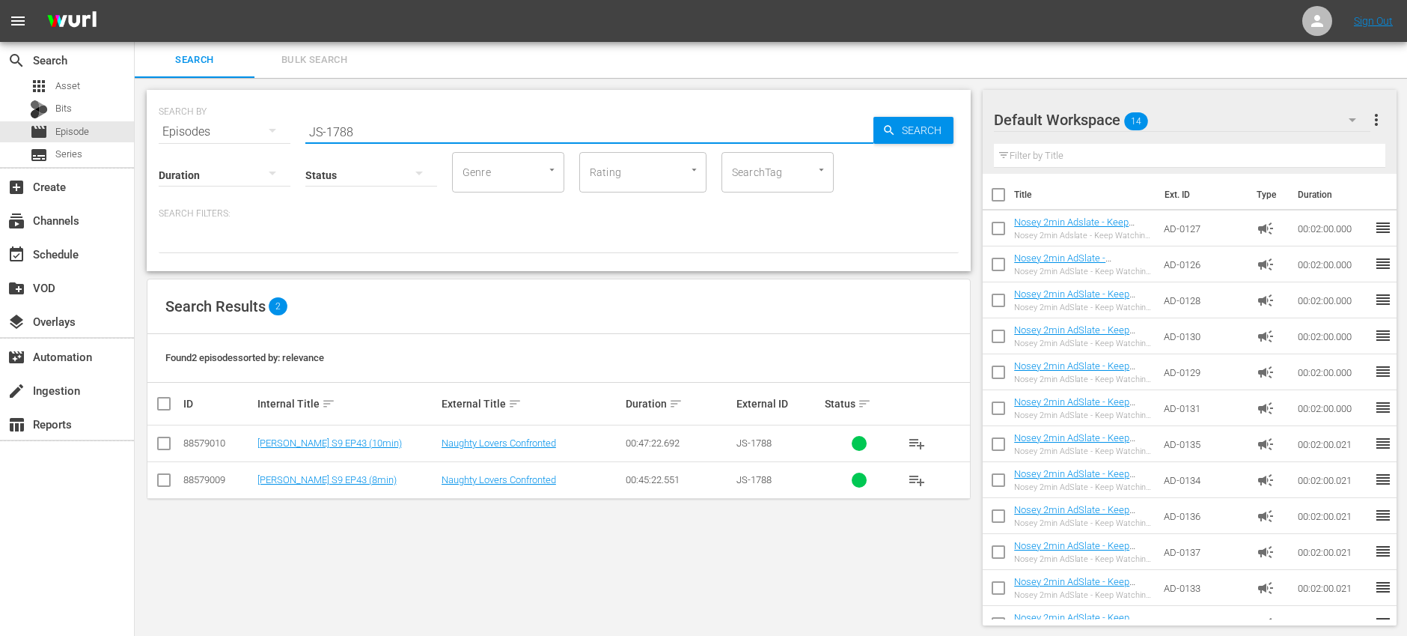
click at [478, 127] on input "JS-1788" at bounding box center [589, 132] width 568 height 36
paste input "9"
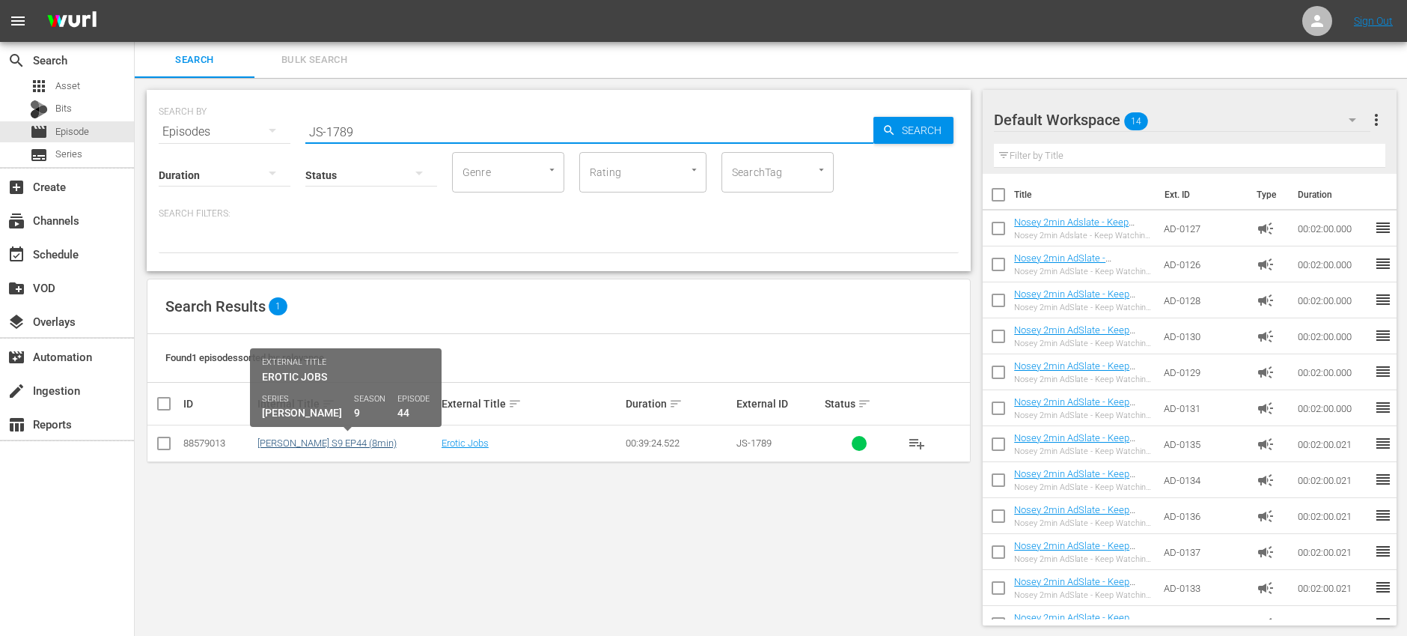
type input "JS-1789"
click at [341, 442] on link "[PERSON_NAME] S9 EP44 (8min)" at bounding box center [327, 442] width 139 height 11
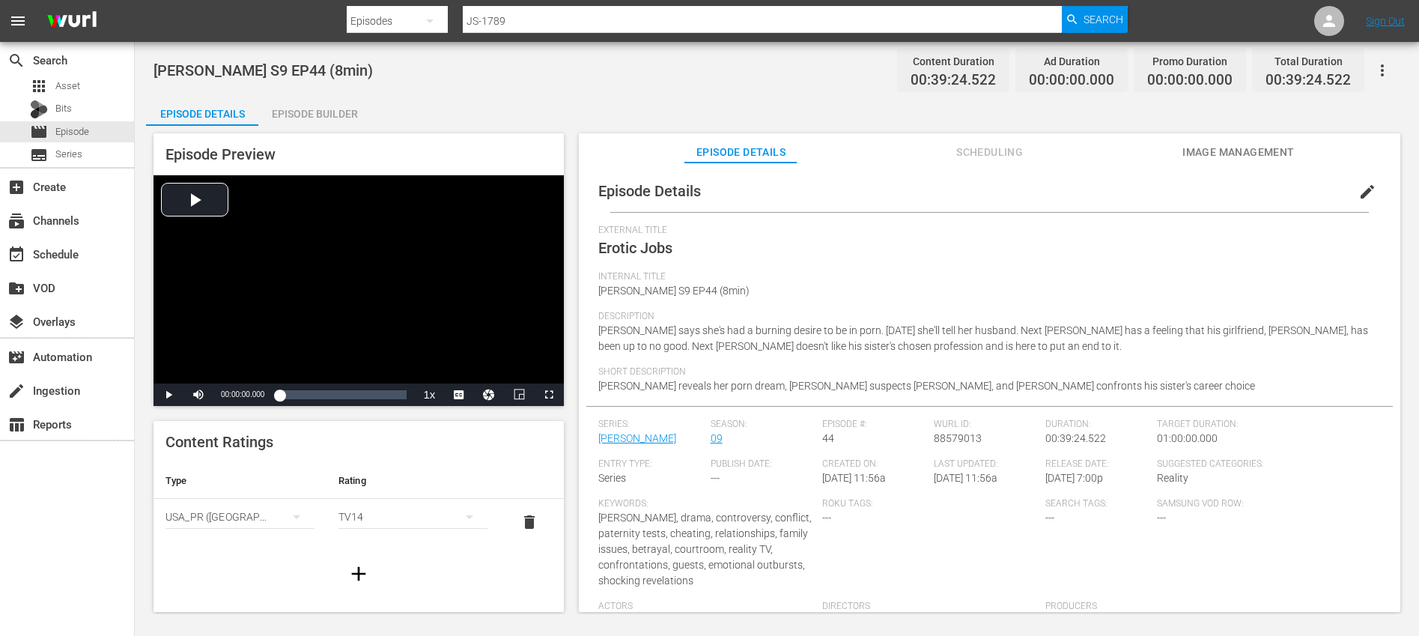
click at [1362, 189] on span "edit" at bounding box center [1367, 192] width 18 height 18
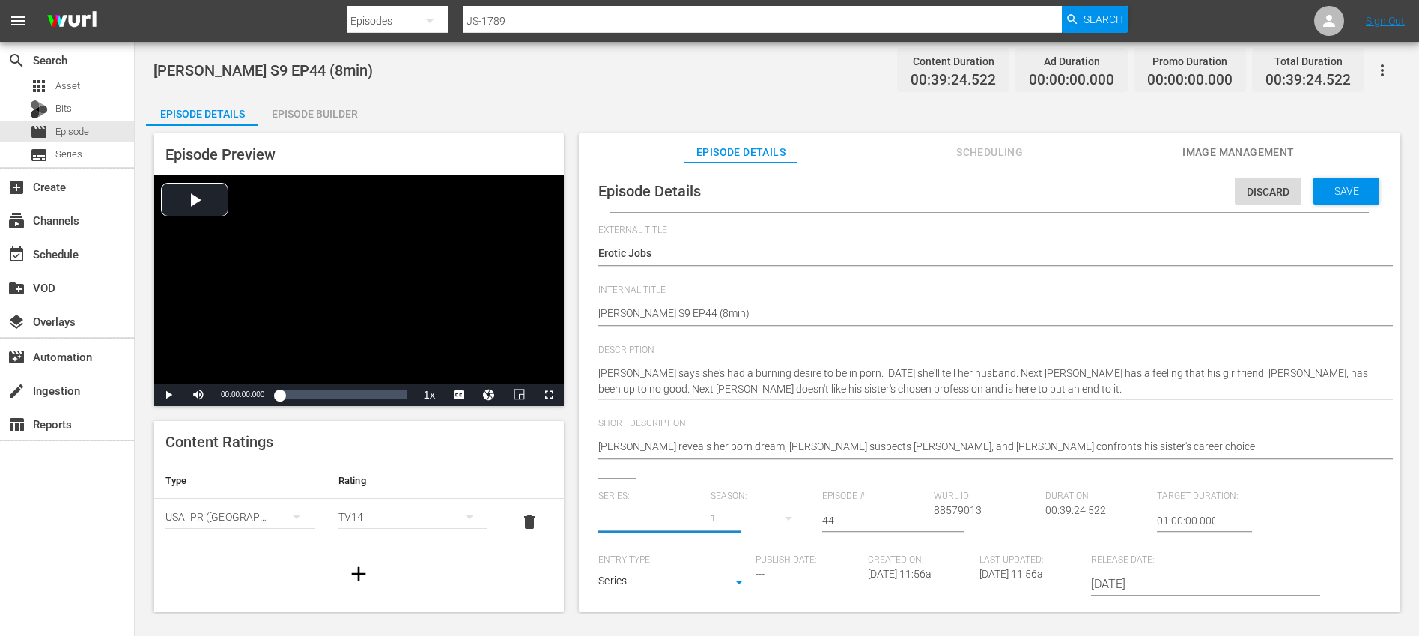
click at [663, 514] on input "text" at bounding box center [650, 520] width 104 height 36
click at [649, 569] on div "[PERSON_NAME] (JS)" at bounding box center [659, 562] width 99 height 36
type input "[PERSON_NAME] (JS)"
click at [770, 517] on button "button" at bounding box center [788, 518] width 36 height 36
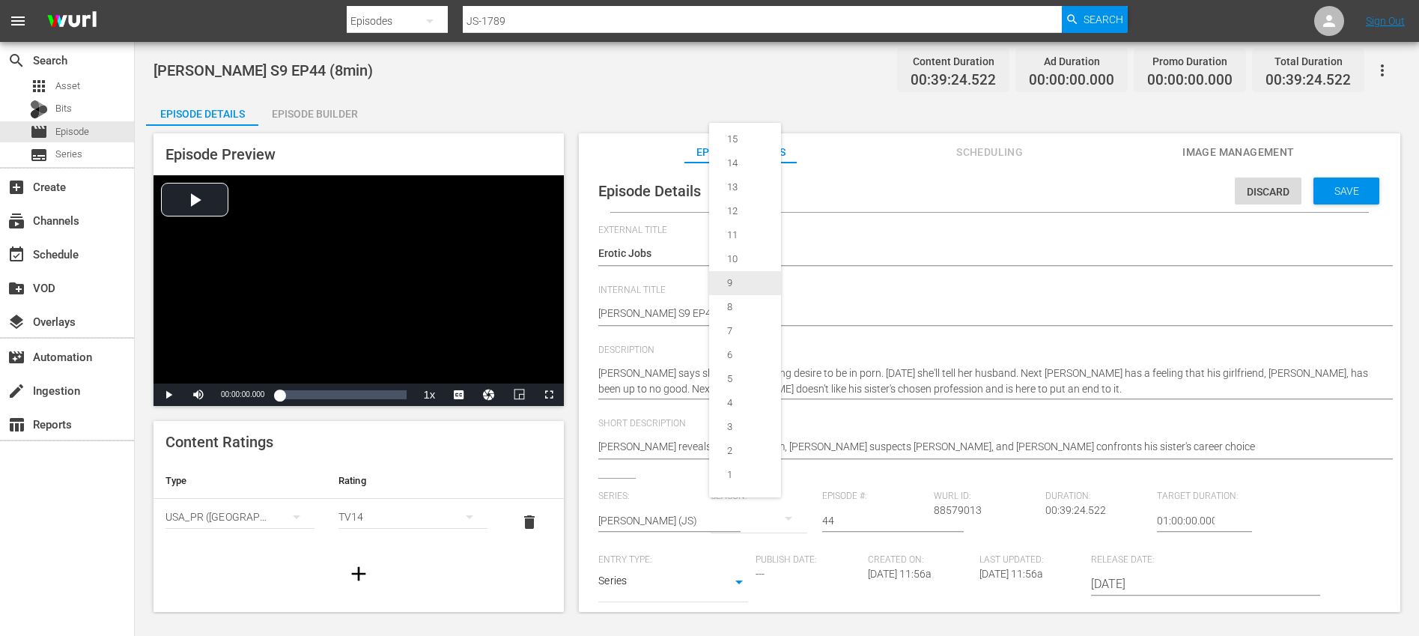
click at [749, 281] on div "9" at bounding box center [729, 282] width 41 height 15
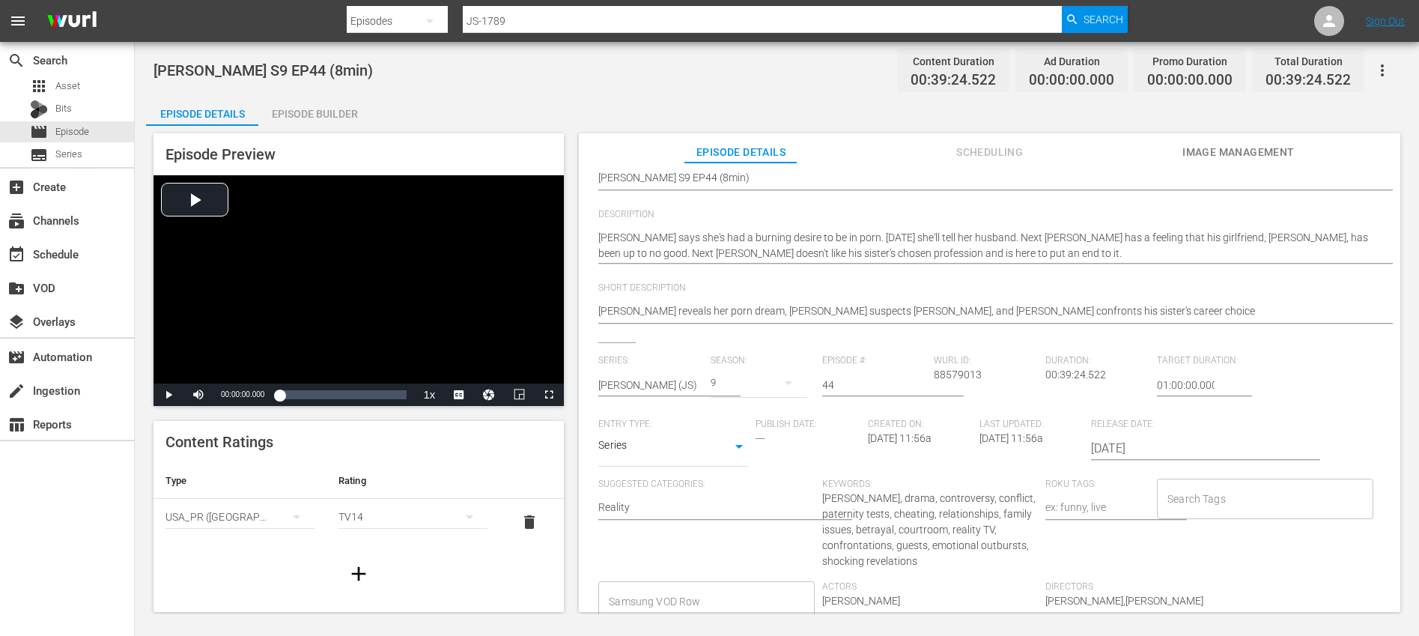
scroll to position [327, 0]
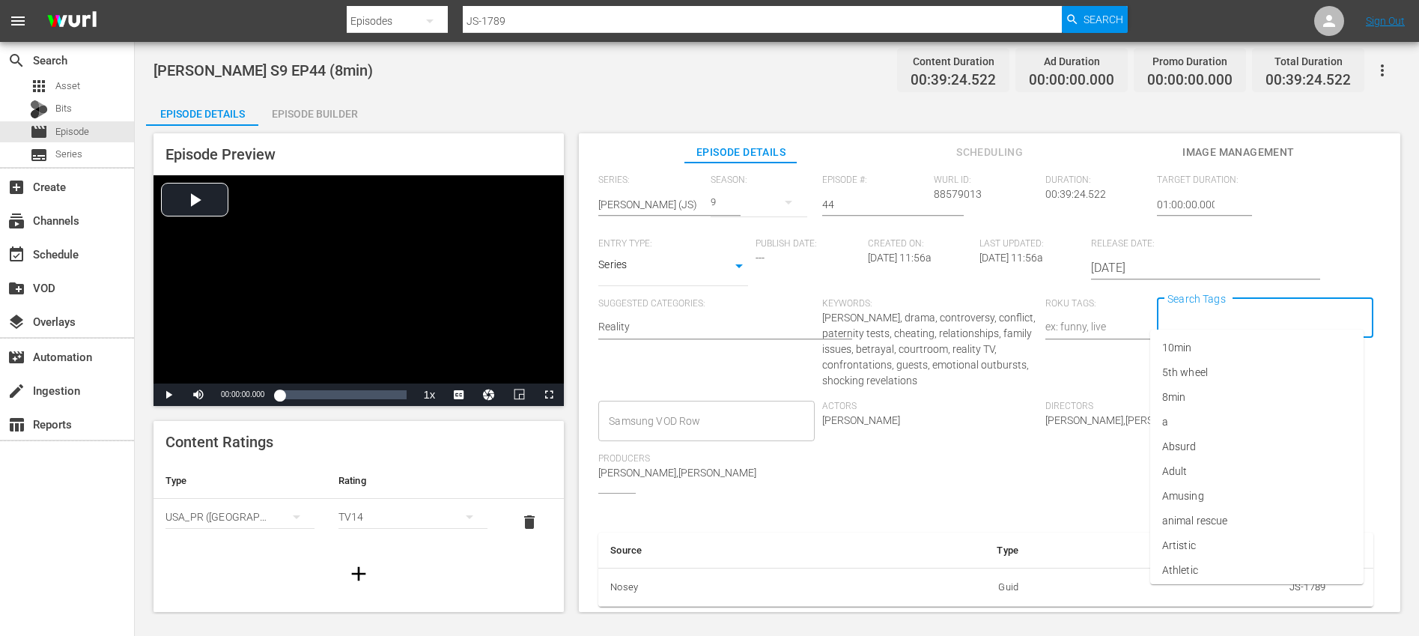
click at [1194, 305] on input "Search Tags" at bounding box center [1253, 318] width 180 height 27
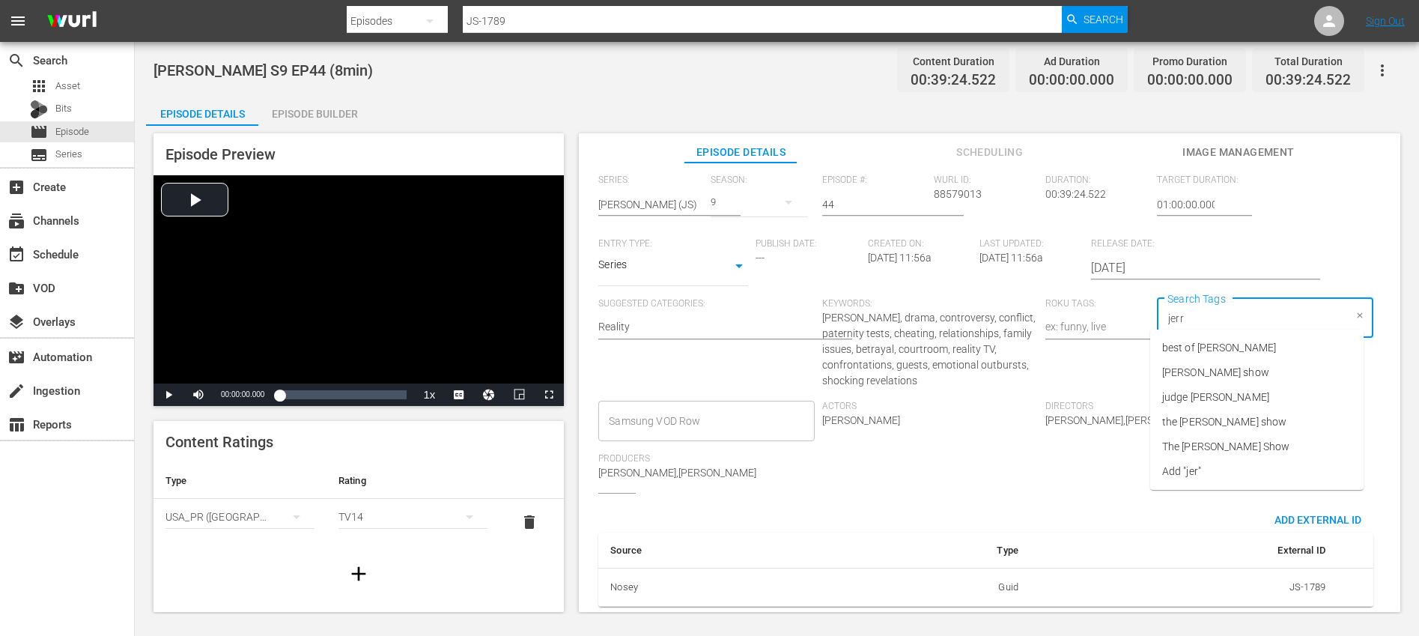
type input "[PERSON_NAME]"
click at [1229, 368] on span "[PERSON_NAME] show" at bounding box center [1215, 373] width 107 height 16
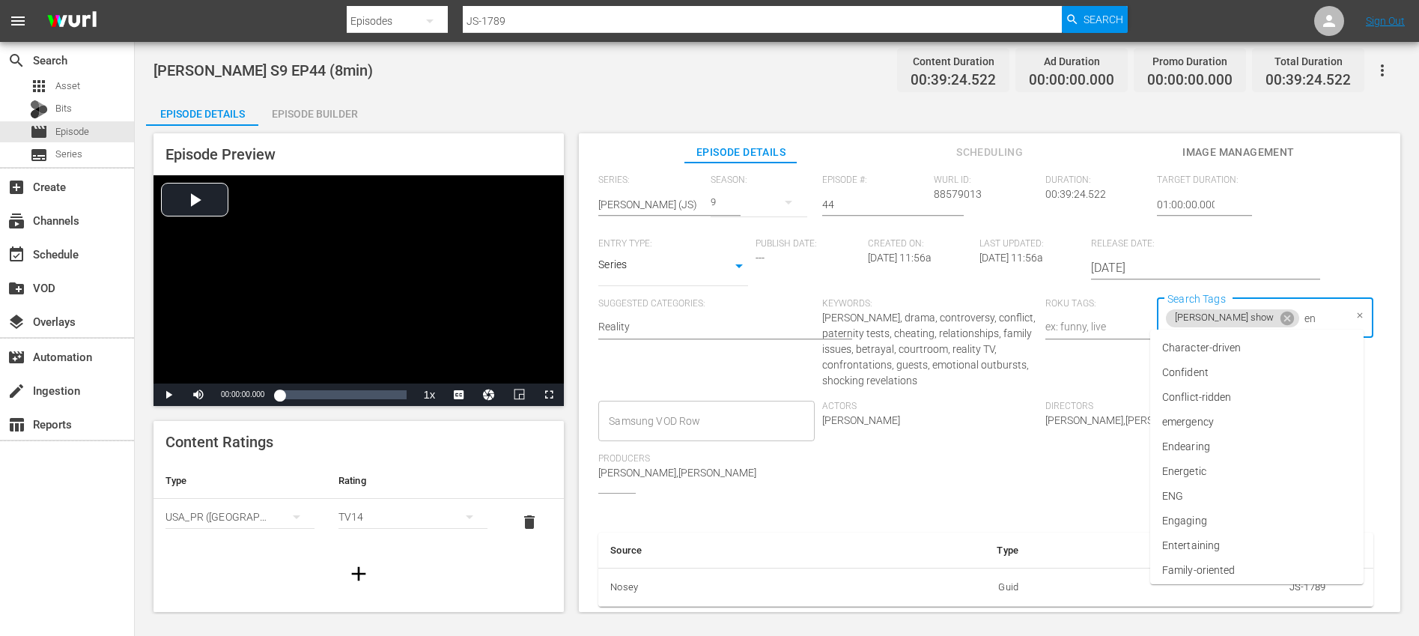
type input "eng"
click at [1195, 350] on li "ENG" at bounding box center [1256, 347] width 213 height 25
type input "trc"
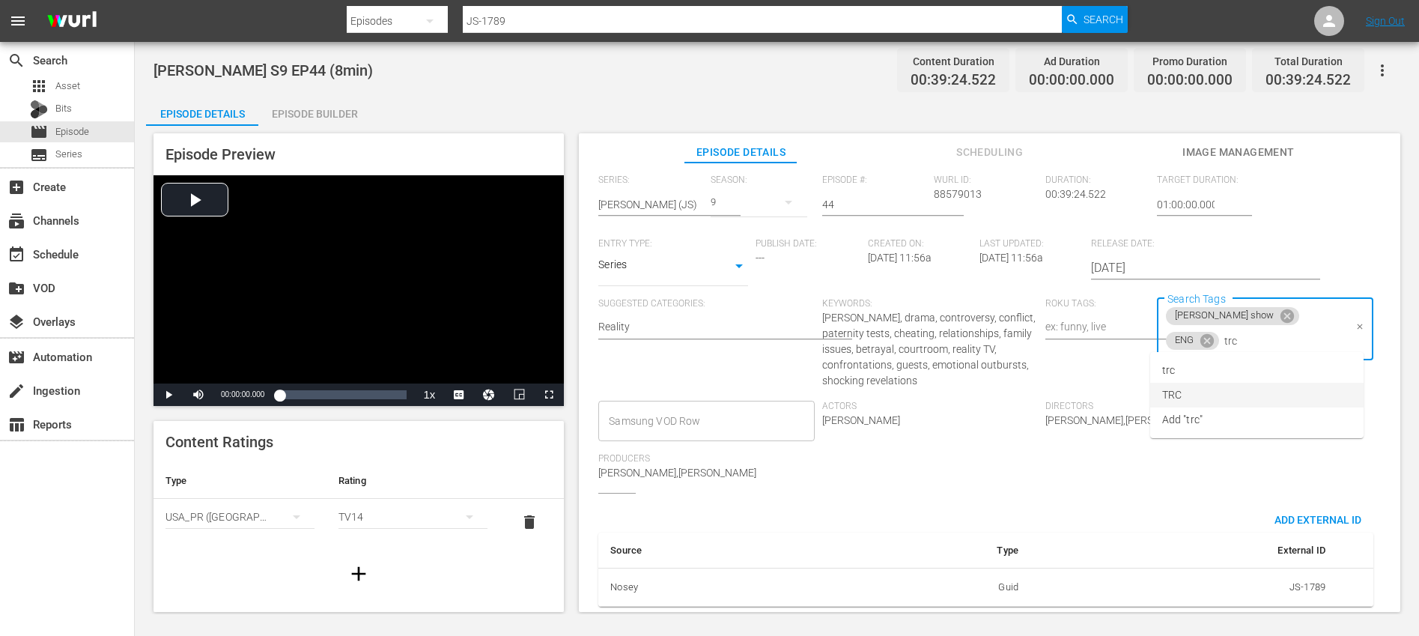
click at [1186, 392] on li "TRC" at bounding box center [1256, 395] width 213 height 25
type input "8"
click at [1208, 370] on li "8min" at bounding box center [1256, 370] width 213 height 25
click at [1275, 403] on div "Series: [PERSON_NAME] (JS) Season: 9 Episode #: 44 [PERSON_NAME] ID: 88579013 D…" at bounding box center [989, 333] width 782 height 318
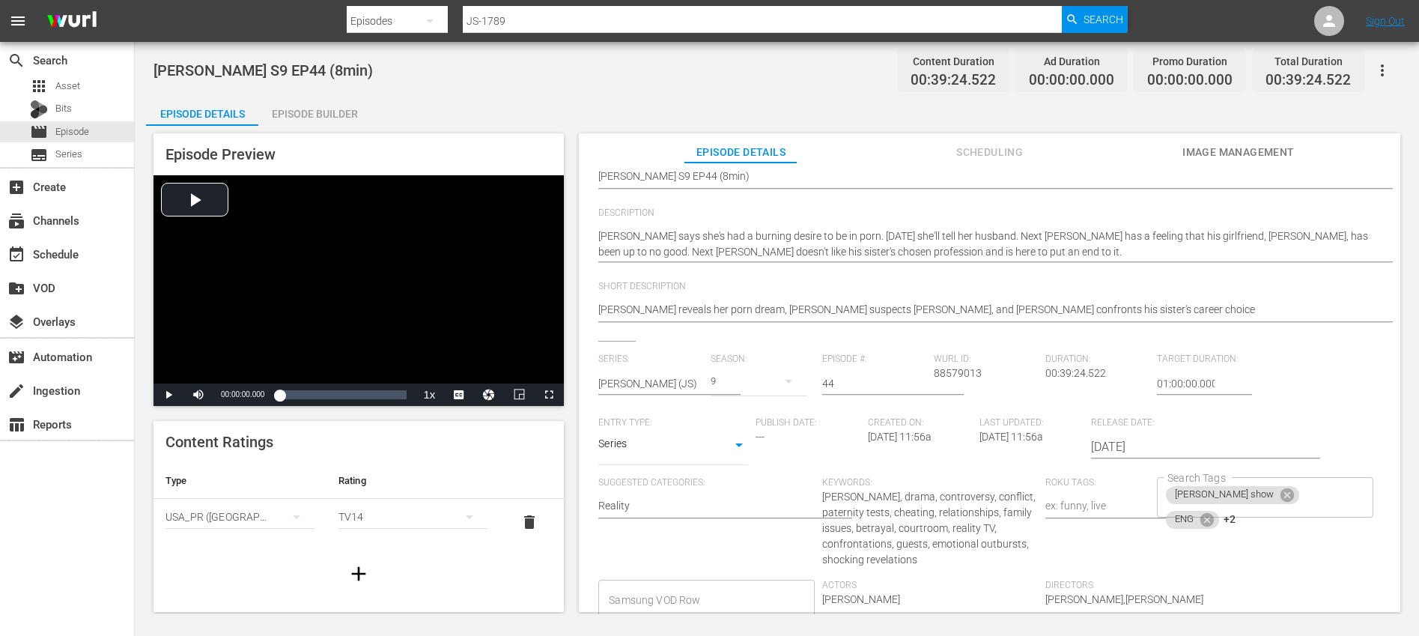
scroll to position [0, 0]
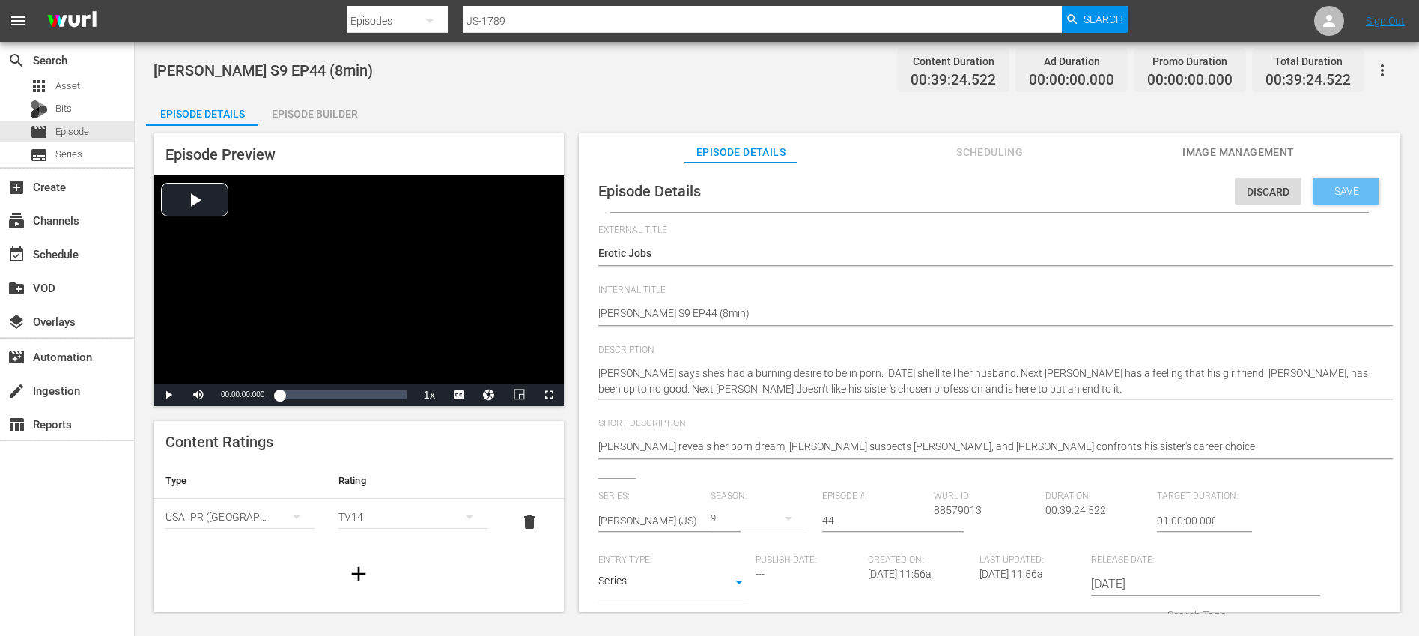
click at [1345, 192] on span "Save" at bounding box center [1346, 191] width 49 height 12
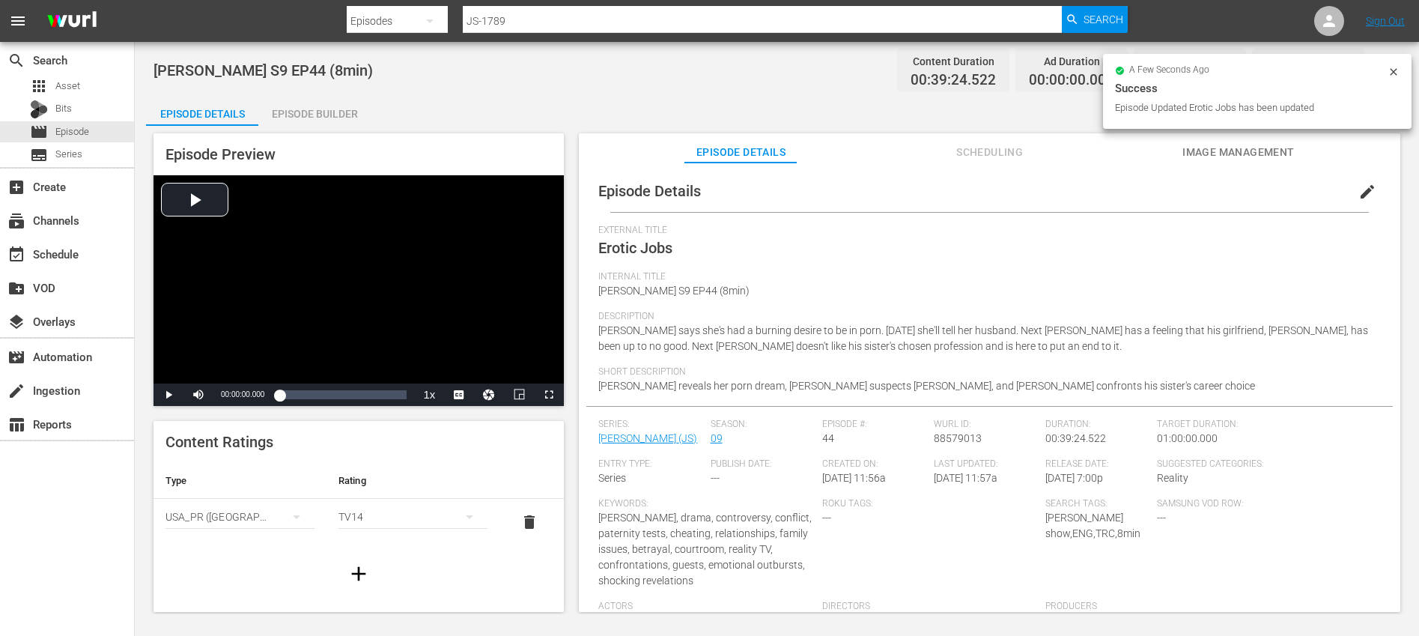
click at [357, 567] on icon "button" at bounding box center [359, 573] width 24 height 24
click at [226, 563] on div "simple table" at bounding box center [239, 563] width 149 height 42
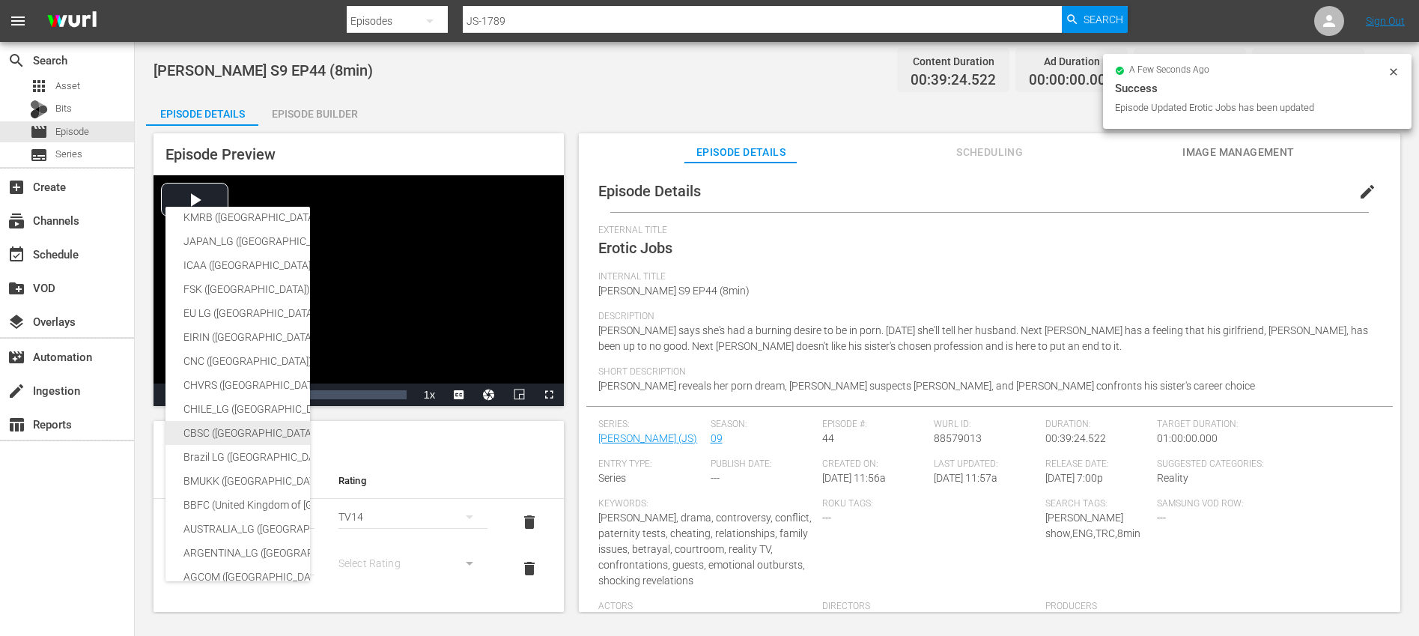
click at [240, 434] on div "CBSC ([GEOGRAPHIC_DATA])" at bounding box center [355, 433] width 344 height 24
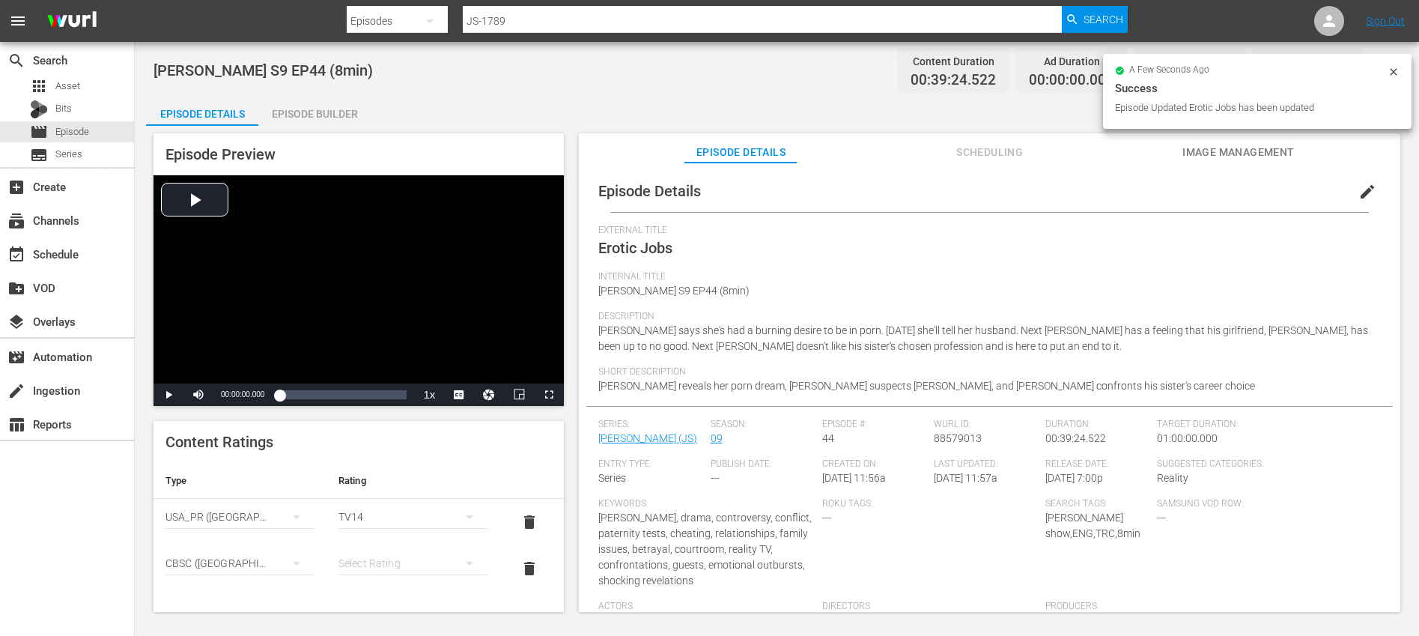
scroll to position [250, 0]
click at [377, 564] on div "simple table" at bounding box center [412, 563] width 149 height 42
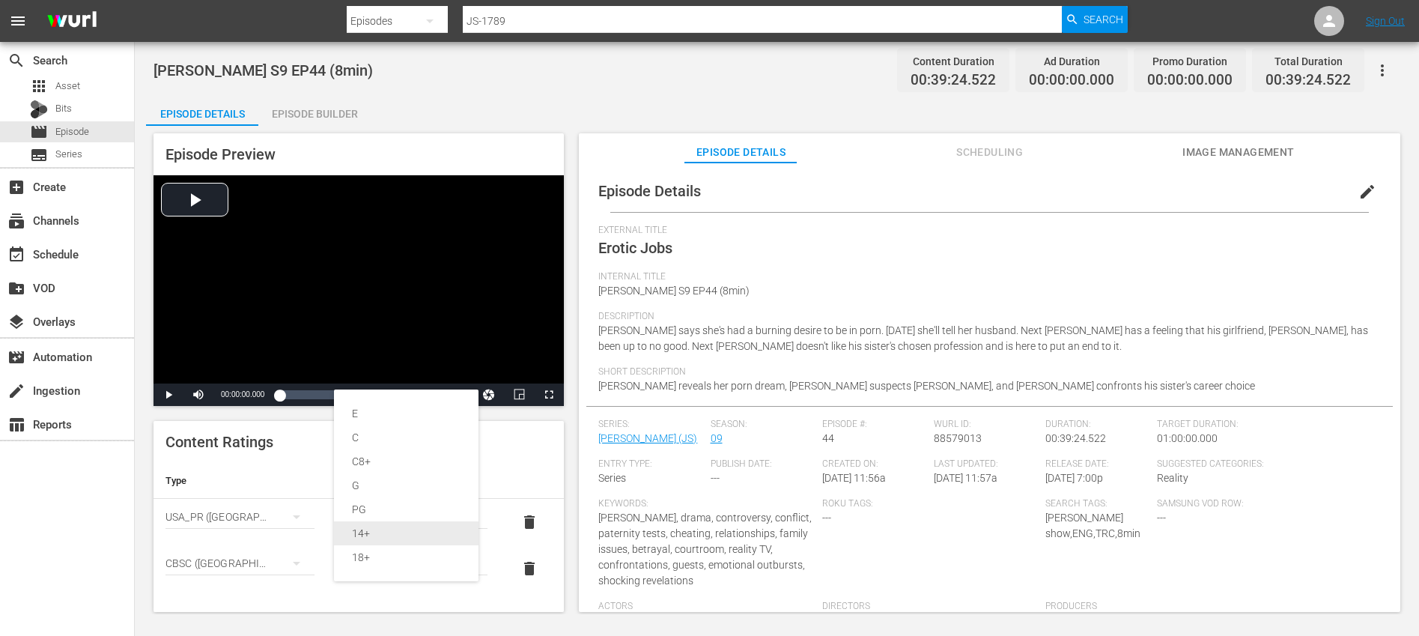
click at [371, 531] on div "14+" at bounding box center [406, 533] width 109 height 24
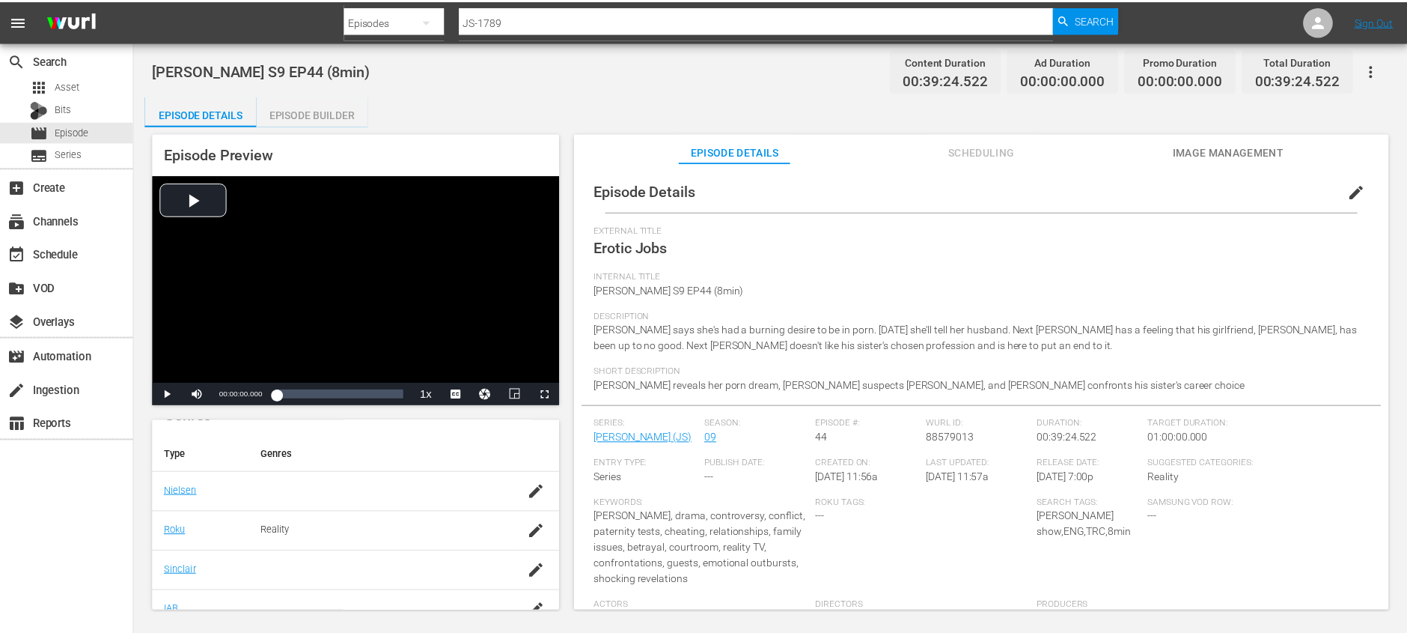
scroll to position [344, 0]
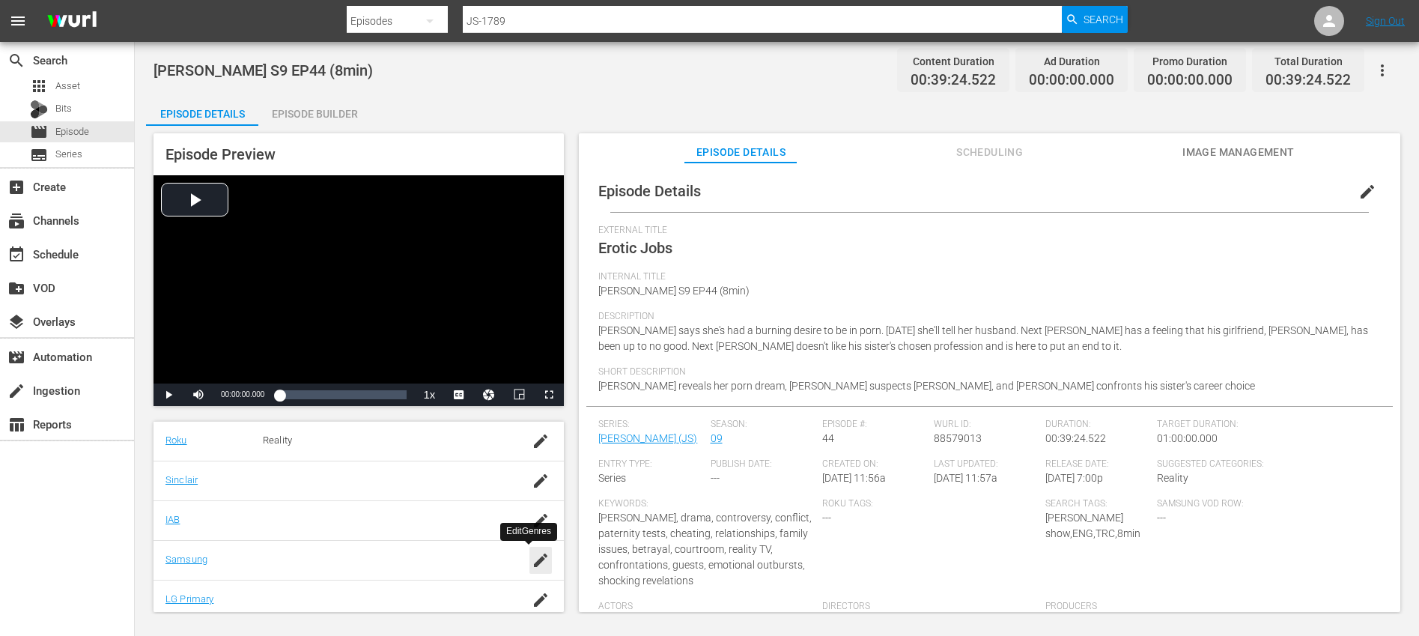
click at [534, 563] on icon "button" at bounding box center [540, 559] width 13 height 13
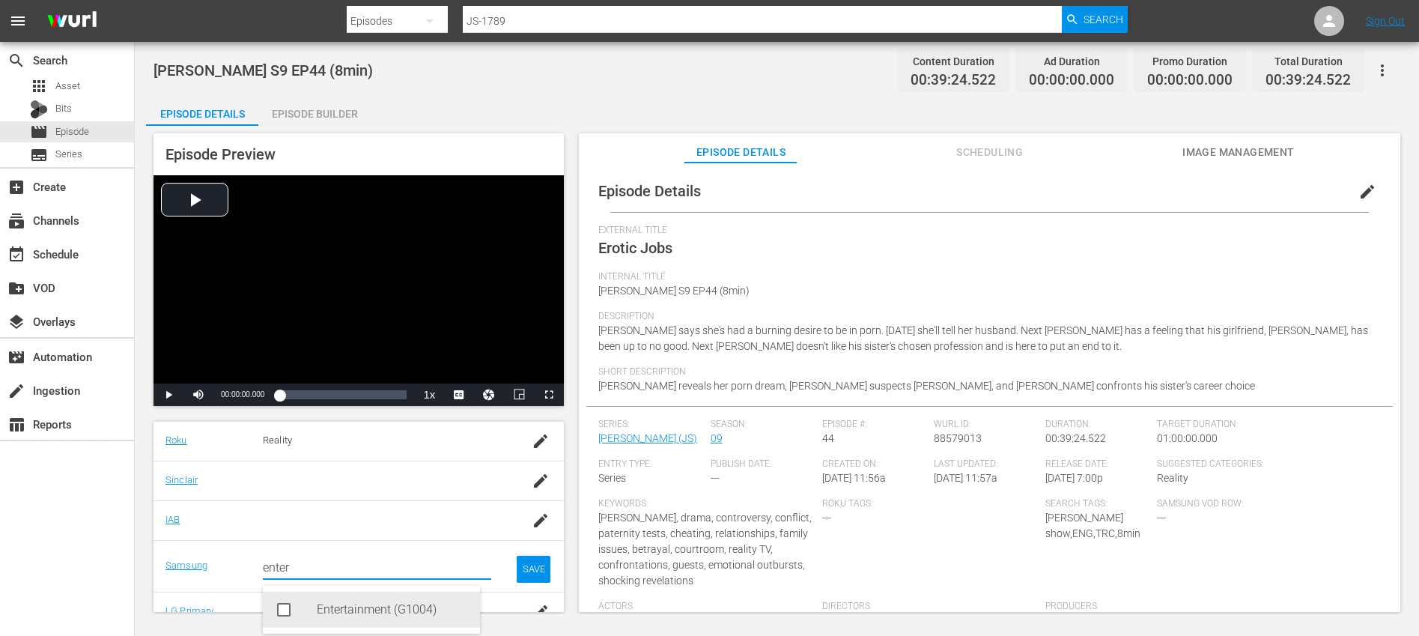
click at [354, 610] on div "Entertainment (G1004)" at bounding box center [392, 609] width 151 height 36
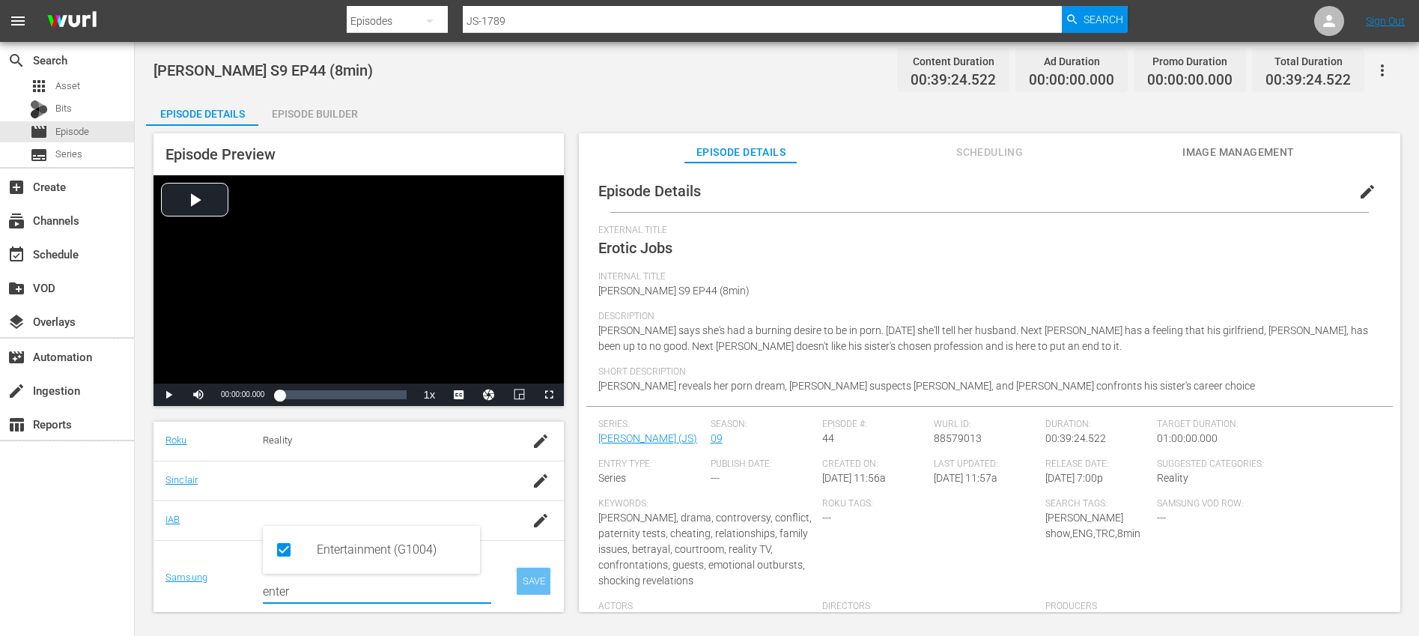
type input "enter"
click at [517, 567] on div "SAVE" at bounding box center [534, 580] width 34 height 27
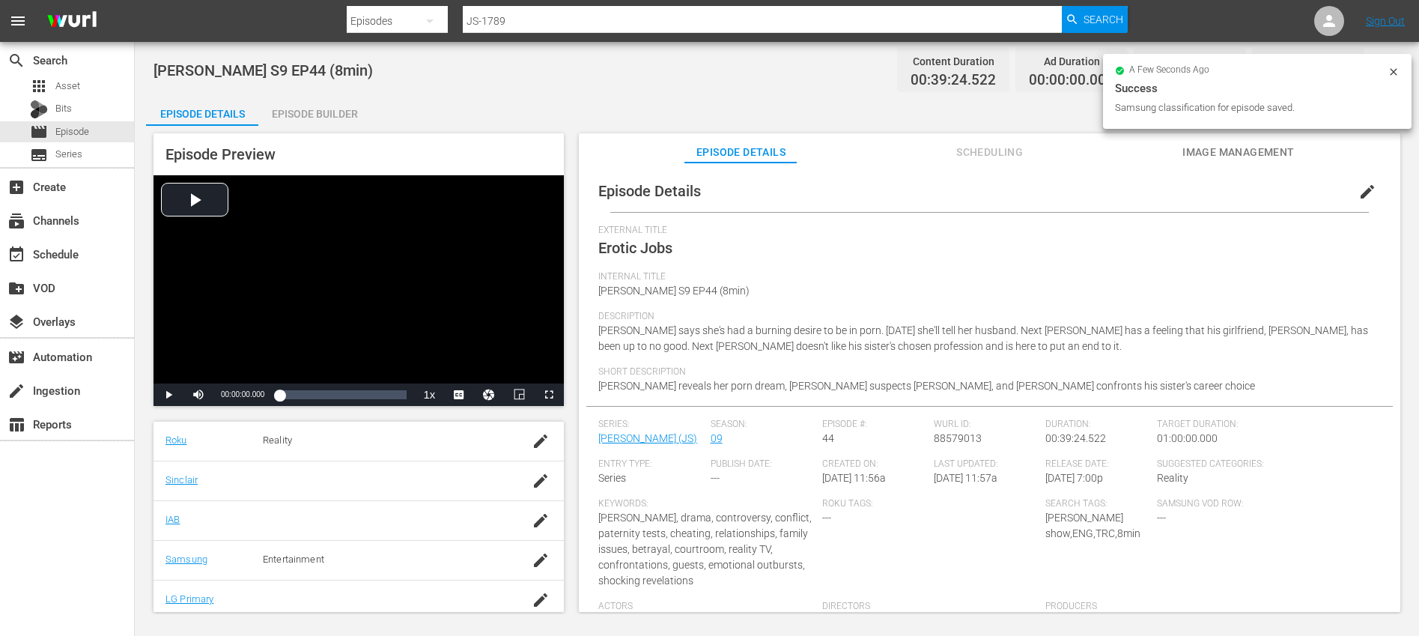
drag, startPoint x: 315, startPoint y: 109, endPoint x: 360, endPoint y: 124, distance: 47.6
click at [315, 109] on div "Episode Builder" at bounding box center [314, 114] width 112 height 36
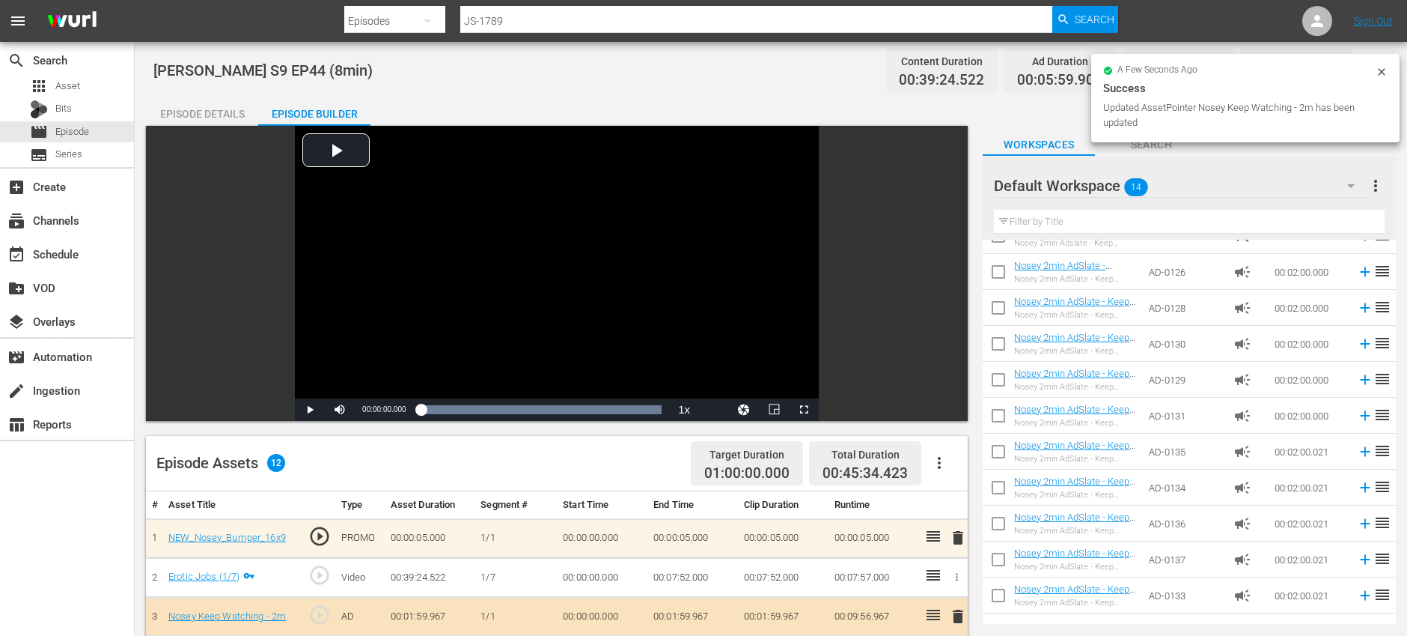
click at [207, 119] on div "Episode Details" at bounding box center [202, 114] width 112 height 36
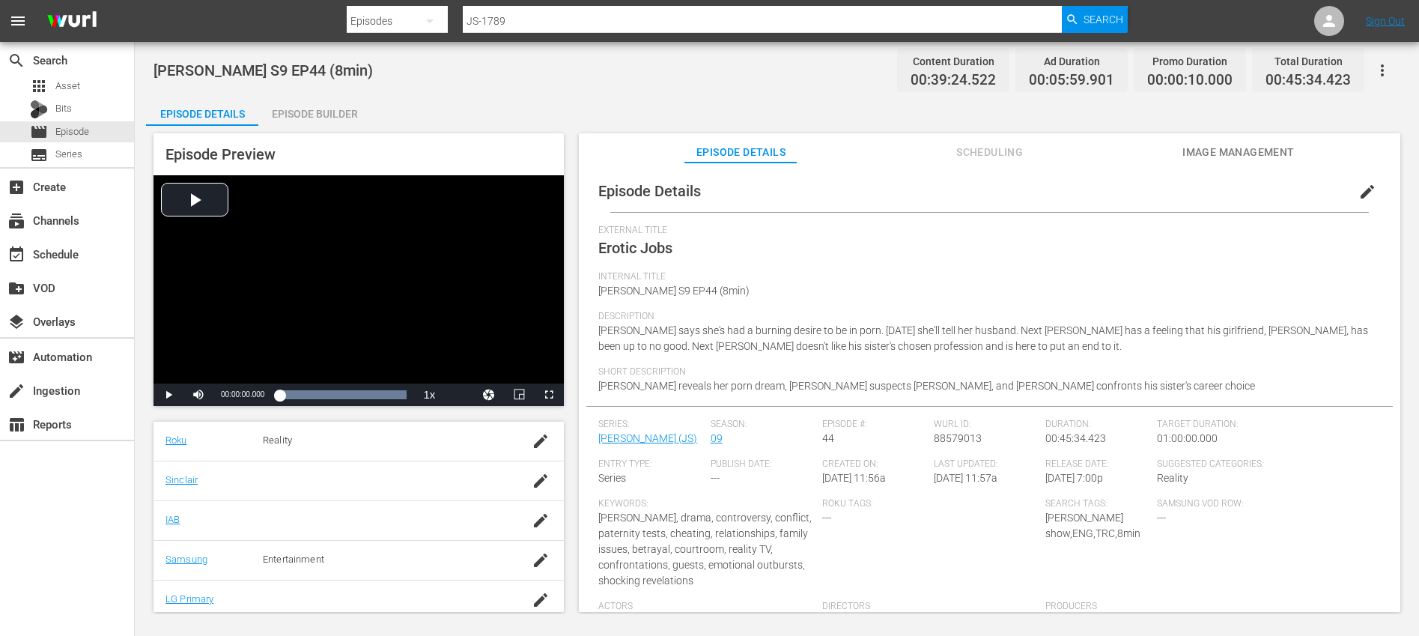
click at [1382, 73] on icon "button" at bounding box center [1381, 70] width 3 height 12
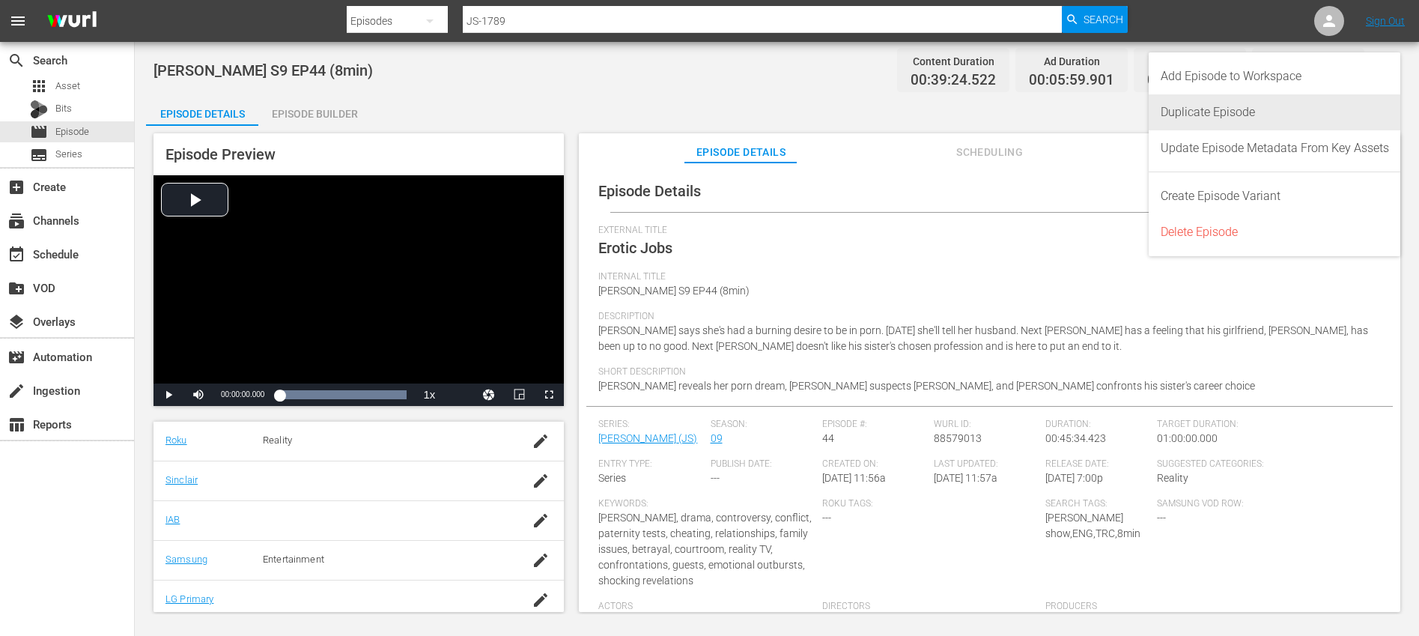
click at [1270, 110] on div "Duplicate Episode" at bounding box center [1274, 112] width 228 height 36
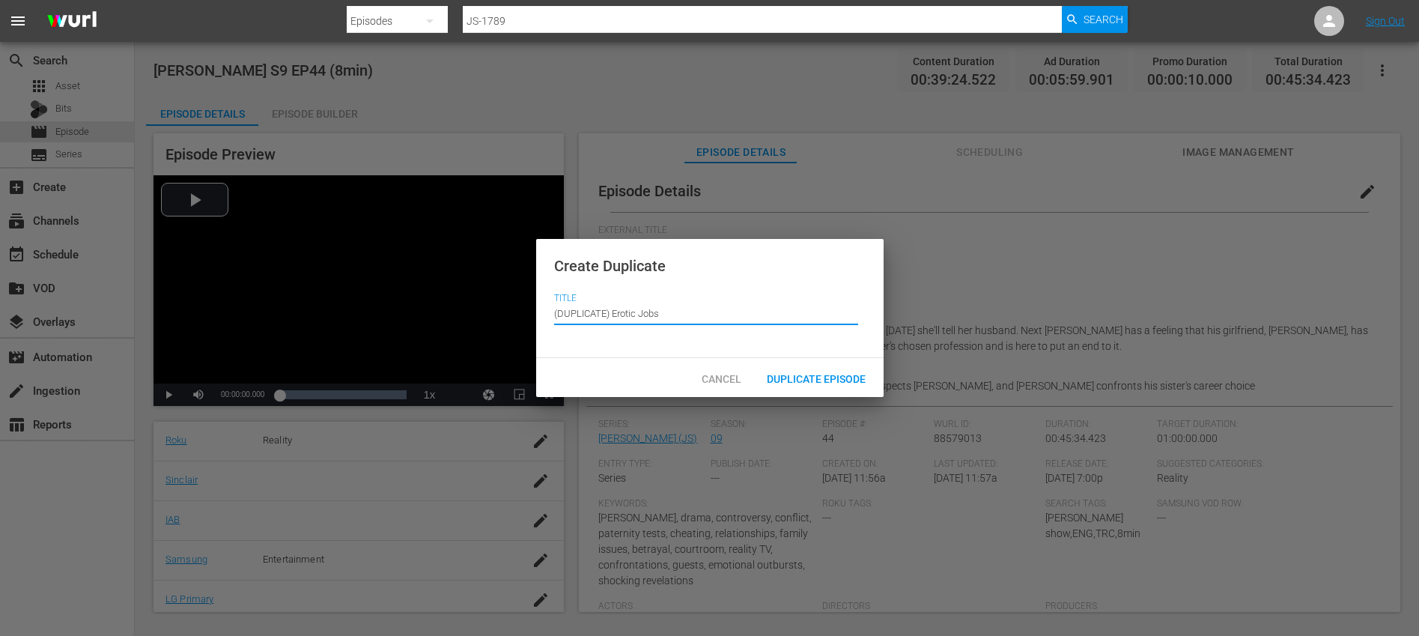
drag, startPoint x: 612, startPoint y: 314, endPoint x: 579, endPoint y: 287, distance: 42.1
click at [579, 287] on div "Create Duplicate Title Episode Title (DUPLICATE) Erotic Jobs" at bounding box center [709, 299] width 347 height 120
type input "Erotic Jobs"
click at [817, 381] on span "Duplicate Episode" at bounding box center [816, 379] width 123 height 12
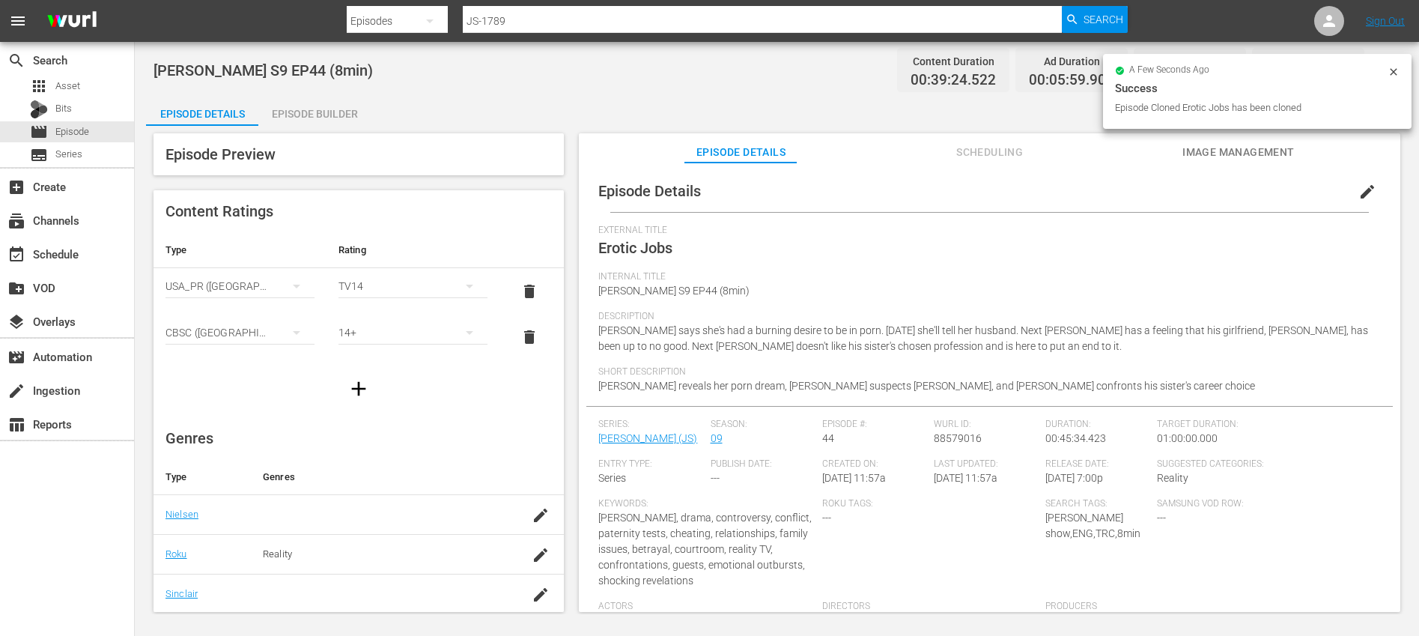
click at [1358, 192] on span "edit" at bounding box center [1367, 192] width 18 height 18
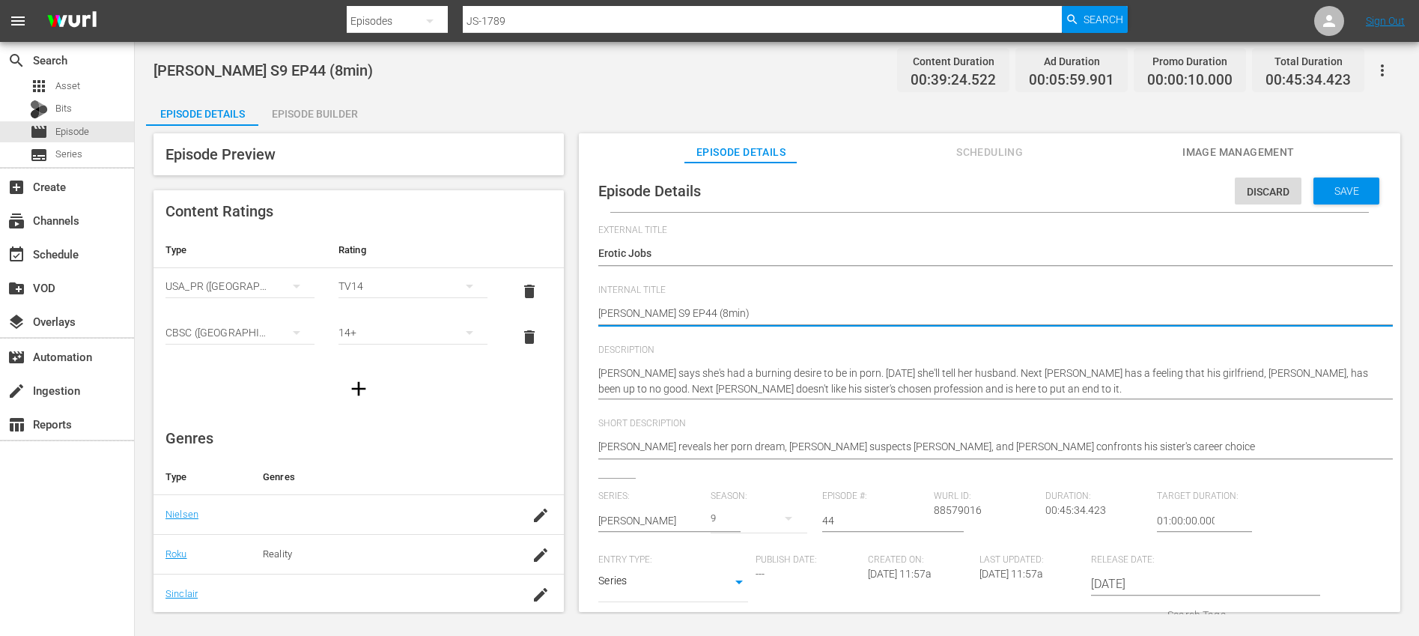
type textarea "[PERSON_NAME] S9 EP44 (1min)"
type textarea "[PERSON_NAME] S9 EP44 (10min)"
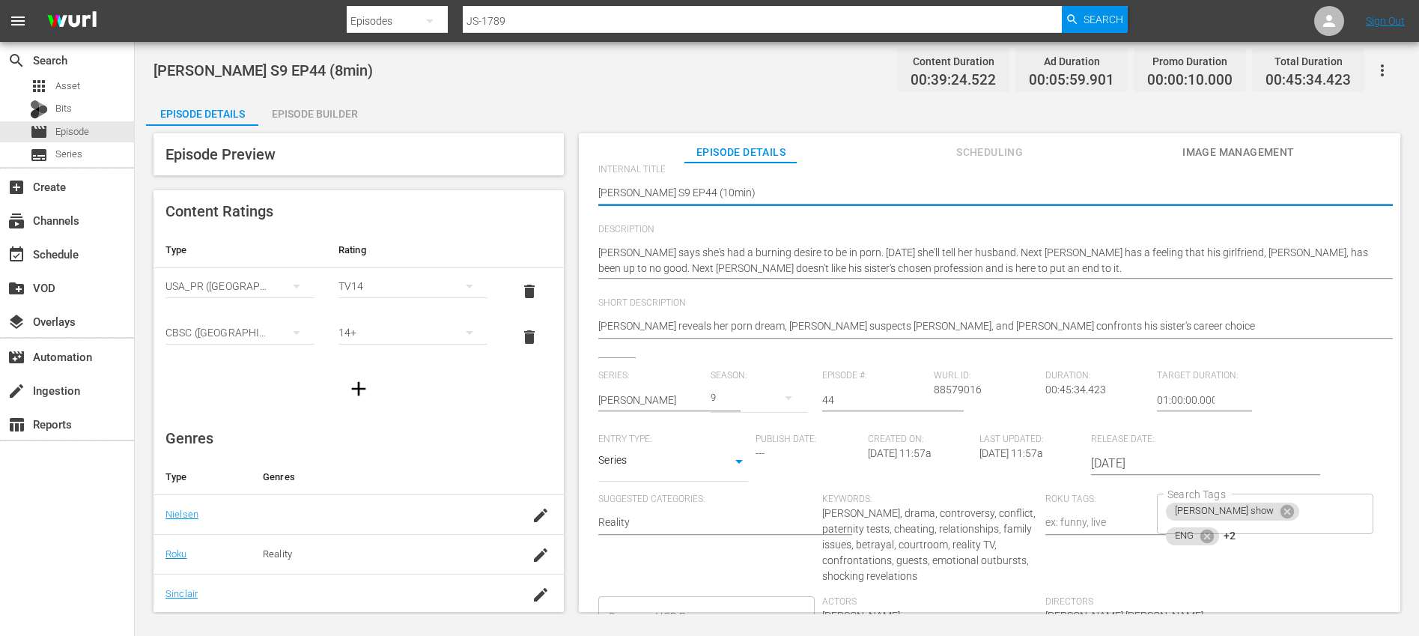
scroll to position [327, 0]
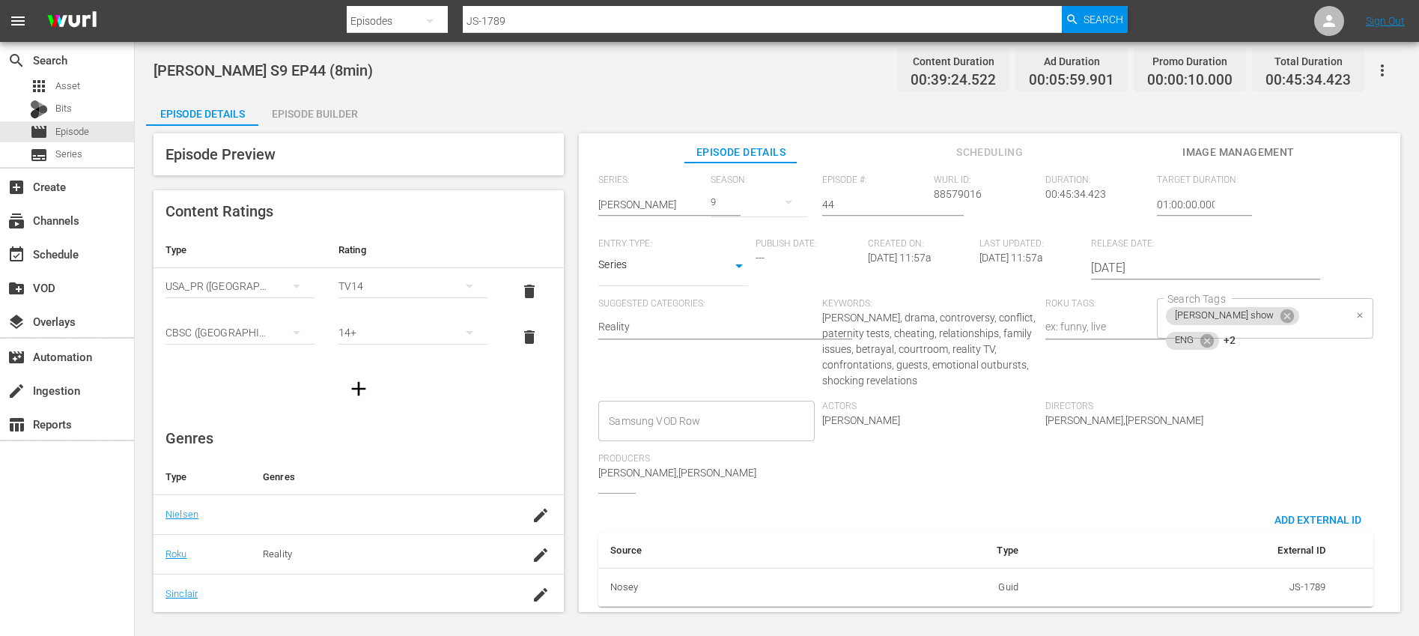
click at [1311, 298] on div "[PERSON_NAME] show ENG +2 Search Tags" at bounding box center [1265, 318] width 216 height 40
type textarea "[PERSON_NAME] S9 EP44 (10min)"
click at [1261, 332] on icon at bounding box center [1262, 338] width 13 height 13
click at [1261, 332] on icon at bounding box center [1266, 340] width 16 height 16
type input "10"
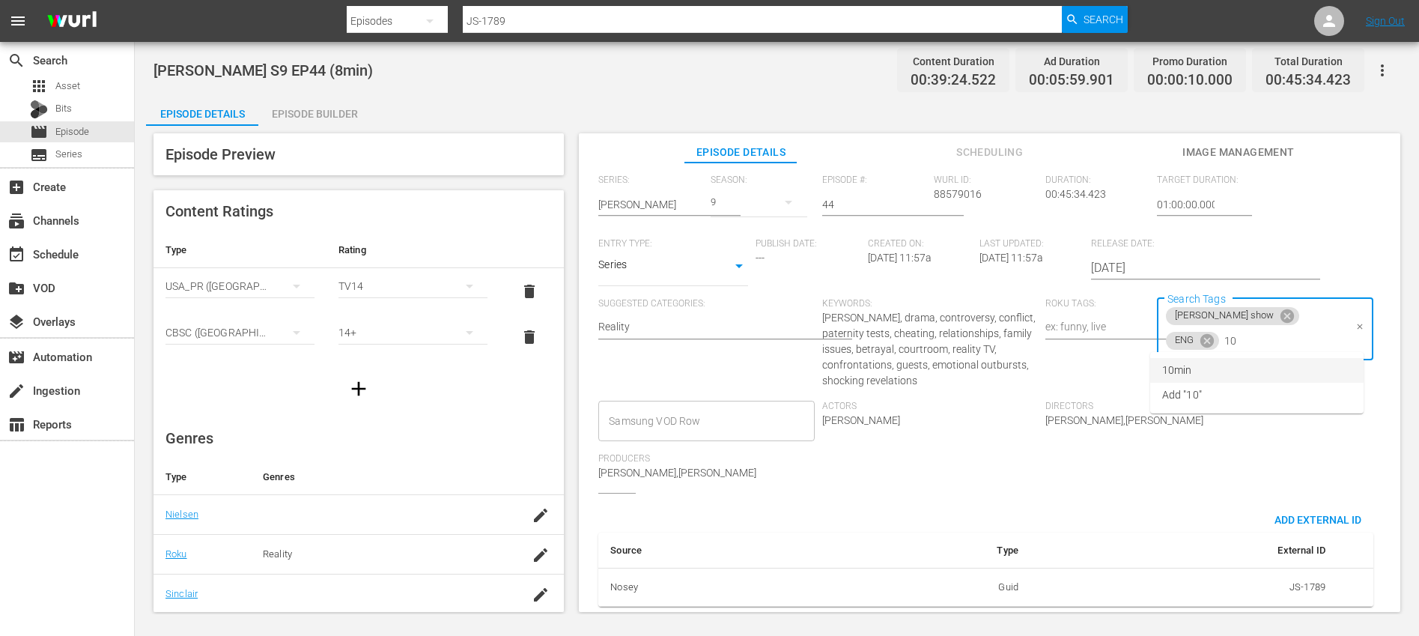
click at [1237, 365] on li "10min" at bounding box center [1256, 370] width 213 height 25
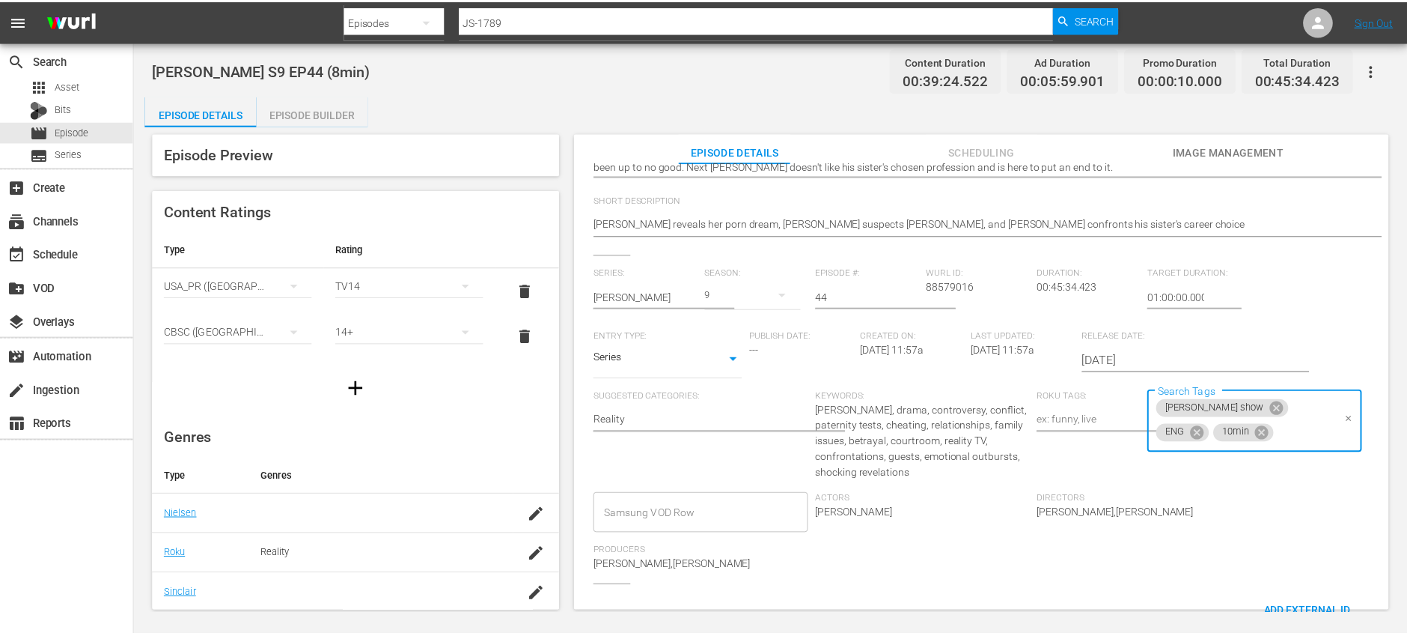
scroll to position [0, 0]
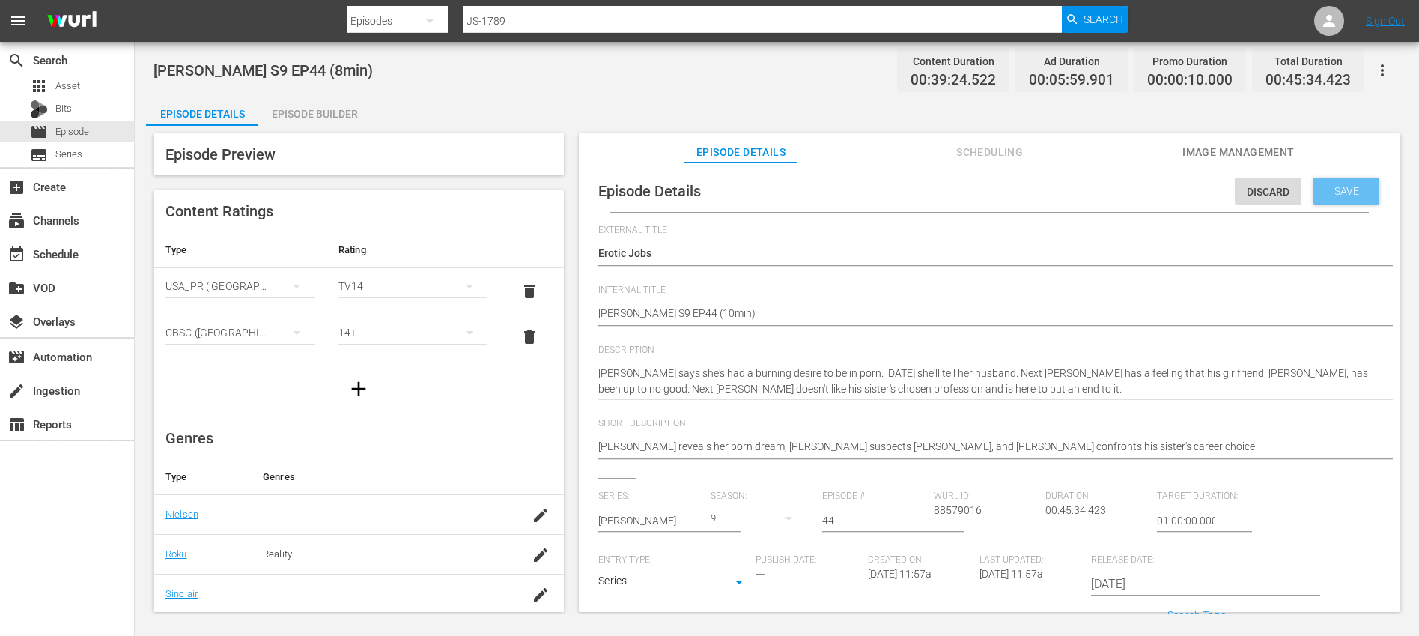
click at [1336, 192] on span "Save" at bounding box center [1346, 191] width 49 height 12
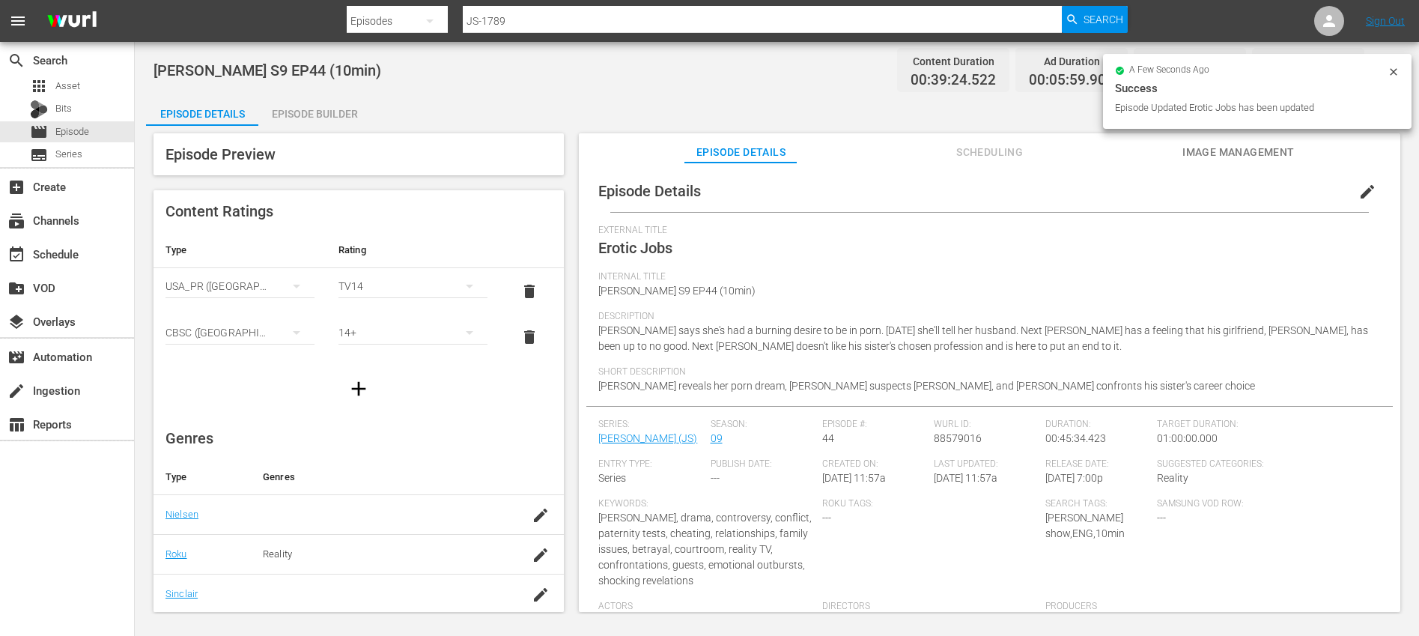
click at [338, 118] on div "Episode Builder" at bounding box center [314, 114] width 112 height 36
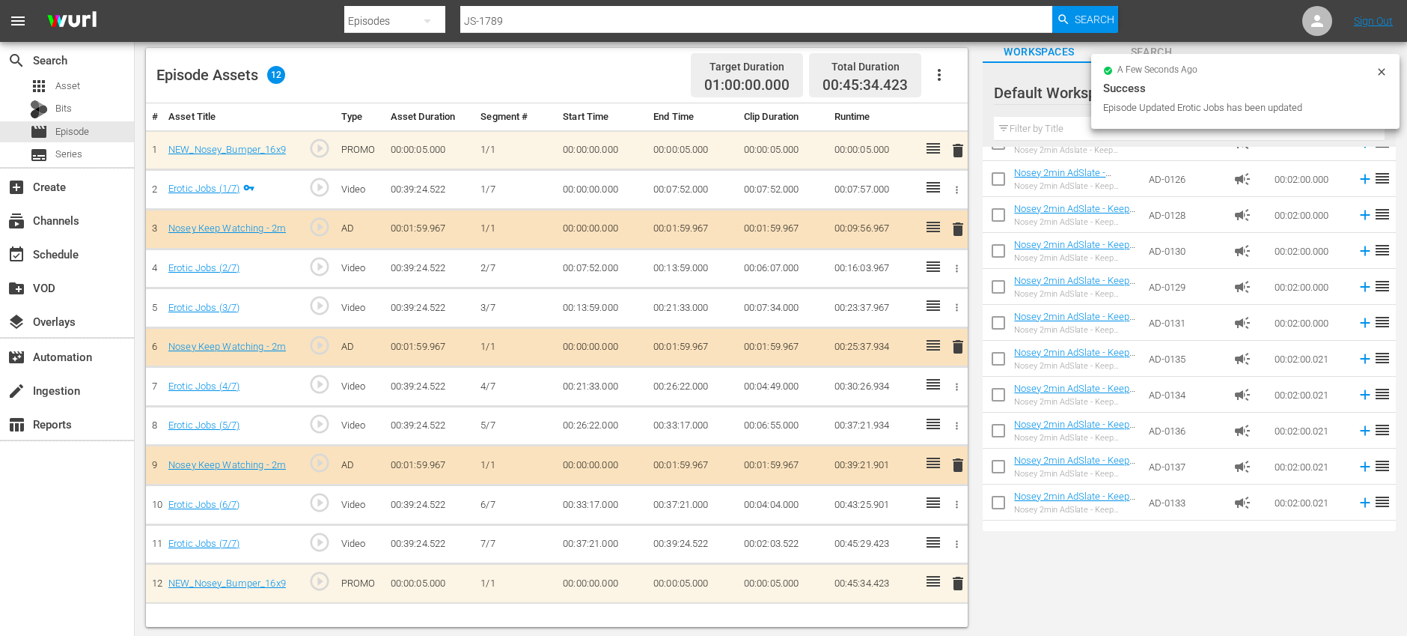
scroll to position [95, 0]
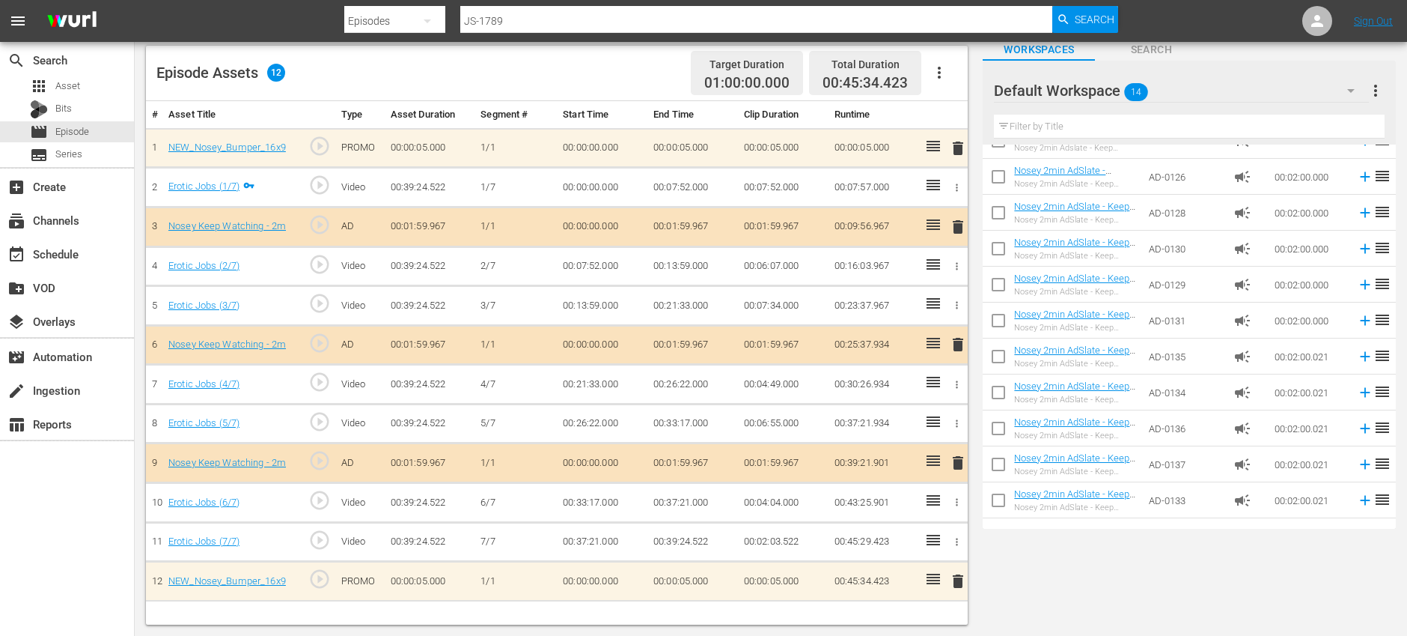
click at [941, 65] on icon "button" at bounding box center [940, 73] width 18 height 18
click at [945, 125] on div "Clear Ads" at bounding box center [985, 115] width 102 height 36
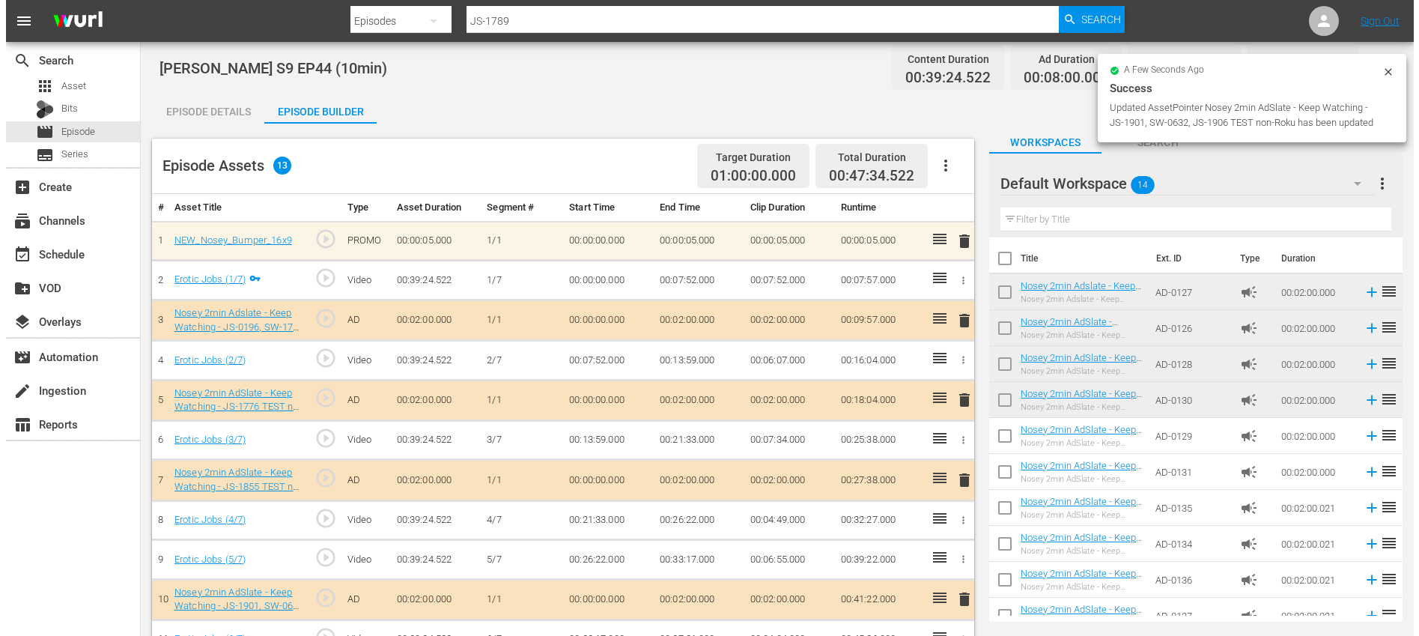
scroll to position [0, 0]
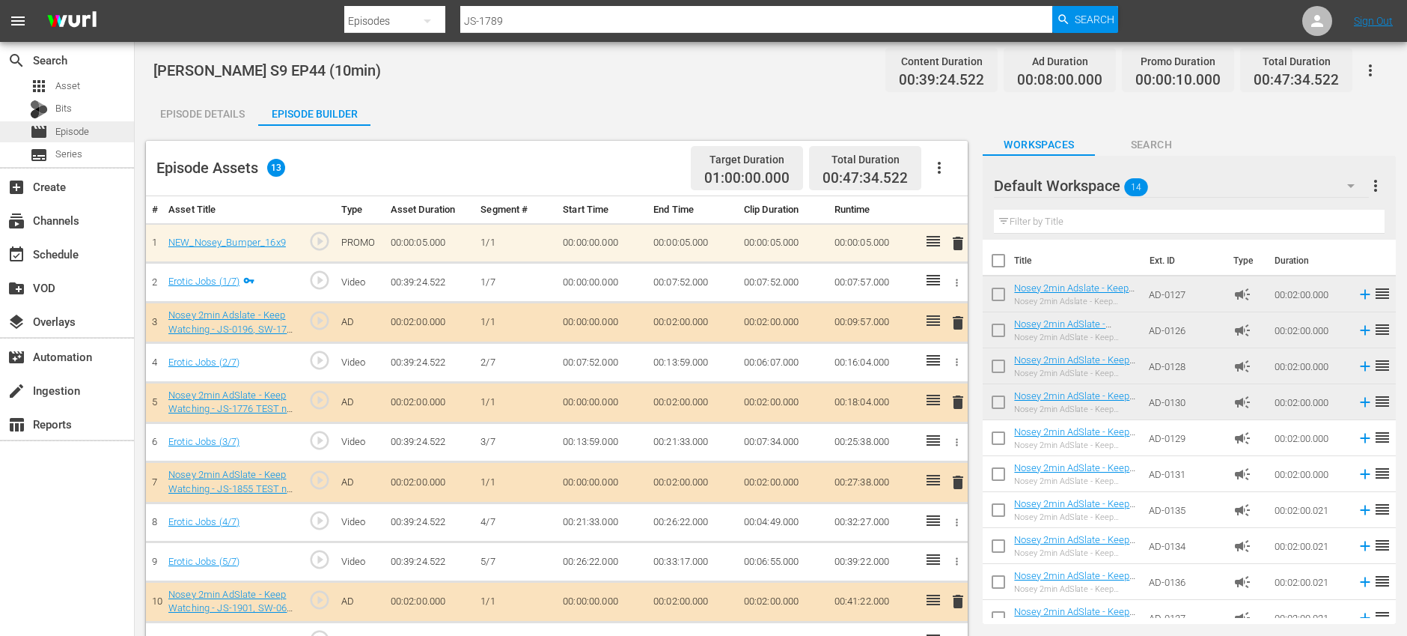
click at [114, 133] on div "movie Episode" at bounding box center [67, 131] width 134 height 21
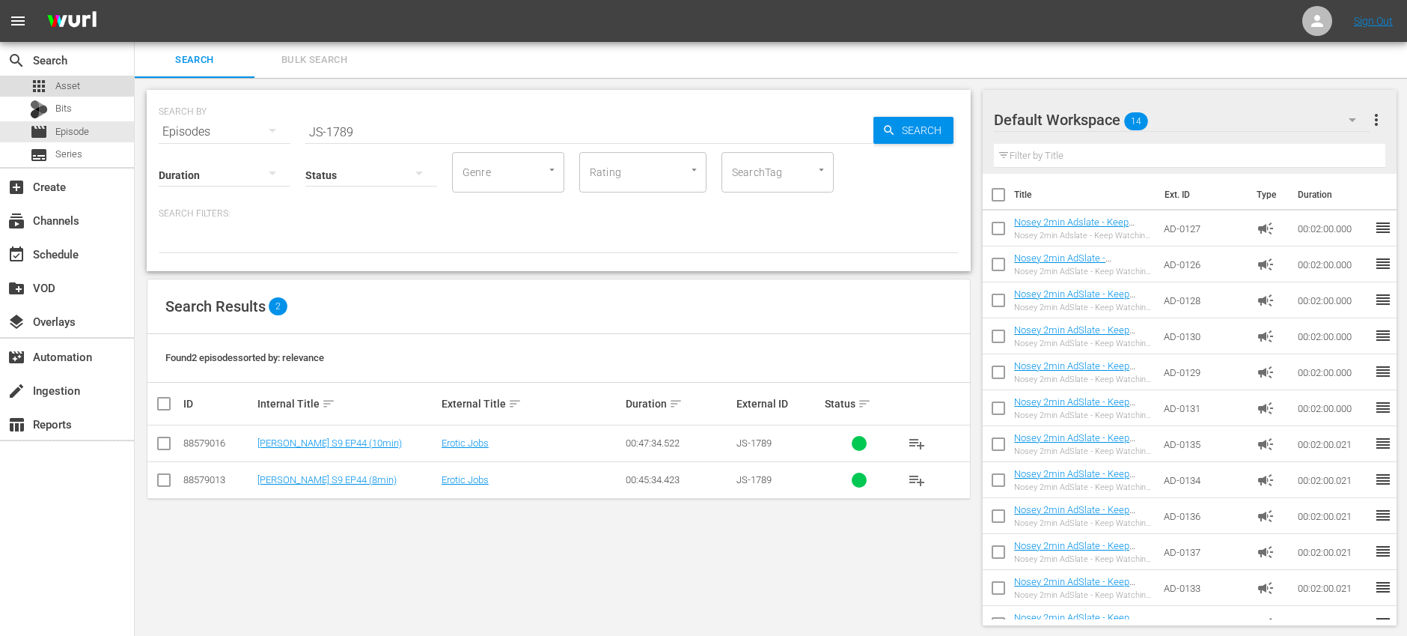
click at [94, 84] on div "apps Asset" at bounding box center [67, 86] width 134 height 21
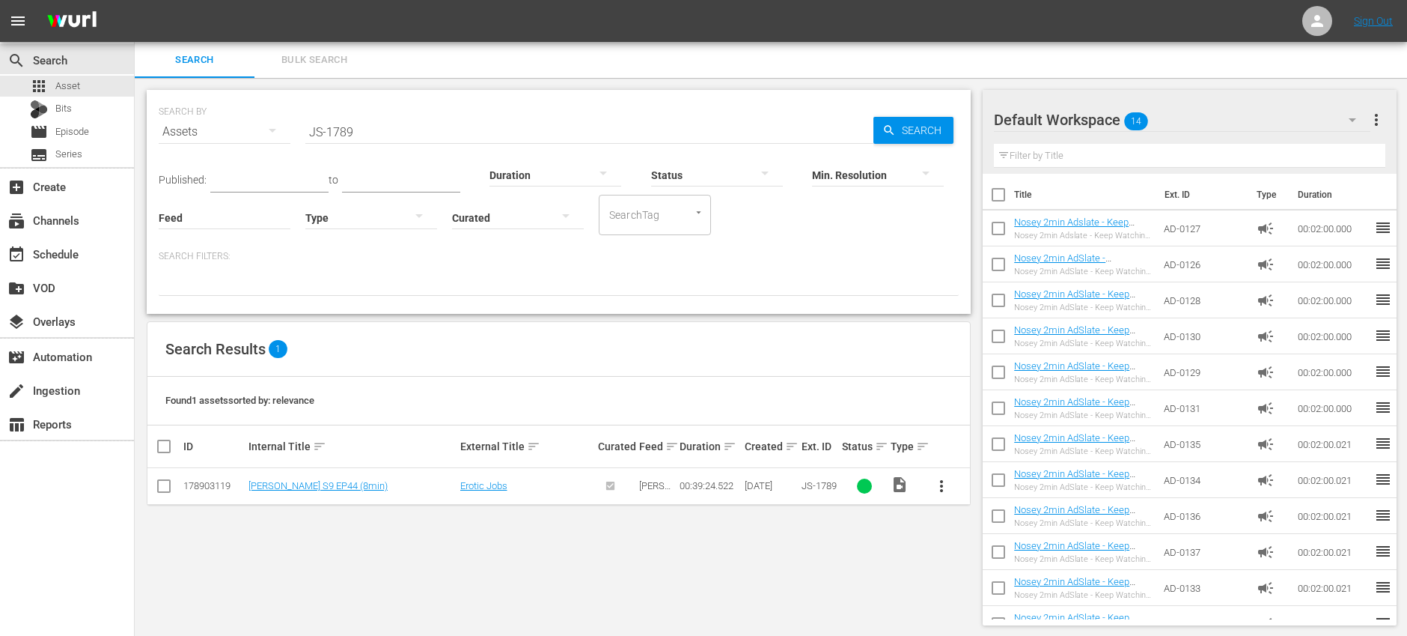
click at [412, 131] on input "JS-1789" at bounding box center [589, 132] width 568 height 36
paste input "90"
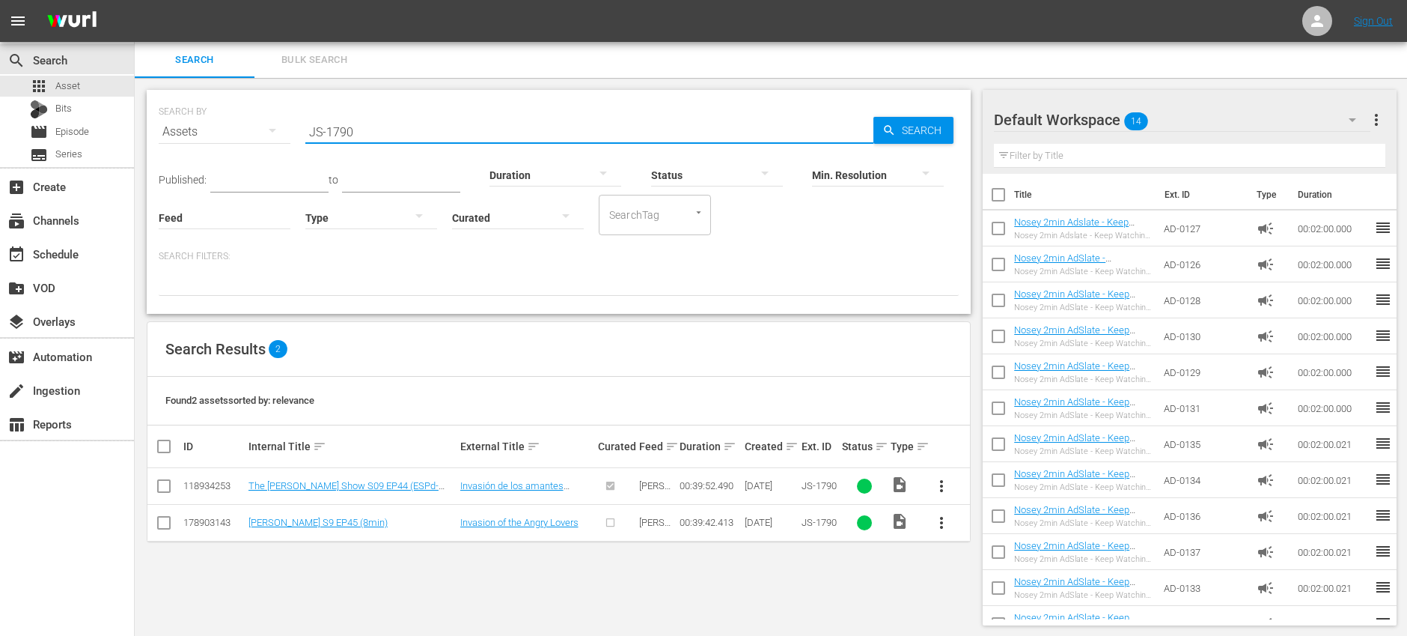
type input "JS-1790"
click at [941, 523] on span "more_vert" at bounding box center [942, 523] width 18 height 18
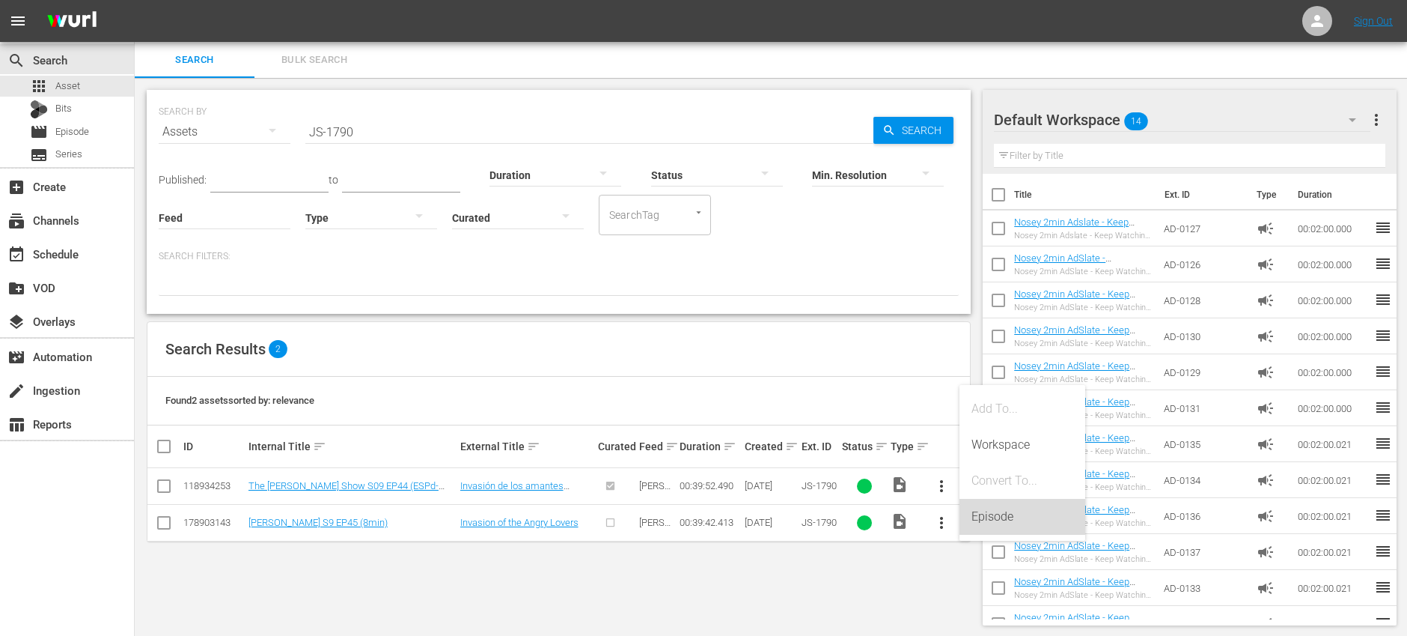
click at [1022, 527] on div "Episode" at bounding box center [1023, 517] width 102 height 36
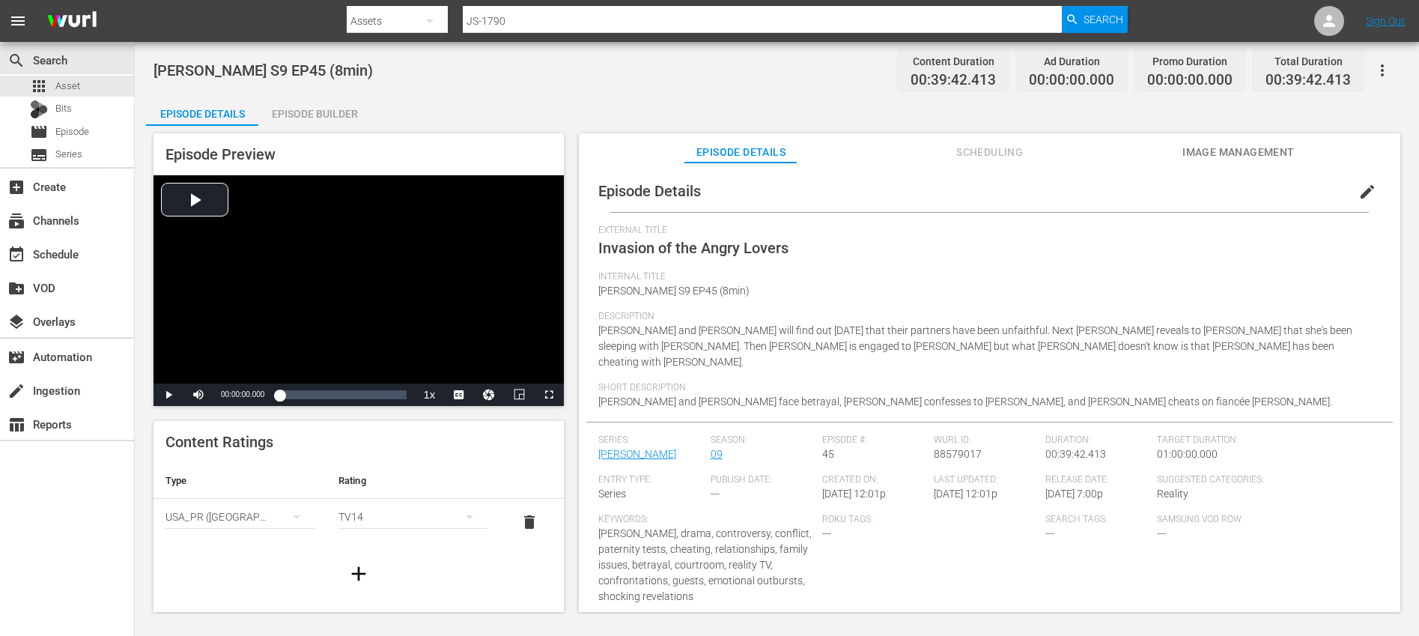
click at [1363, 191] on span "edit" at bounding box center [1367, 192] width 18 height 18
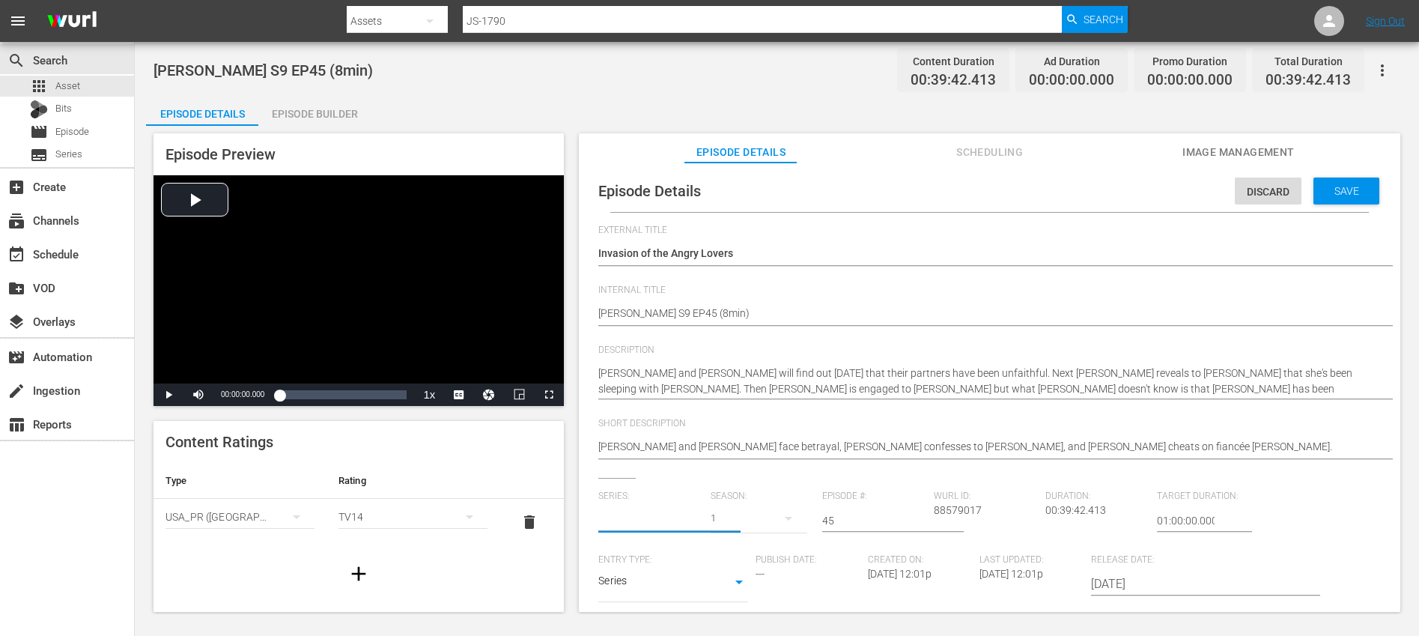
click at [654, 517] on input "text" at bounding box center [650, 520] width 104 height 36
click at [654, 568] on div "[PERSON_NAME] (JS)" at bounding box center [659, 562] width 99 height 36
type input "[PERSON_NAME] (JS)"
click at [752, 517] on div "27" at bounding box center [758, 518] width 97 height 42
click at [744, 382] on div "9" at bounding box center [729, 381] width 41 height 15
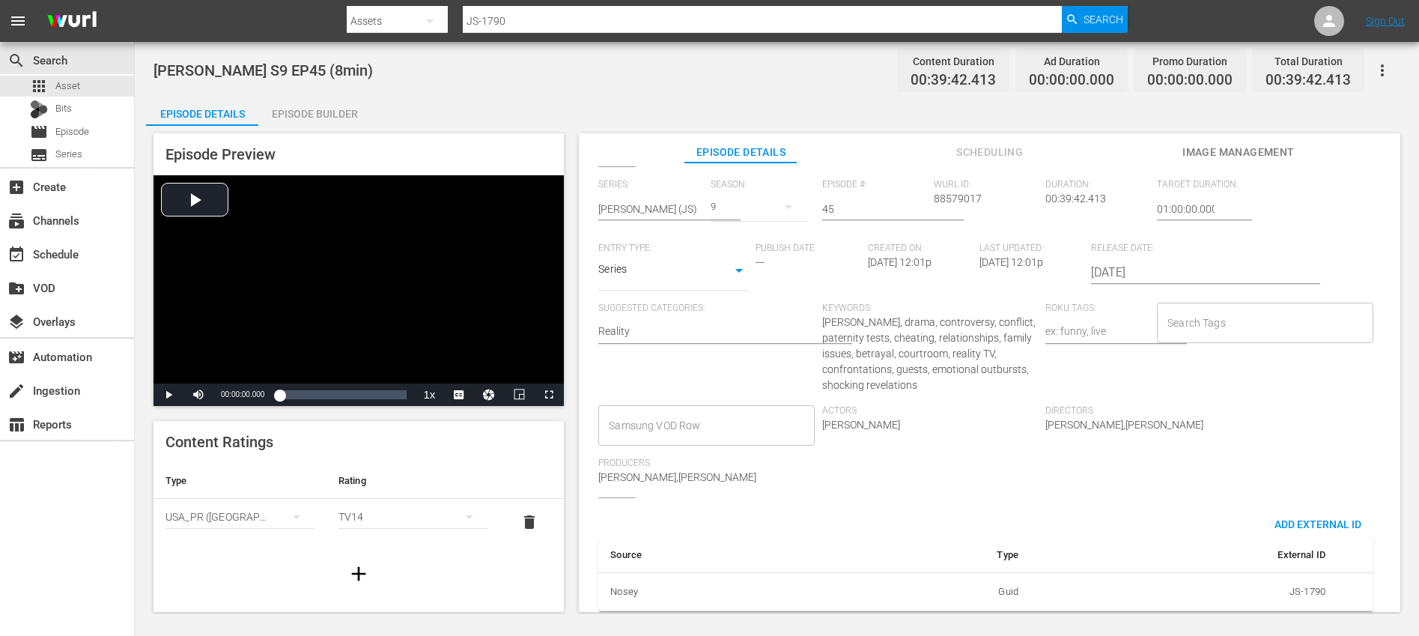
scroll to position [327, 0]
click at [1240, 311] on input "Search Tags" at bounding box center [1253, 318] width 180 height 27
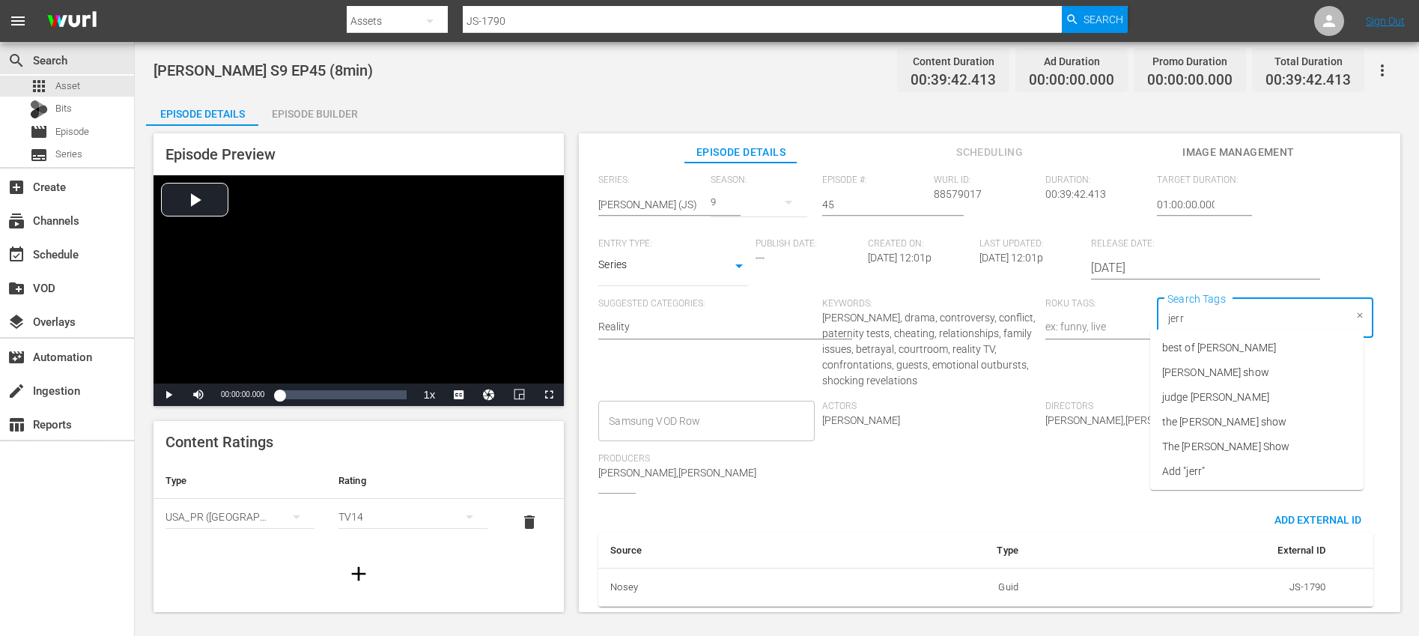
type input "[PERSON_NAME]"
click at [1253, 362] on li "[PERSON_NAME] show" at bounding box center [1256, 372] width 213 height 25
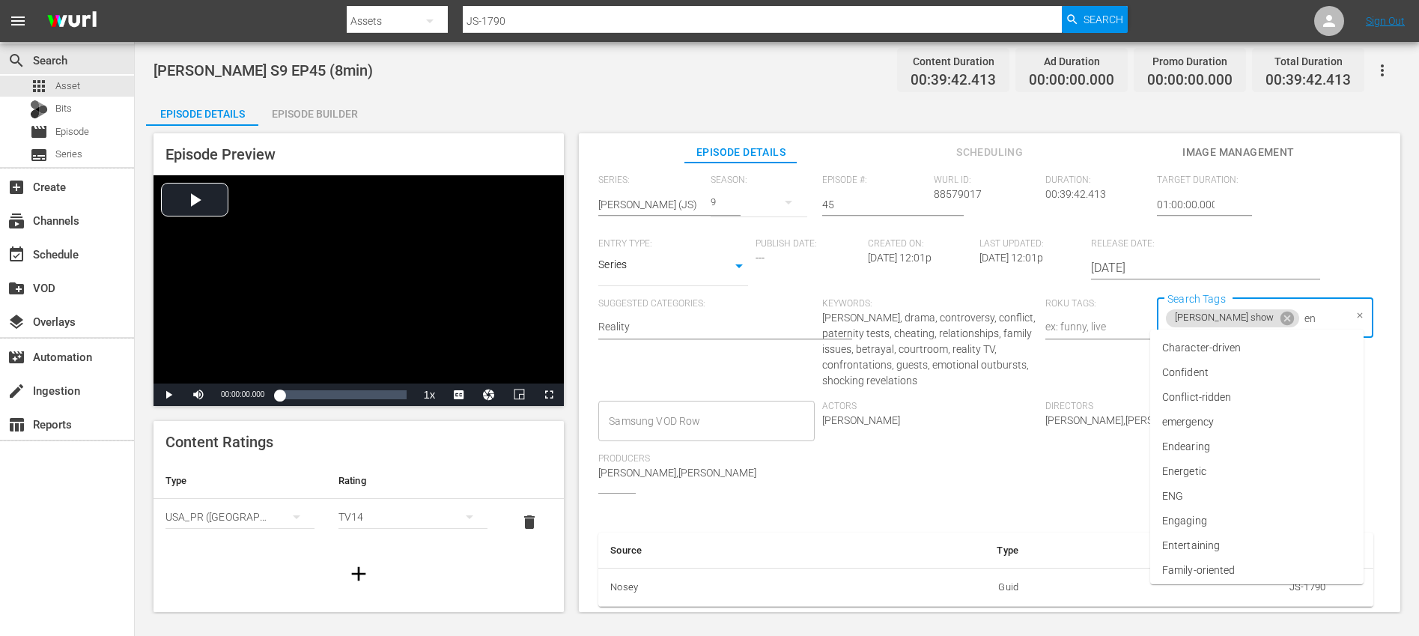
type input "eng"
click at [1193, 350] on li "ENG" at bounding box center [1256, 347] width 213 height 25
type input "trc"
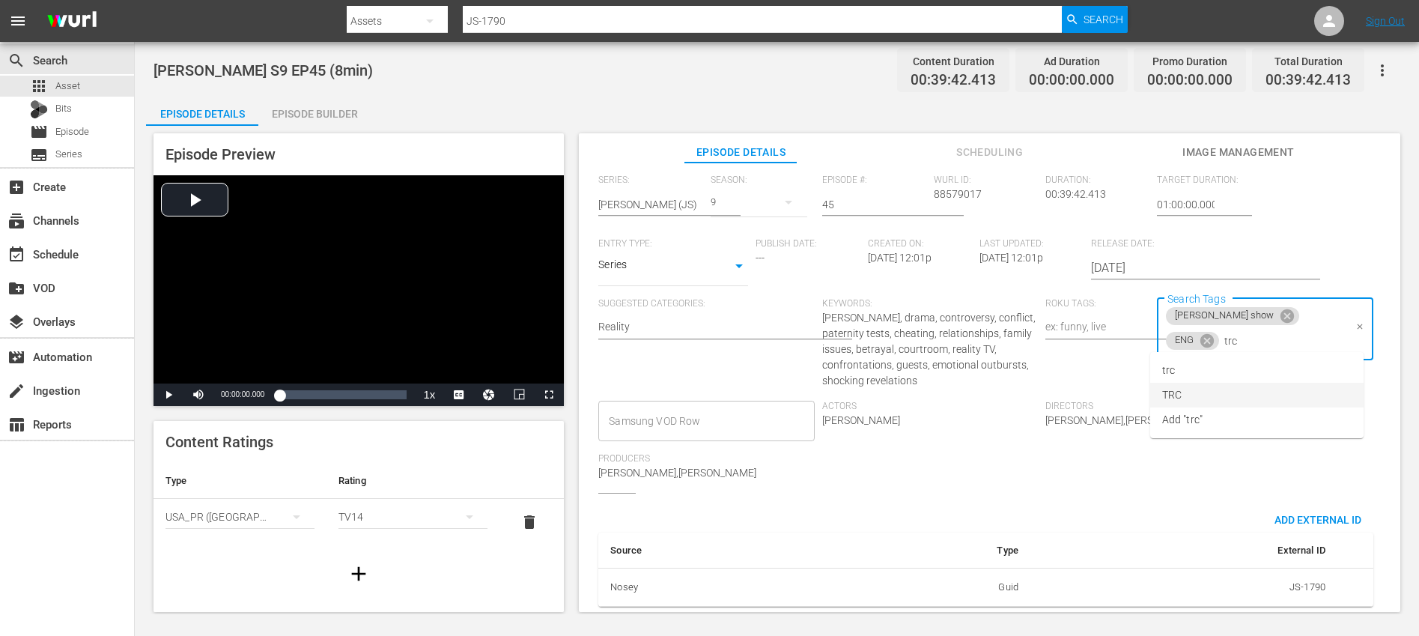
click at [1193, 401] on li "TRC" at bounding box center [1256, 395] width 213 height 25
type input "8"
click at [1193, 377] on li "8min" at bounding box center [1256, 370] width 213 height 25
click at [1225, 420] on div "Directors [PERSON_NAME],[PERSON_NAME]" at bounding box center [1156, 427] width 223 height 52
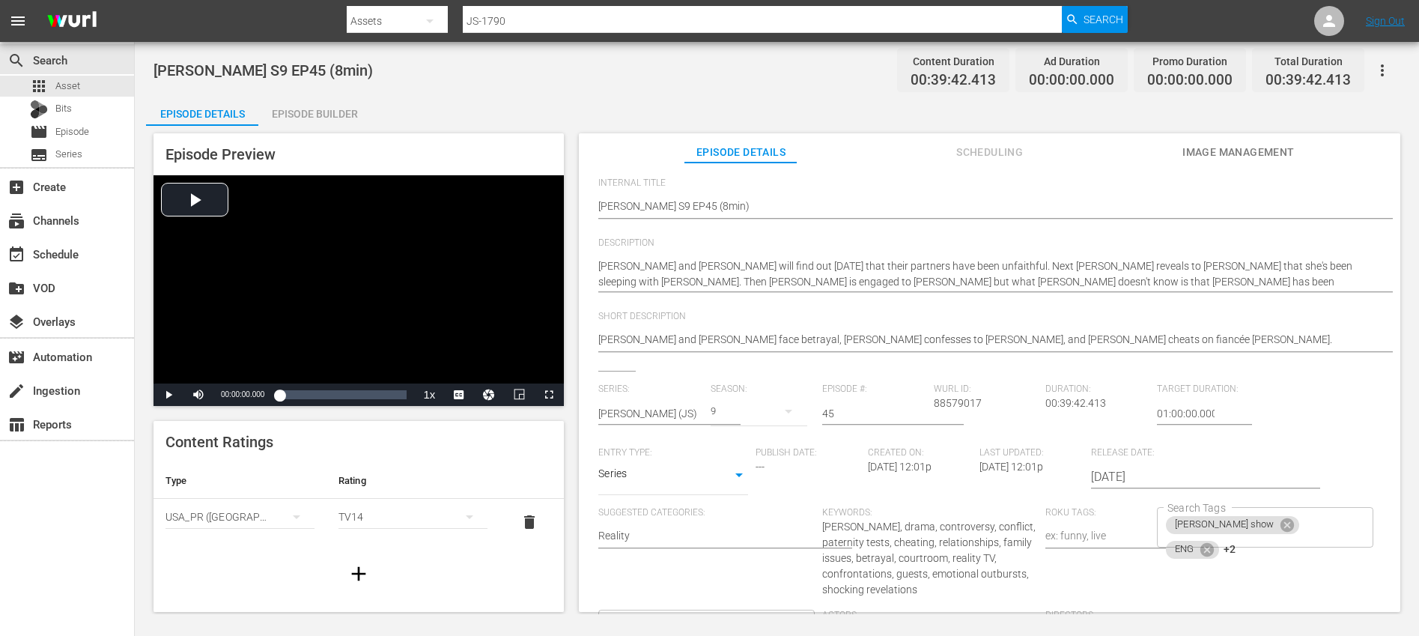
scroll to position [0, 0]
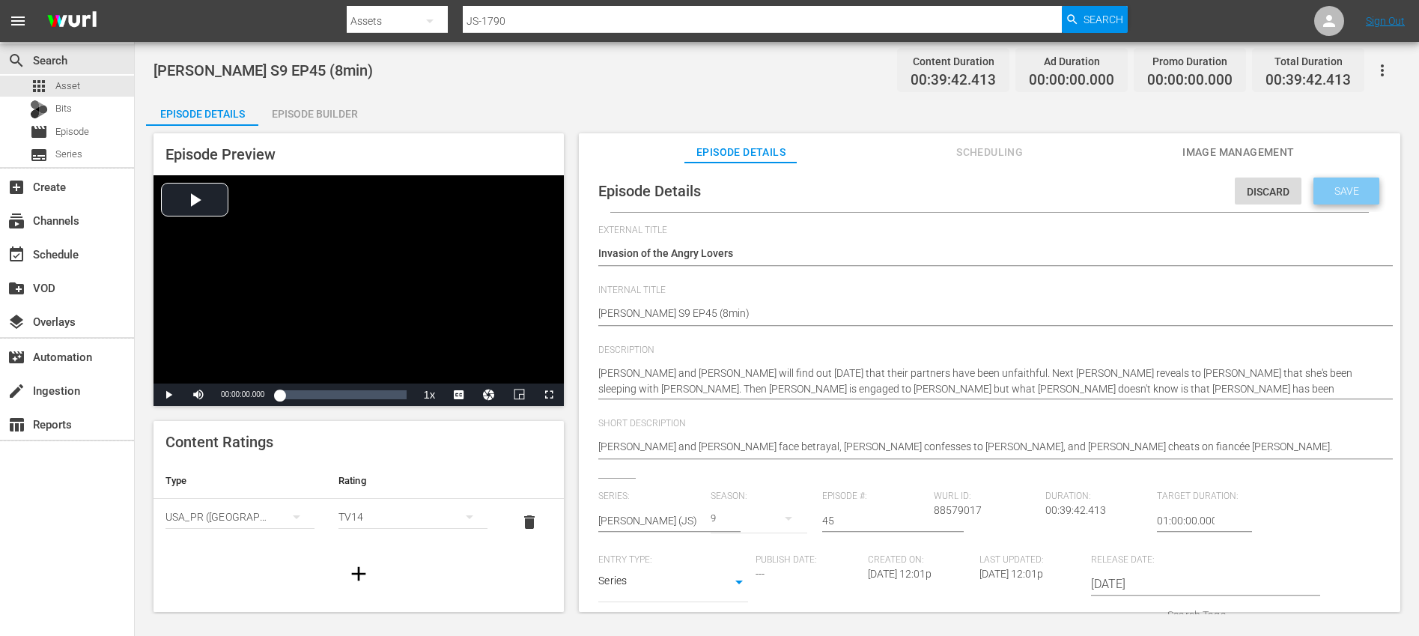
click at [1342, 193] on span "Save" at bounding box center [1346, 191] width 49 height 12
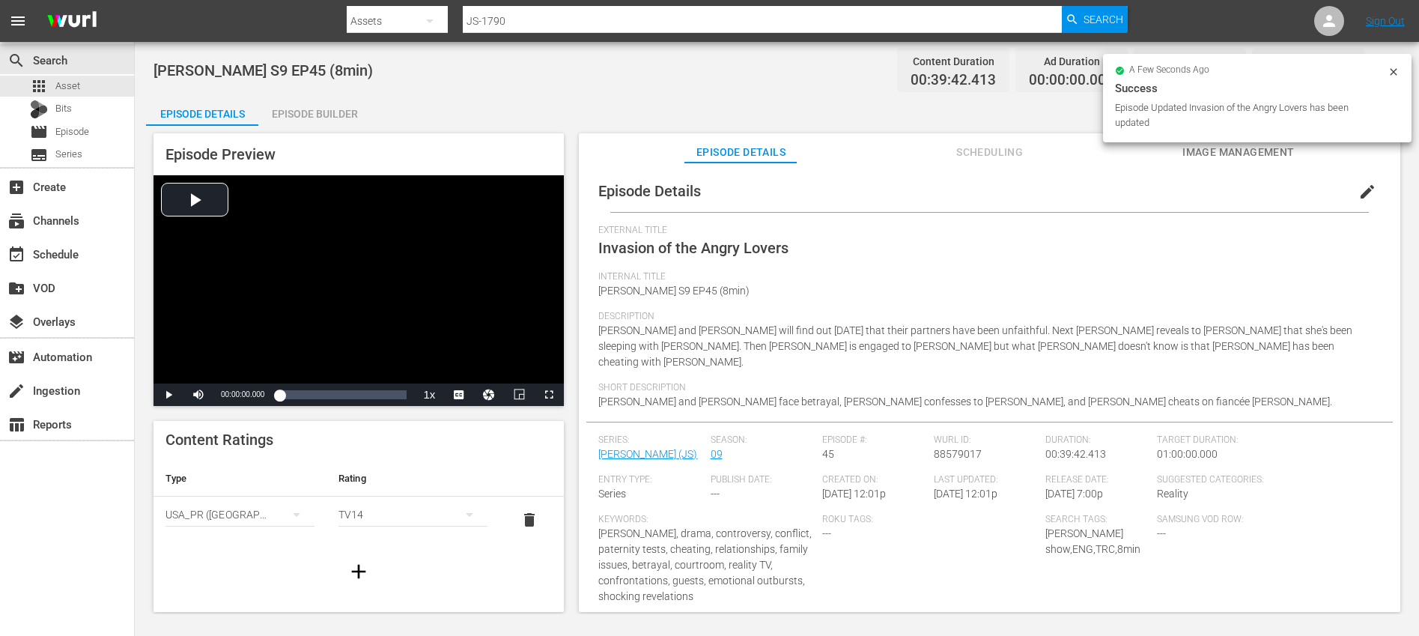
scroll to position [3, 0]
click at [350, 569] on icon "button" at bounding box center [359, 570] width 24 height 24
click at [233, 556] on div "simple table" at bounding box center [239, 560] width 149 height 42
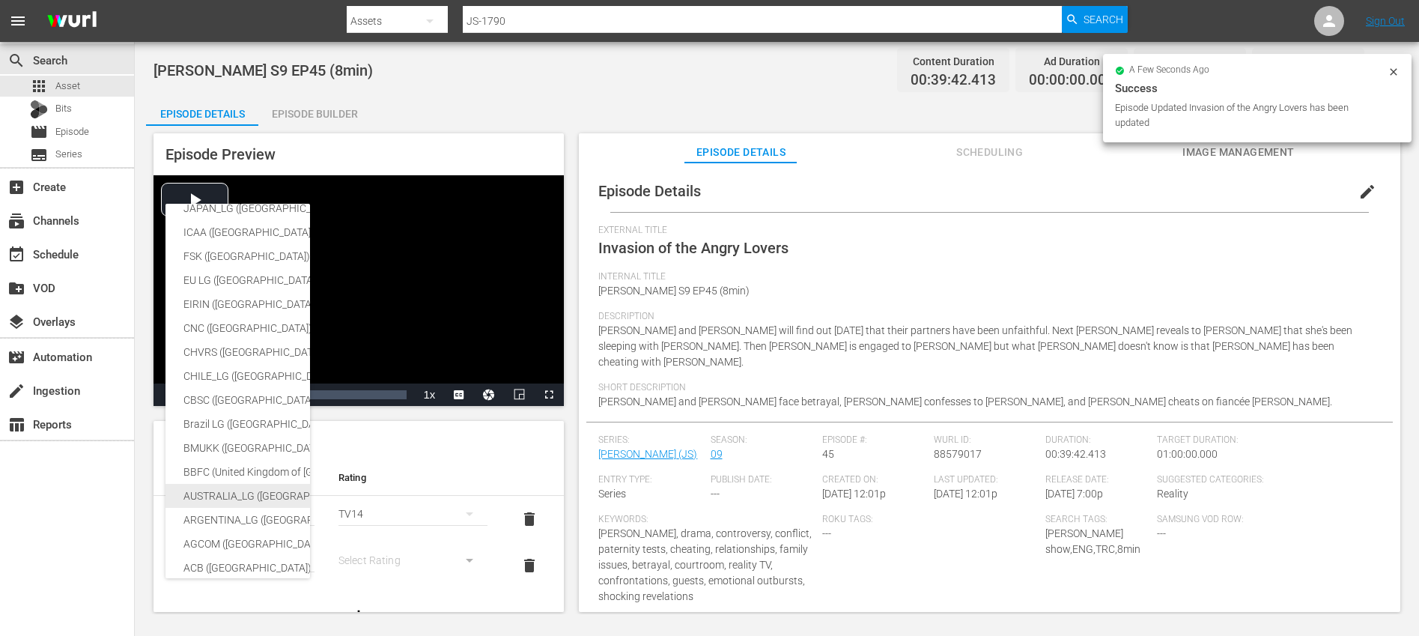
scroll to position [260, 0]
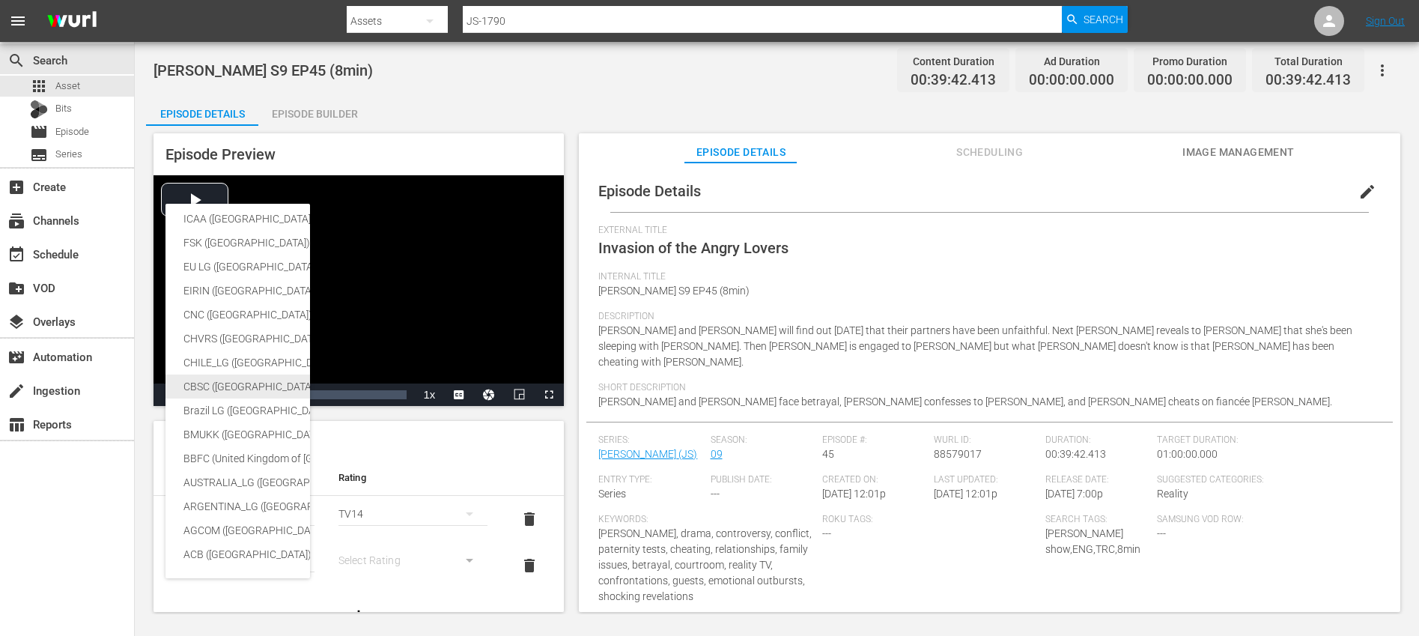
click at [245, 375] on div "CBSC ([GEOGRAPHIC_DATA])" at bounding box center [355, 386] width 344 height 24
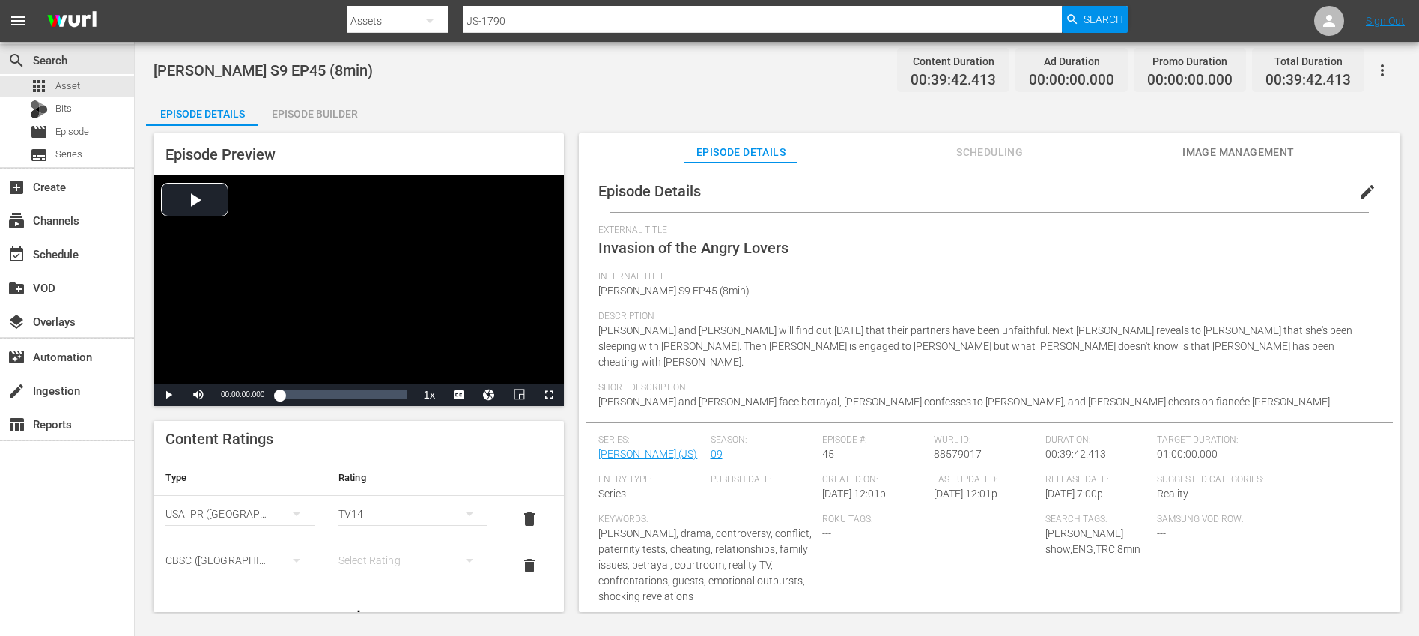
scroll to position [250, 0]
click at [392, 564] on div "simple table" at bounding box center [412, 560] width 149 height 42
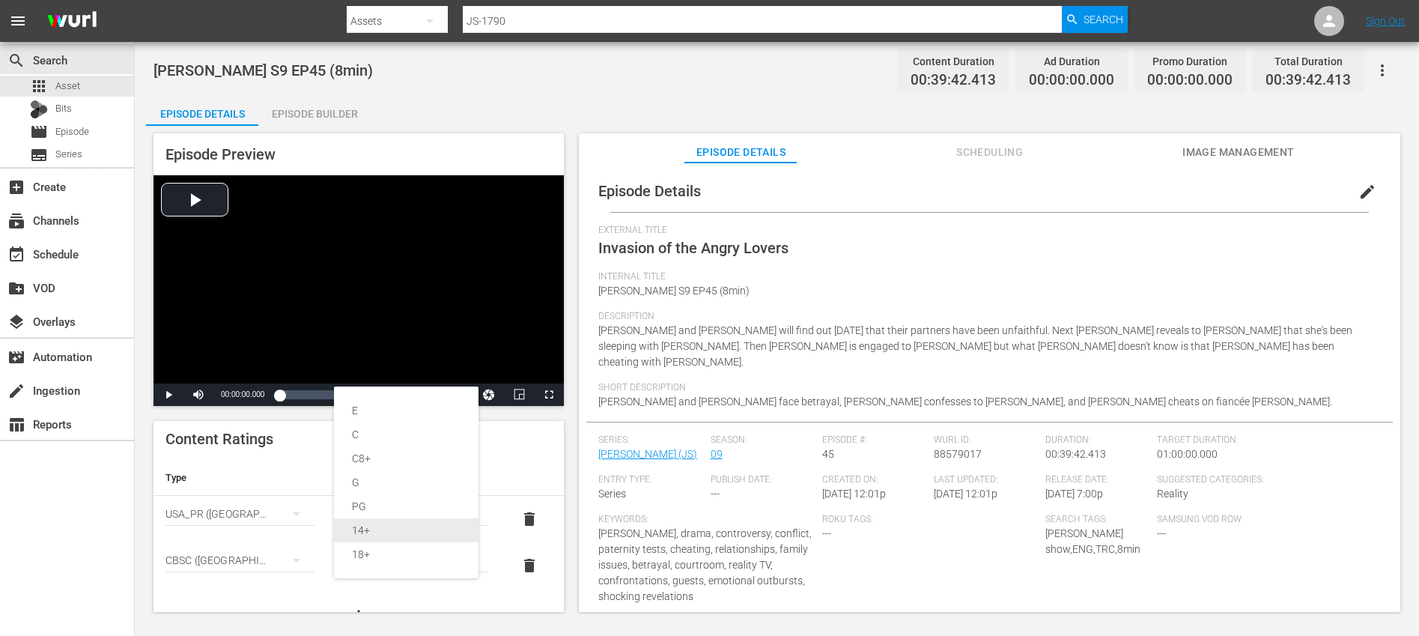
click at [383, 533] on div "14+" at bounding box center [406, 530] width 109 height 24
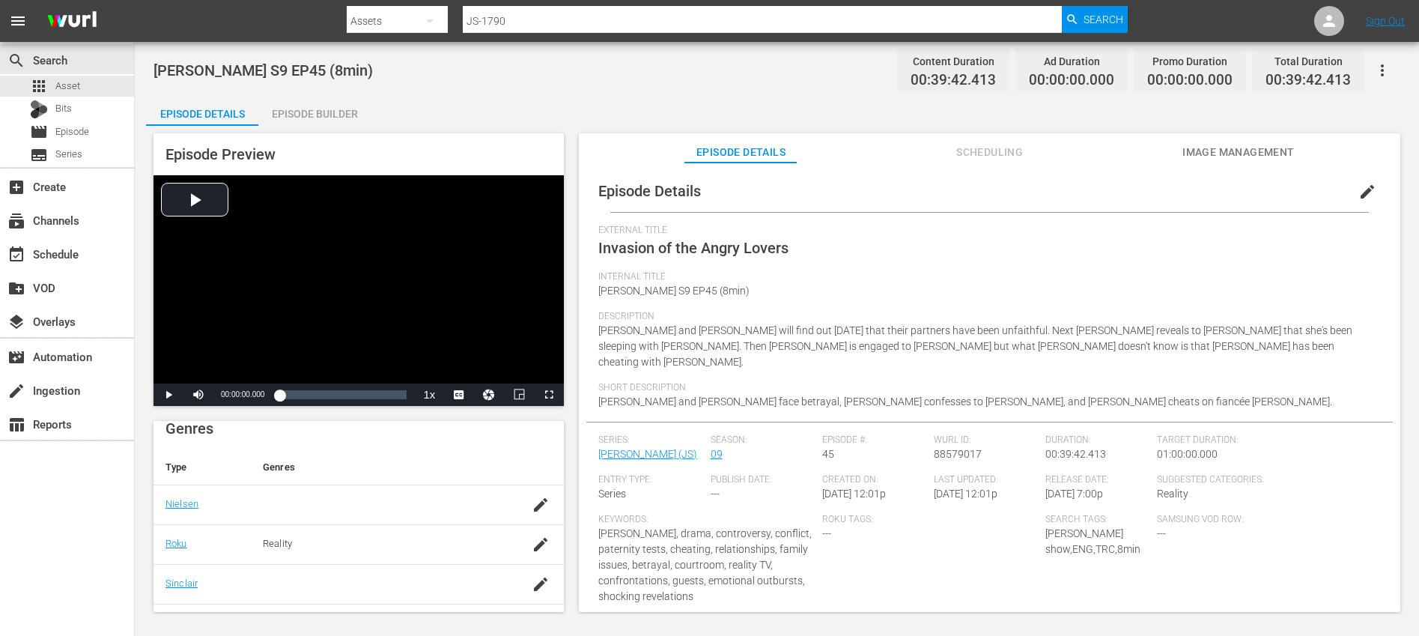
scroll to position [345, 0]
click at [532, 567] on icon "button" at bounding box center [541, 559] width 18 height 18
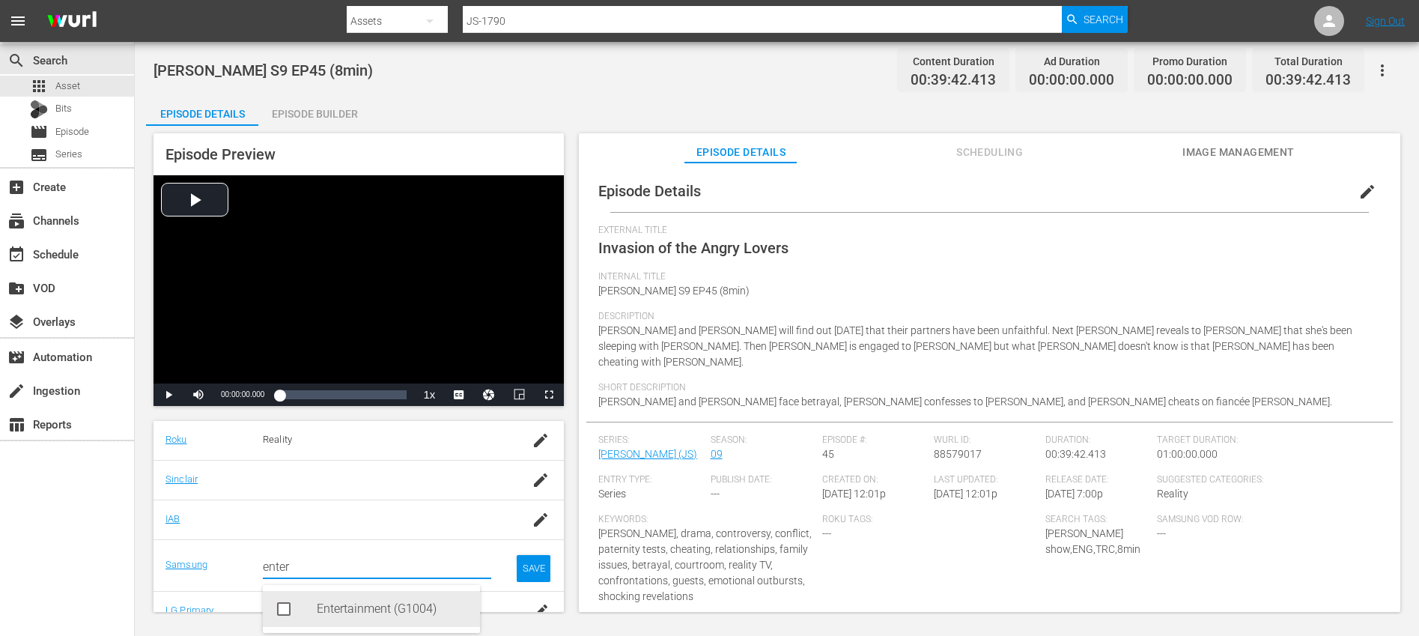
click at [359, 600] on div "Entertainment (G1004)" at bounding box center [392, 609] width 151 height 36
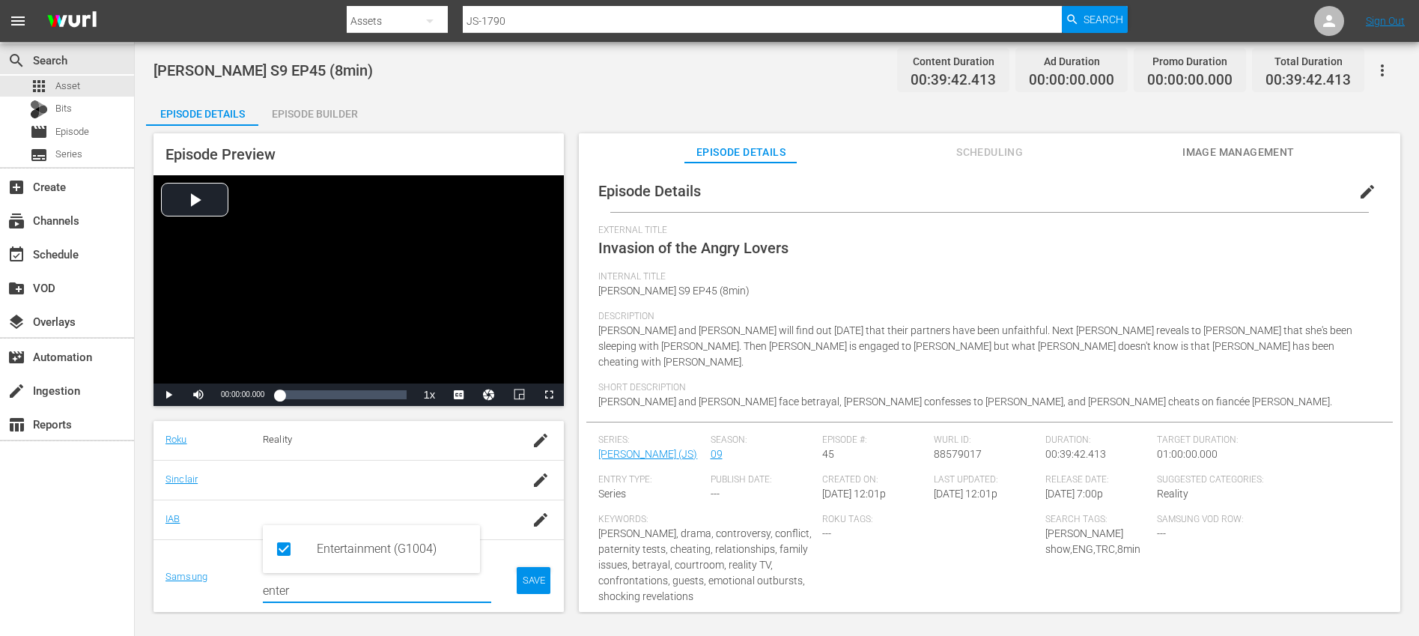
type input "enter"
click at [522, 588] on div "SAVE" at bounding box center [534, 580] width 34 height 27
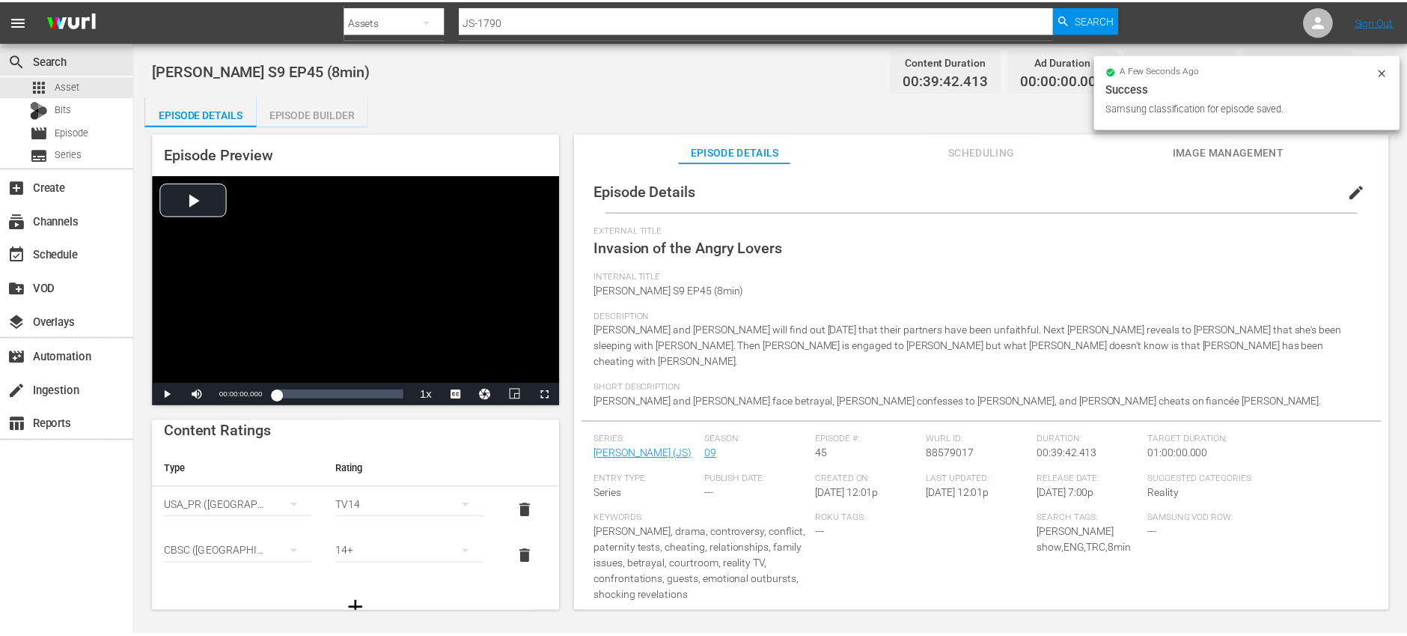
scroll to position [0, 0]
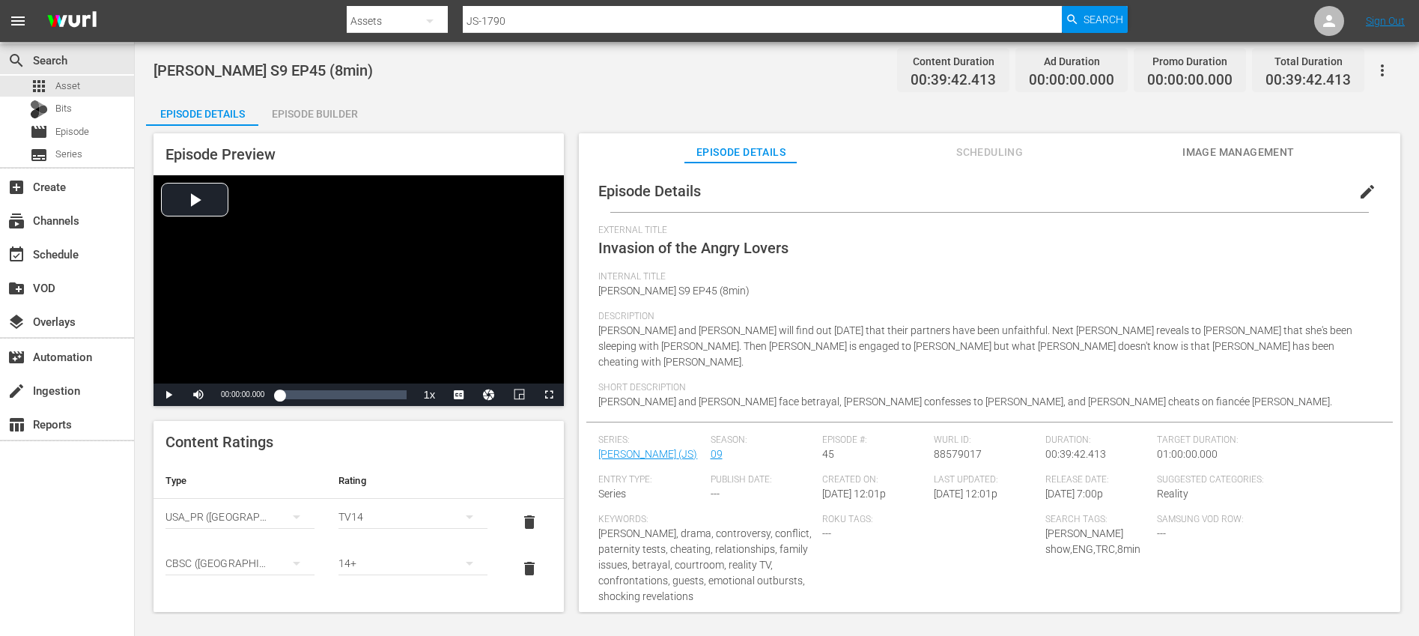
click at [309, 116] on div "Episode Builder" at bounding box center [314, 114] width 112 height 36
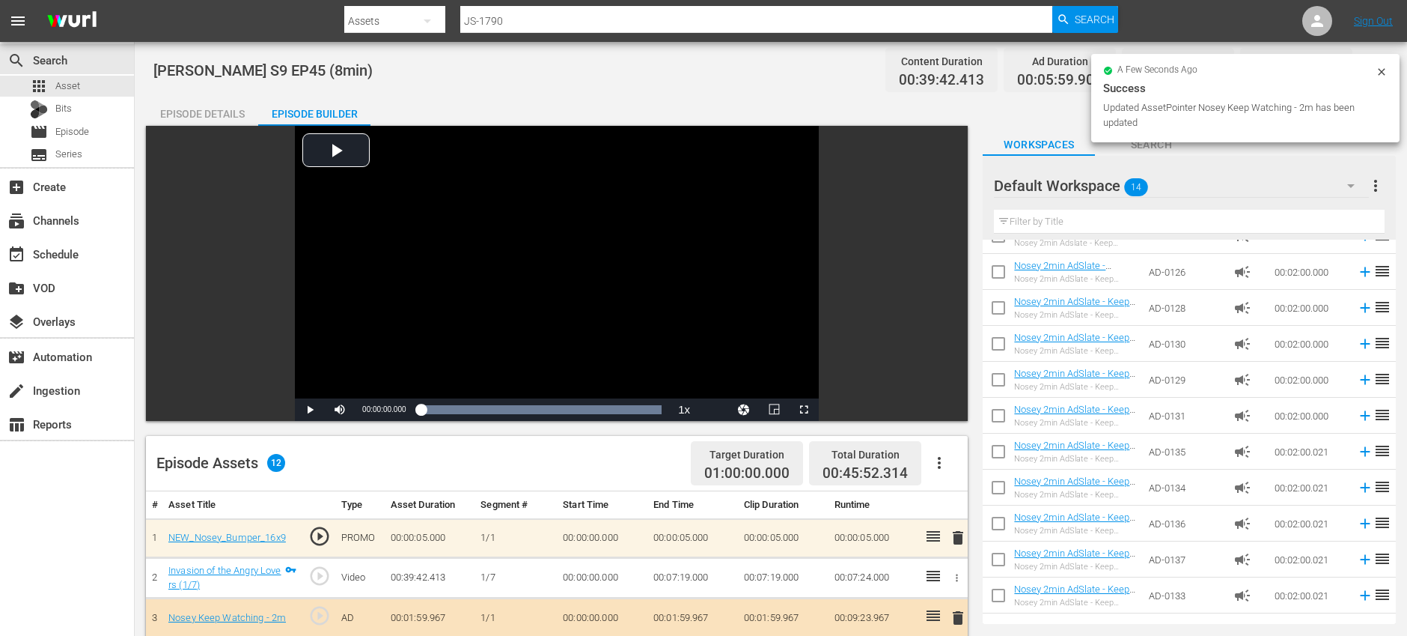
click at [225, 112] on div "Episode Details" at bounding box center [202, 114] width 112 height 36
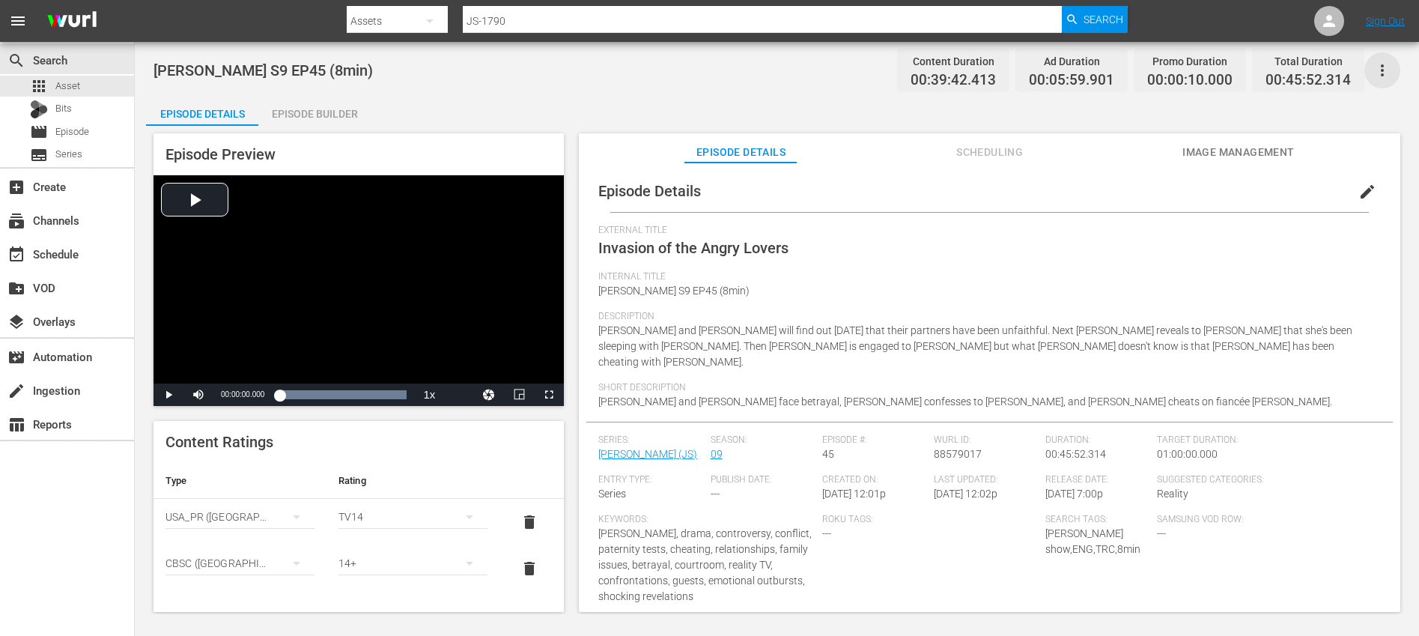
click at [1383, 73] on icon "button" at bounding box center [1382, 70] width 18 height 18
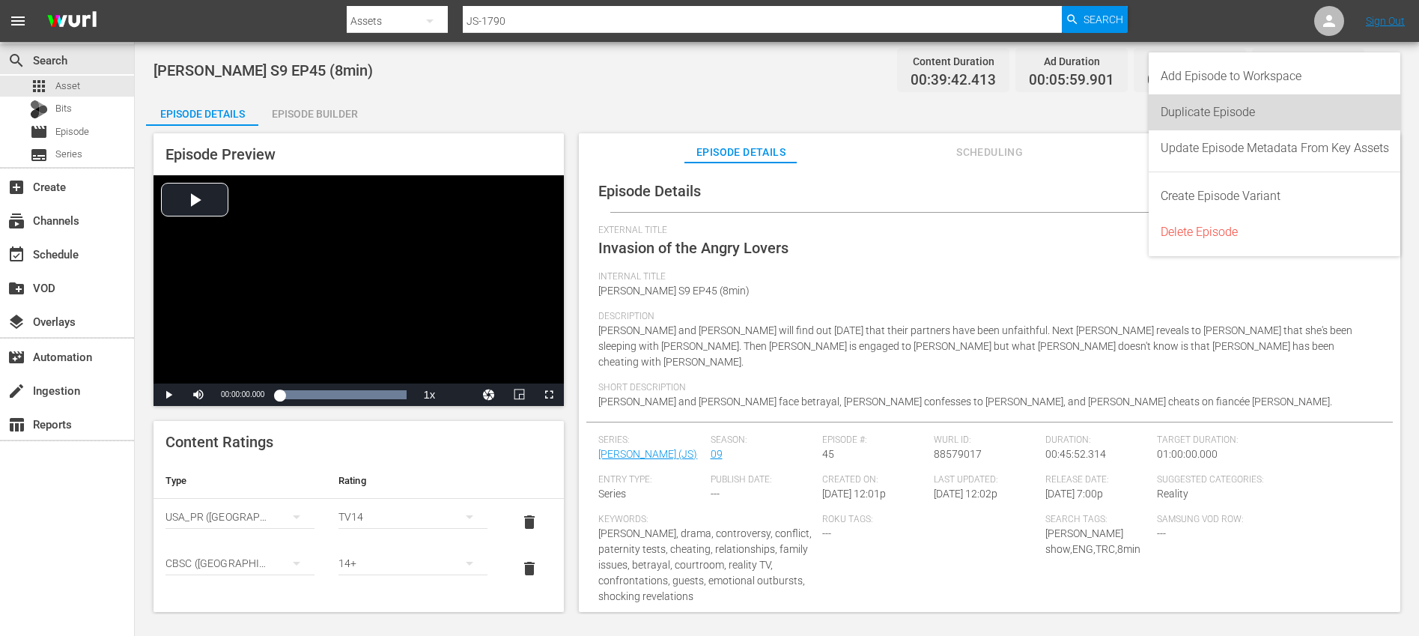
click at [1292, 113] on div "Duplicate Episode" at bounding box center [1274, 112] width 228 height 36
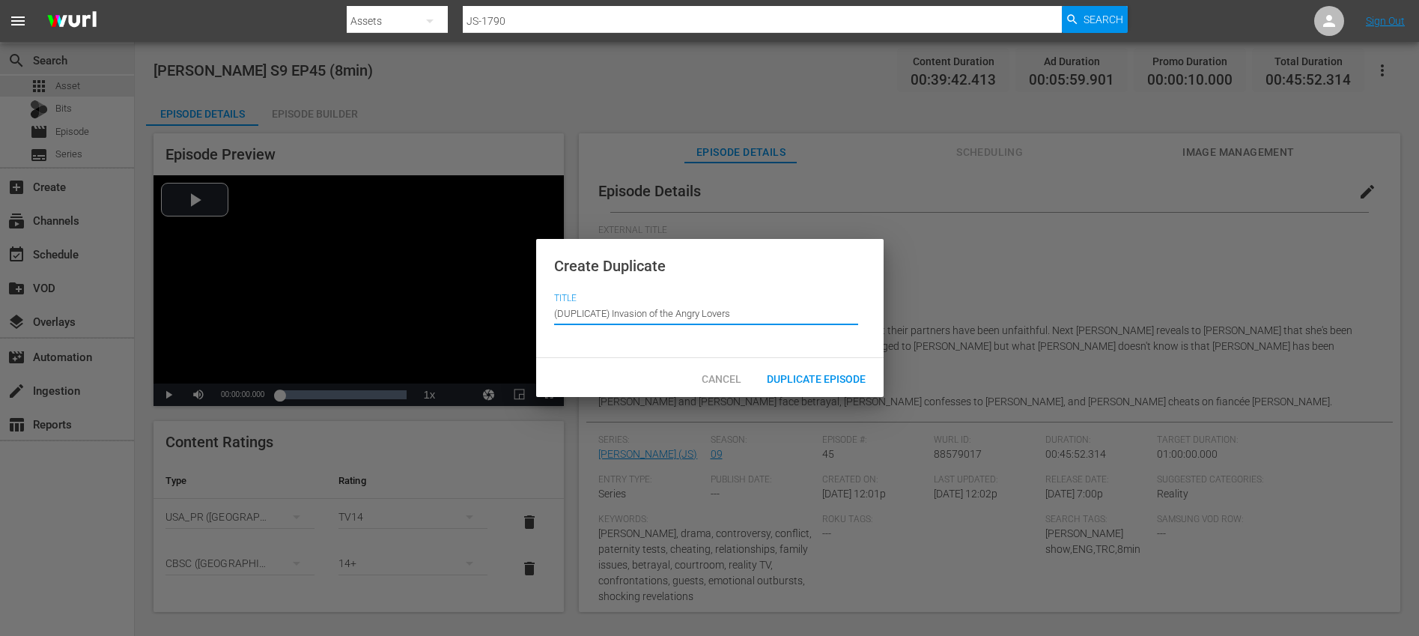
drag, startPoint x: 612, startPoint y: 314, endPoint x: 555, endPoint y: 293, distance: 60.6
click at [555, 293] on div "Title Episode Title (DUPLICATE) Invasion of the Angry Lovers" at bounding box center [709, 317] width 311 height 48
type input "Invasion of the Angry Lovers"
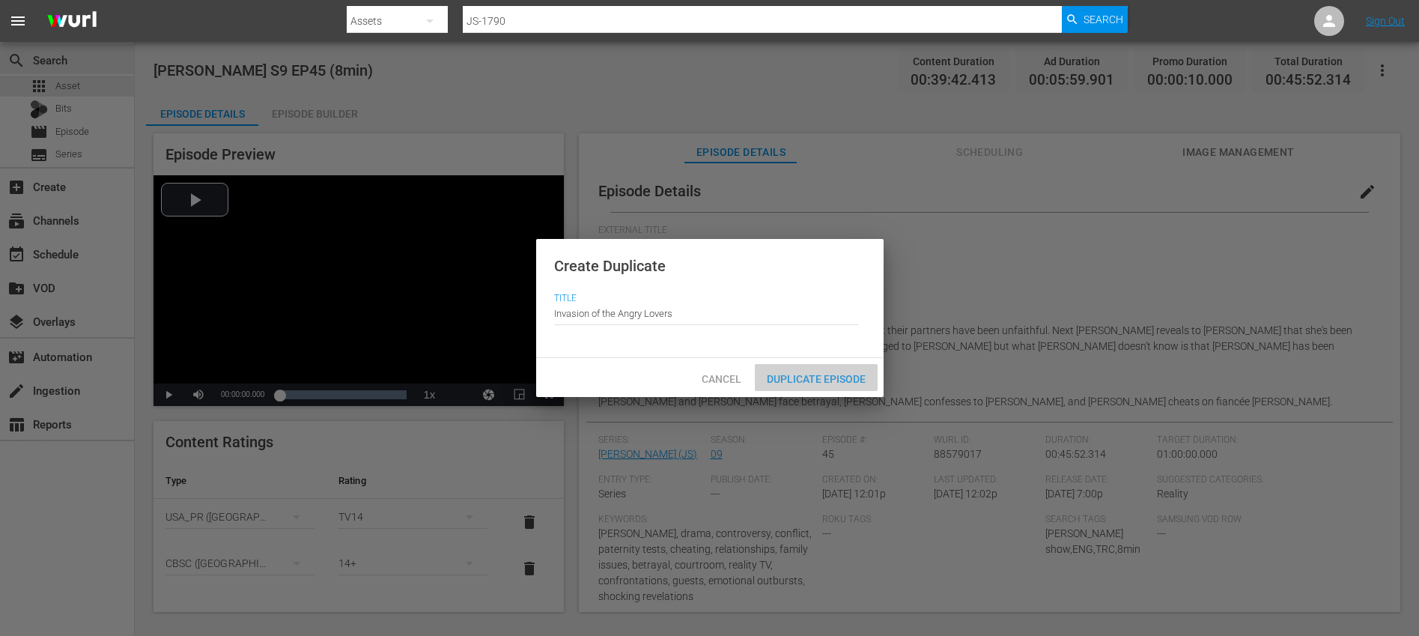
click at [795, 380] on span "Duplicate Episode" at bounding box center [816, 379] width 123 height 12
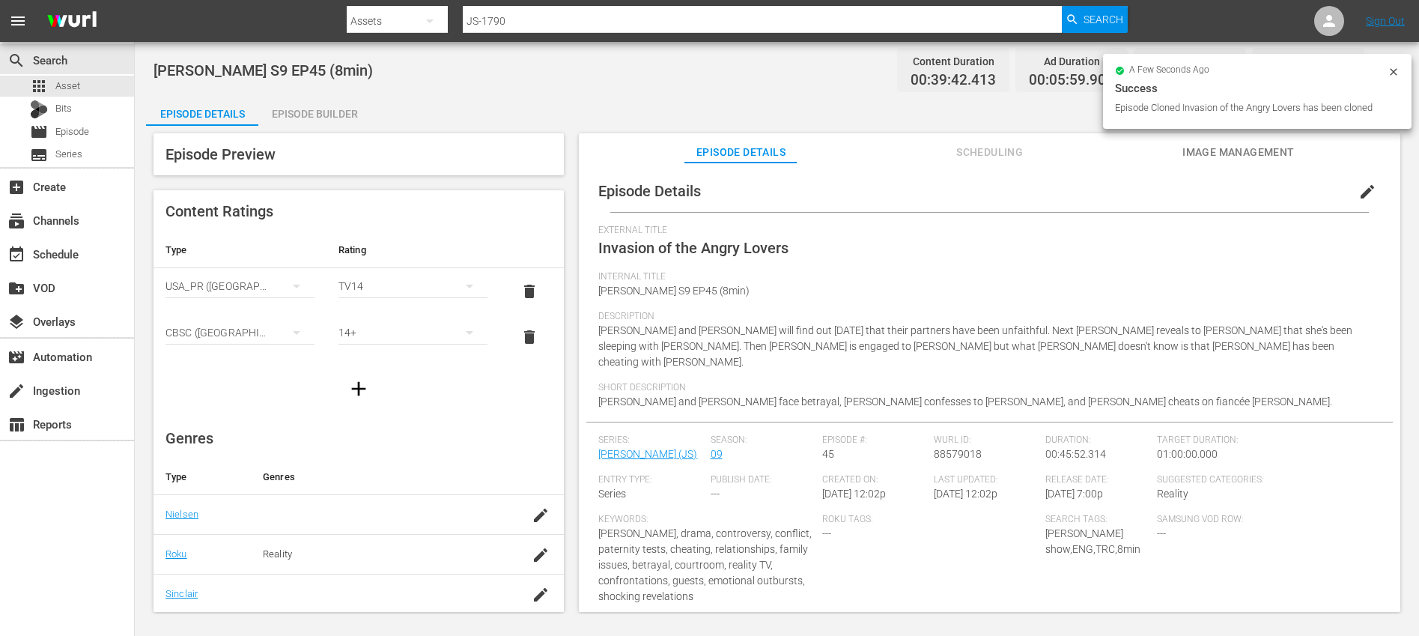
click at [1362, 190] on span "edit" at bounding box center [1367, 192] width 18 height 18
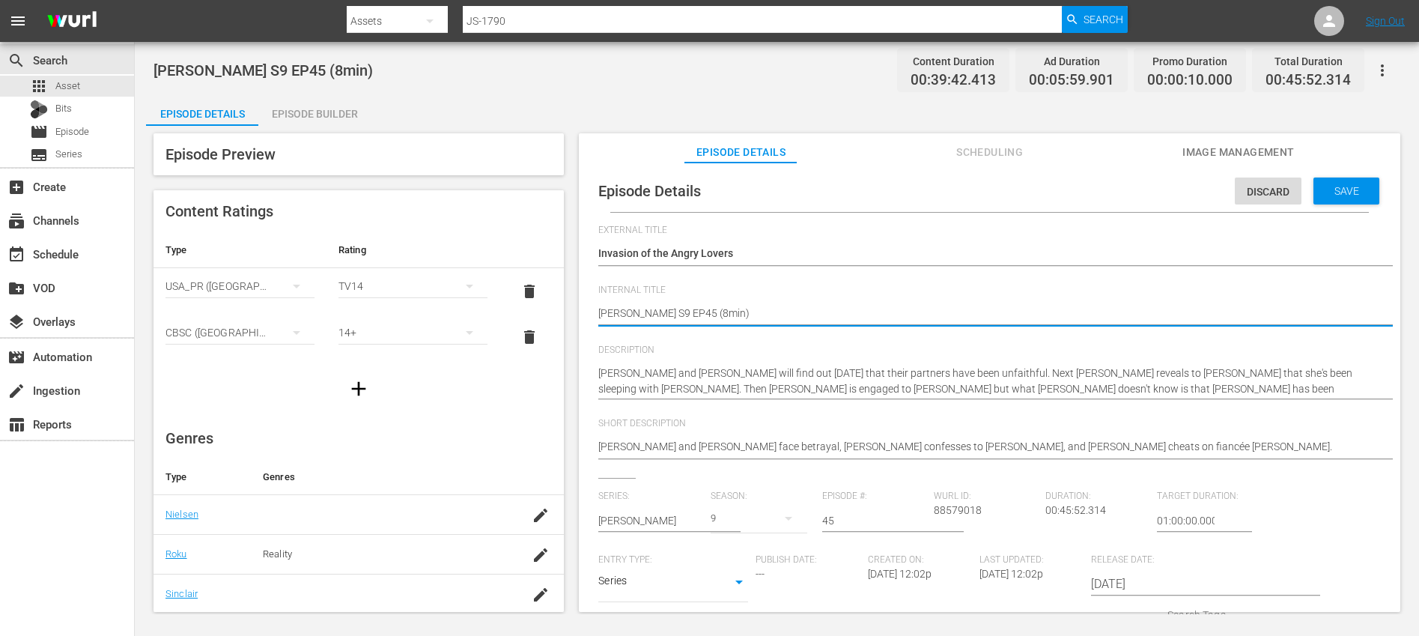
type textarea "[PERSON_NAME] S9 EP45 (1min)"
type textarea "[PERSON_NAME] S9 EP45 (10min)"
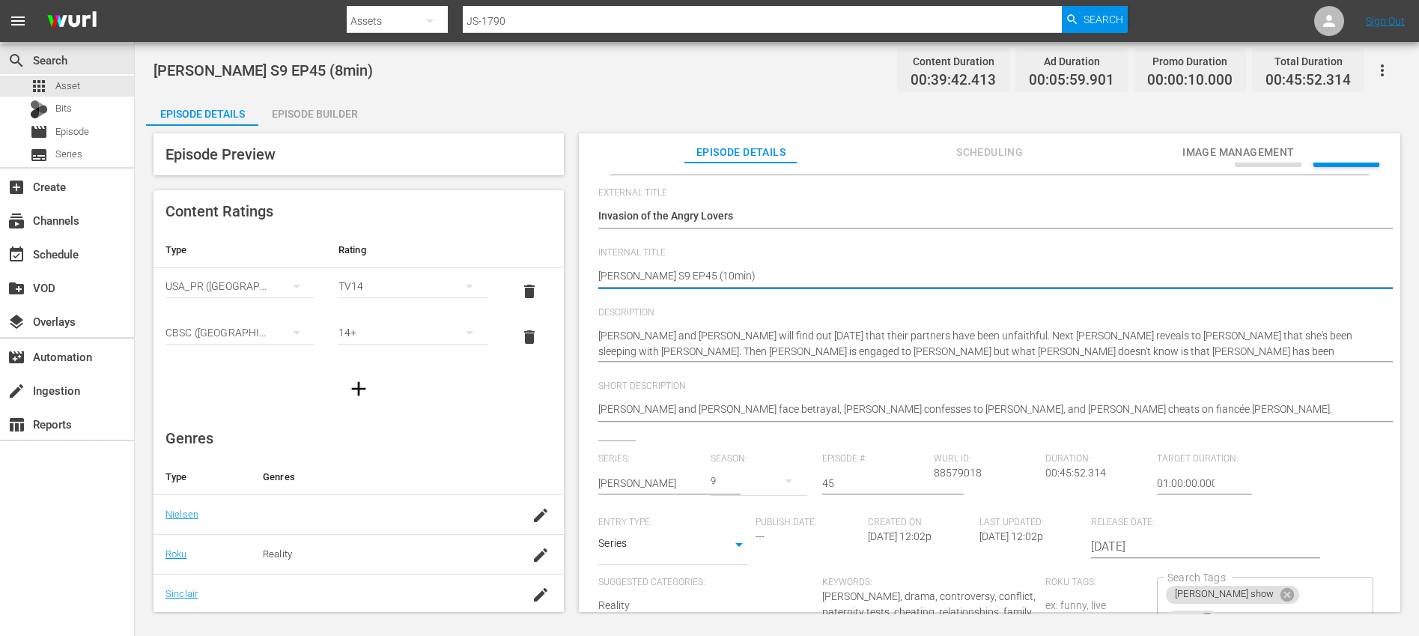
scroll to position [252, 0]
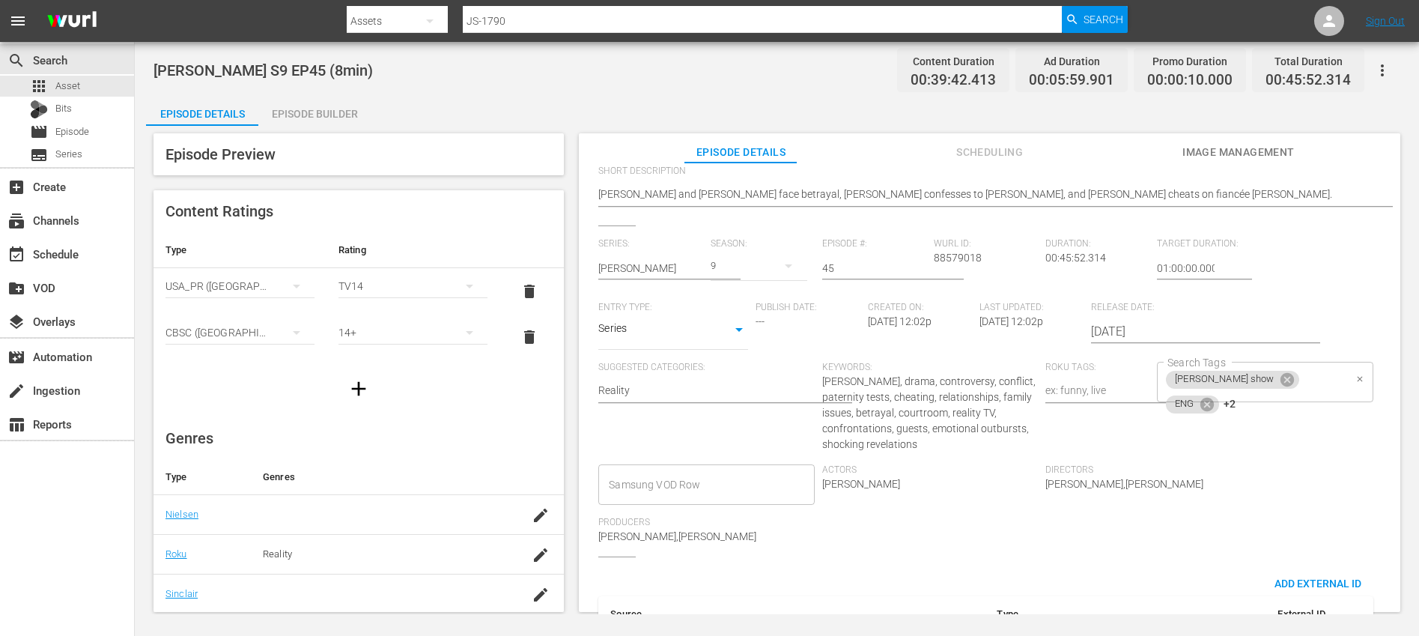
click at [1289, 382] on div "[PERSON_NAME] show ENG +2 Search Tags" at bounding box center [1265, 382] width 216 height 40
type textarea "[PERSON_NAME] S9 EP45 (10min)"
click at [1257, 406] on icon at bounding box center [1262, 401] width 13 height 13
click at [1262, 405] on icon at bounding box center [1266, 404] width 16 height 16
type input "10"
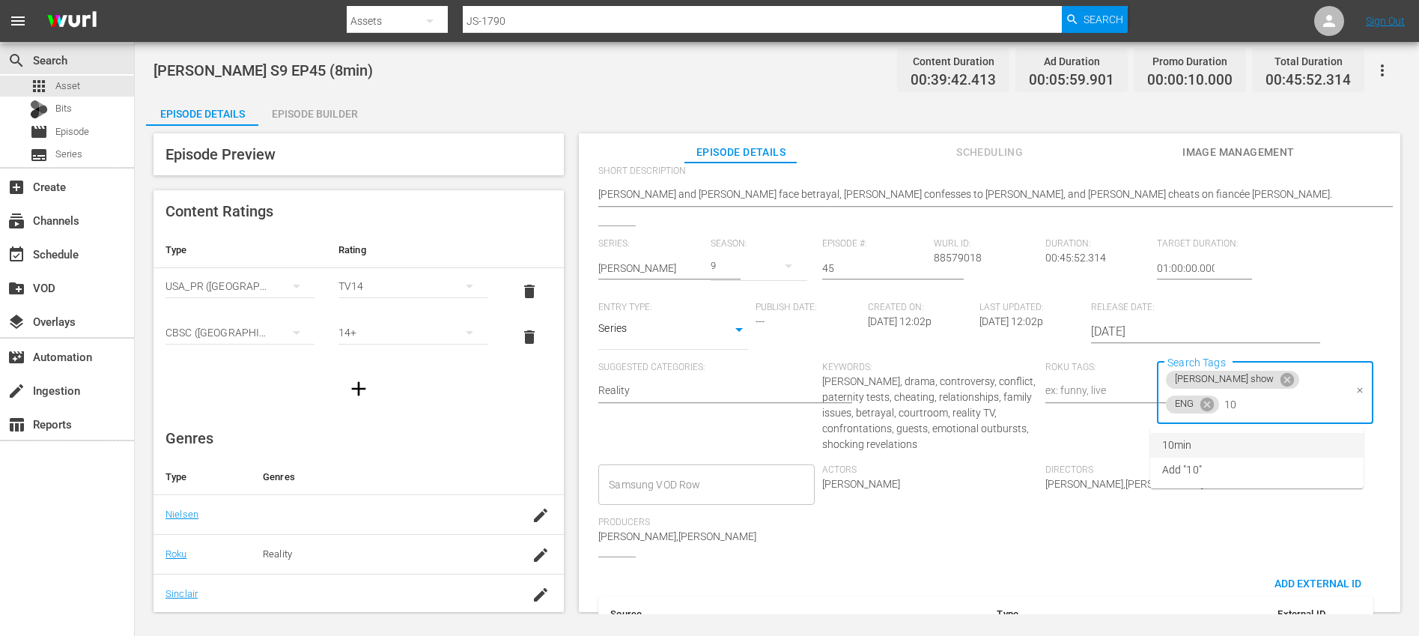
click at [1235, 435] on li "10min" at bounding box center [1256, 445] width 213 height 25
click at [1294, 485] on div "Series: [PERSON_NAME] Season: 9 Episode #: 45 [PERSON_NAME] ID: 88579018 Durati…" at bounding box center [989, 397] width 782 height 318
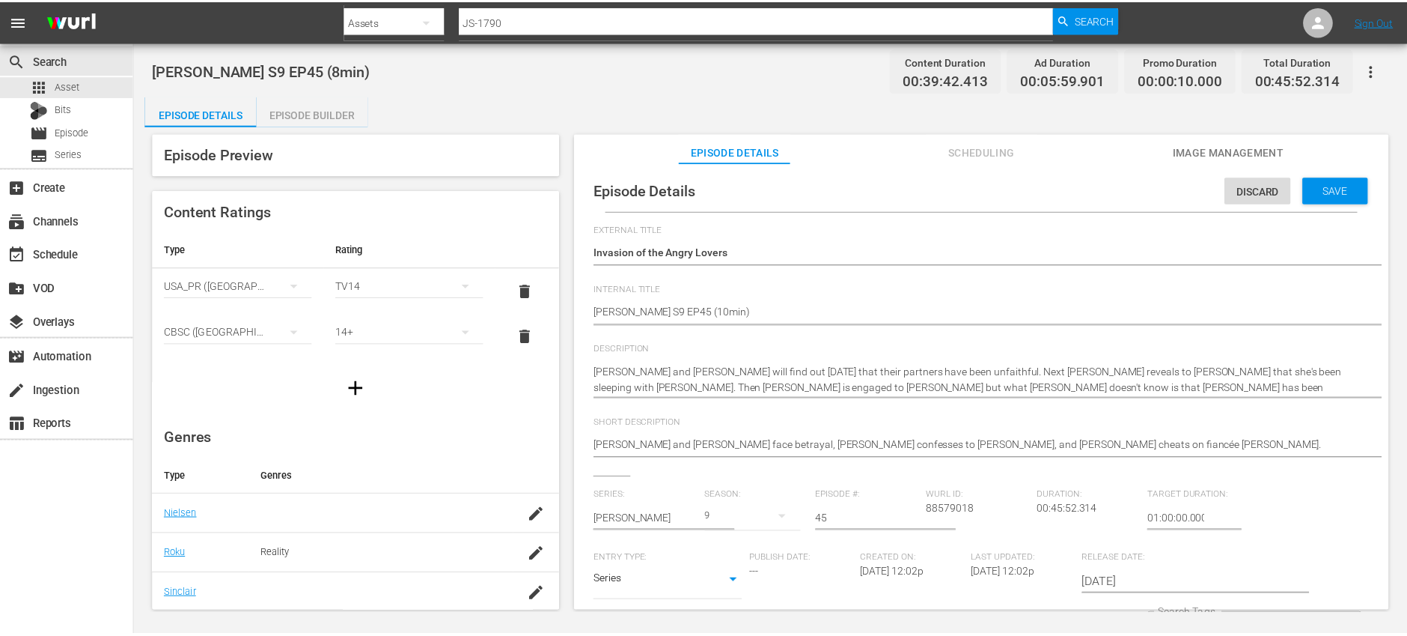
scroll to position [0, 0]
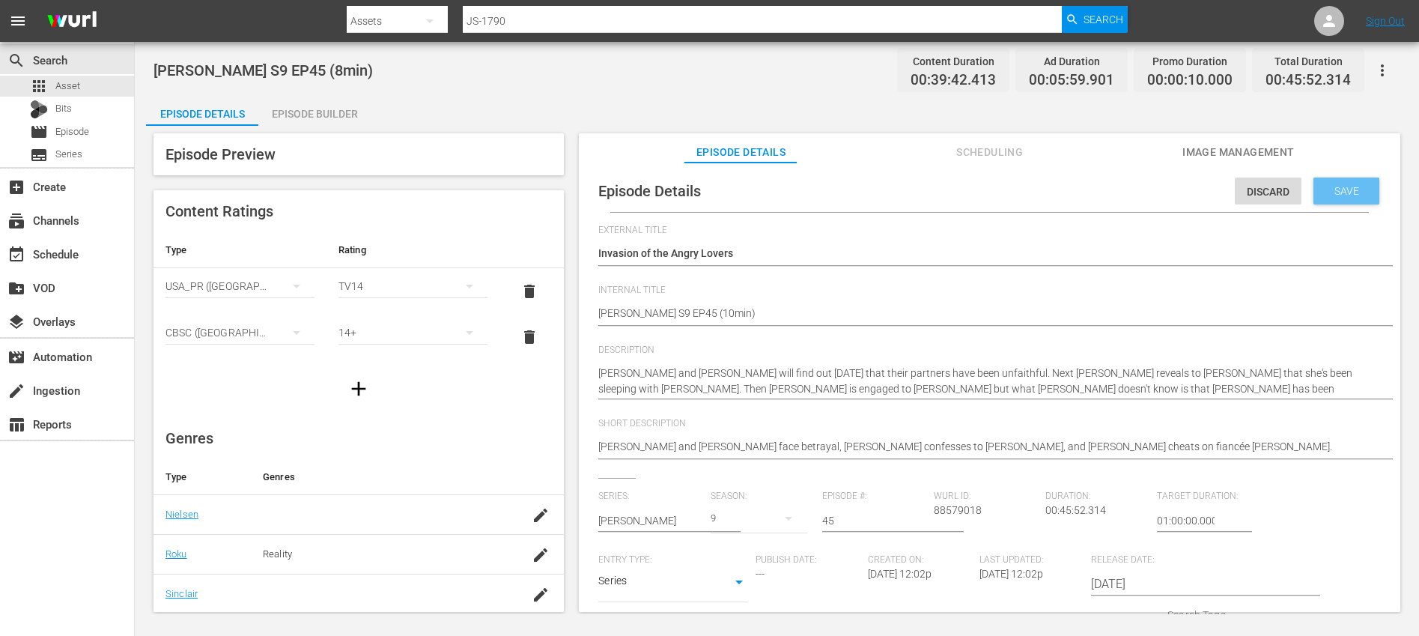
click at [1332, 201] on div "Save" at bounding box center [1346, 190] width 66 height 27
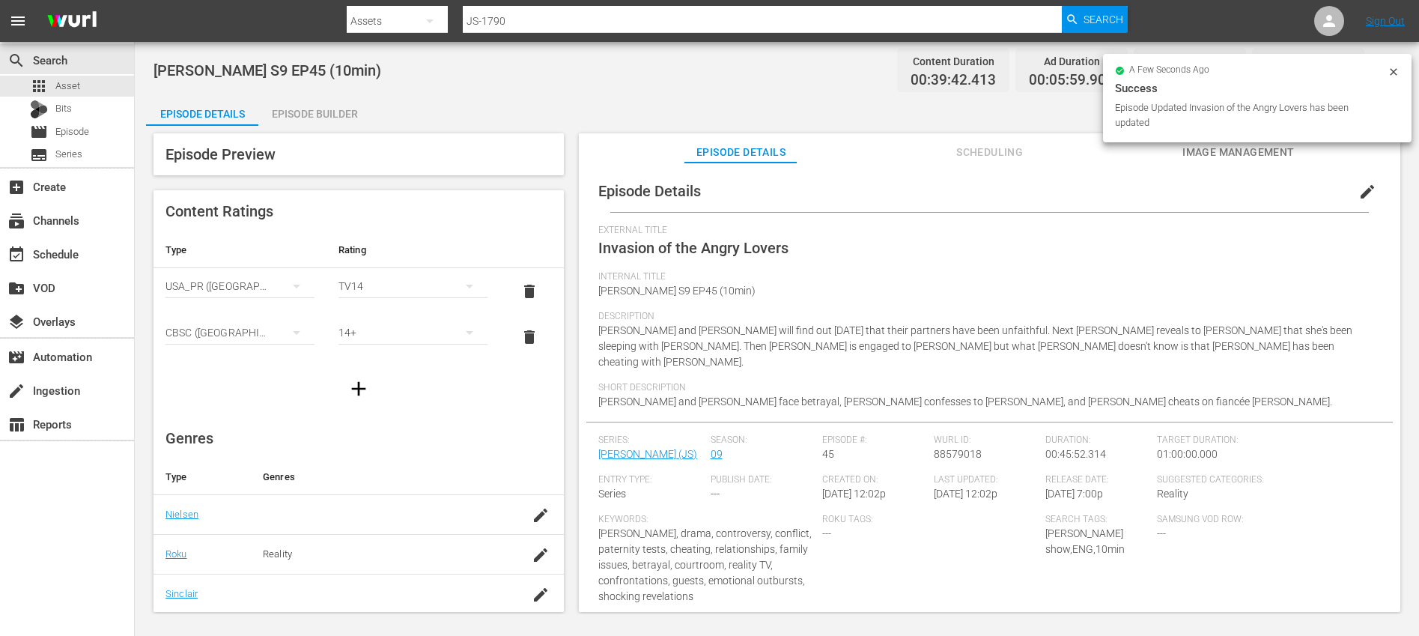
click at [350, 105] on div "Episode Builder" at bounding box center [314, 114] width 112 height 36
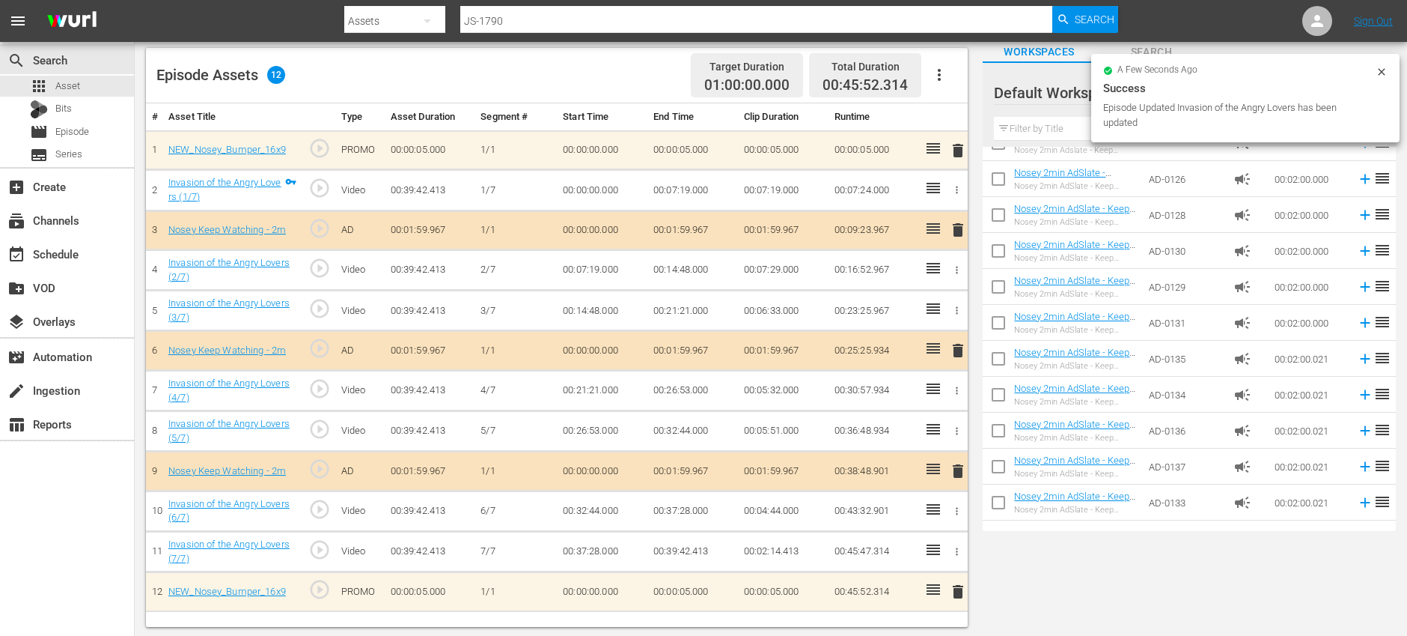
scroll to position [95, 0]
click at [943, 76] on icon "button" at bounding box center [940, 73] width 18 height 18
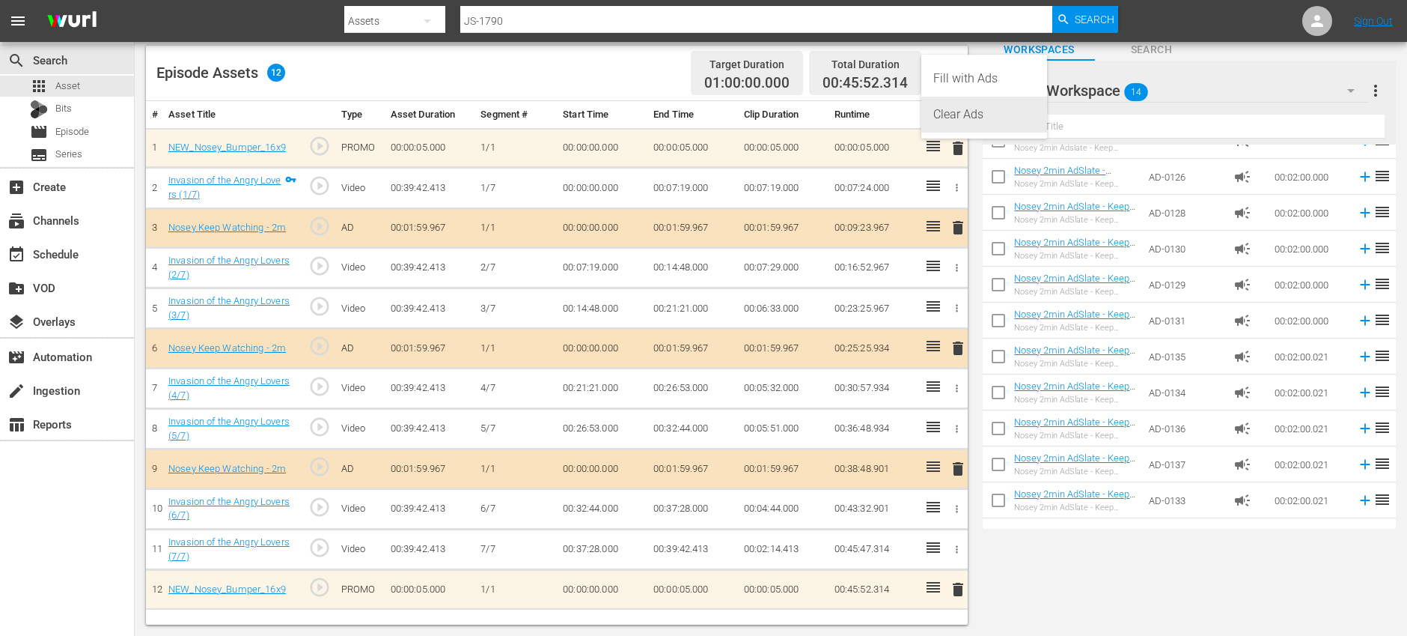
click at [963, 115] on div "Clear Ads" at bounding box center [985, 115] width 102 height 36
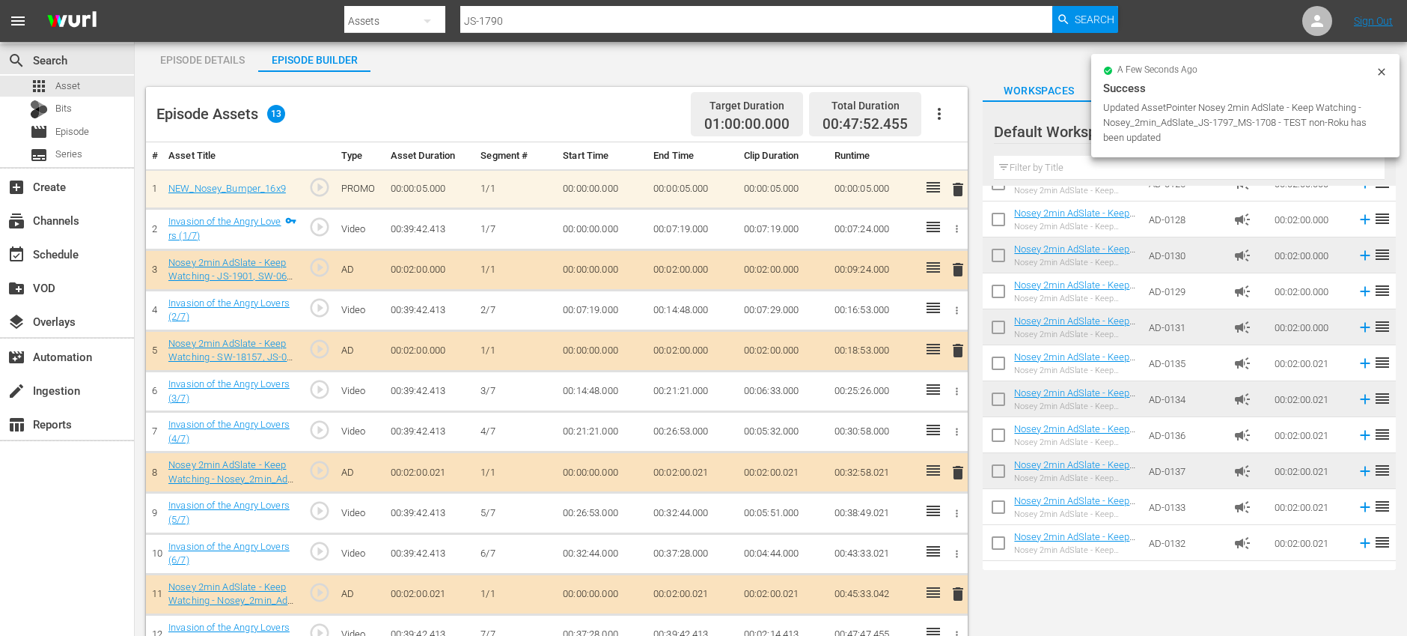
scroll to position [0, 0]
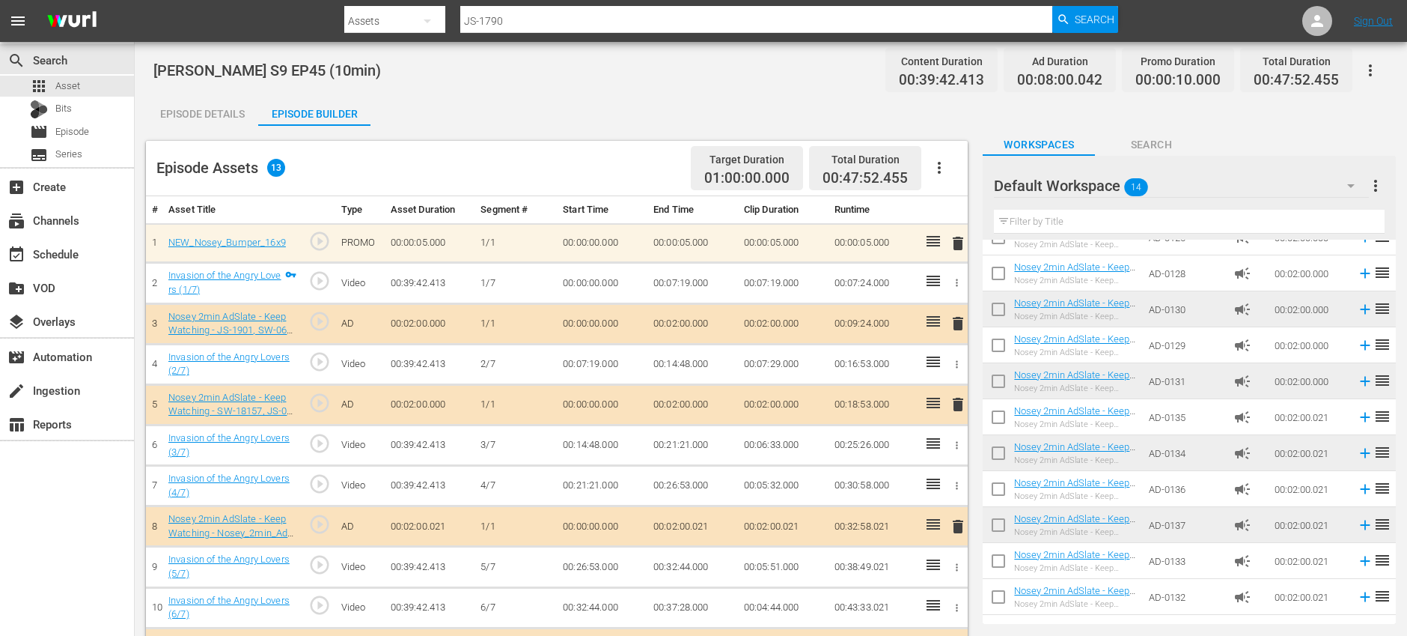
drag, startPoint x: 925, startPoint y: 394, endPoint x: 514, endPoint y: 0, distance: 569.2
